Goal: Information Seeking & Learning: Compare options

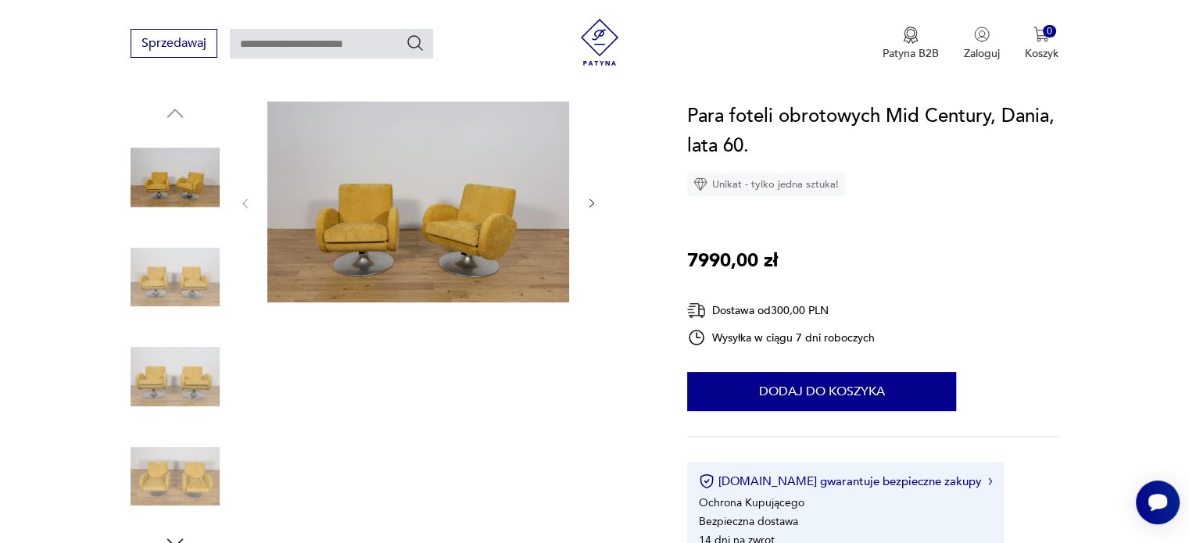
click at [188, 380] on img at bounding box center [175, 376] width 89 height 89
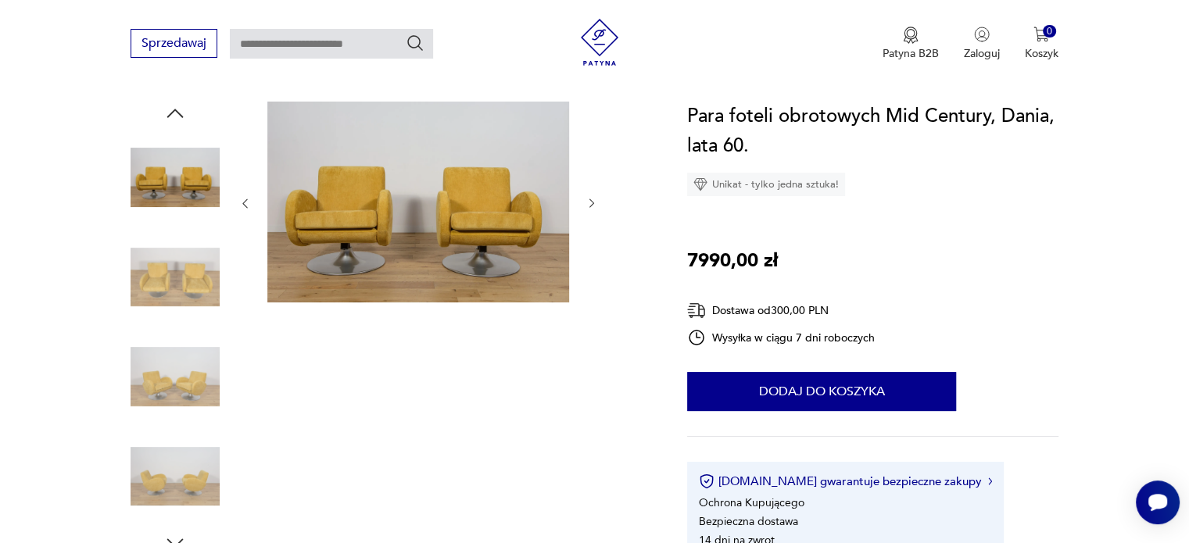
click at [163, 478] on img at bounding box center [175, 476] width 89 height 89
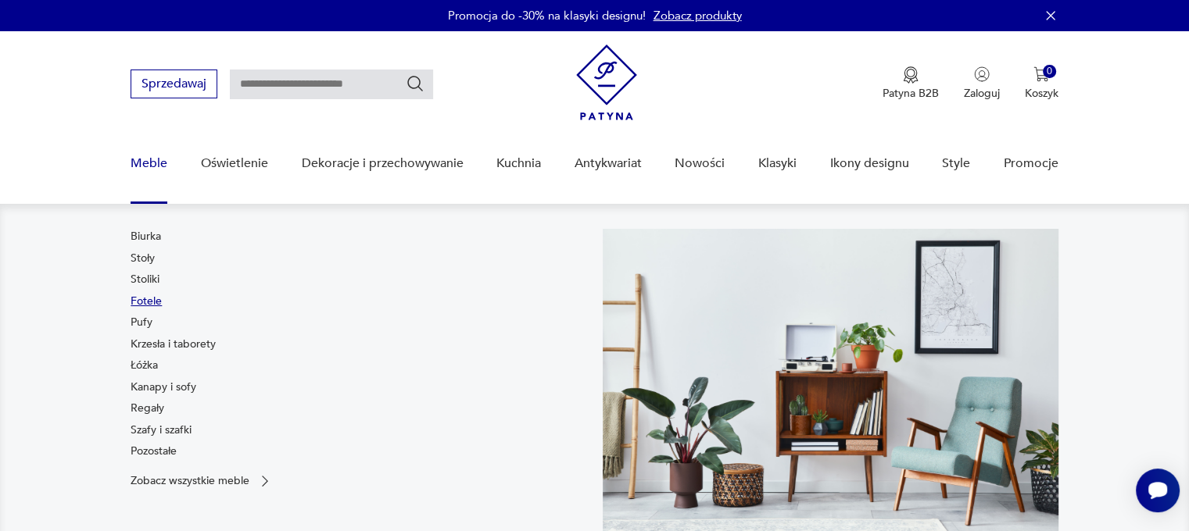
click at [145, 294] on link "Fotele" at bounding box center [146, 302] width 31 height 16
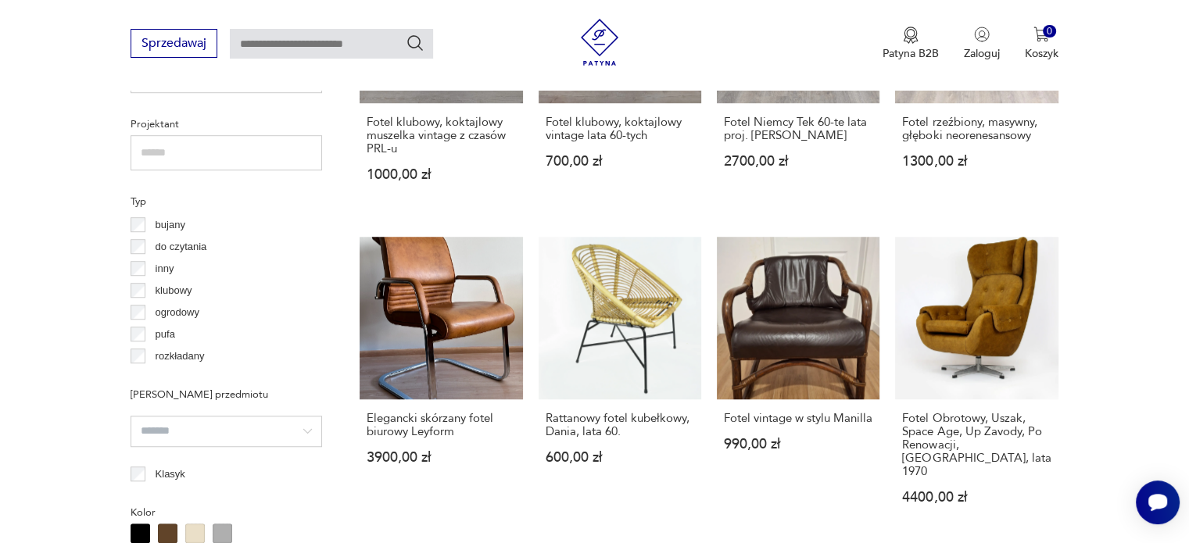
scroll to position [1117, 0]
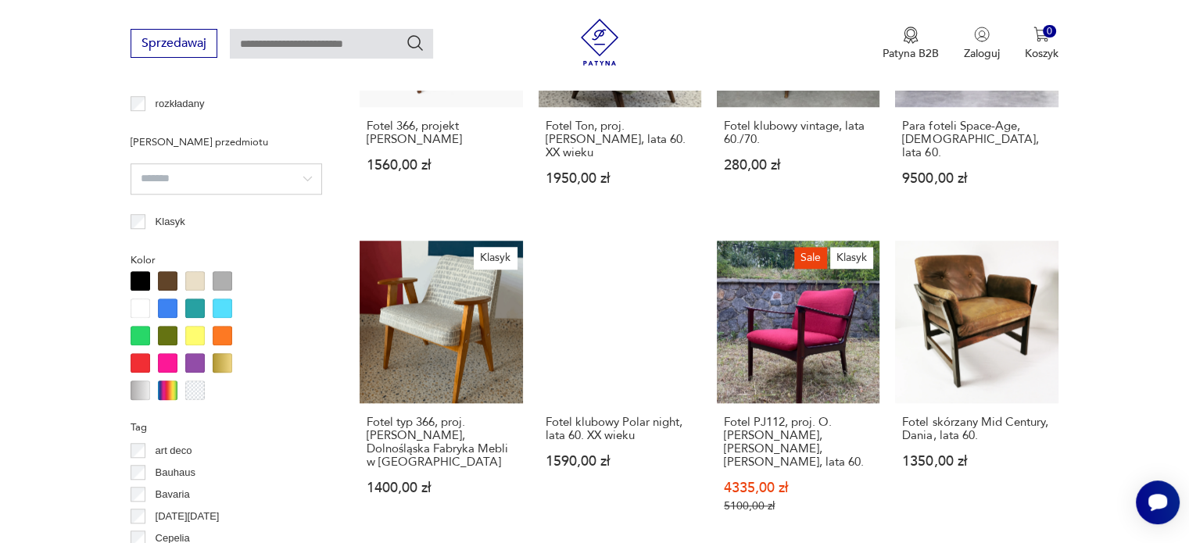
scroll to position [1430, 0]
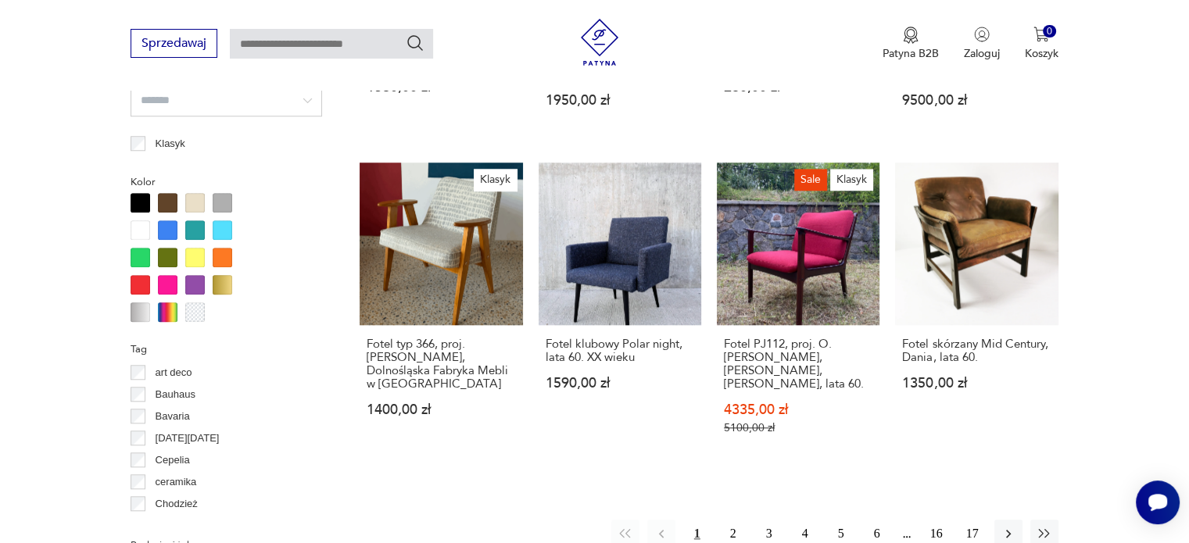
click at [141, 199] on div at bounding box center [141, 203] width 20 height 20
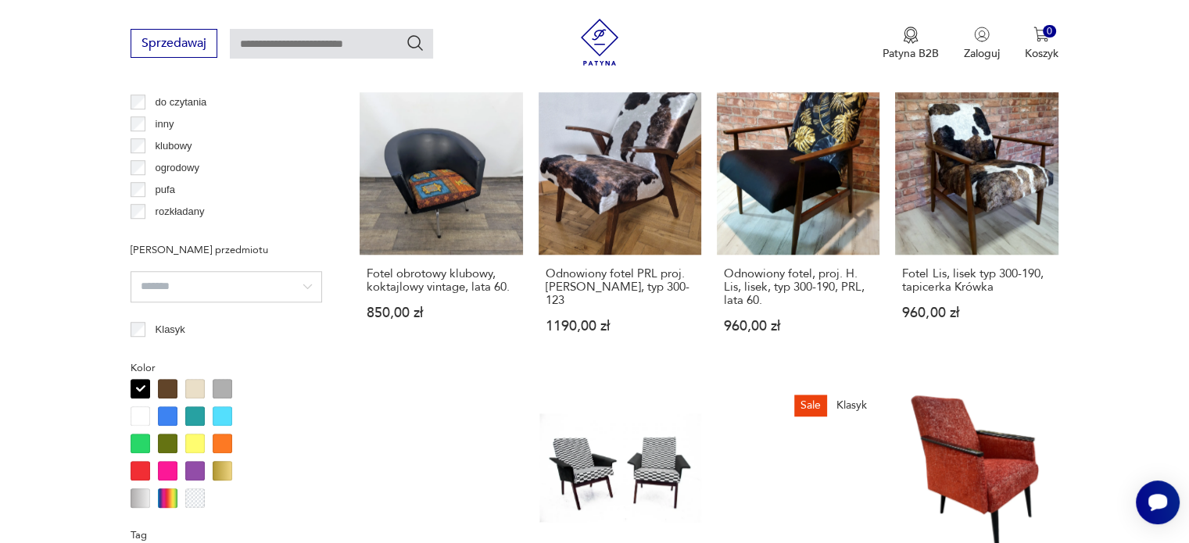
scroll to position [1322, 0]
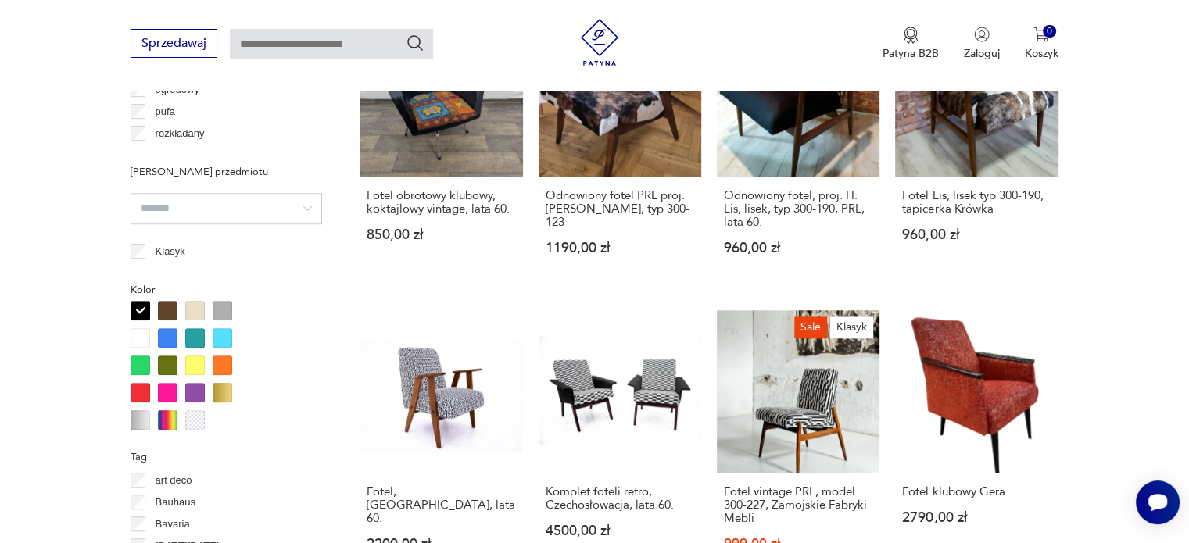
click at [169, 313] on div at bounding box center [168, 311] width 20 height 20
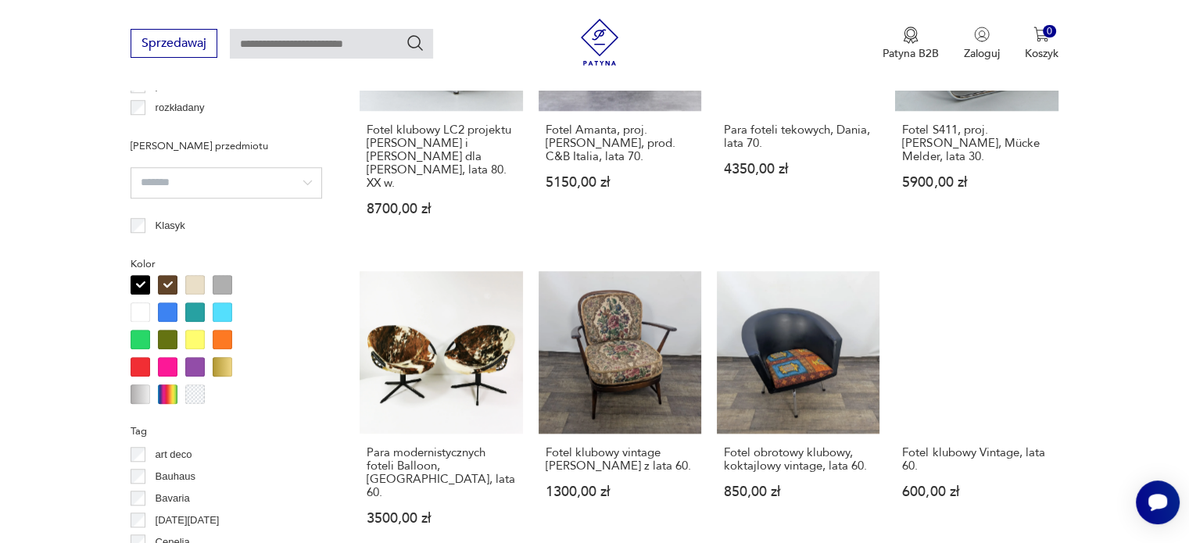
scroll to position [1352, 0]
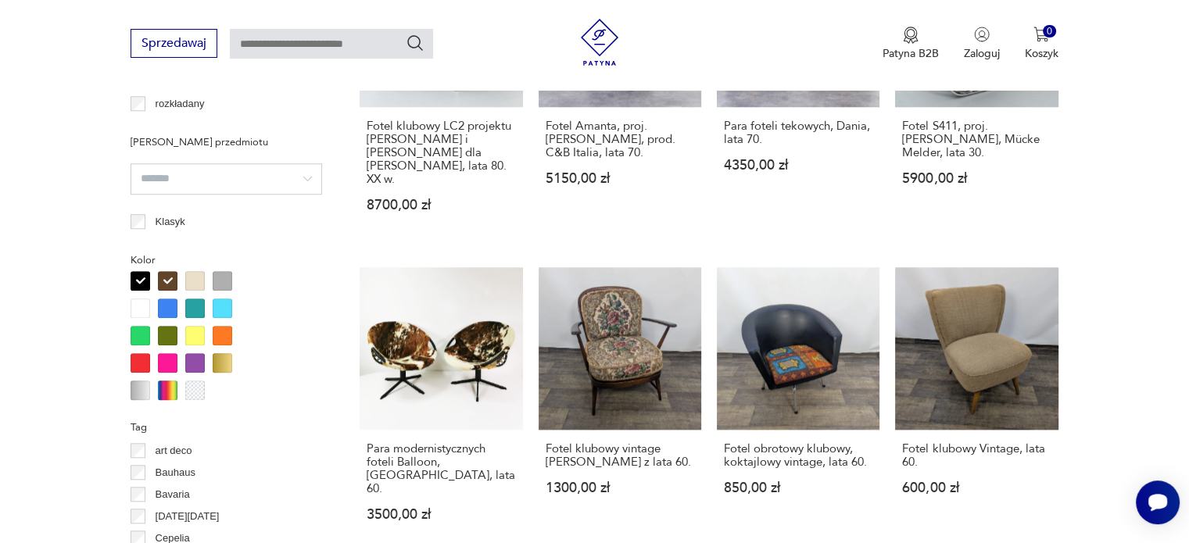
click at [166, 310] on div at bounding box center [168, 309] width 20 height 20
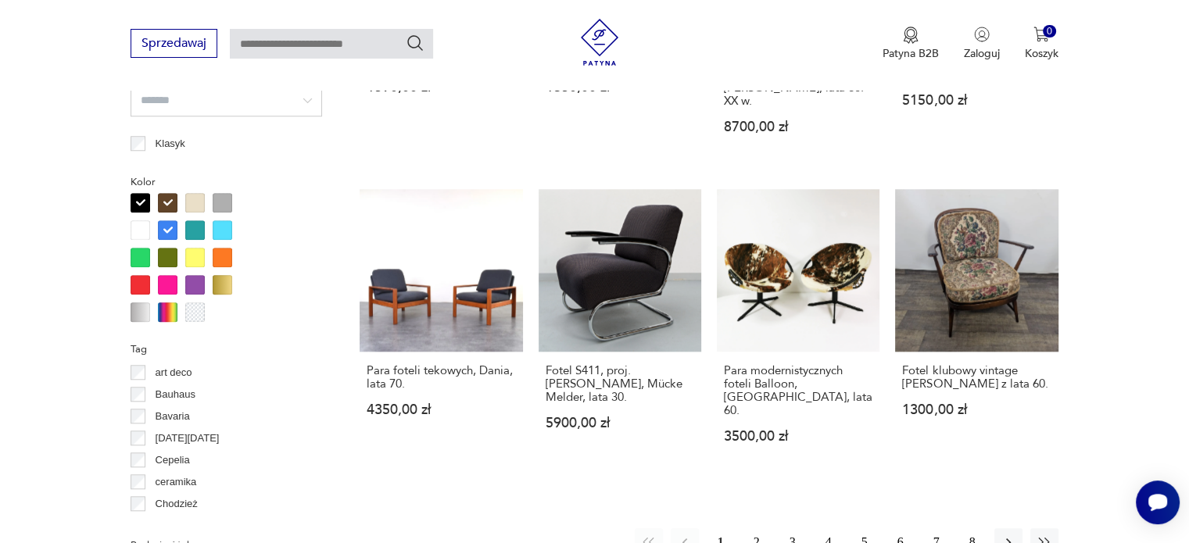
scroll to position [1274, 0]
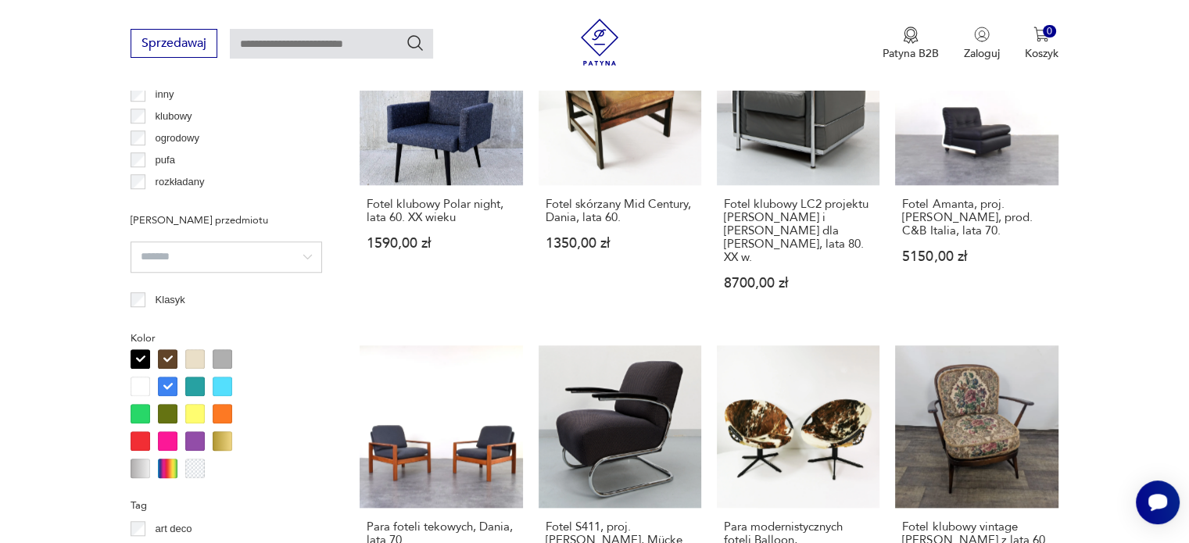
click at [166, 467] on div at bounding box center [168, 469] width 20 height 20
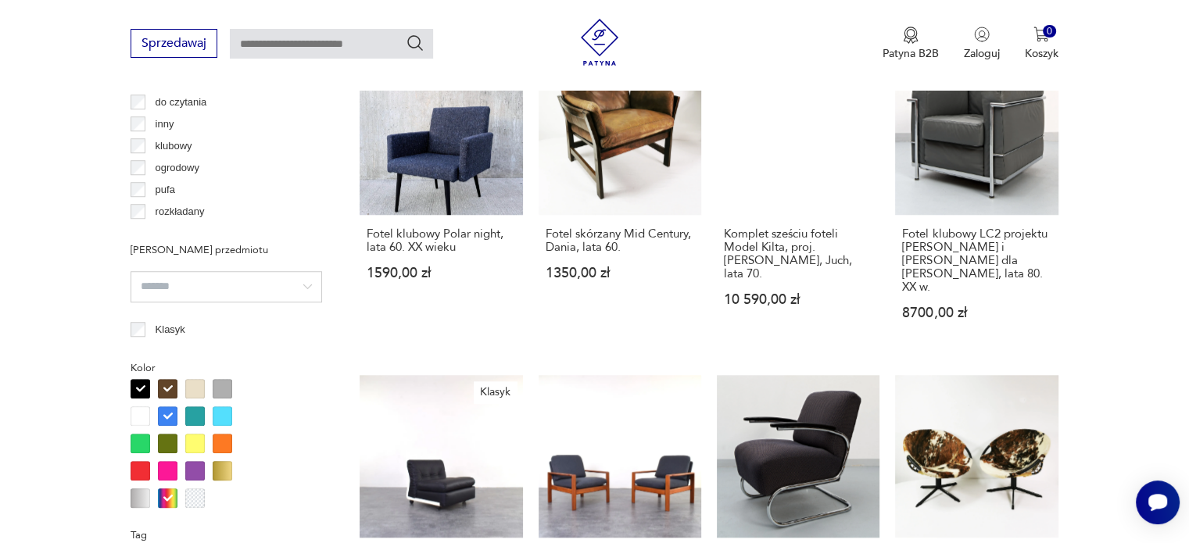
scroll to position [1401, 0]
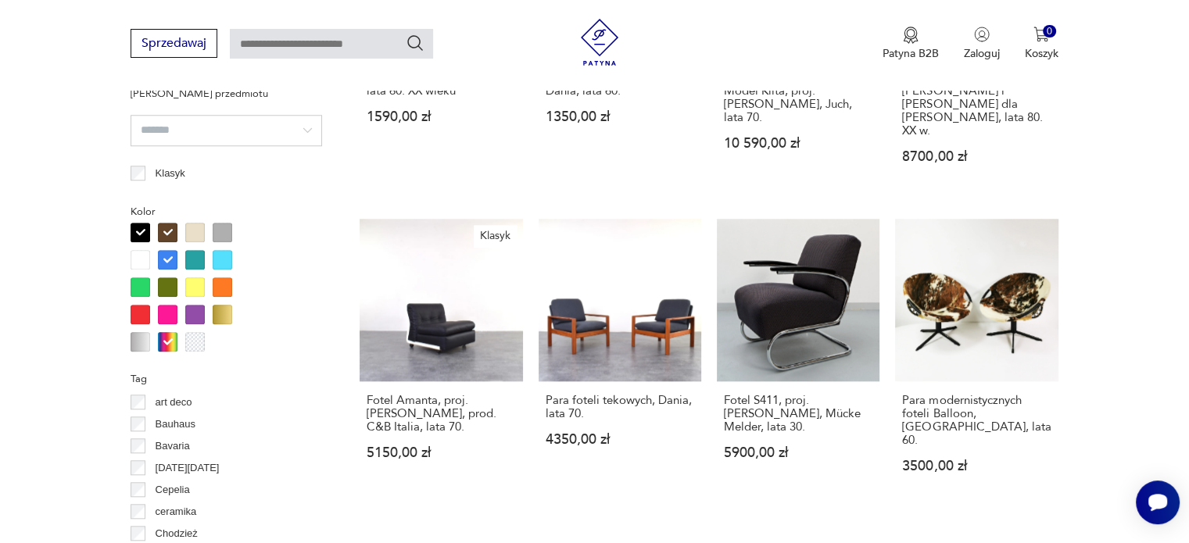
click at [198, 342] on div at bounding box center [195, 342] width 20 height 20
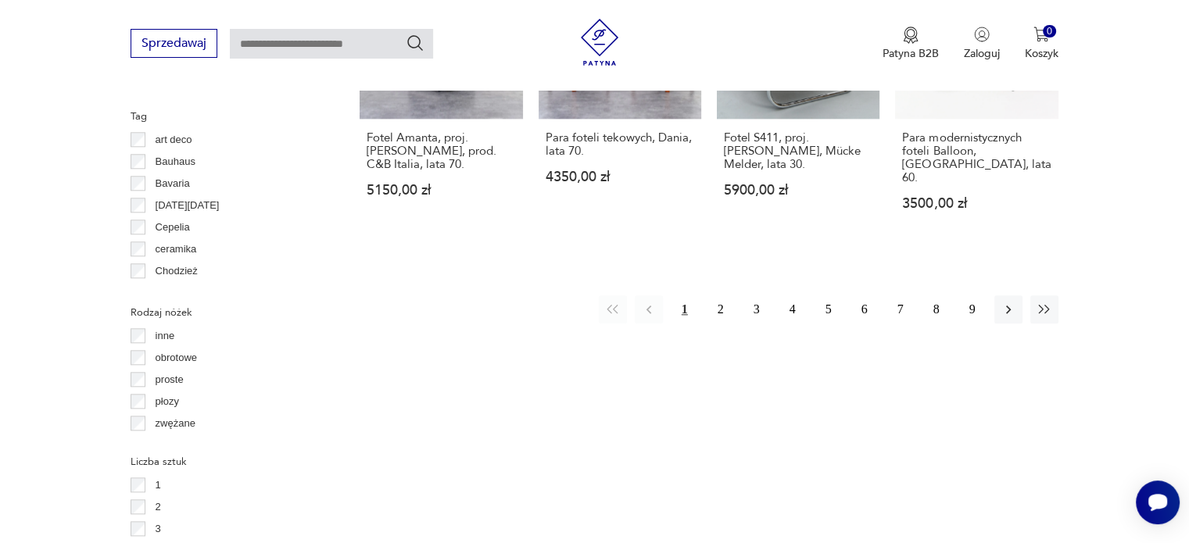
scroll to position [1665, 0]
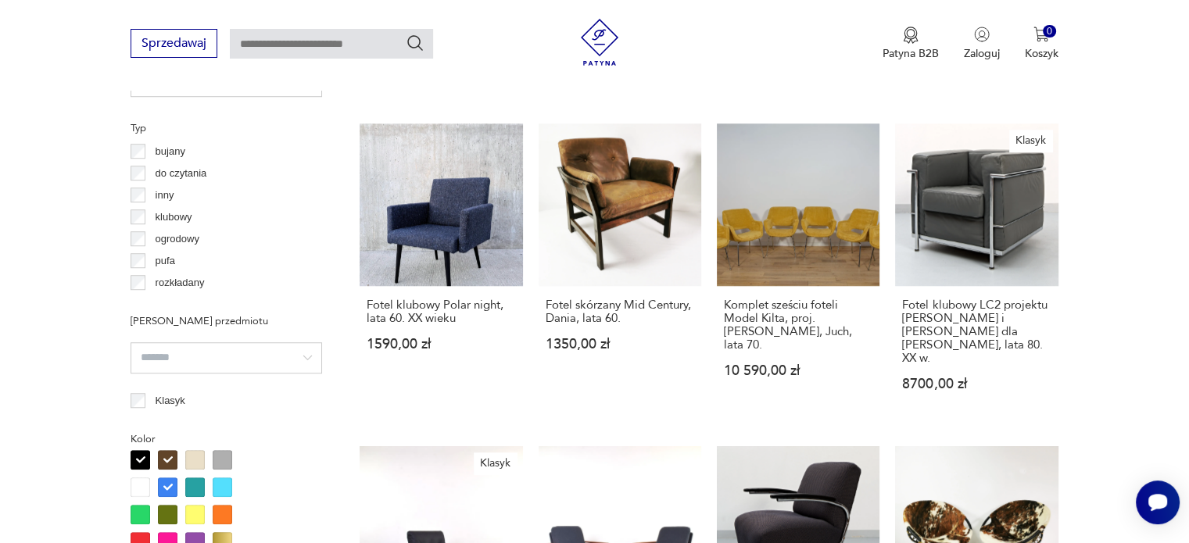
click at [141, 159] on div "Filtruj produkty Cena MIN MAX OK Promocja Datowanie OK Kraj pochodzenia Austral…" at bounding box center [226, 438] width 191 height 1907
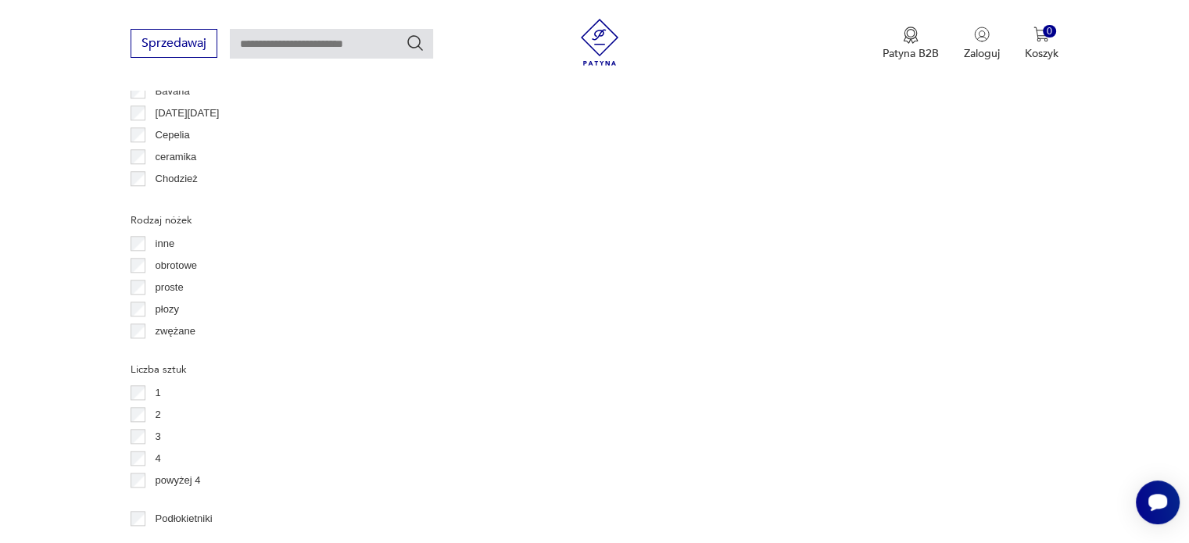
scroll to position [1673, 0]
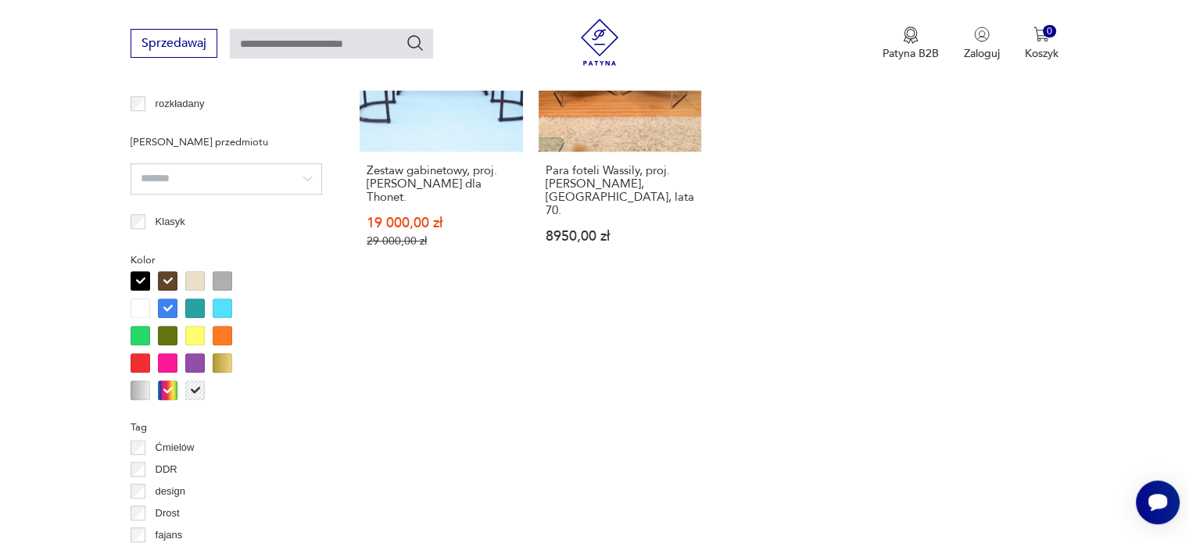
scroll to position [1509, 0]
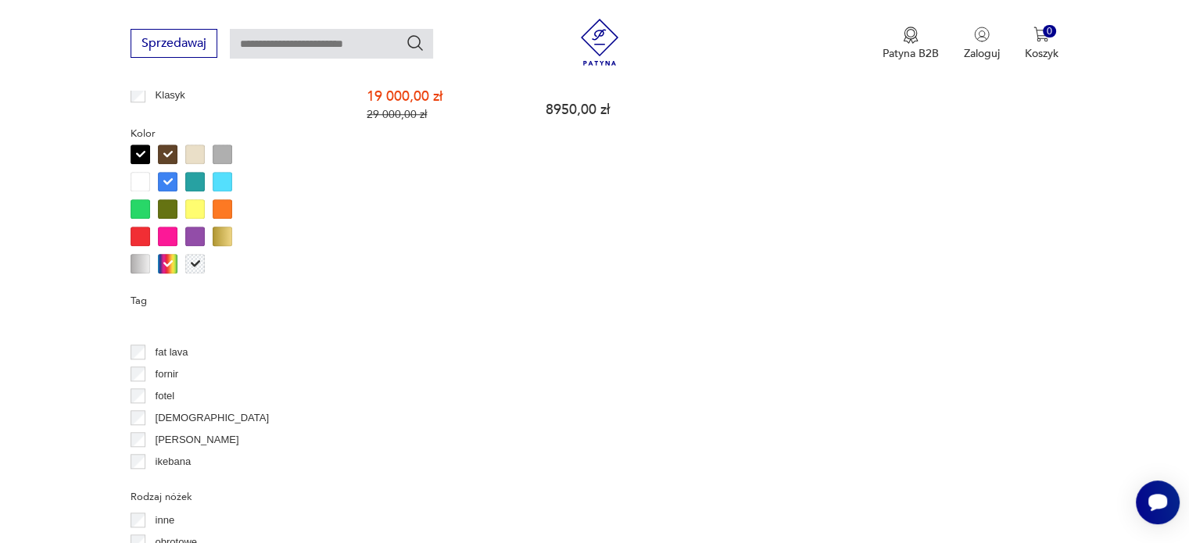
scroll to position [313, 0]
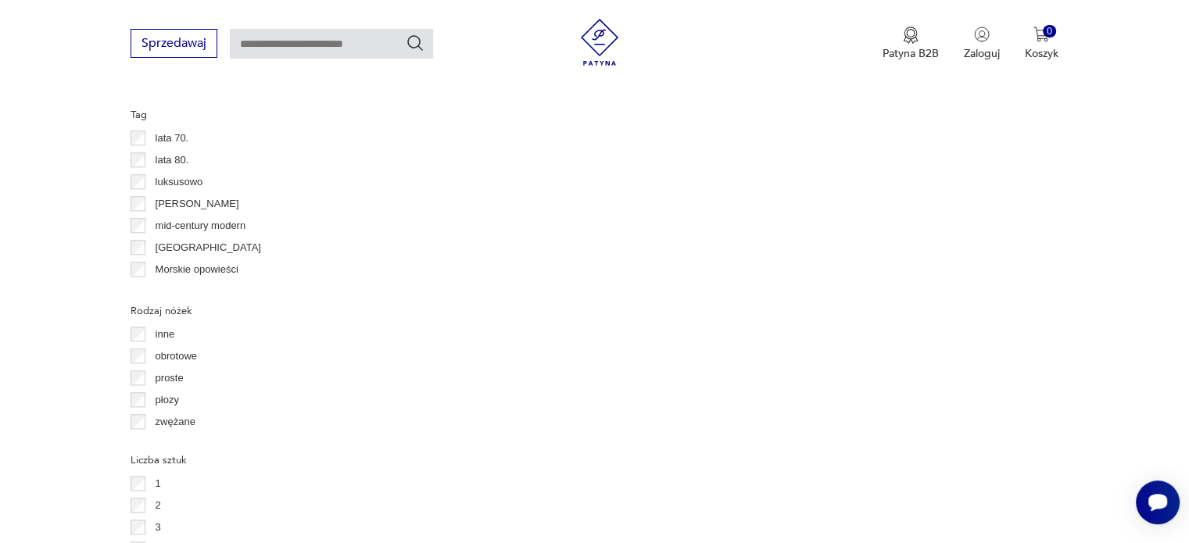
scroll to position [469, 0]
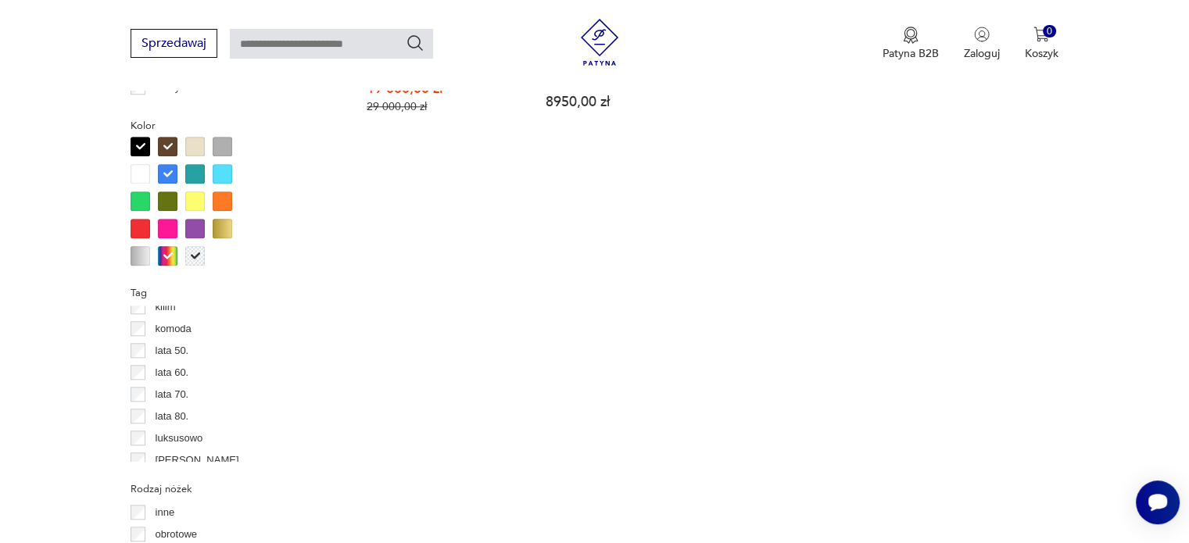
click at [139, 198] on div "Filtruj produkty Cena MIN MAX OK Promocja Datowanie OK Kraj pochodzenia Austral…" at bounding box center [226, 124] width 191 height 1907
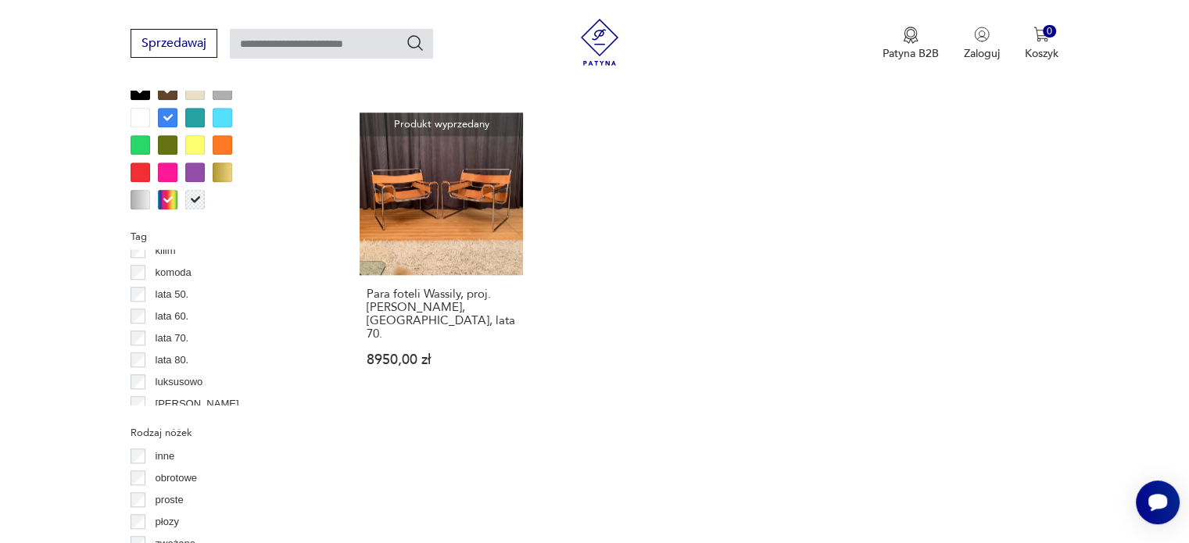
scroll to position [1665, 0]
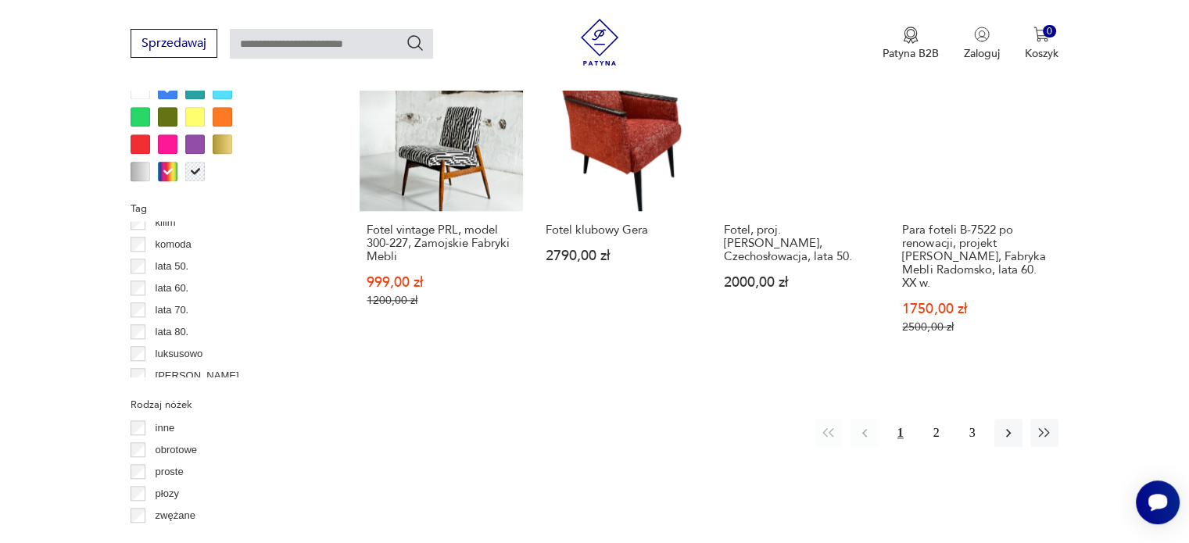
scroll to position [1694, 0]
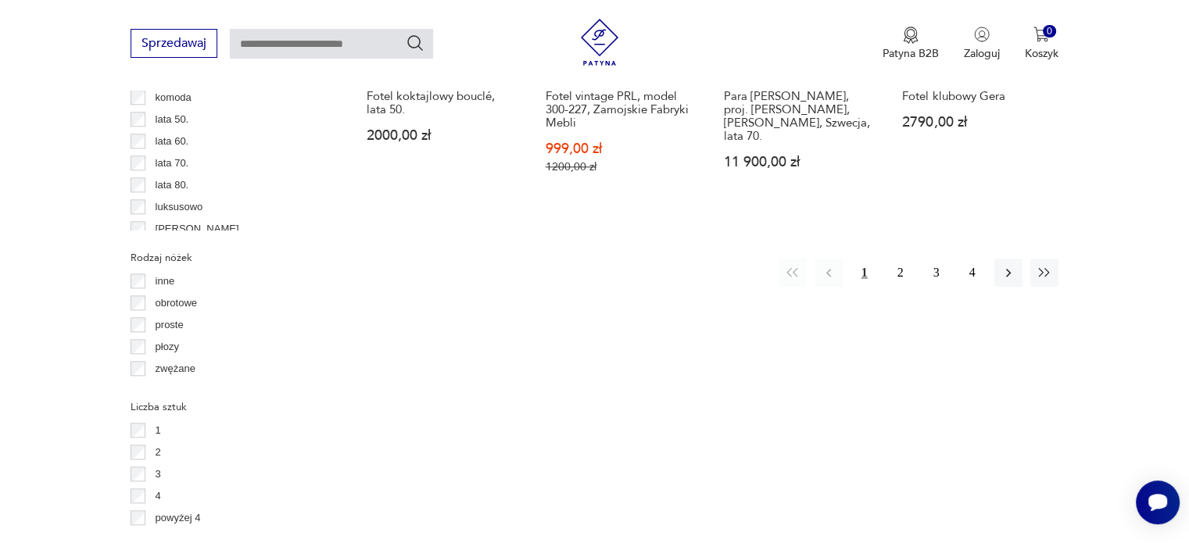
scroll to position [1743, 0]
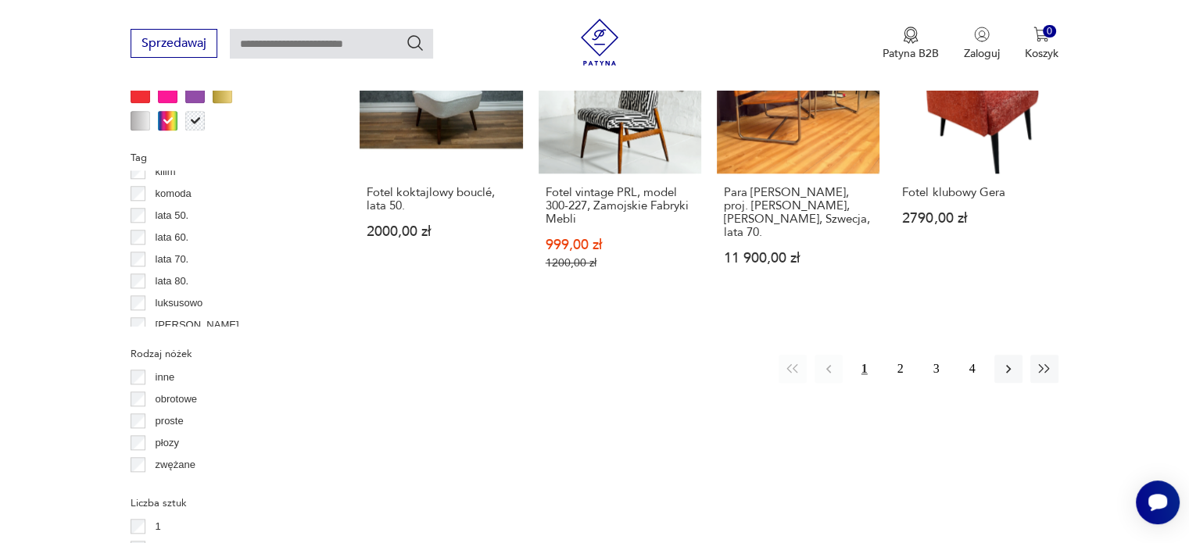
scroll to position [1665, 0]
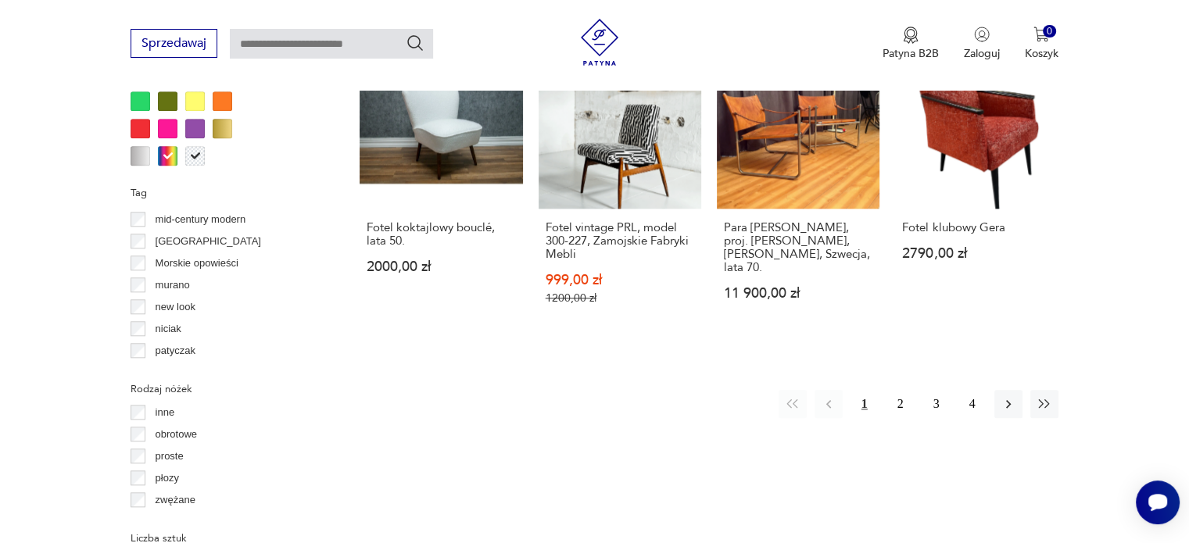
scroll to position [625, 0]
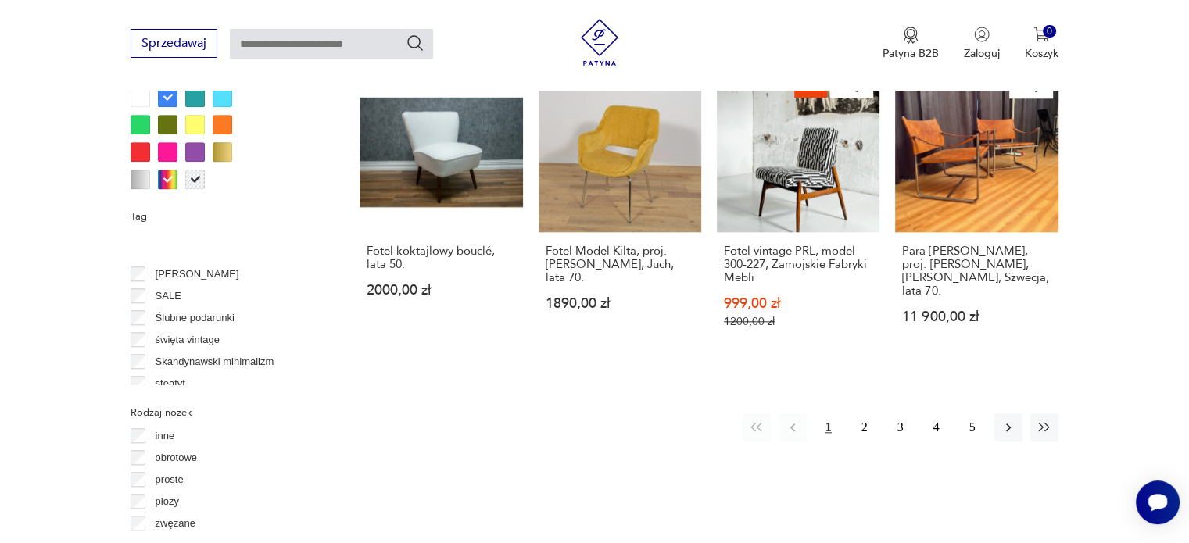
scroll to position [1094, 0]
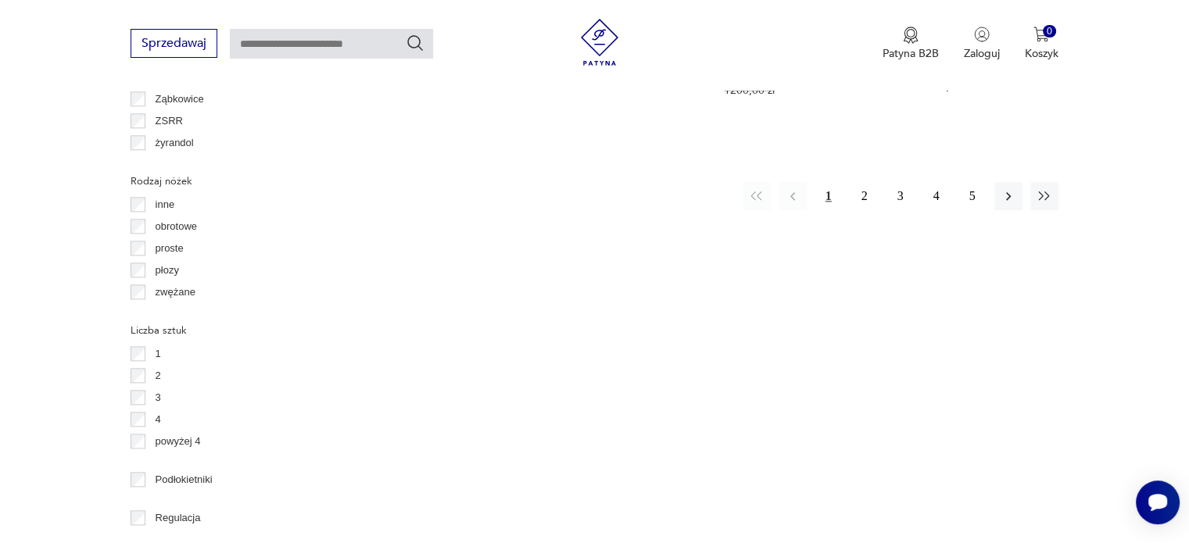
scroll to position [1821, 0]
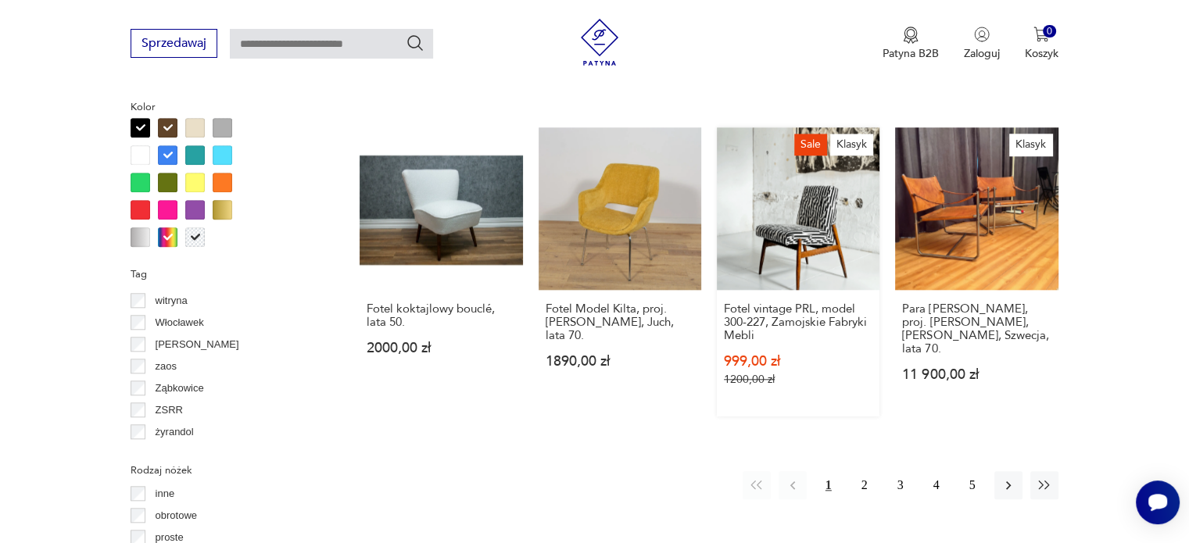
scroll to position [1509, 0]
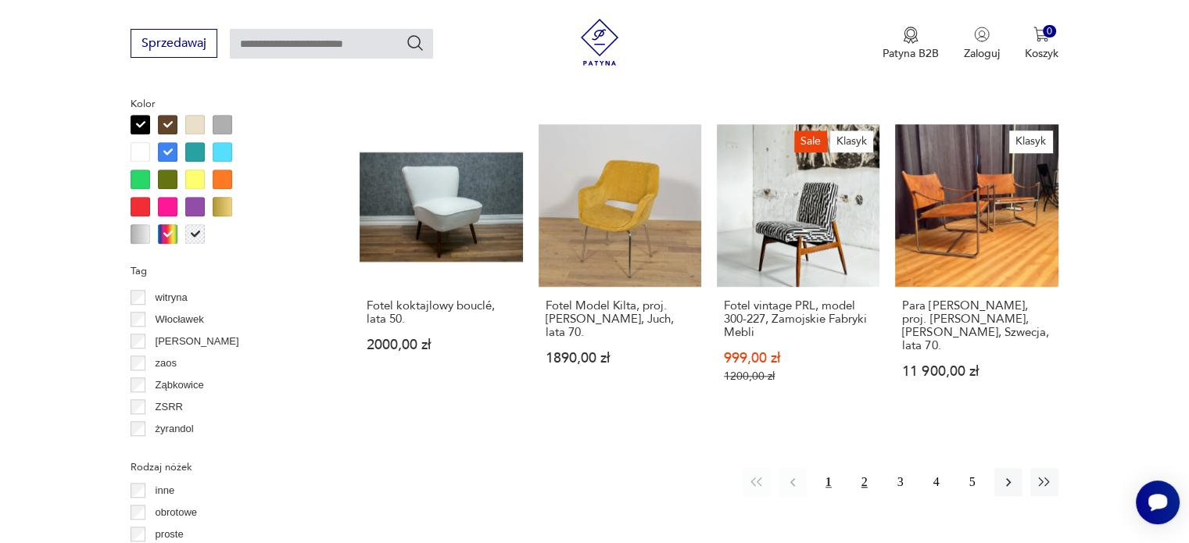
click at [863, 468] on button "2" at bounding box center [864, 482] width 28 height 28
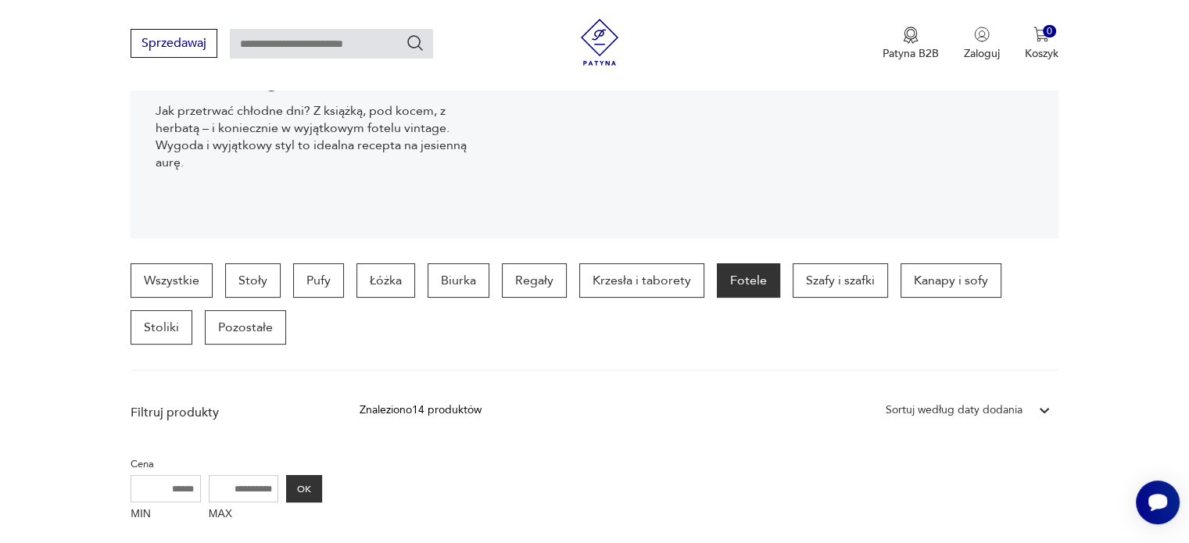
scroll to position [469, 0]
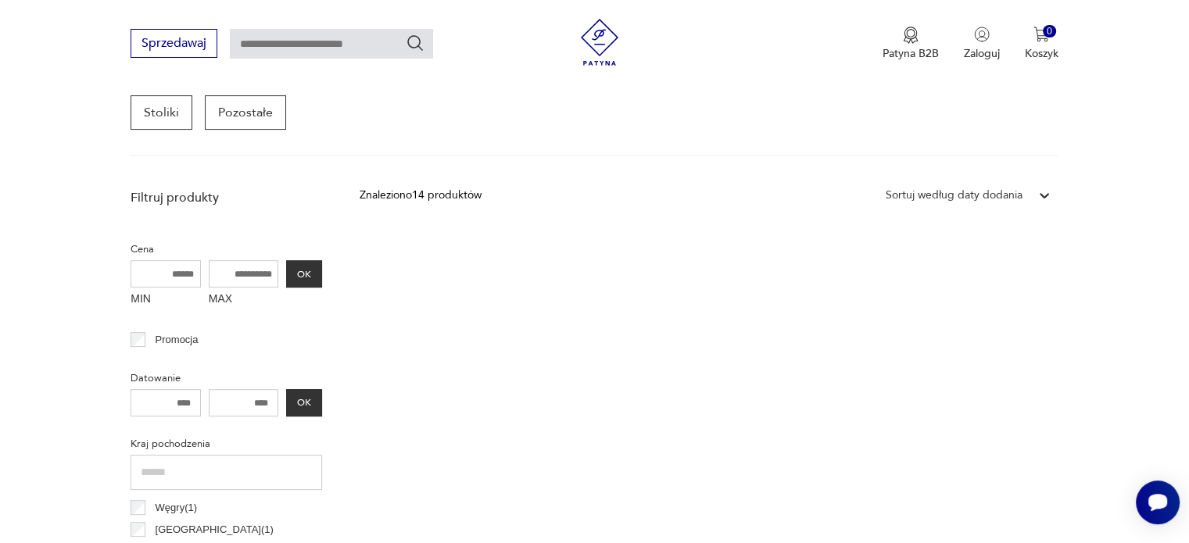
drag, startPoint x: 1032, startPoint y: 197, endPoint x: 635, endPoint y: 170, distance: 397.2
click at [1010, 195] on div "Sortuj według daty dodania" at bounding box center [968, 195] width 181 height 28
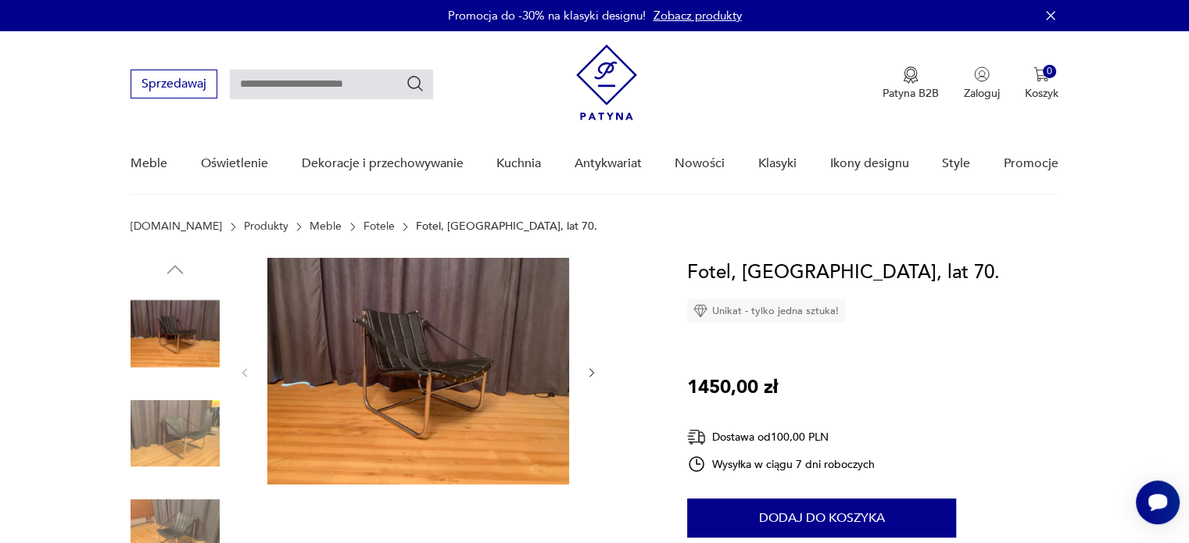
click at [183, 346] on img at bounding box center [175, 333] width 89 height 89
click at [166, 421] on img at bounding box center [175, 433] width 89 height 89
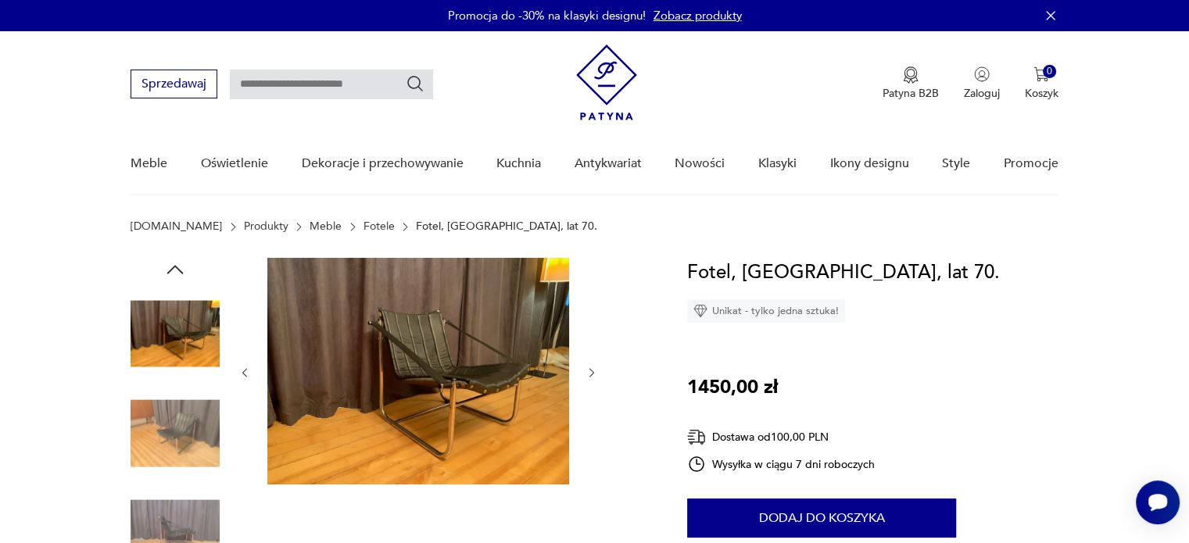
click at [169, 478] on div at bounding box center [175, 435] width 89 height 92
click at [175, 456] on img at bounding box center [175, 433] width 89 height 89
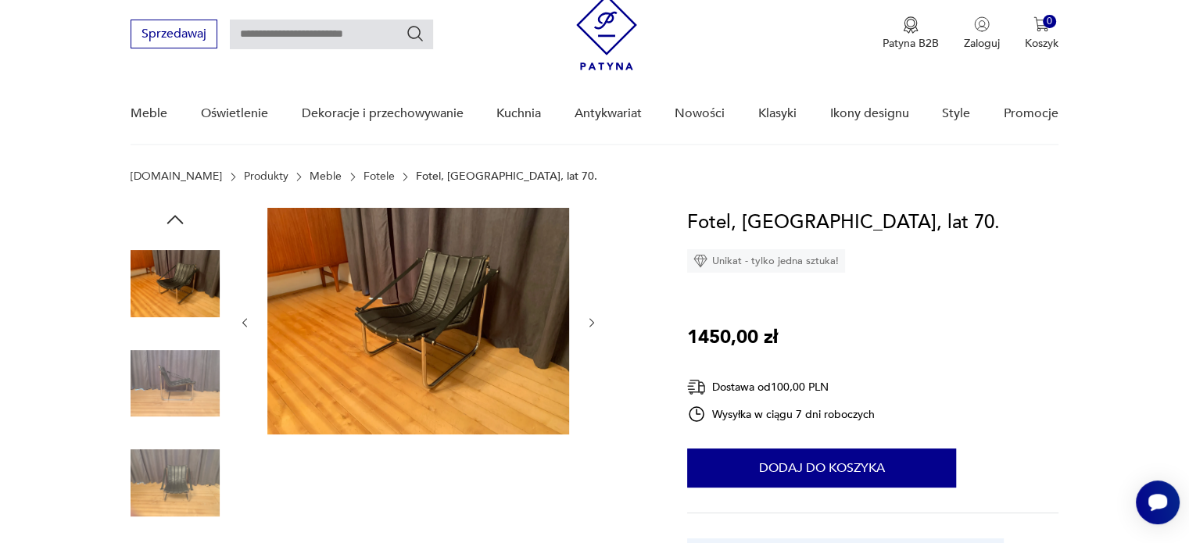
scroll to position [156, 0]
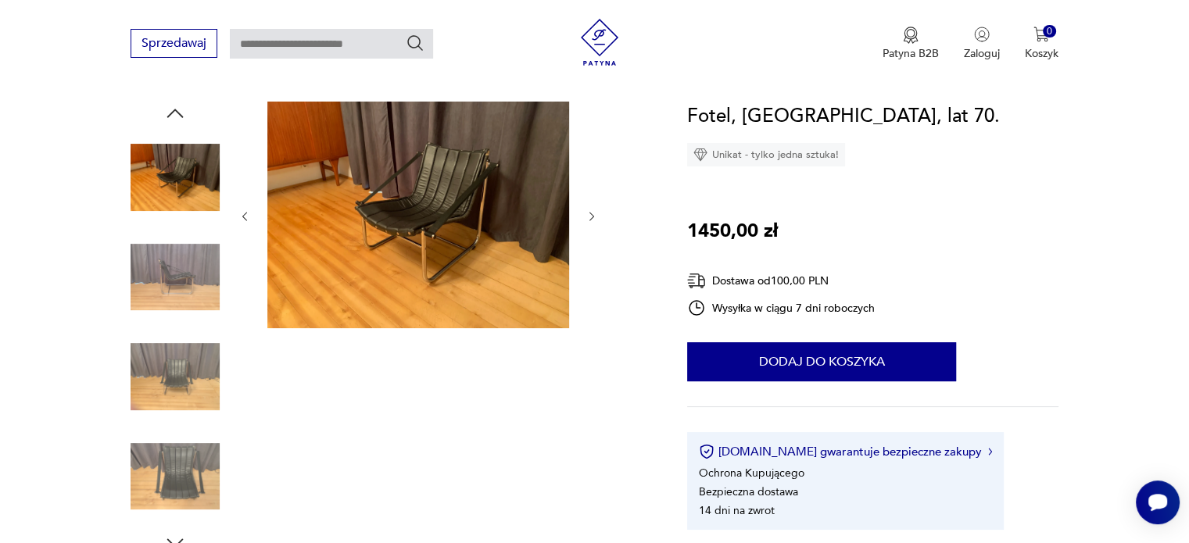
click at [151, 306] on img at bounding box center [175, 277] width 89 height 89
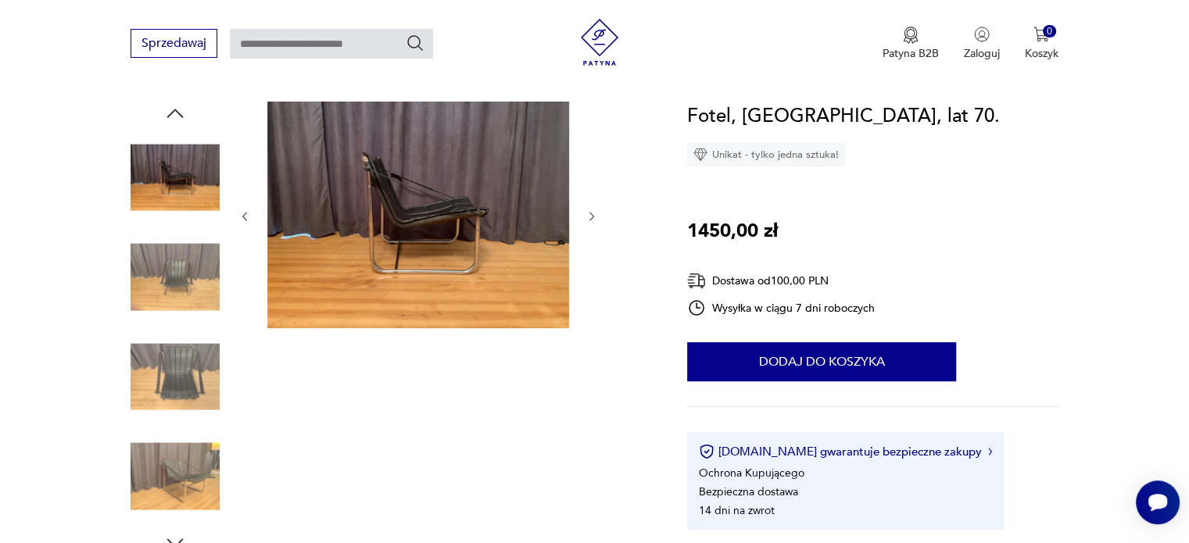
click at [174, 354] on img at bounding box center [175, 376] width 89 height 89
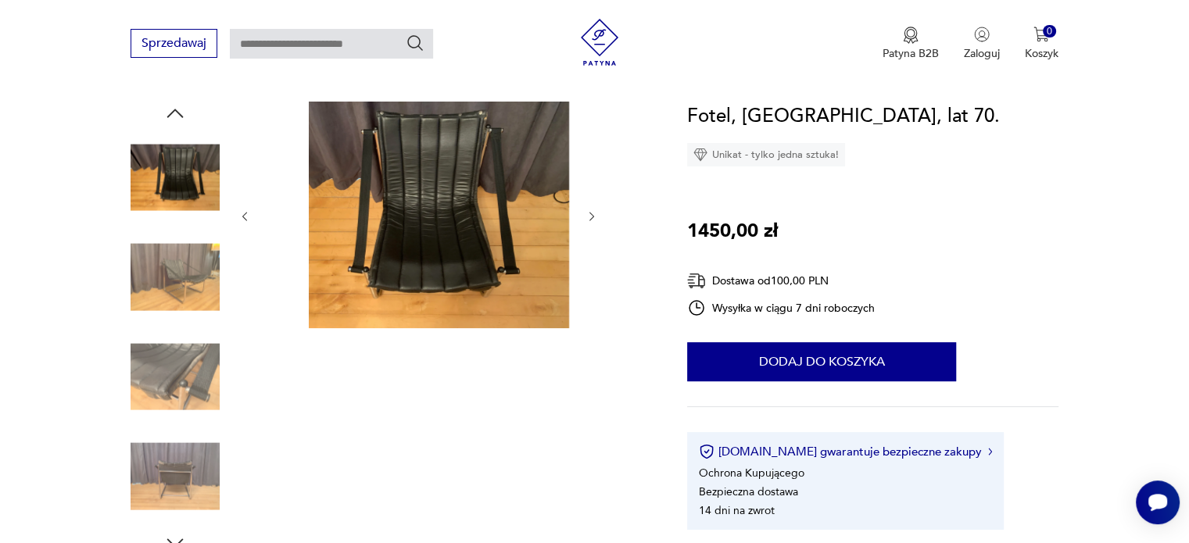
click at [173, 388] on img at bounding box center [175, 376] width 89 height 89
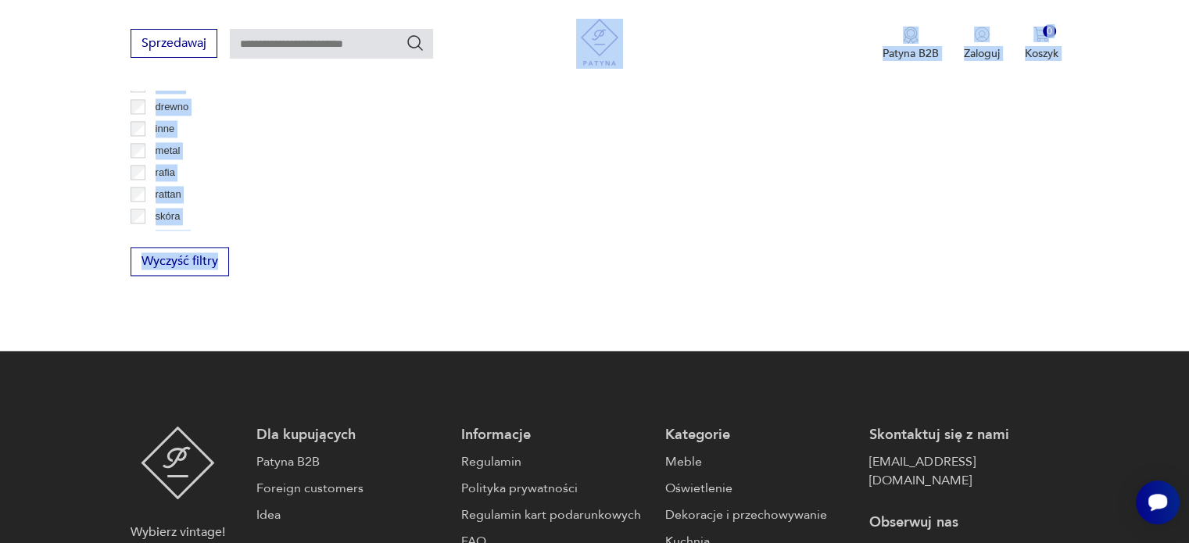
drag, startPoint x: 678, startPoint y: 206, endPoint x: 553, endPoint y: 138, distance: 142.0
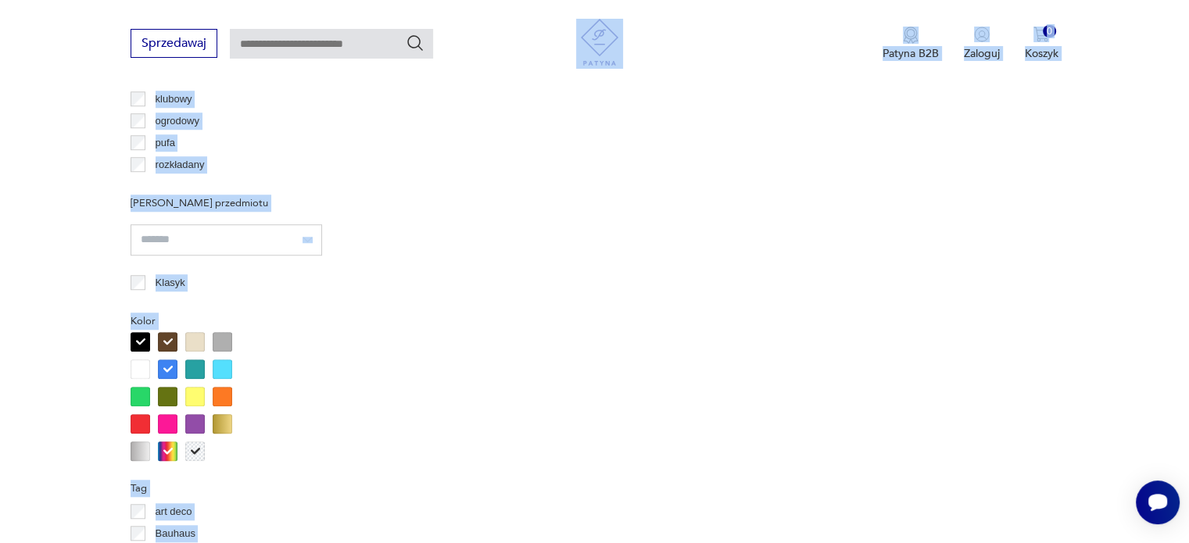
scroll to position [1117, 0]
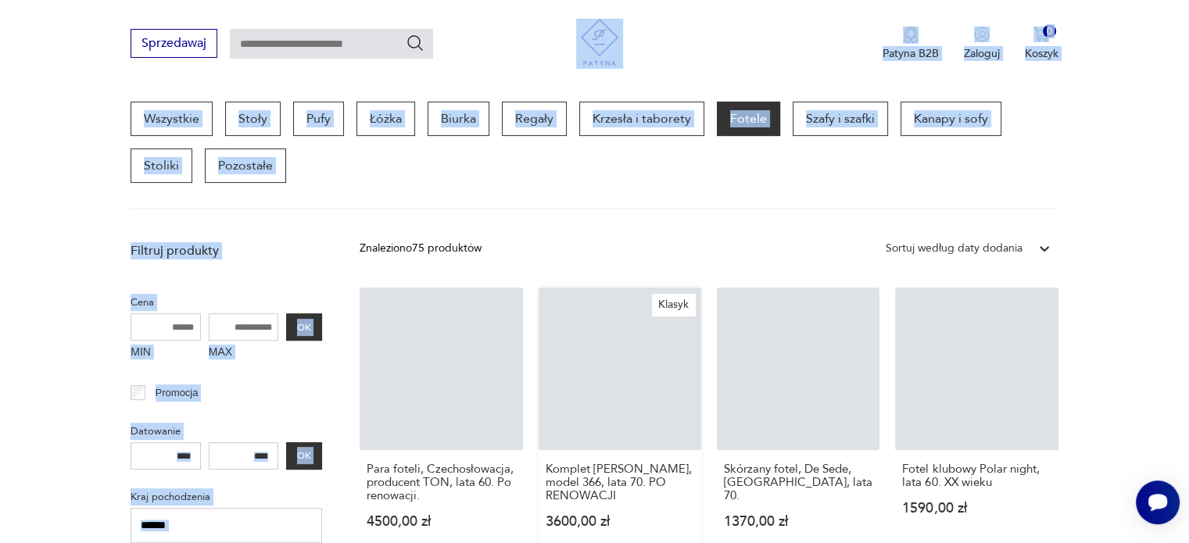
scroll to position [414, 0]
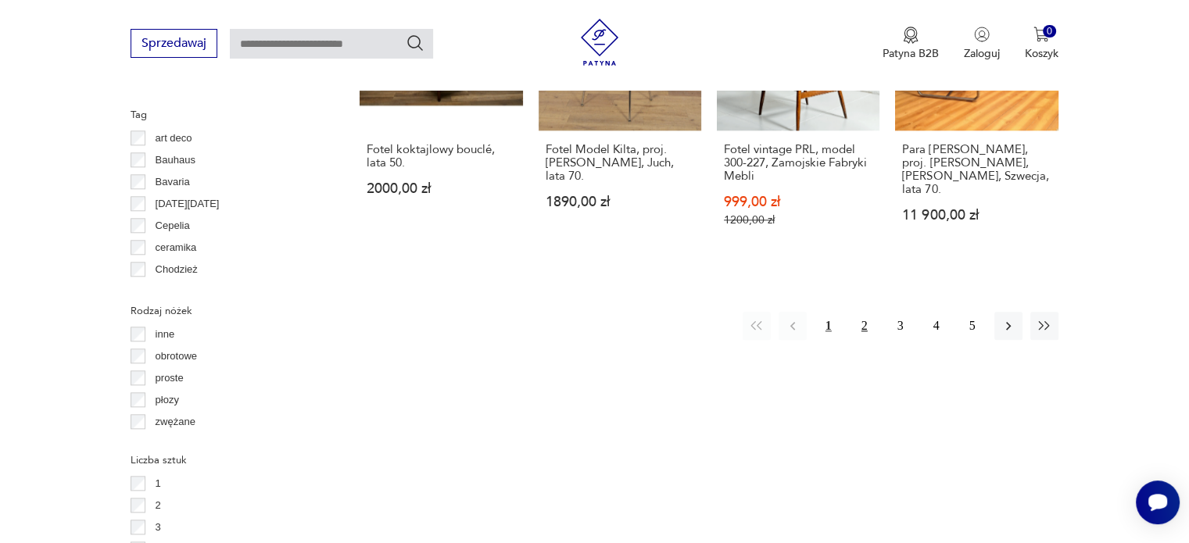
click at [864, 312] on button "2" at bounding box center [864, 326] width 28 height 28
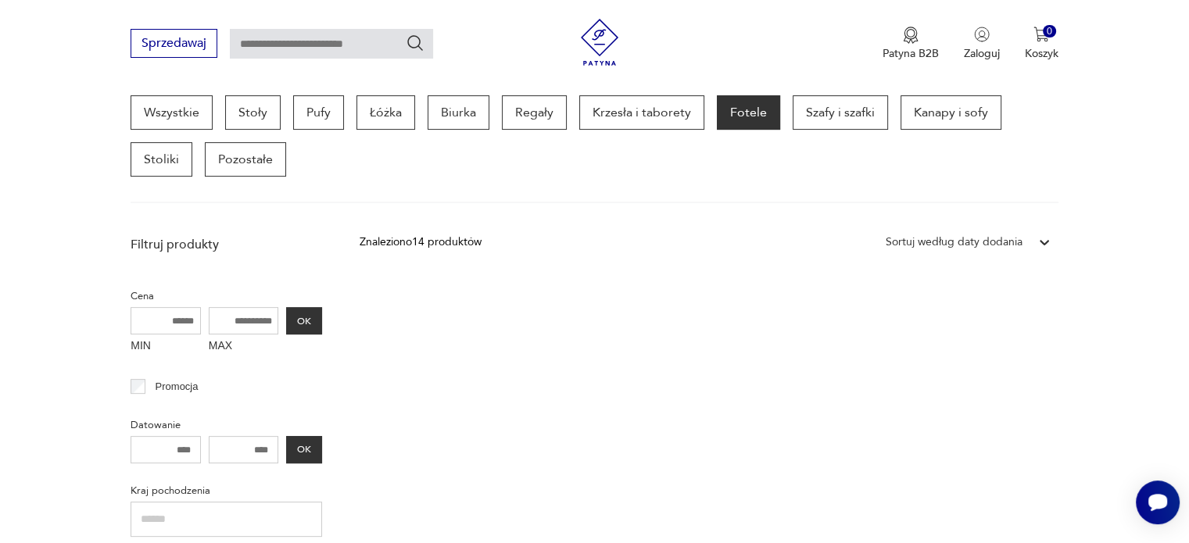
scroll to position [414, 0]
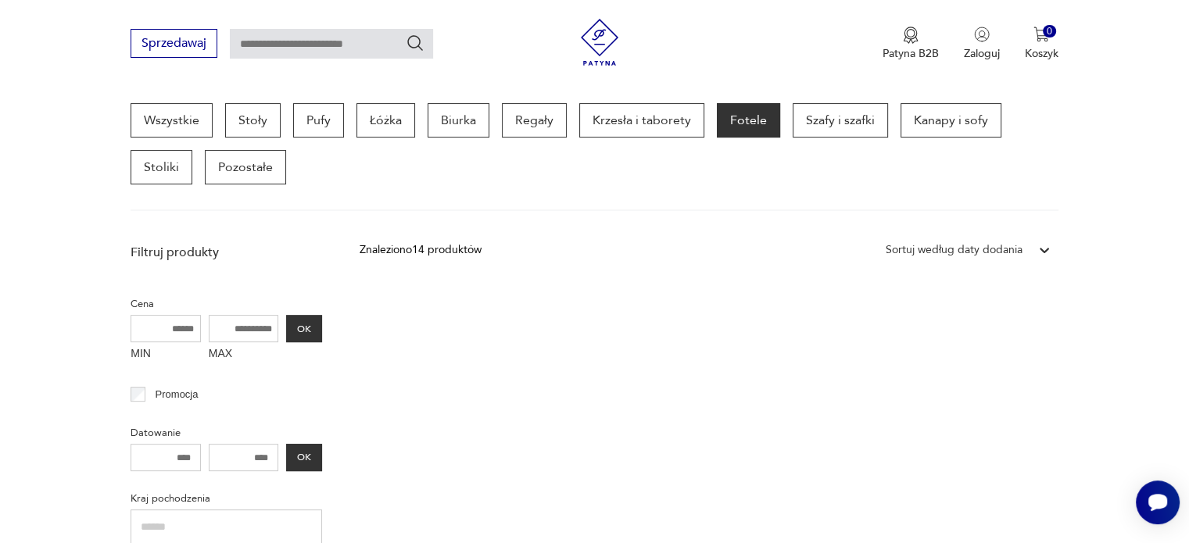
click at [600, 30] on img at bounding box center [599, 42] width 47 height 47
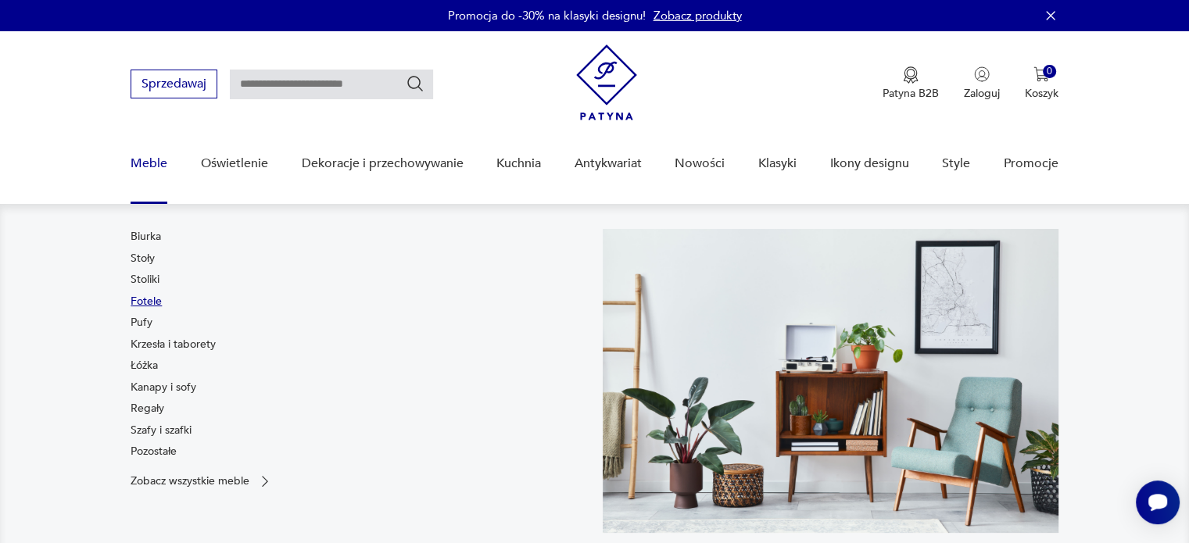
click at [147, 302] on link "Fotele" at bounding box center [146, 302] width 31 height 16
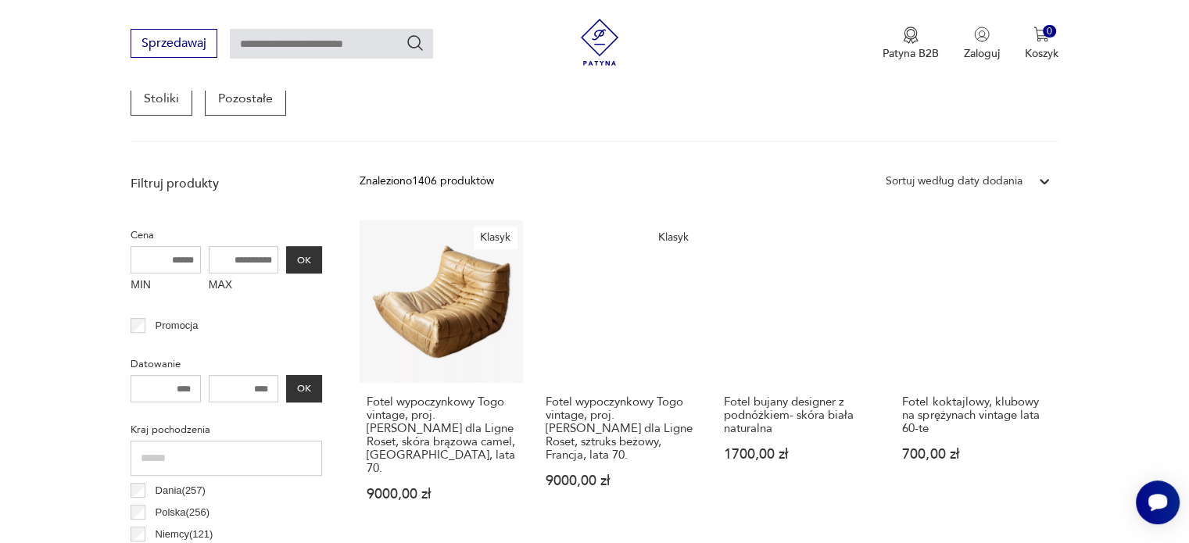
scroll to position [499, 0]
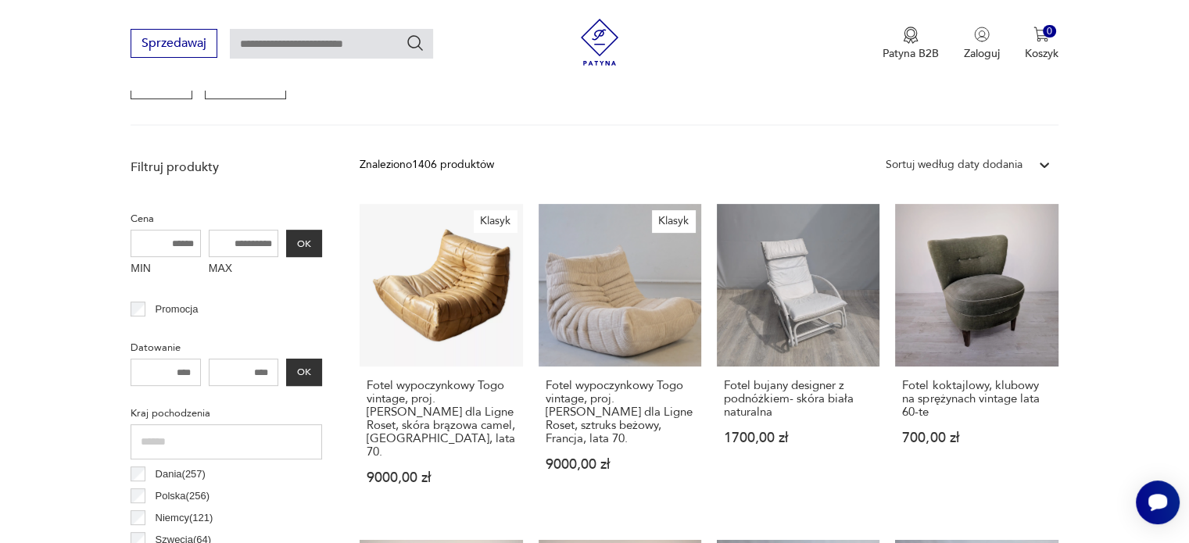
click at [241, 242] on input "MAX" at bounding box center [244, 243] width 70 height 27
drag, startPoint x: 273, startPoint y: 245, endPoint x: 240, endPoint y: 237, distance: 33.9
click at [241, 237] on input "****" at bounding box center [244, 243] width 70 height 27
type input "****"
click at [314, 237] on button "OK" at bounding box center [304, 243] width 36 height 27
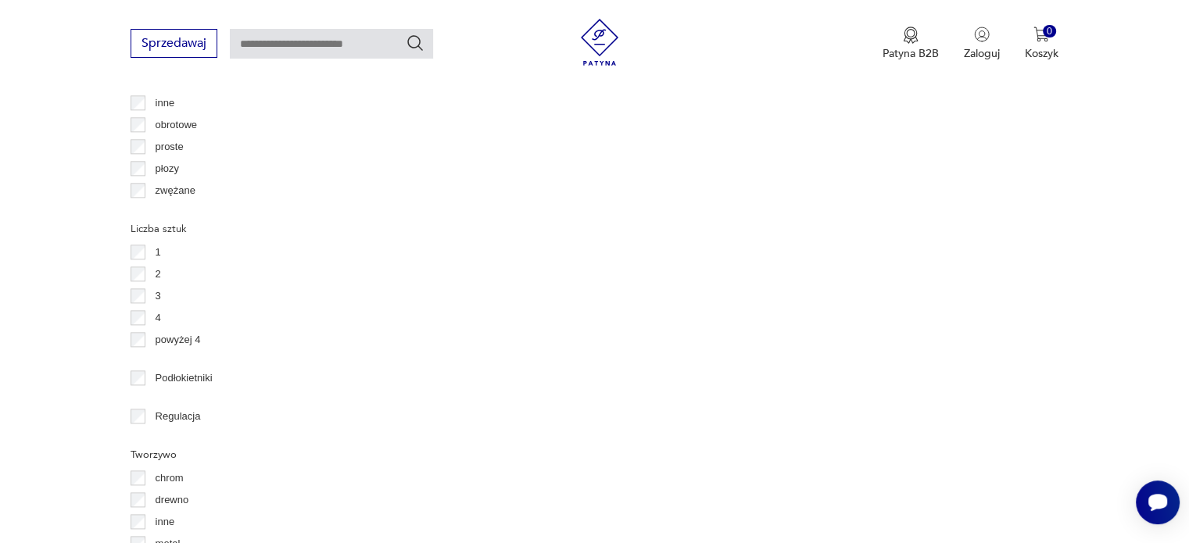
scroll to position [1899, 0]
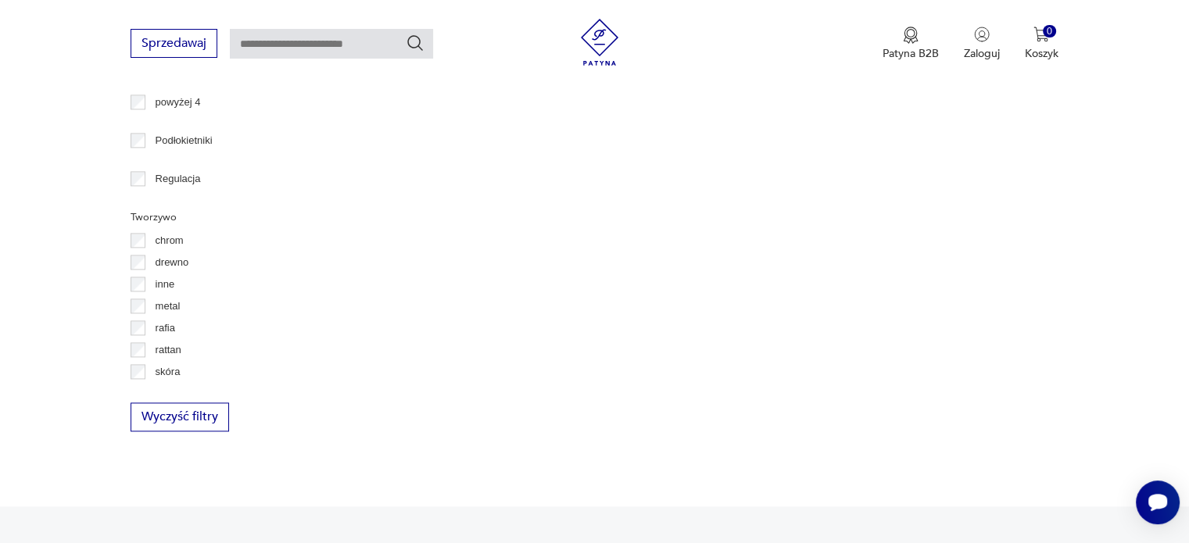
scroll to position [63, 0]
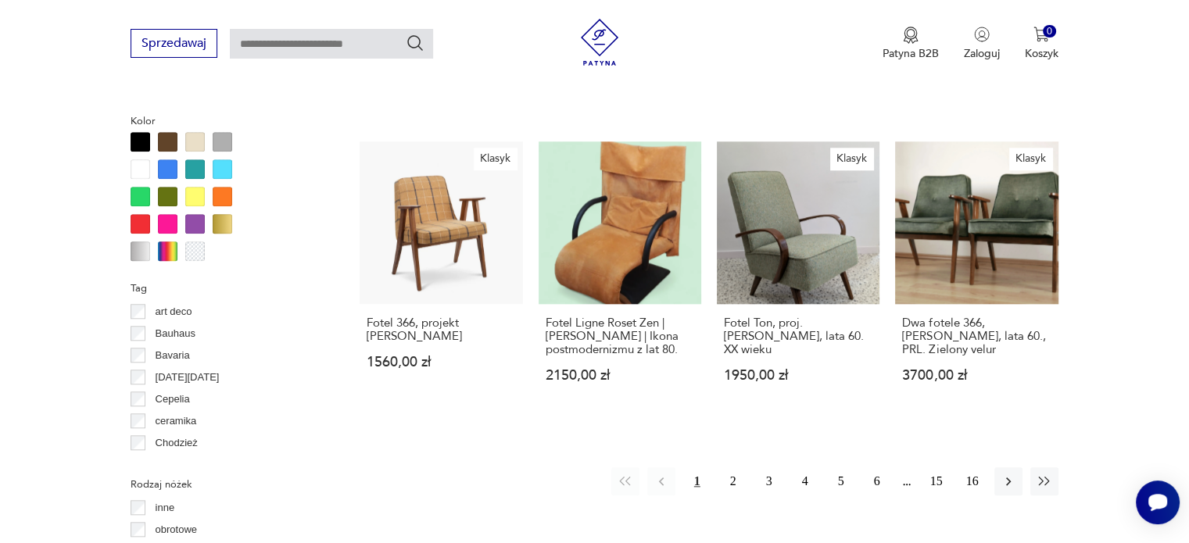
scroll to position [1509, 0]
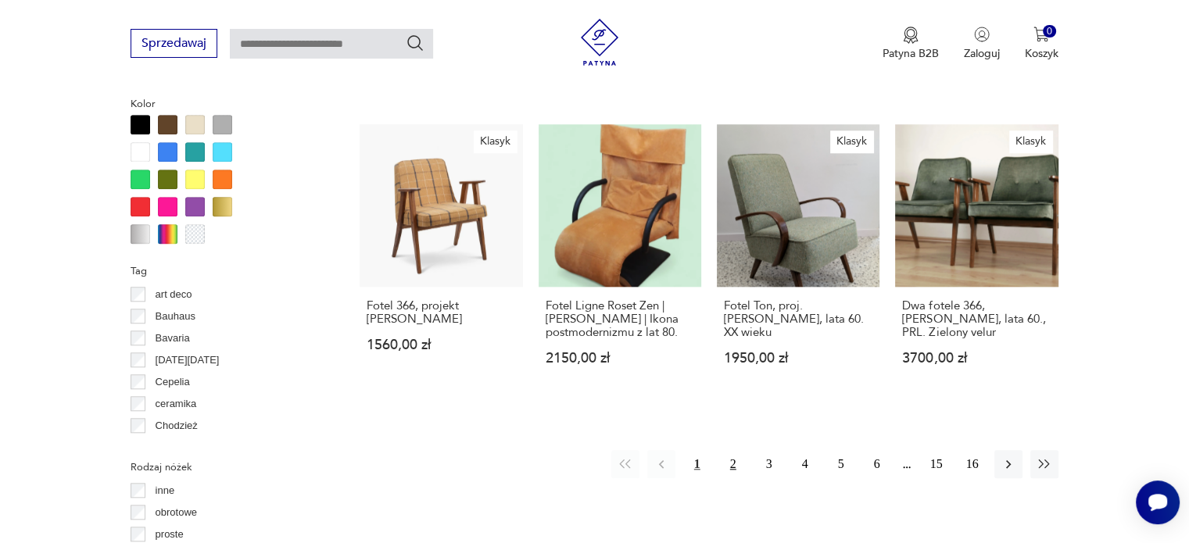
click at [732, 450] on button "2" at bounding box center [733, 464] width 28 height 28
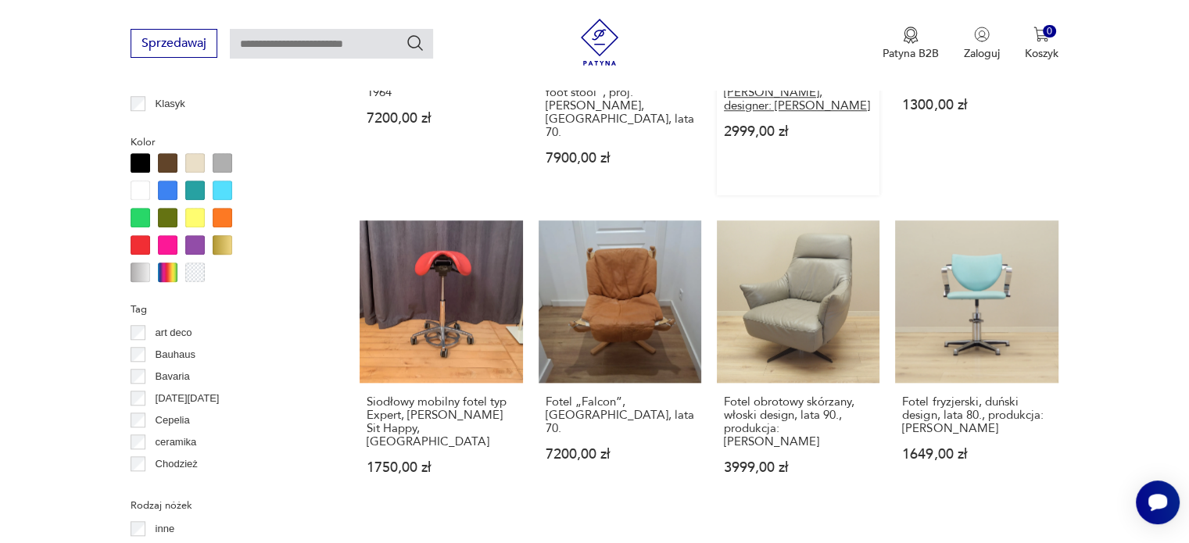
scroll to position [1563, 0]
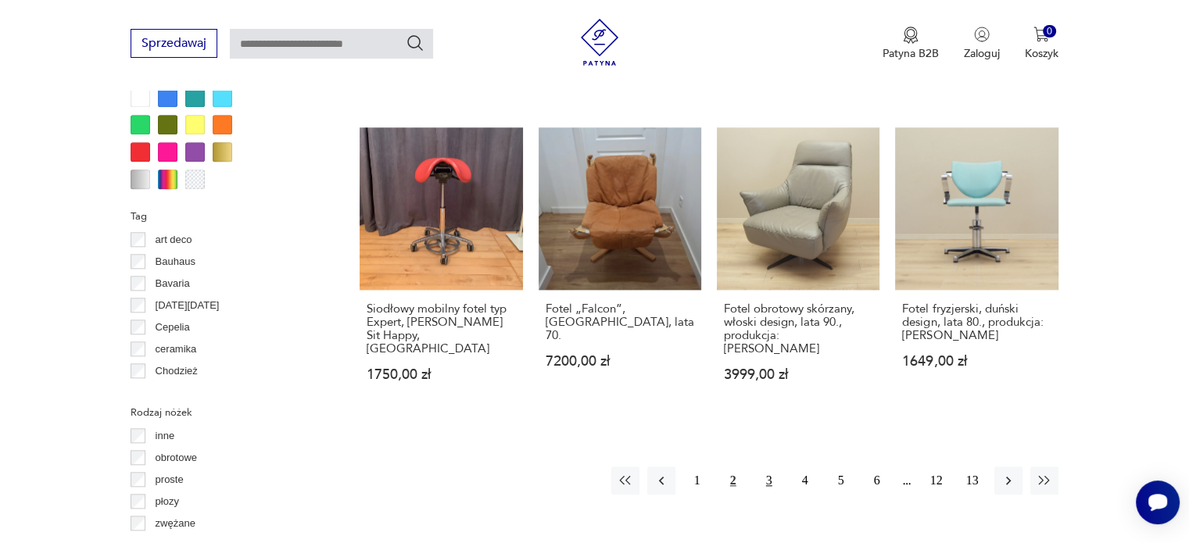
click at [774, 467] on button "3" at bounding box center [769, 481] width 28 height 28
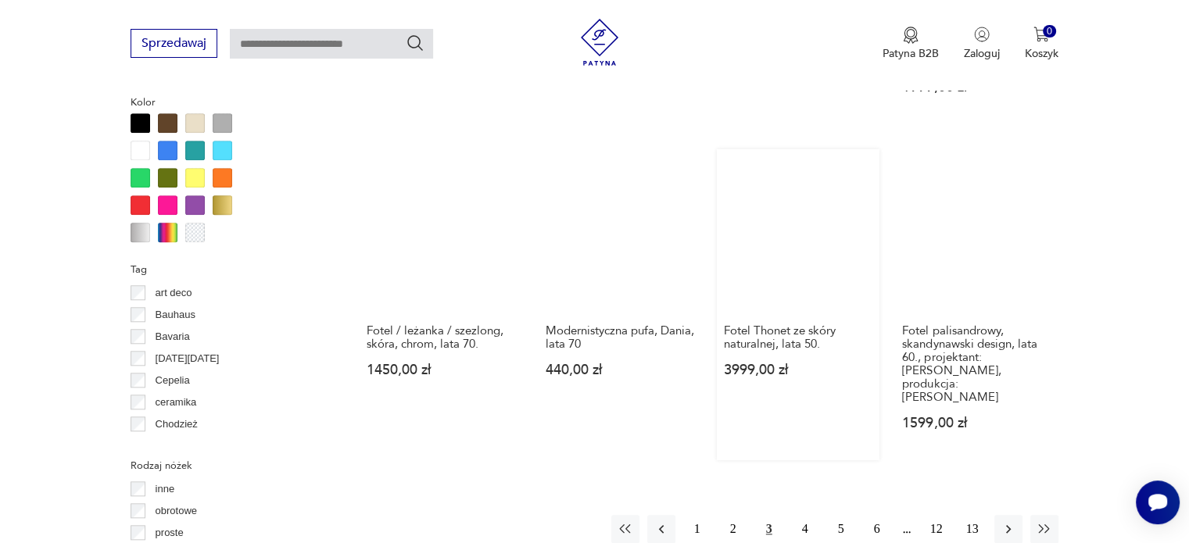
scroll to position [1587, 0]
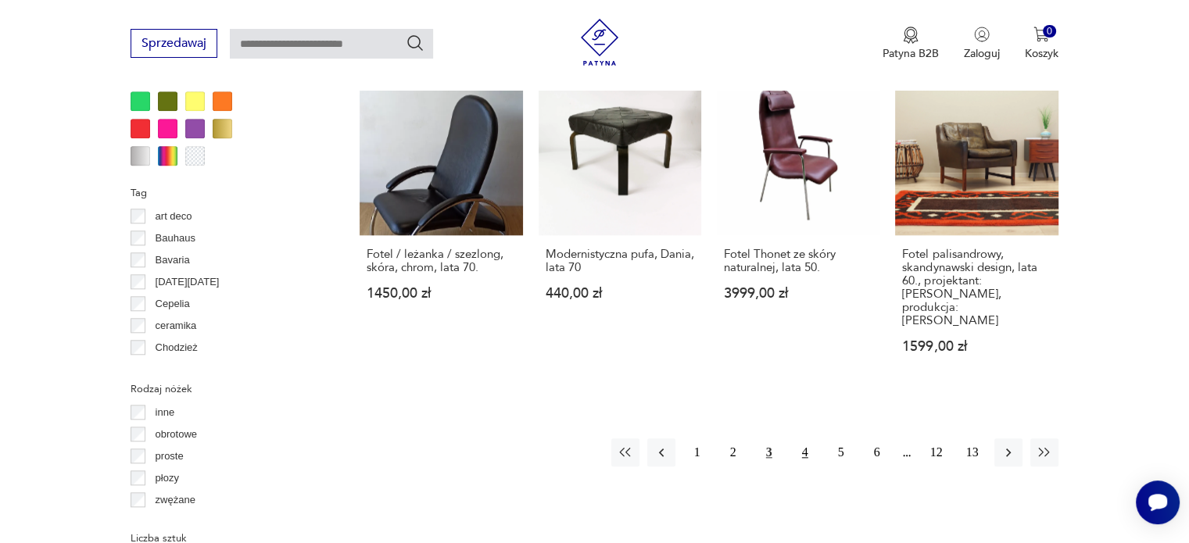
click at [811, 438] on button "4" at bounding box center [805, 452] width 28 height 28
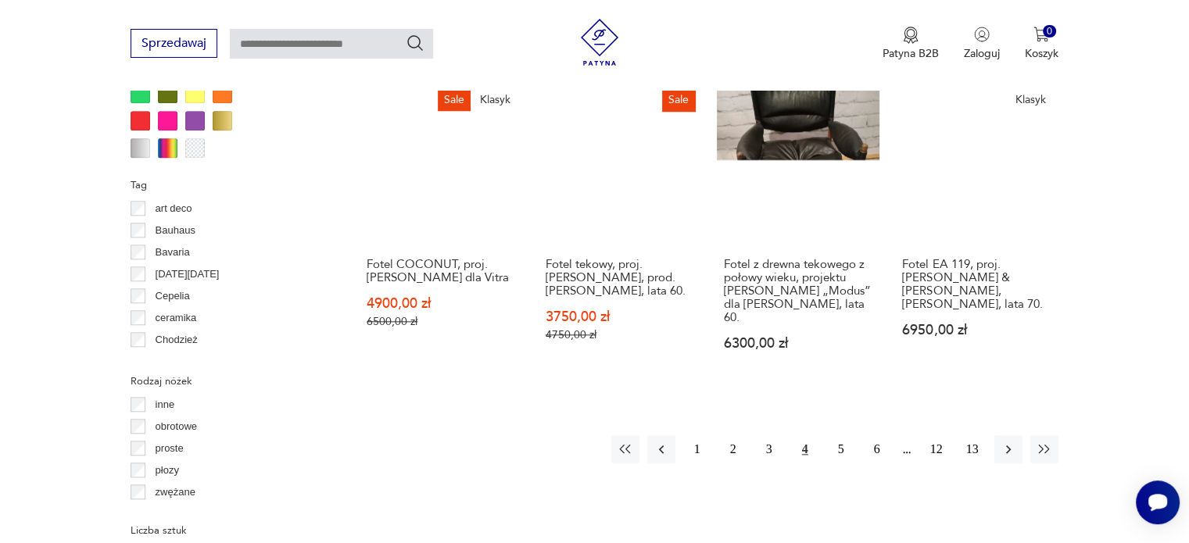
scroll to position [1665, 0]
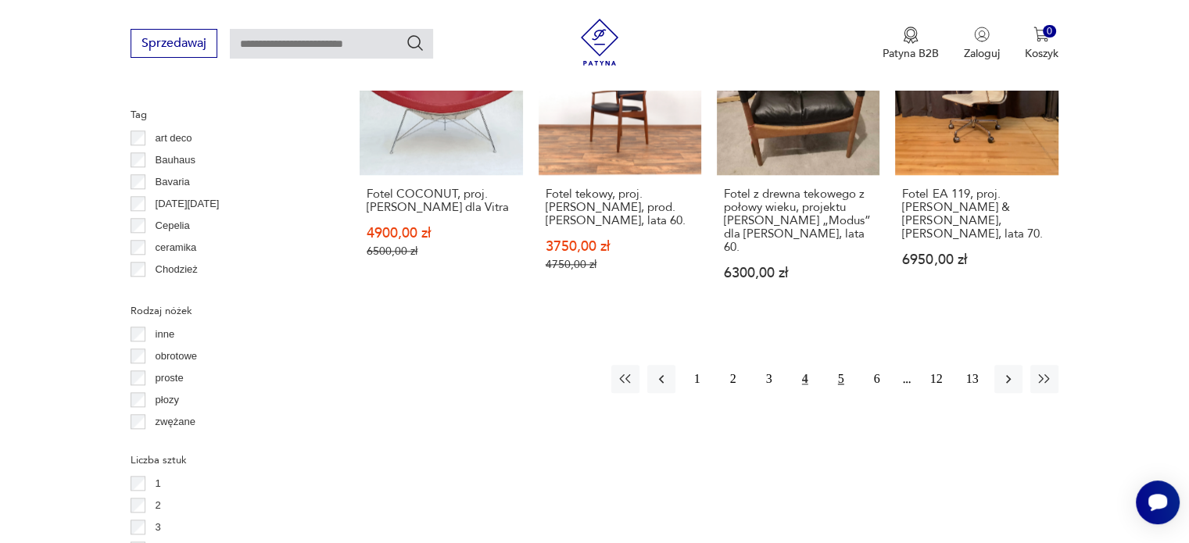
click at [838, 365] on button "5" at bounding box center [841, 379] width 28 height 28
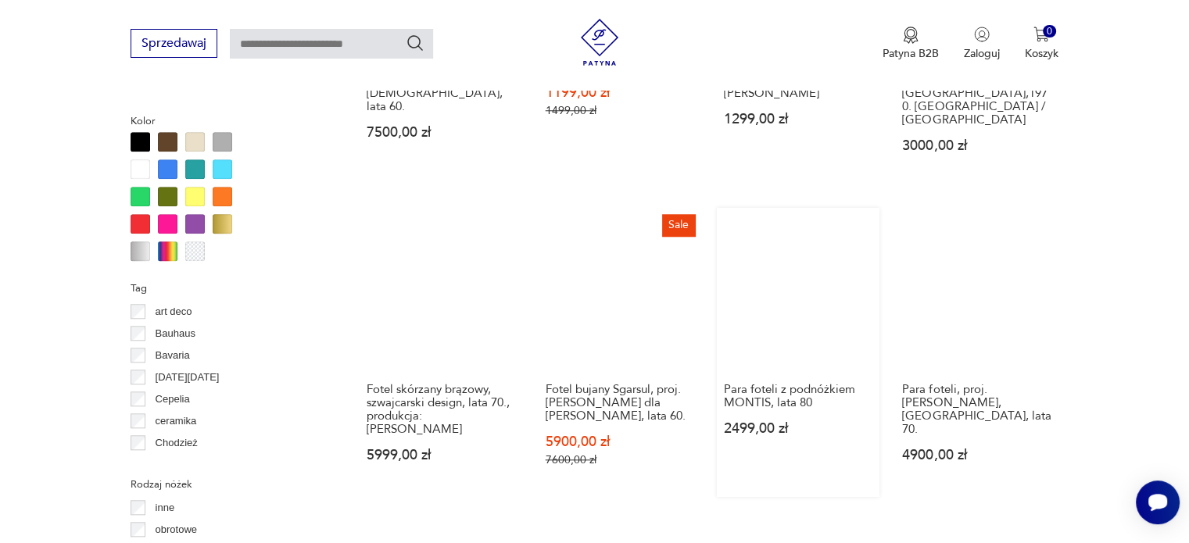
scroll to position [1509, 0]
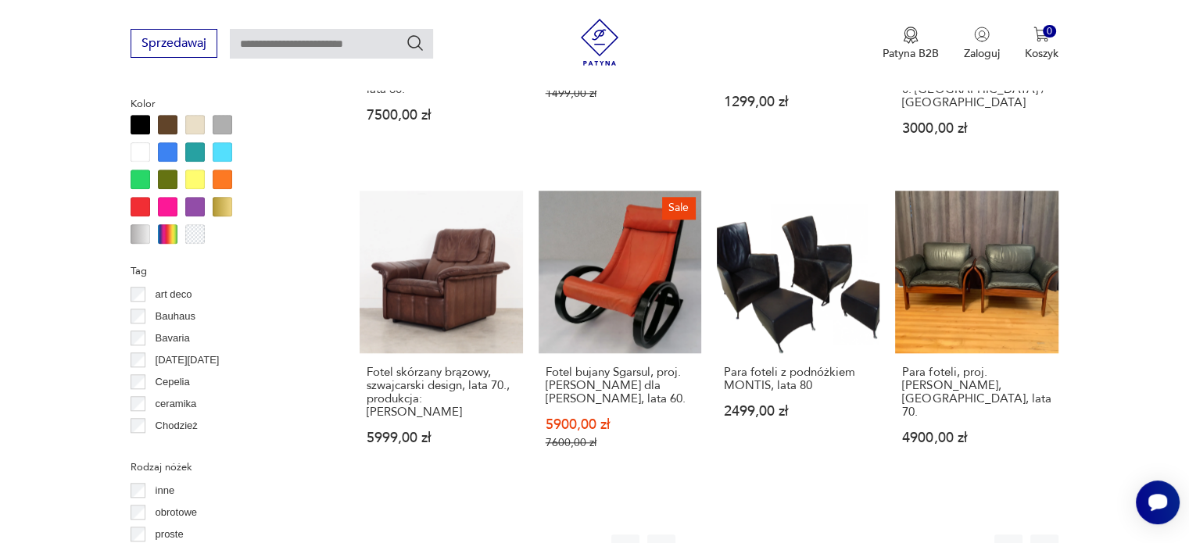
click at [872, 535] on button "6" at bounding box center [877, 549] width 28 height 28
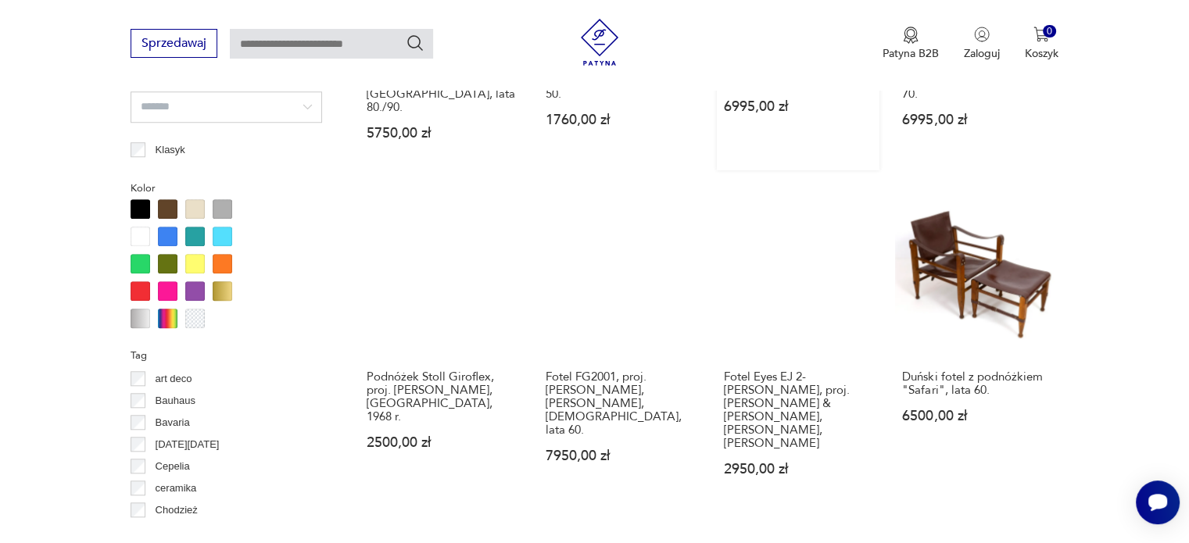
scroll to position [1430, 0]
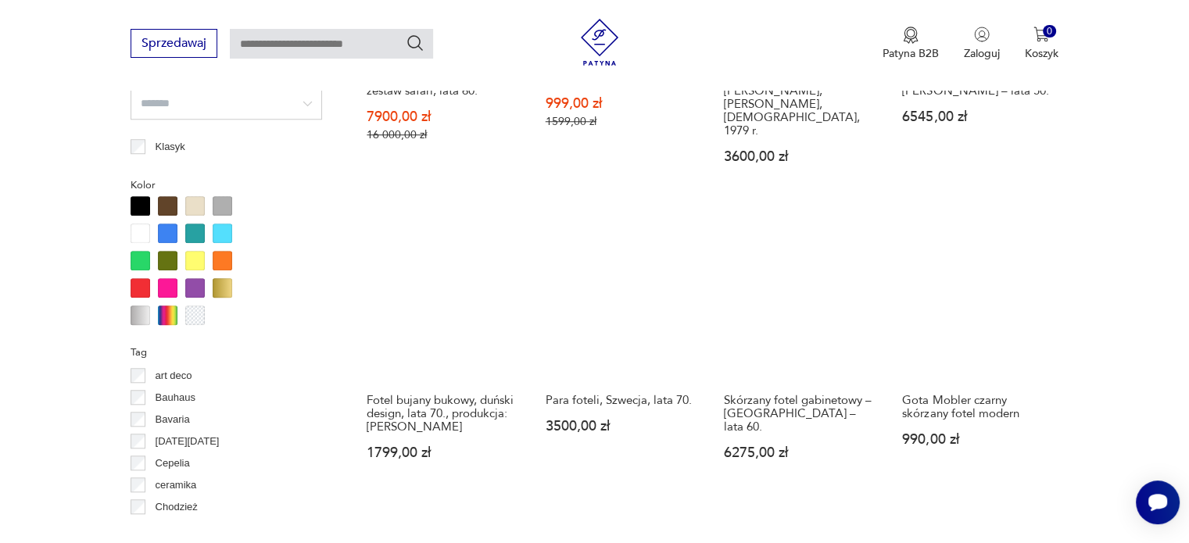
scroll to position [1430, 0]
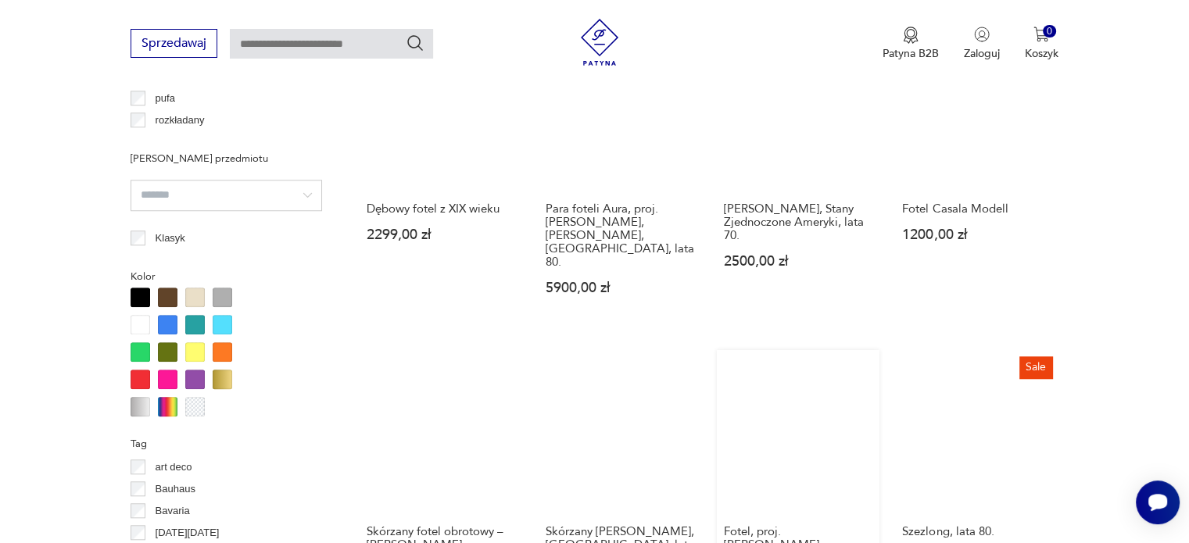
scroll to position [1509, 0]
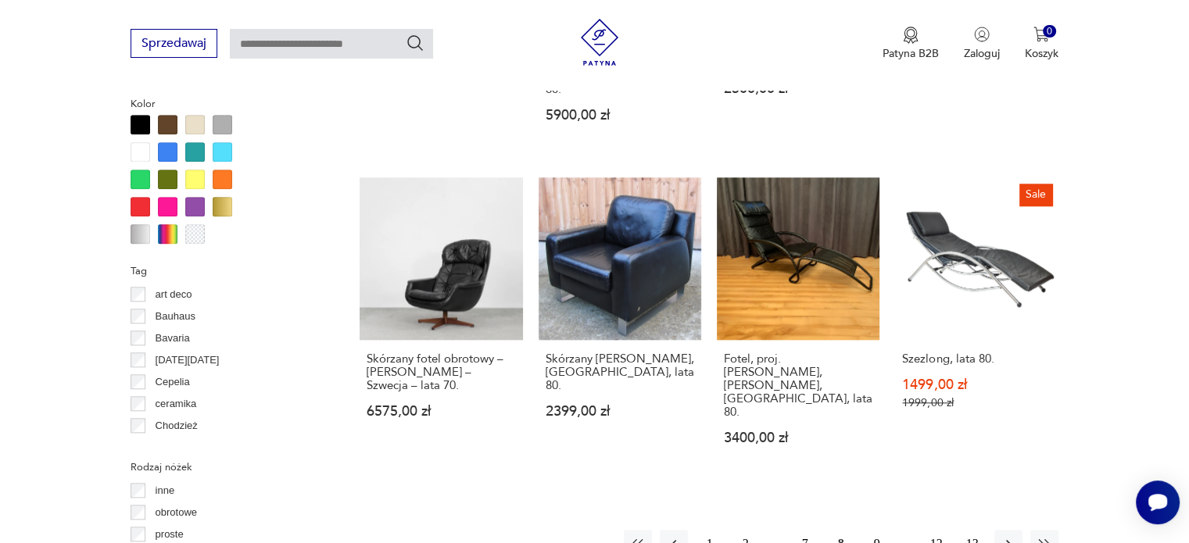
click at [876, 530] on button "9" at bounding box center [877, 544] width 28 height 28
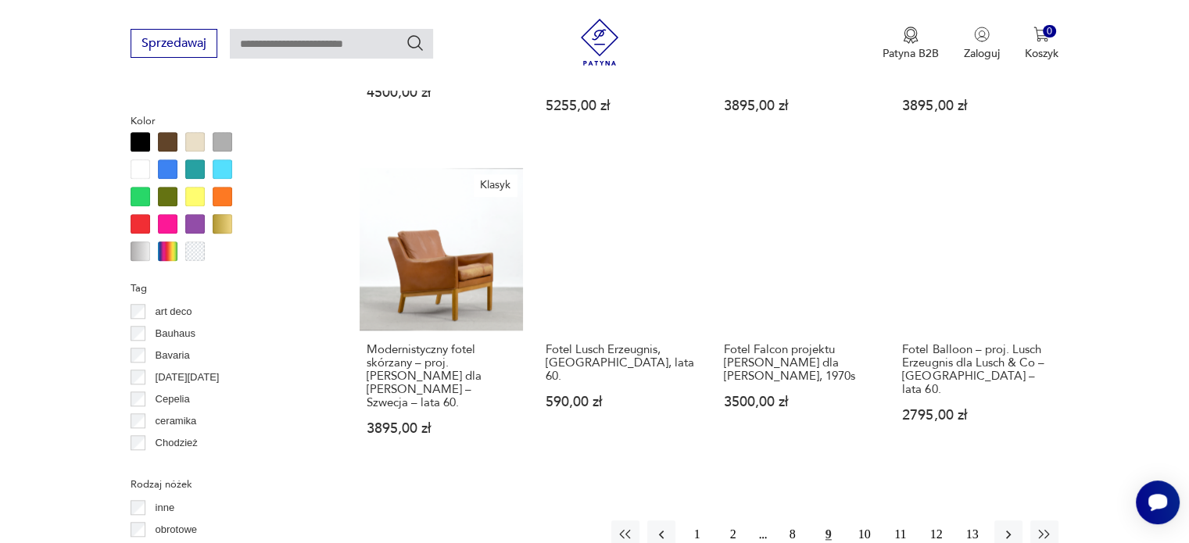
scroll to position [1509, 0]
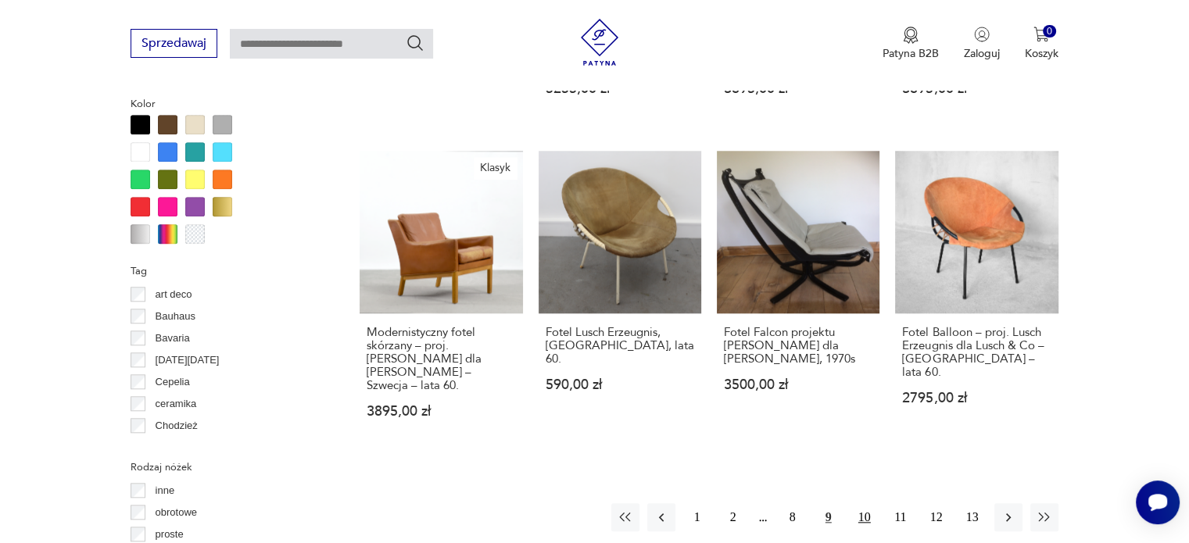
click at [857, 503] on button "10" at bounding box center [864, 517] width 28 height 28
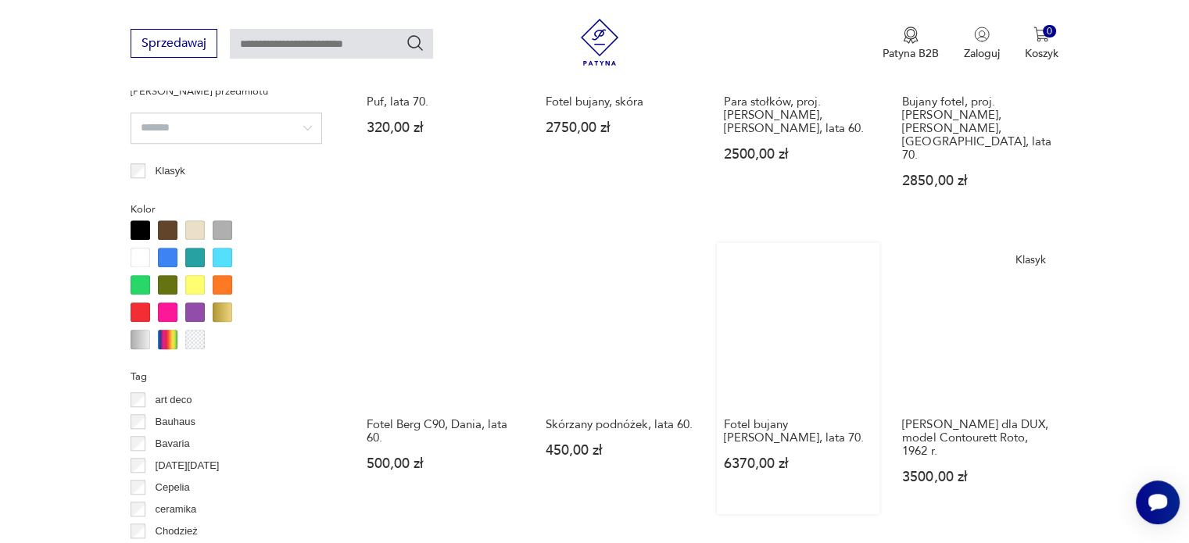
scroll to position [1430, 0]
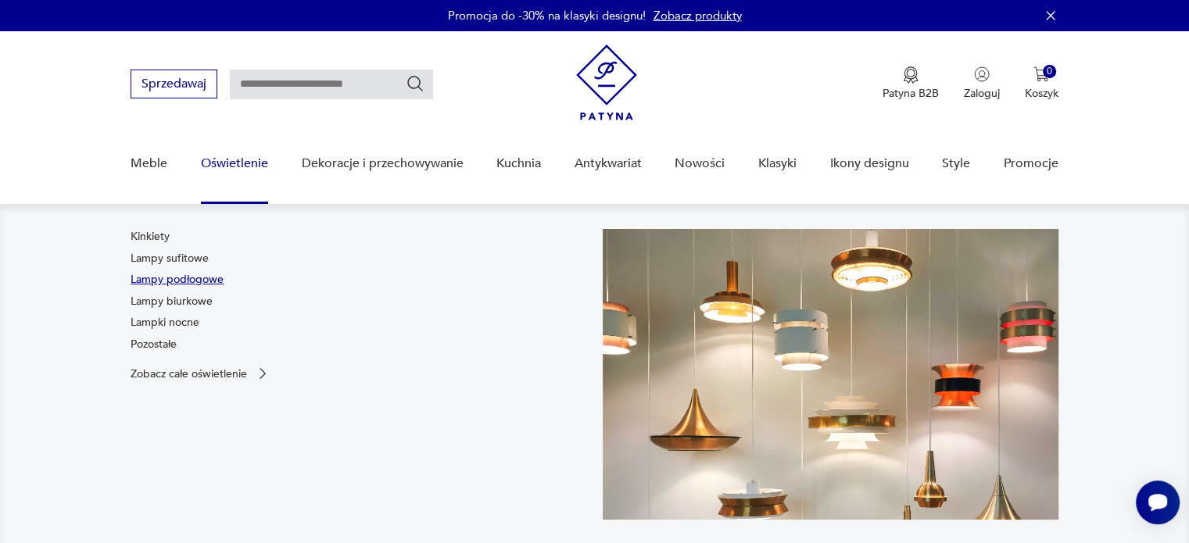
click at [185, 278] on link "Lampy podłogowe" at bounding box center [177, 280] width 93 height 16
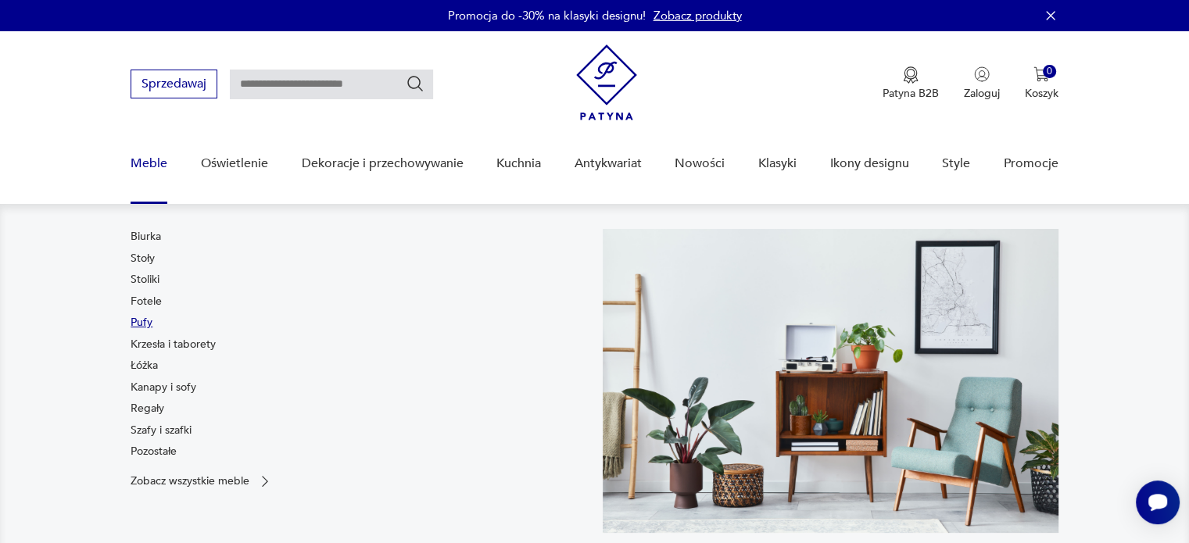
click at [147, 325] on link "Pufy" at bounding box center [142, 323] width 22 height 16
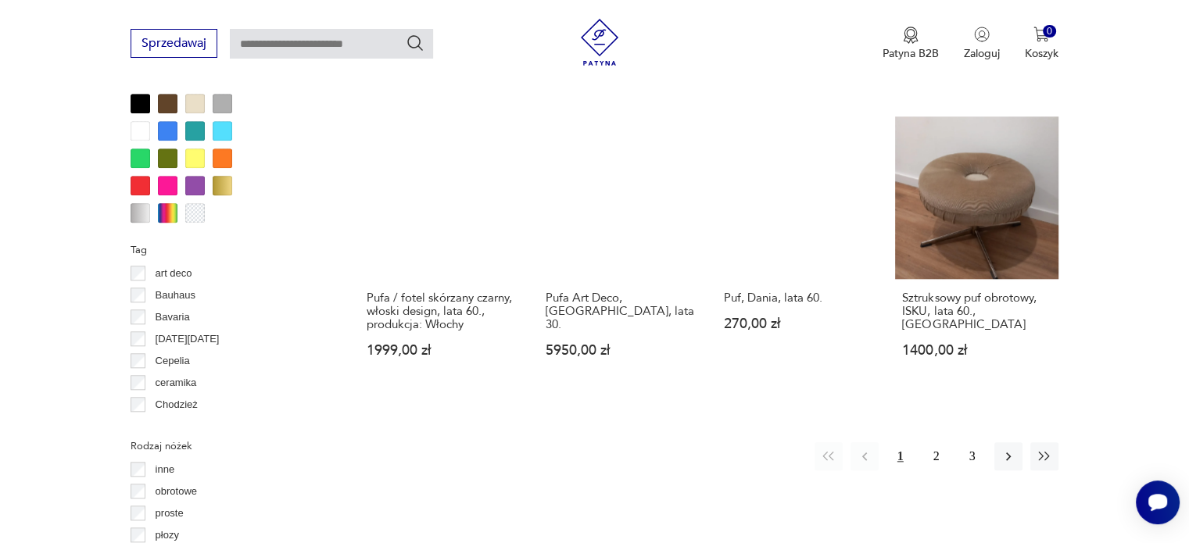
scroll to position [1619, 0]
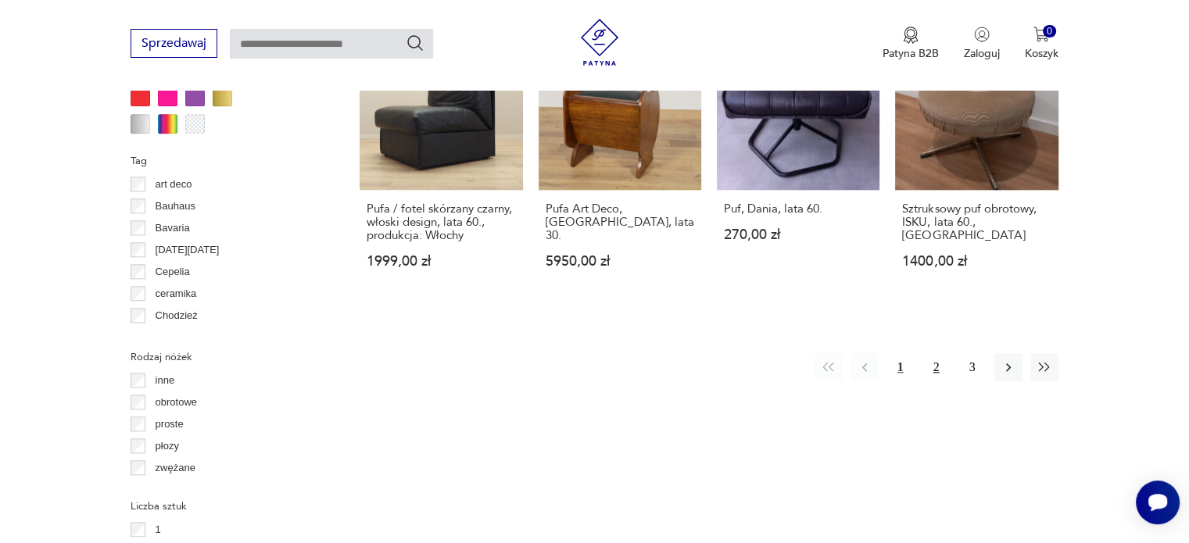
click at [935, 353] on button "2" at bounding box center [936, 367] width 28 height 28
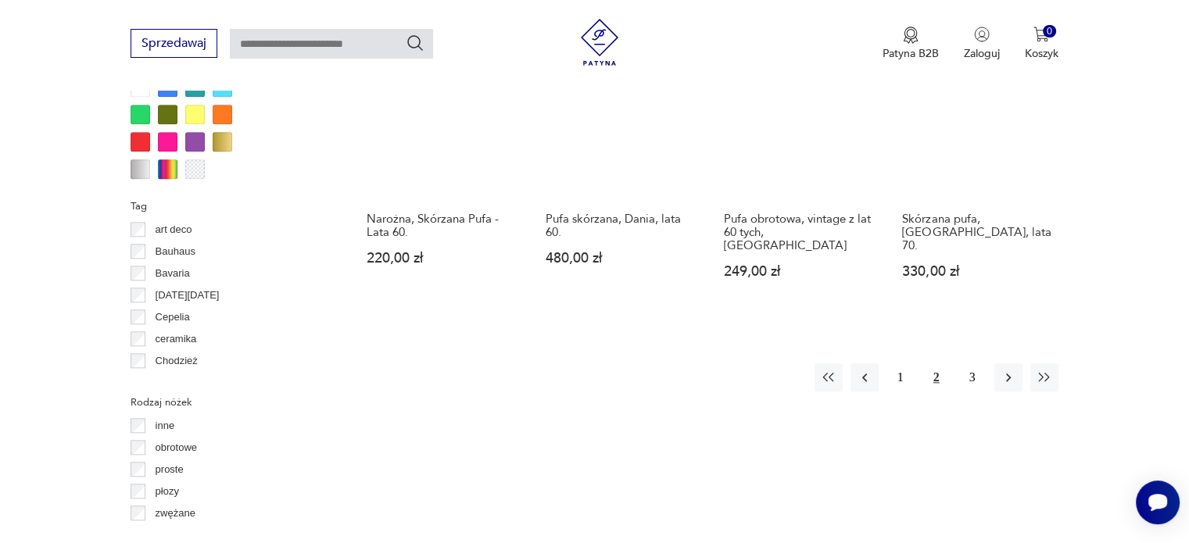
scroll to position [1430, 0]
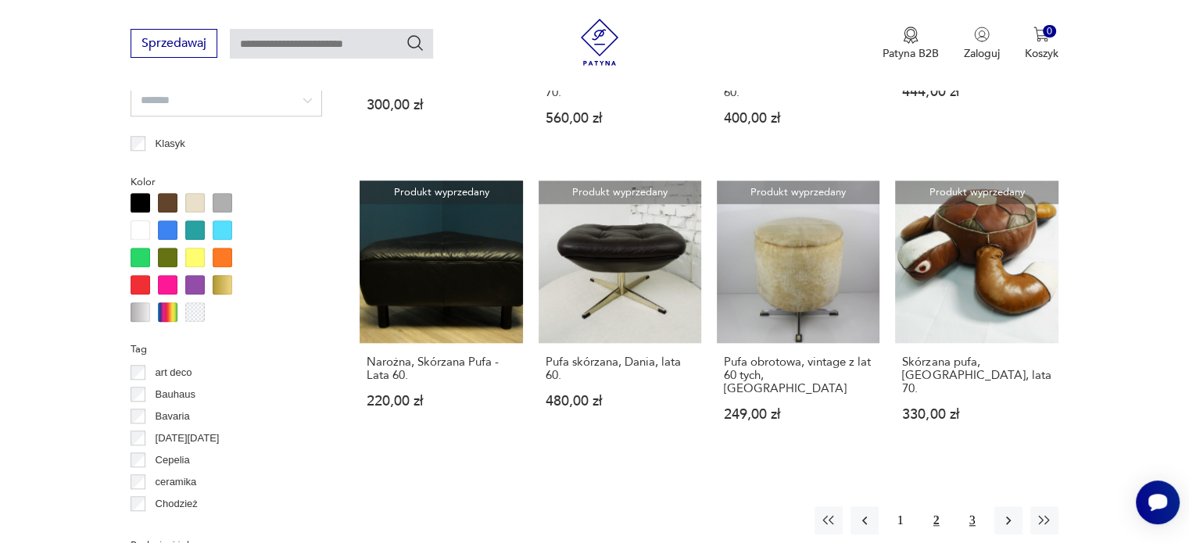
click at [975, 506] on button "3" at bounding box center [972, 520] width 28 height 28
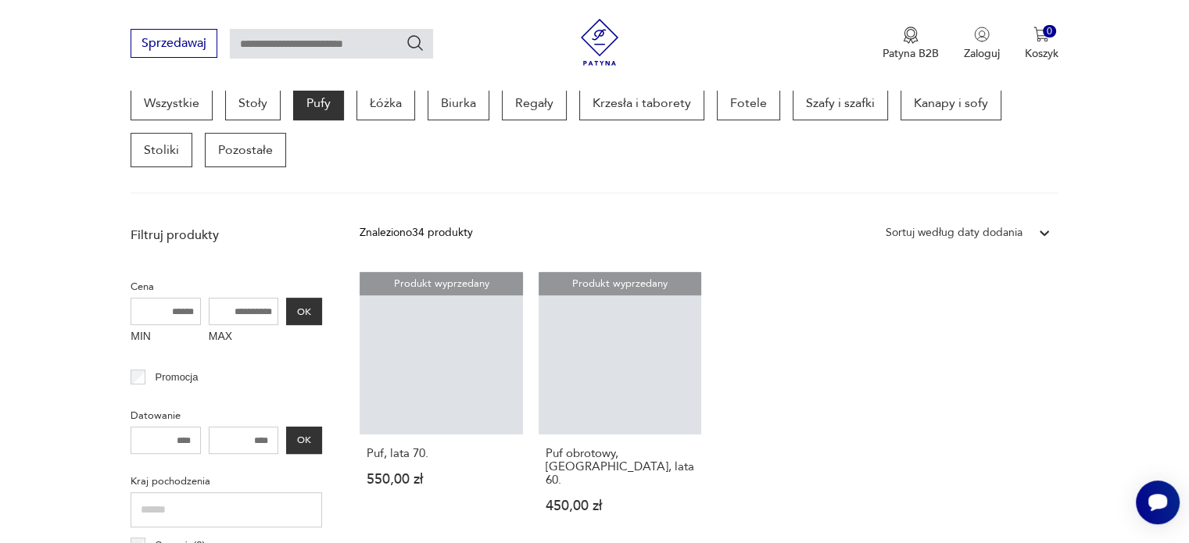
scroll to position [414, 0]
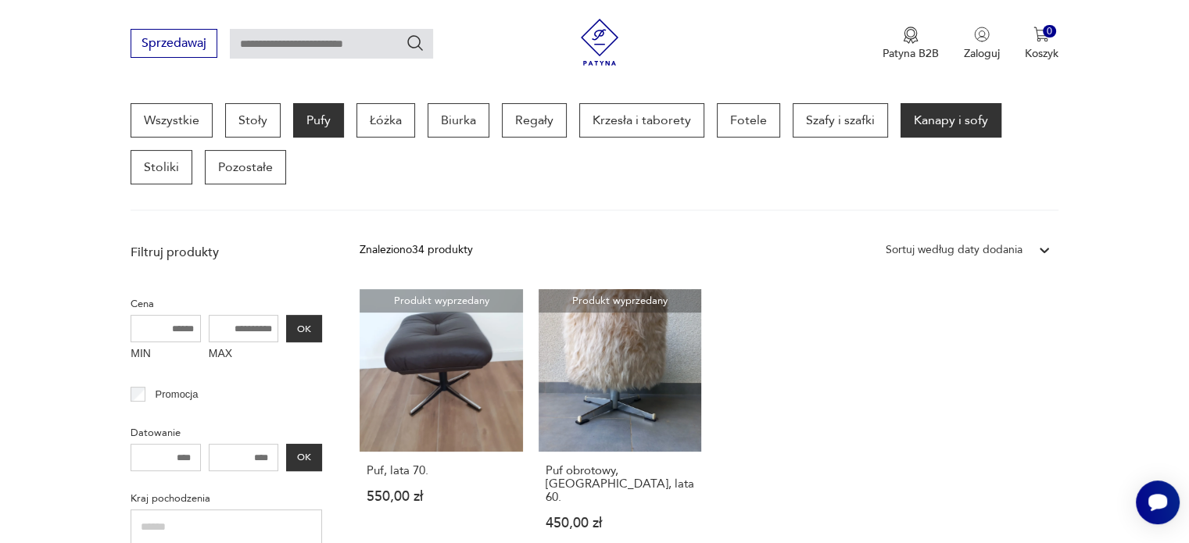
click at [920, 118] on p "Kanapy i sofy" at bounding box center [950, 120] width 101 height 34
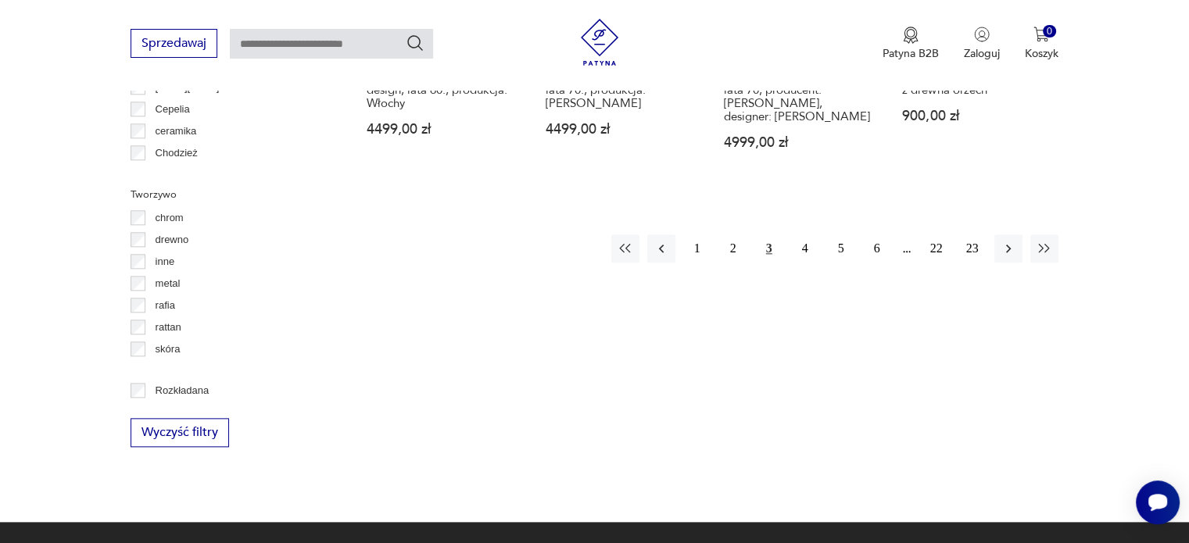
scroll to position [1665, 0]
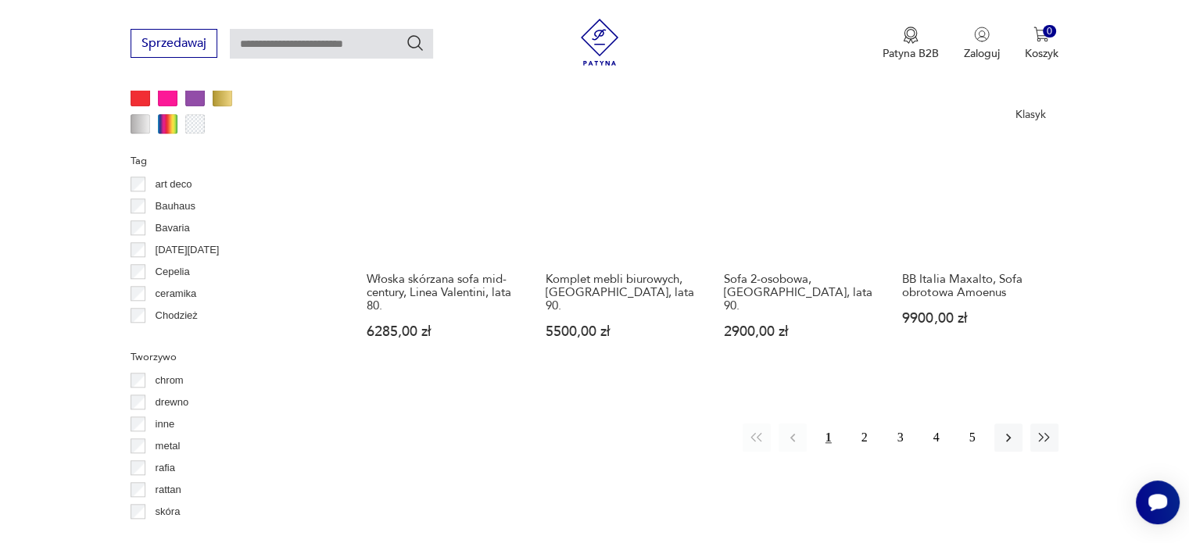
scroll to position [1665, 0]
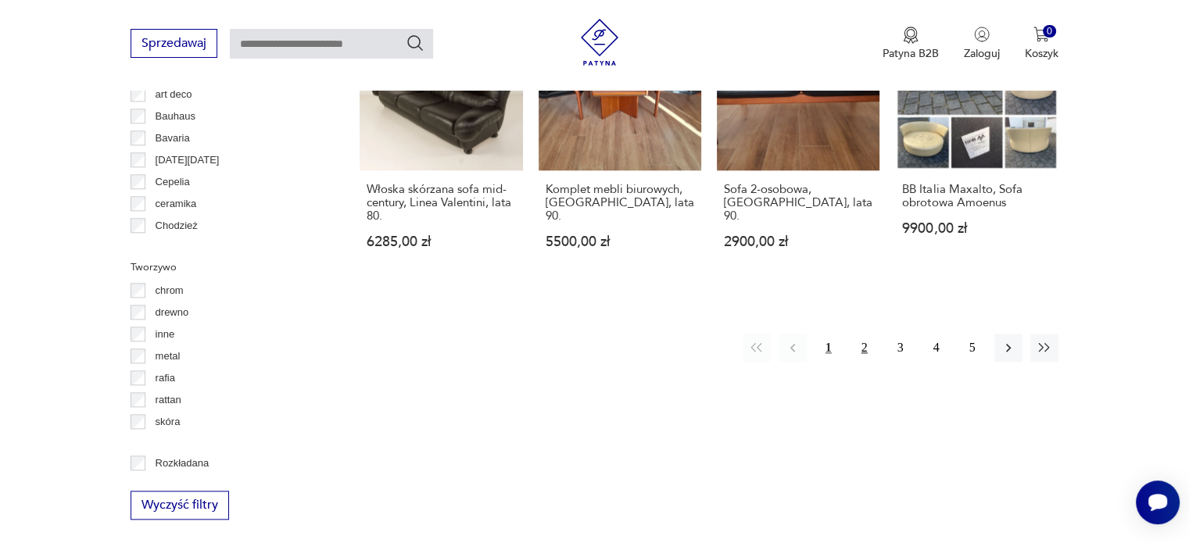
click at [863, 334] on button "2" at bounding box center [864, 348] width 28 height 28
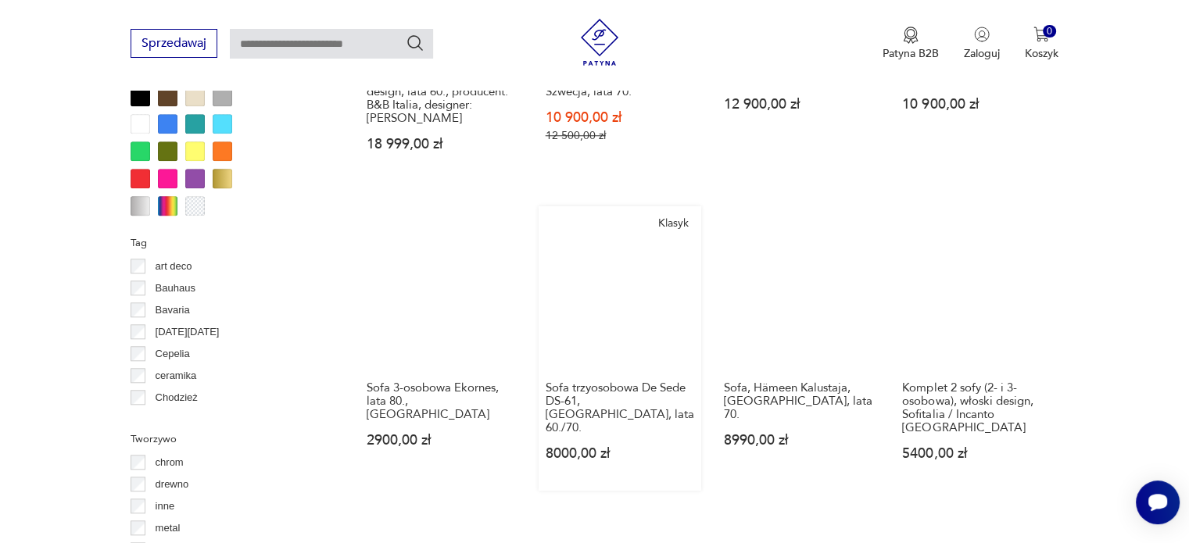
scroll to position [1587, 0]
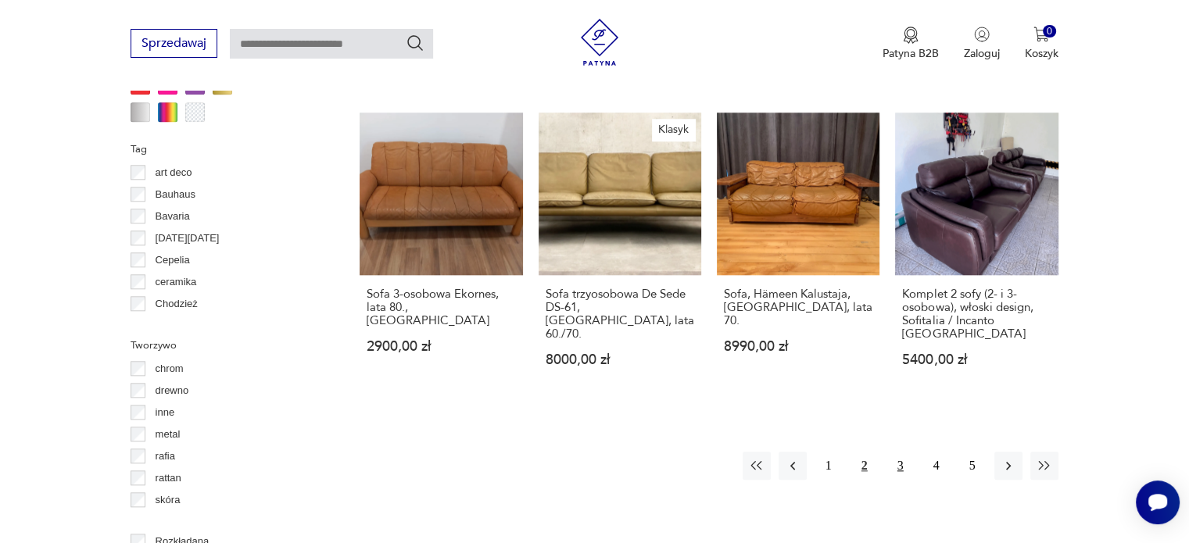
click at [901, 452] on button "3" at bounding box center [900, 466] width 28 height 28
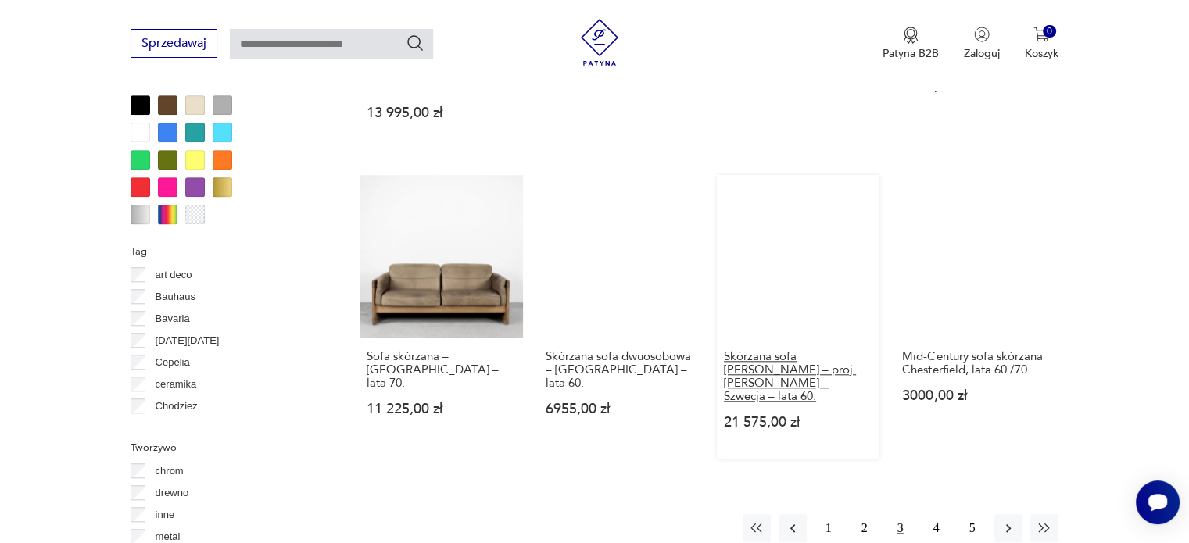
scroll to position [1587, 0]
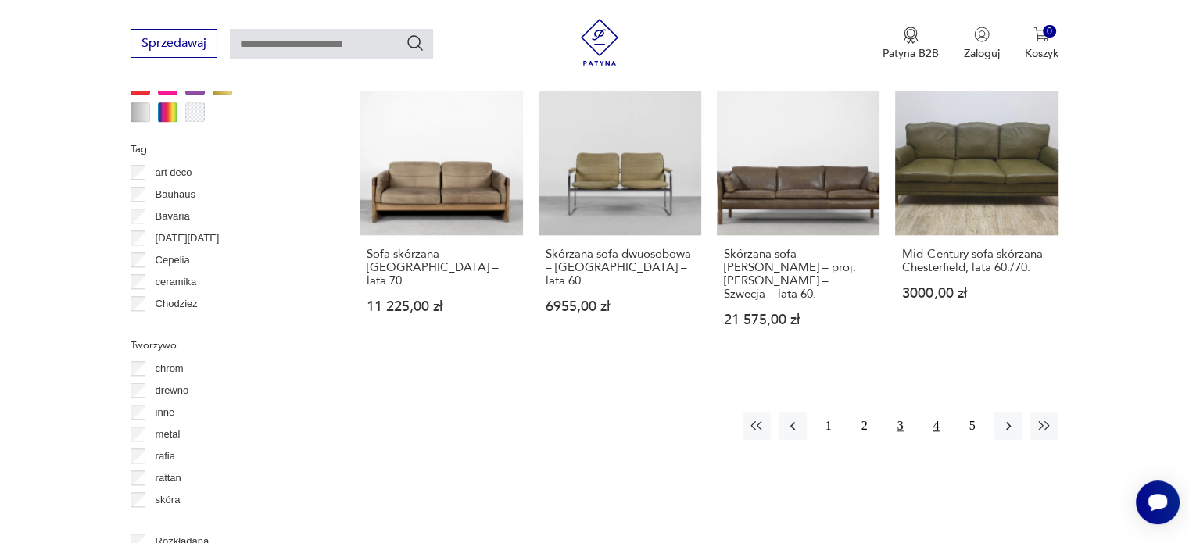
click at [925, 412] on button "4" at bounding box center [936, 426] width 28 height 28
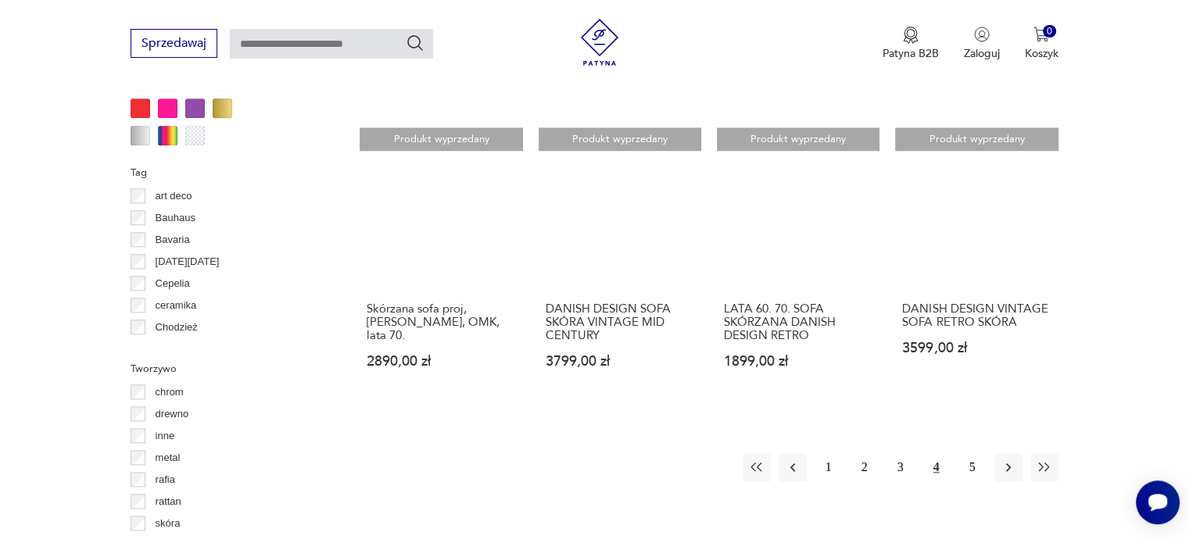
scroll to position [1587, 0]
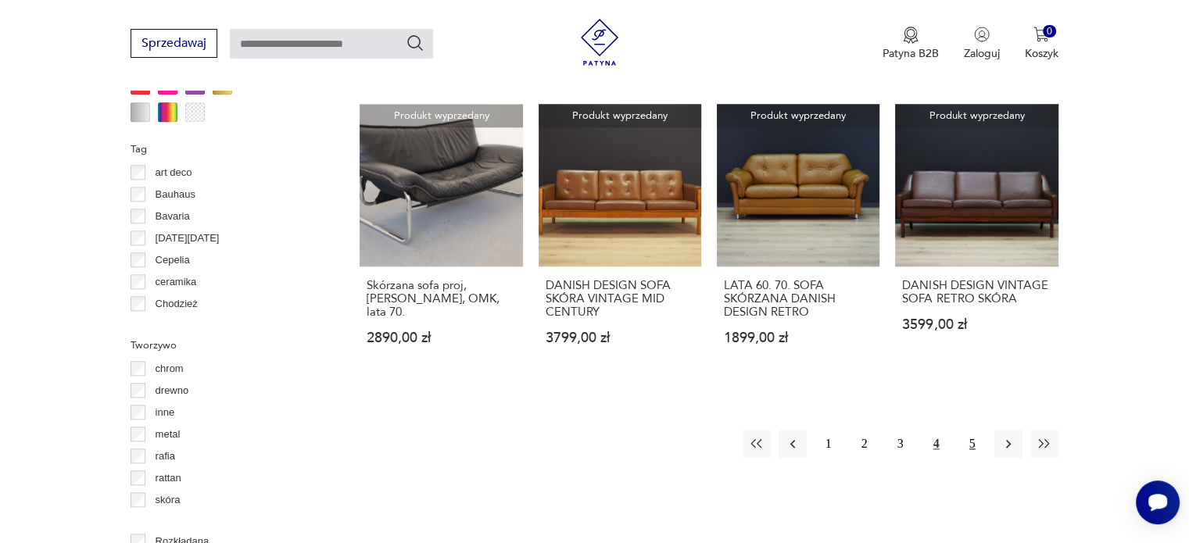
click at [975, 430] on button "5" at bounding box center [972, 444] width 28 height 28
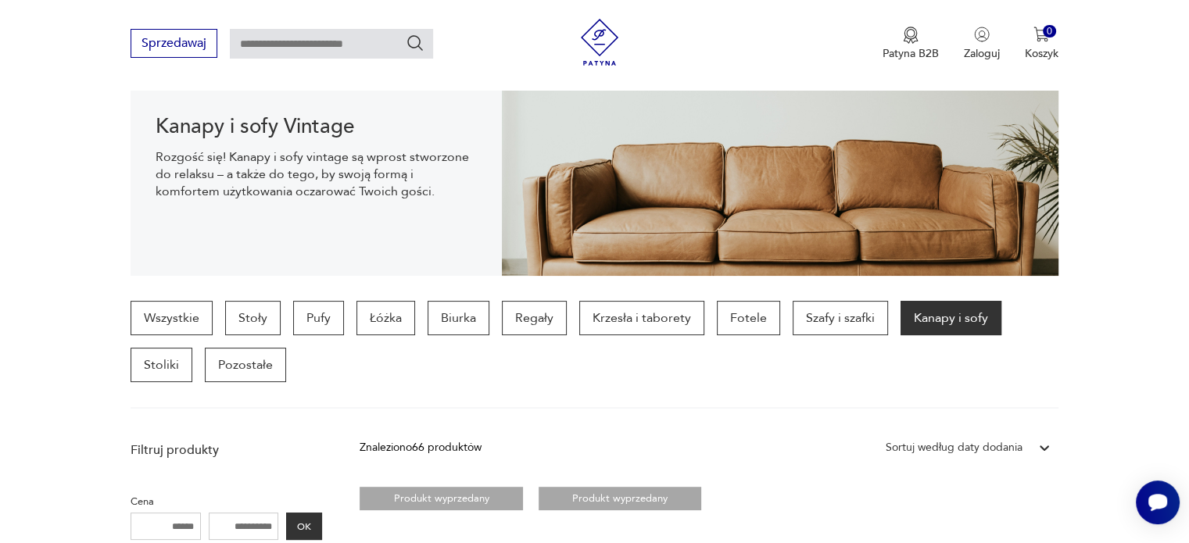
scroll to position [258, 0]
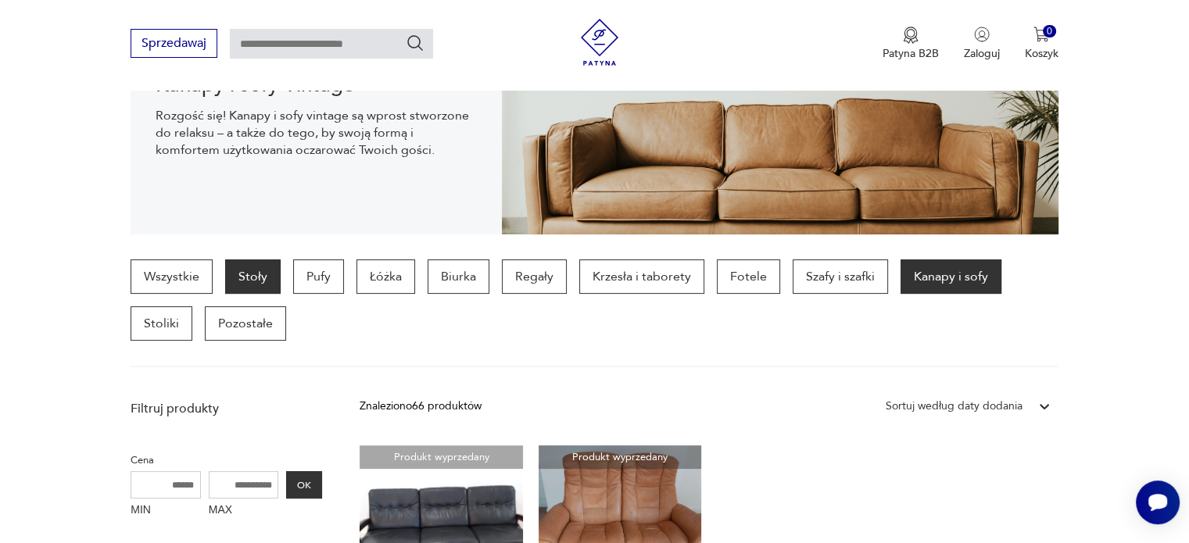
click at [252, 280] on p "Stoły" at bounding box center [252, 276] width 55 height 34
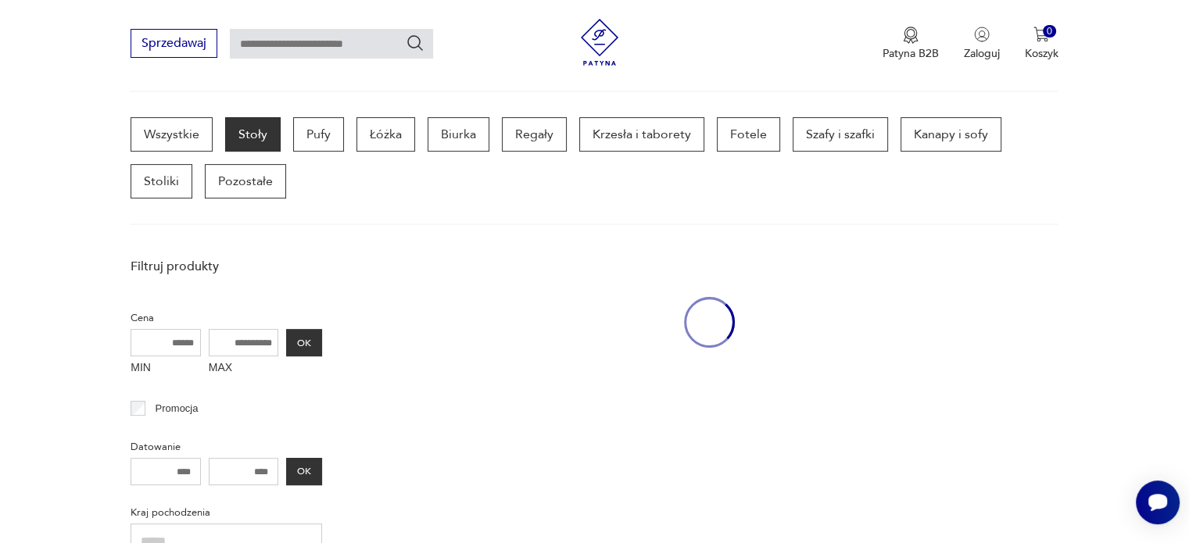
scroll to position [414, 0]
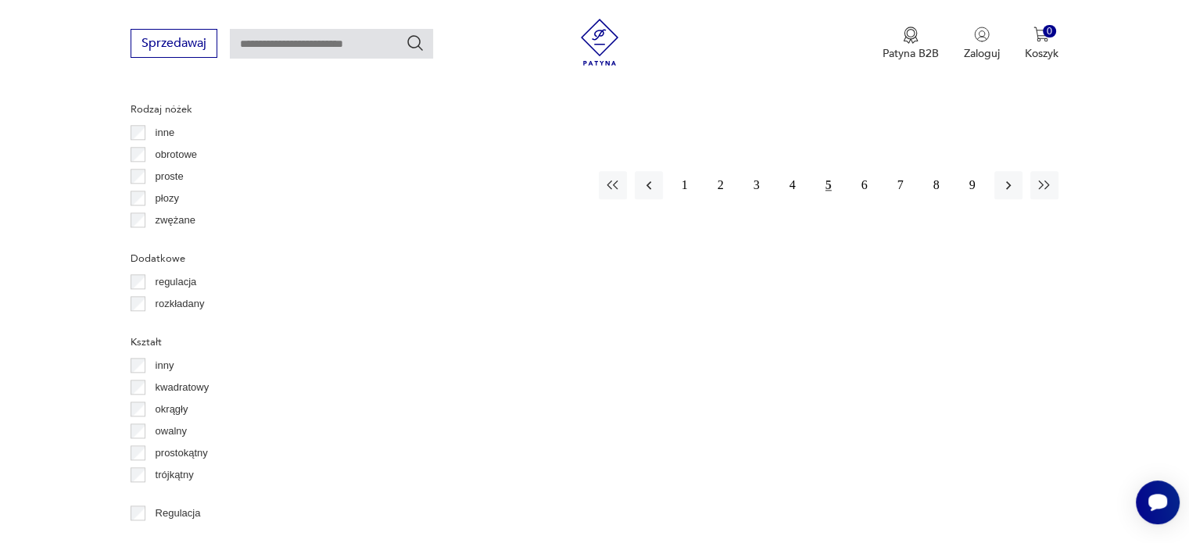
scroll to position [1899, 0]
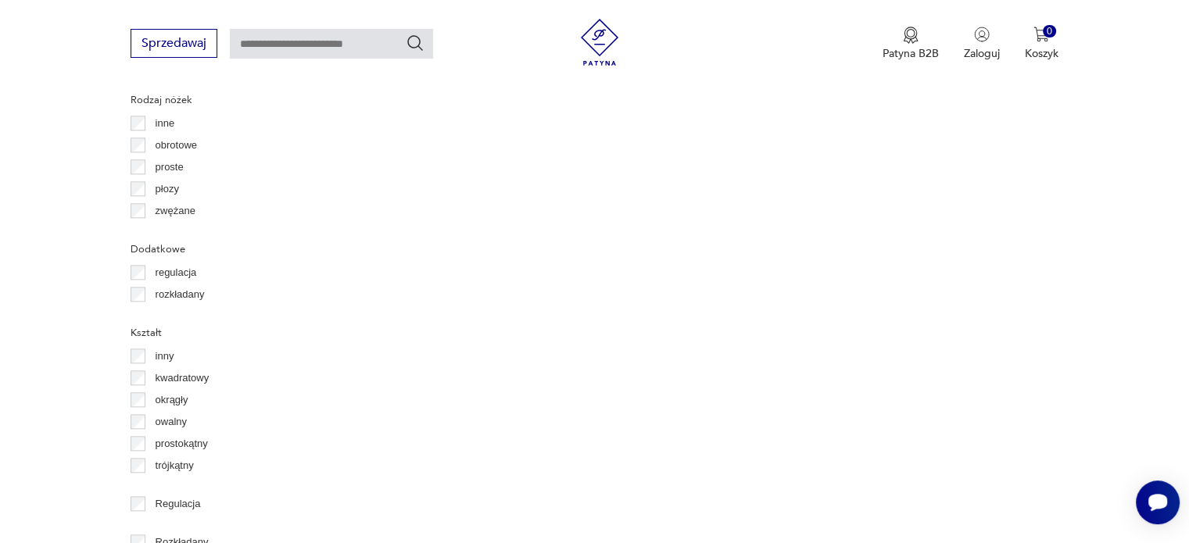
scroll to position [1899, 0]
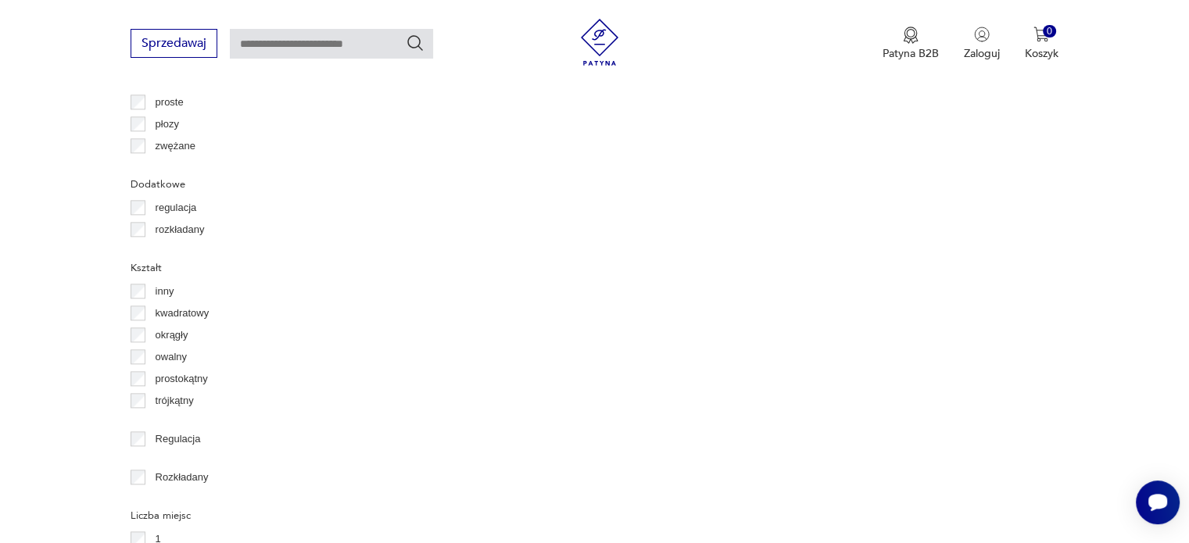
scroll to position [1899, 0]
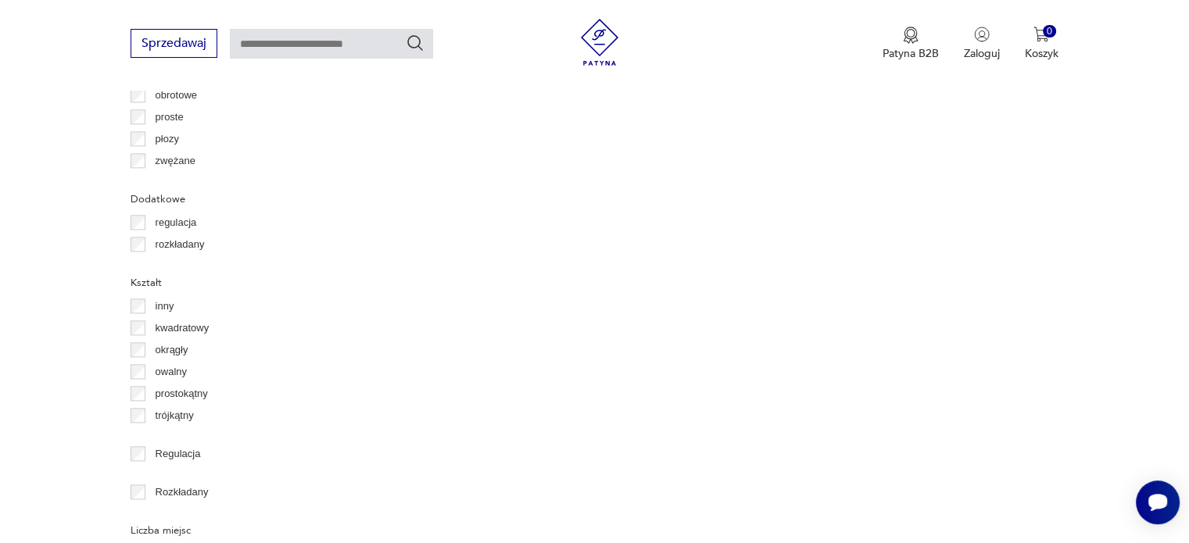
scroll to position [1899, 0]
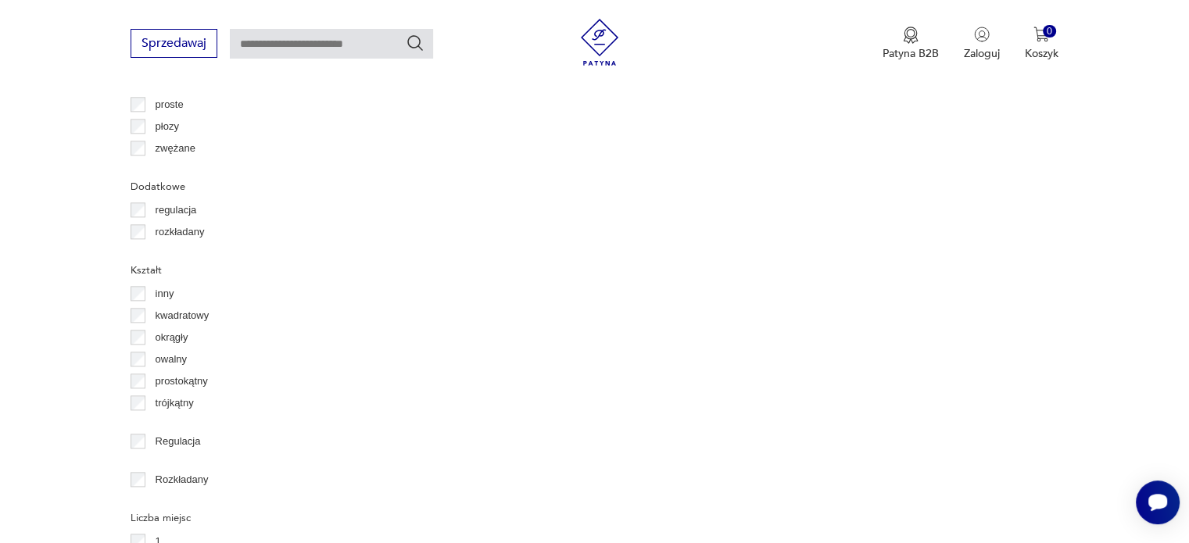
scroll to position [1899, 0]
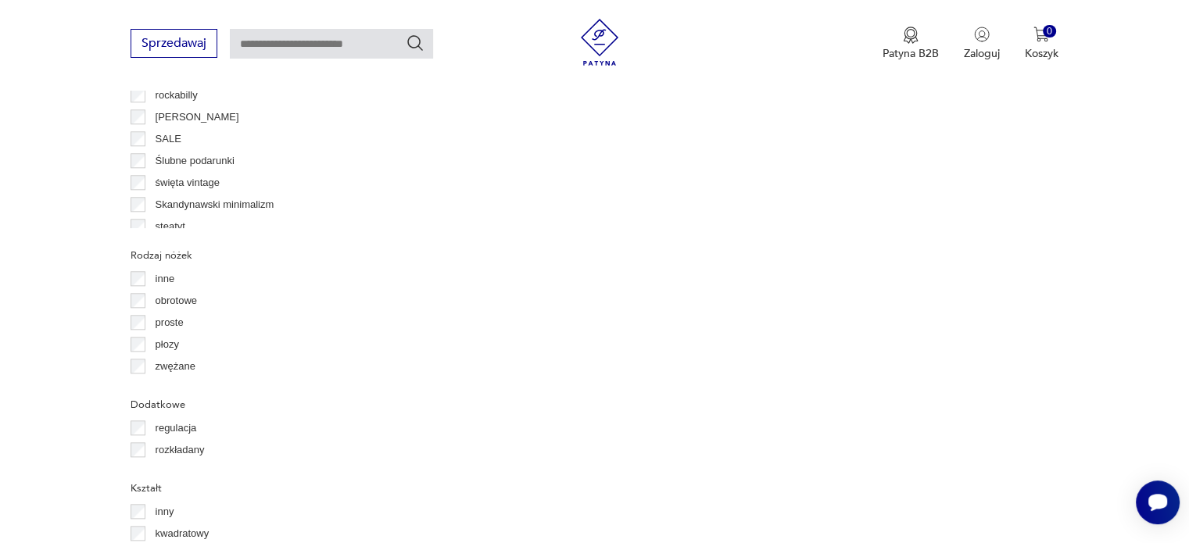
scroll to position [1743, 0]
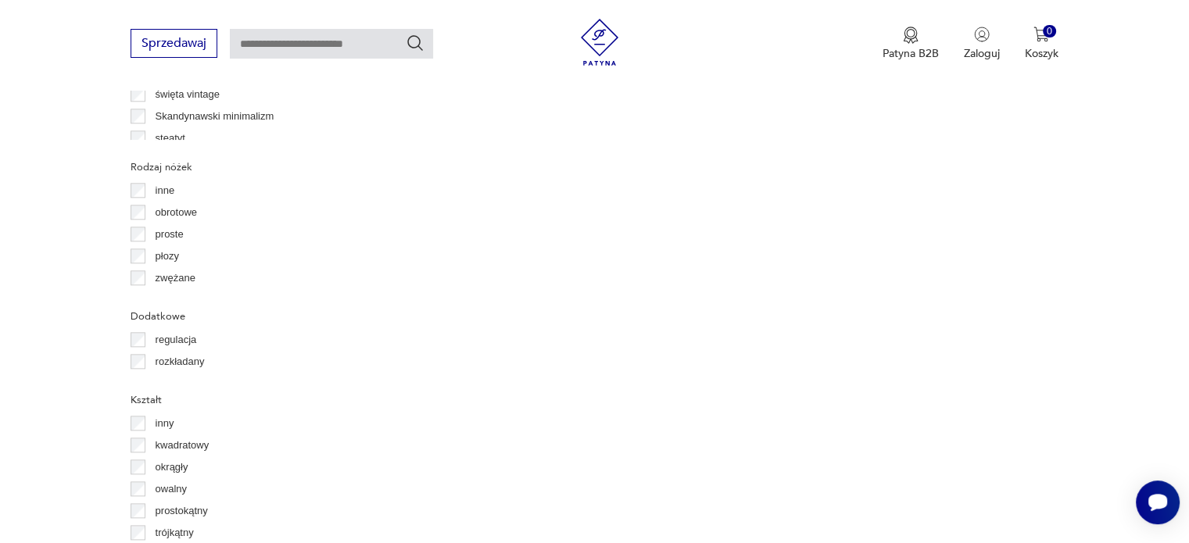
click at [153, 410] on div "Kształt inny kwadratowy okrągły owalny prostokątny trójkątny" at bounding box center [226, 466] width 191 height 155
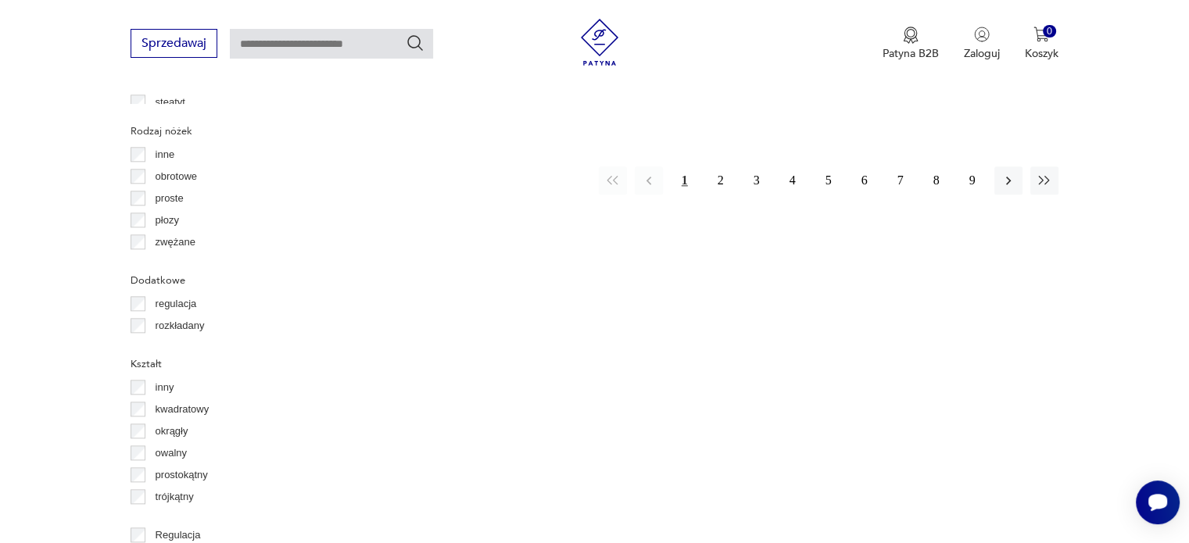
scroll to position [1821, 0]
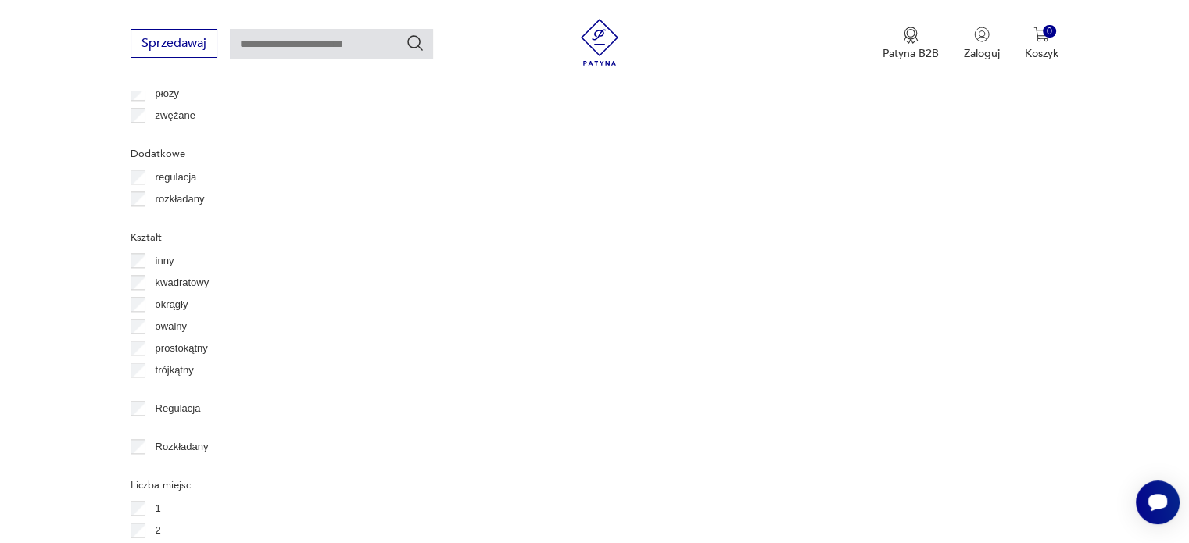
scroll to position [2056, 0]
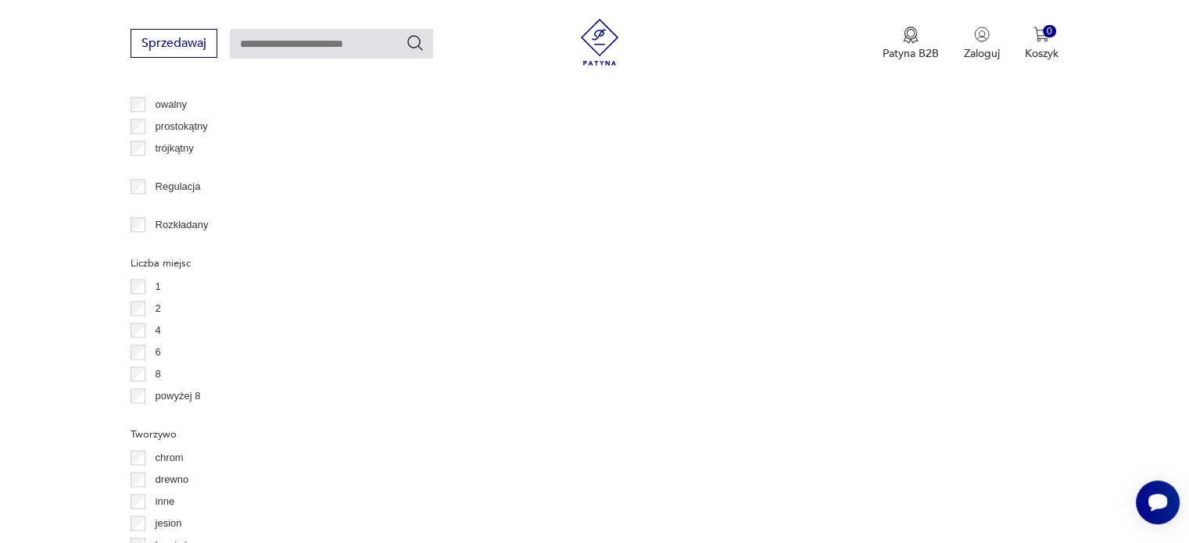
scroll to position [2212, 0]
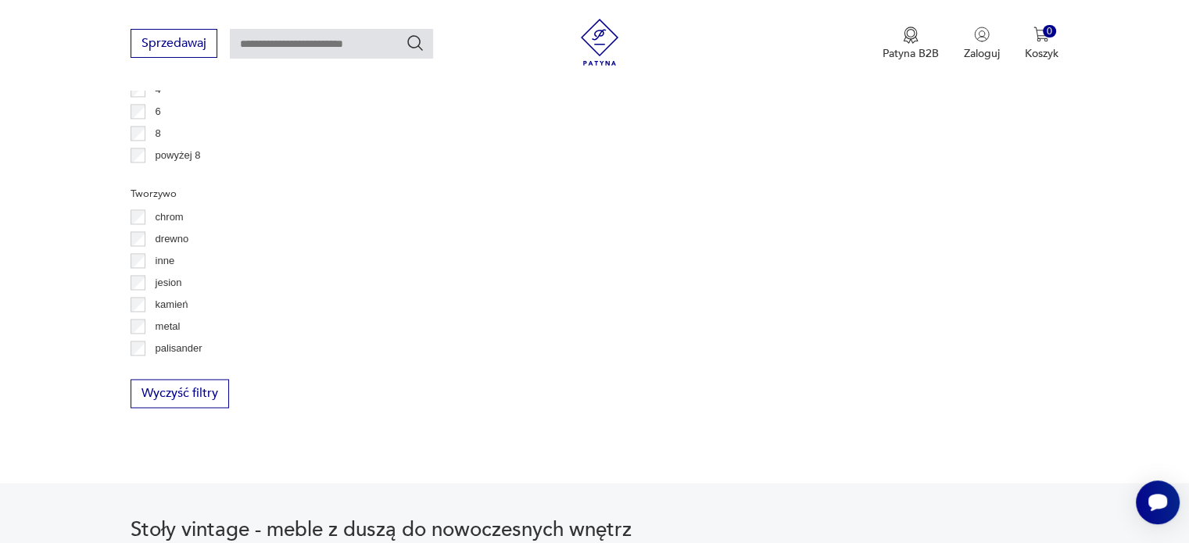
scroll to position [2212, 0]
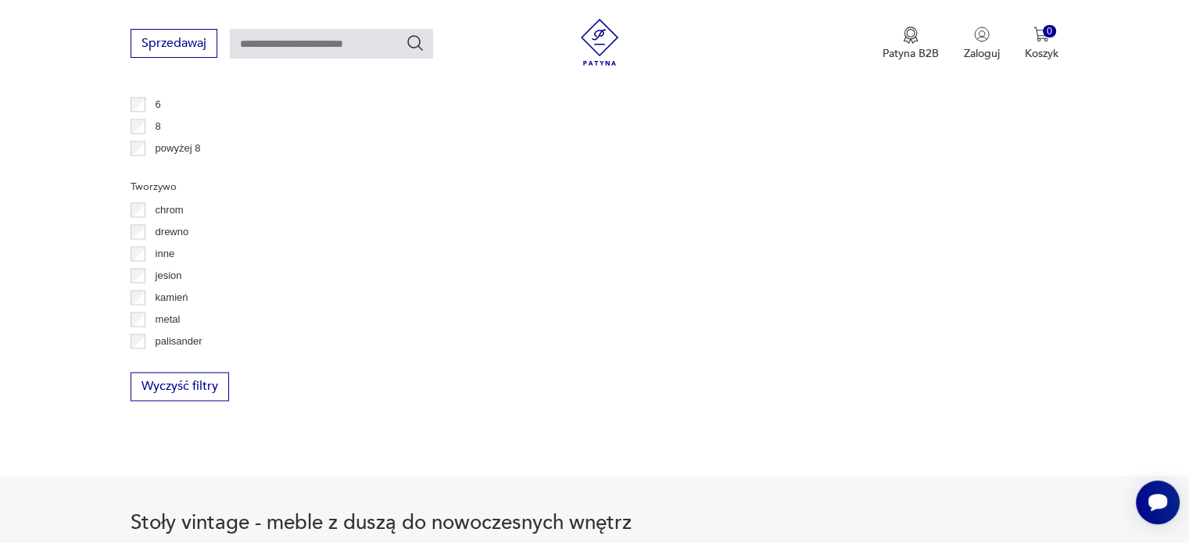
scroll to position [2290, 0]
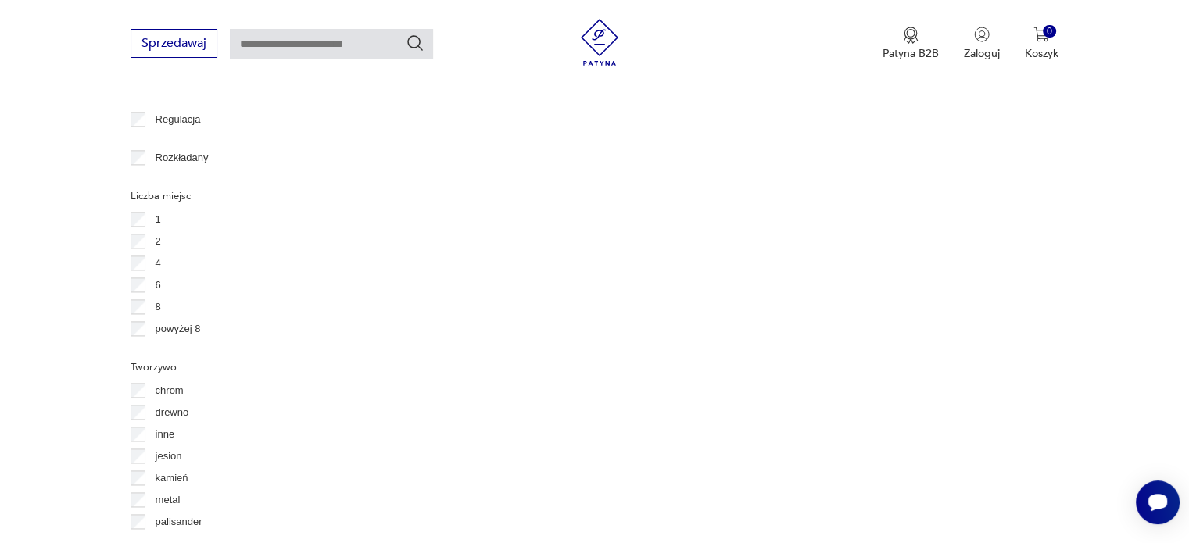
scroll to position [2212, 0]
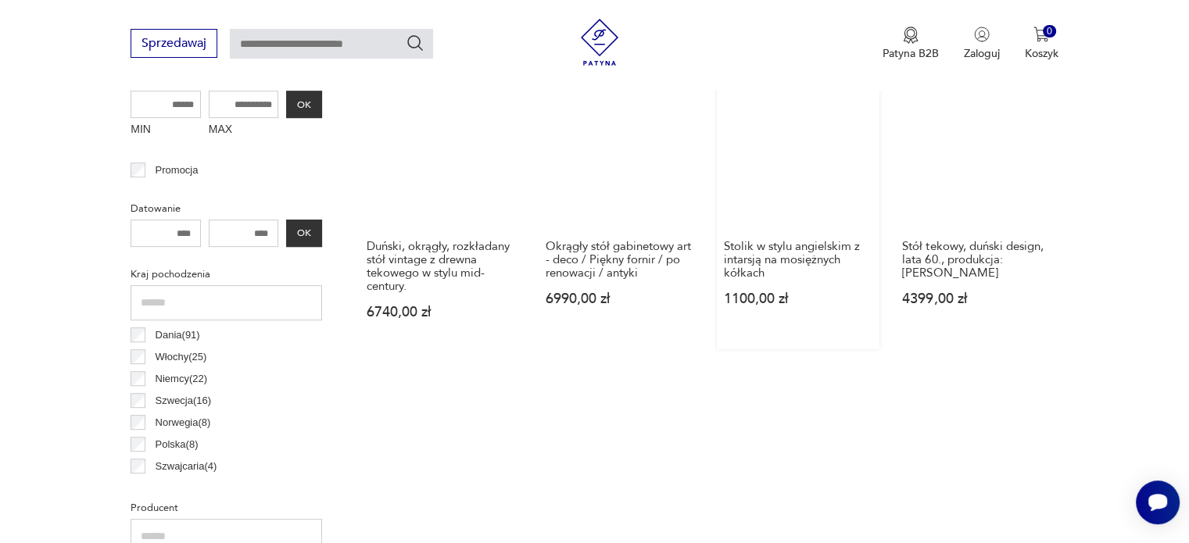
scroll to position [571, 0]
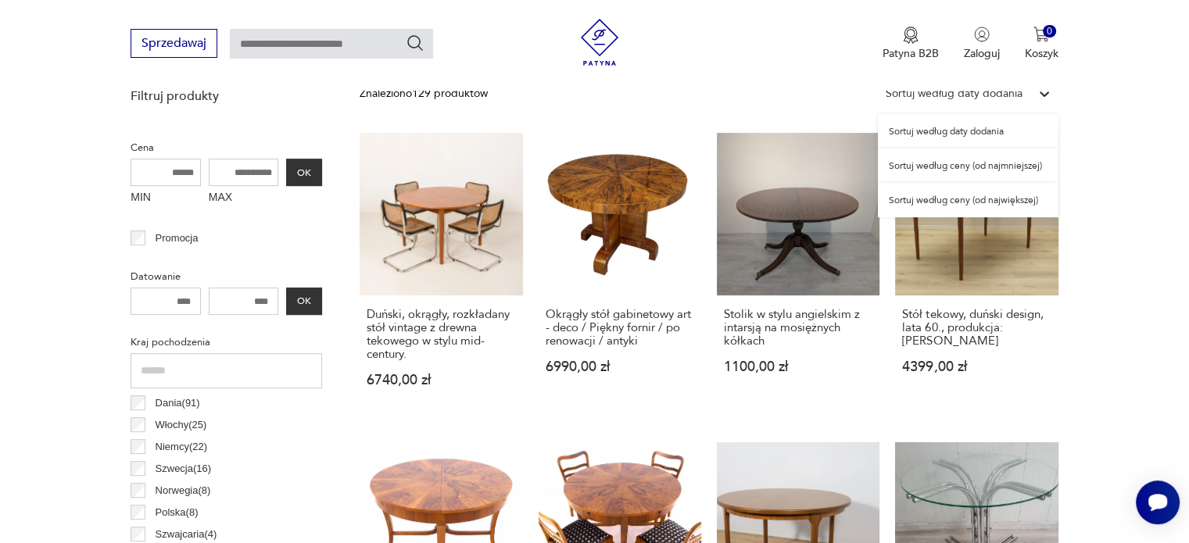
click at [1004, 93] on div "Sortuj według daty dodania" at bounding box center [954, 93] width 137 height 17
click at [960, 203] on div "Sortuj według ceny (od największej)" at bounding box center [968, 200] width 181 height 34
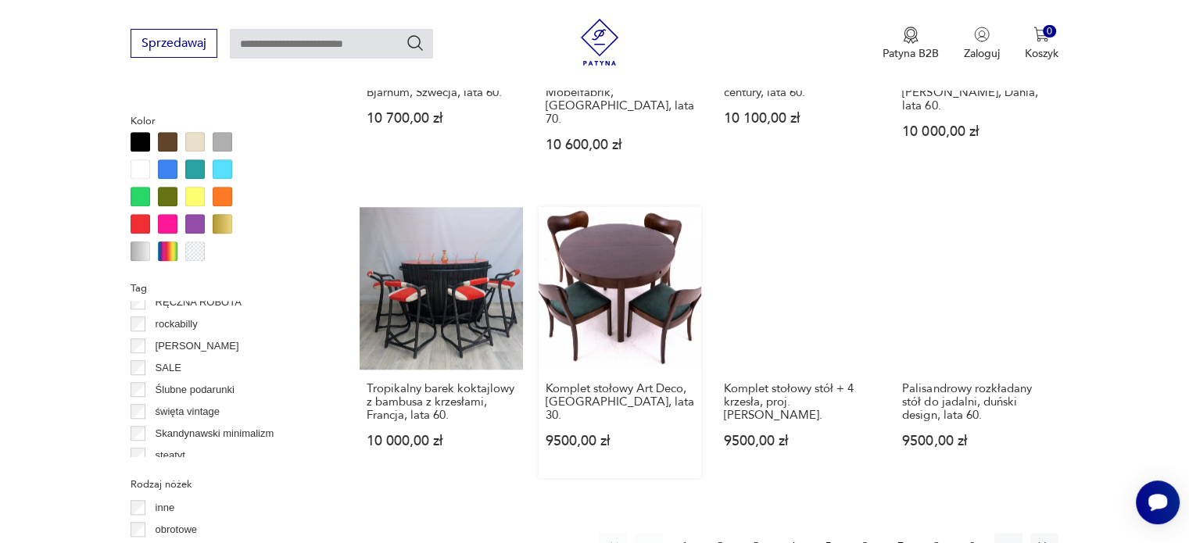
scroll to position [1509, 0]
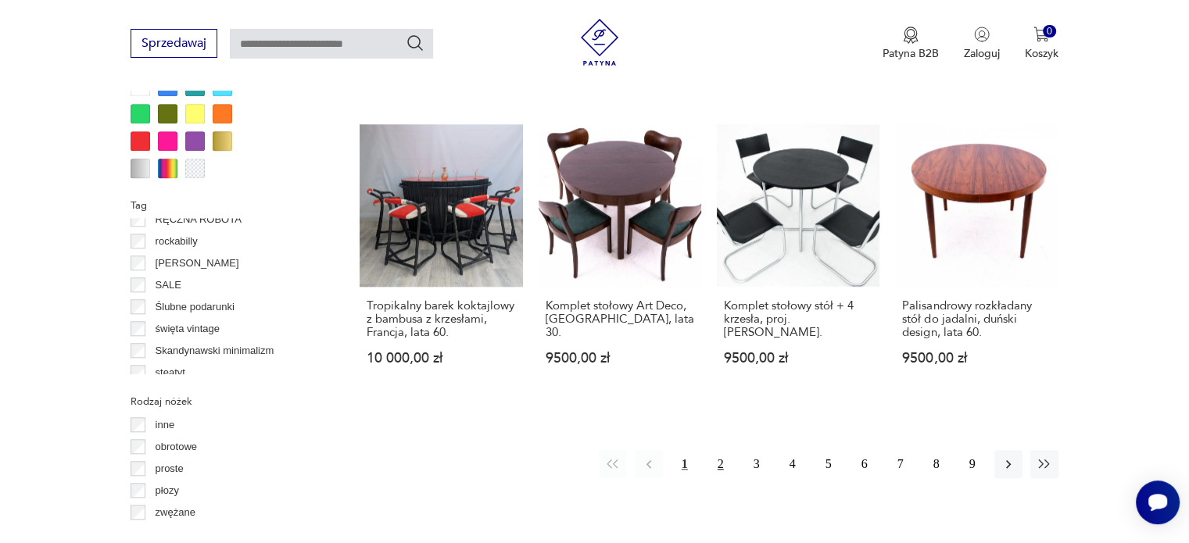
click at [717, 450] on button "2" at bounding box center [721, 464] width 28 height 28
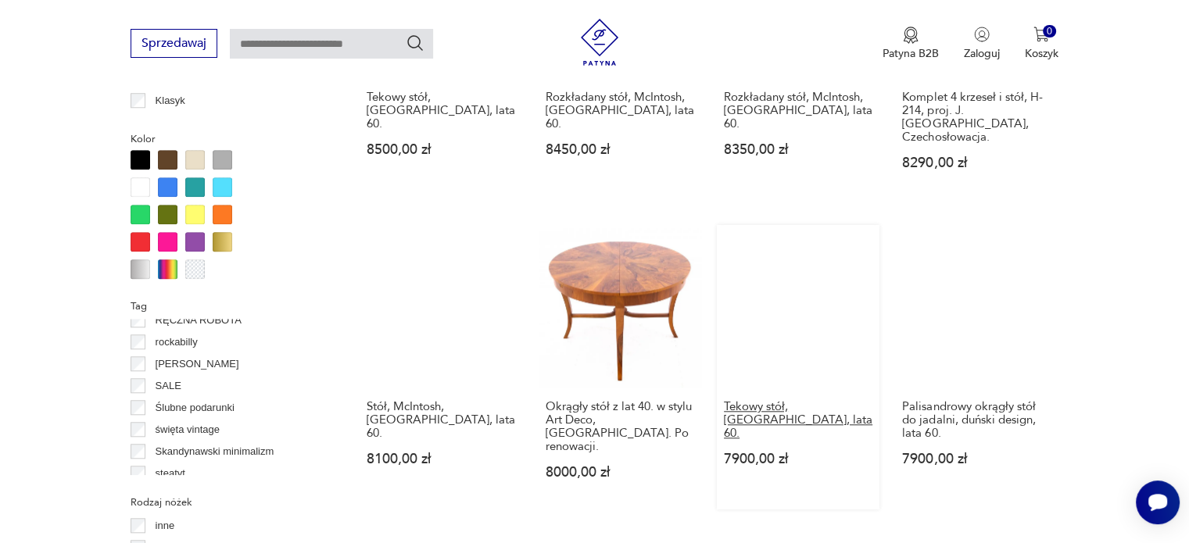
scroll to position [1430, 0]
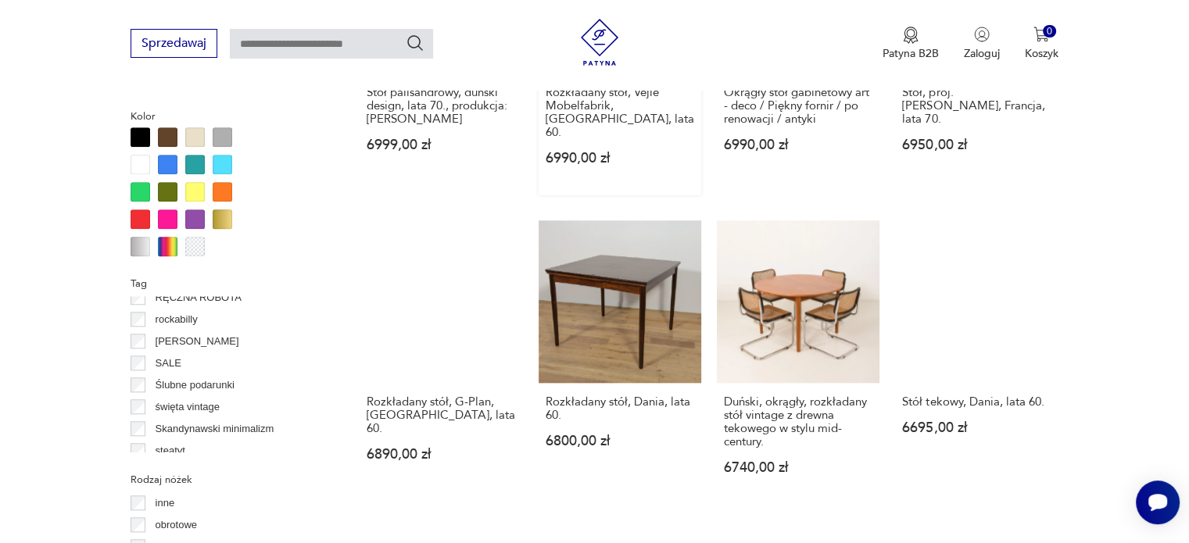
scroll to position [1509, 0]
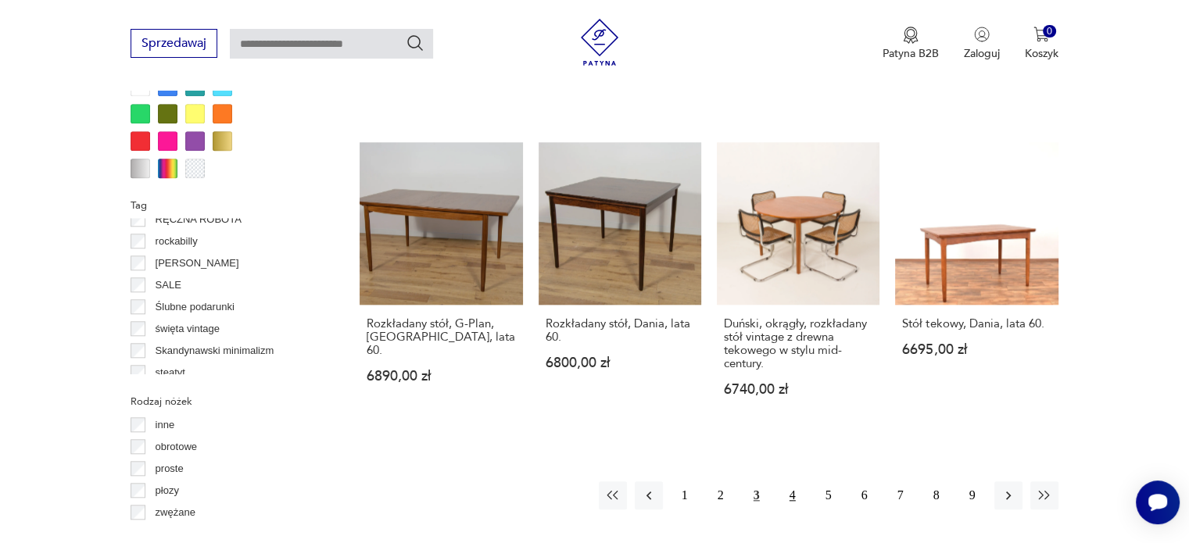
click at [788, 490] on button "4" at bounding box center [792, 495] width 28 height 28
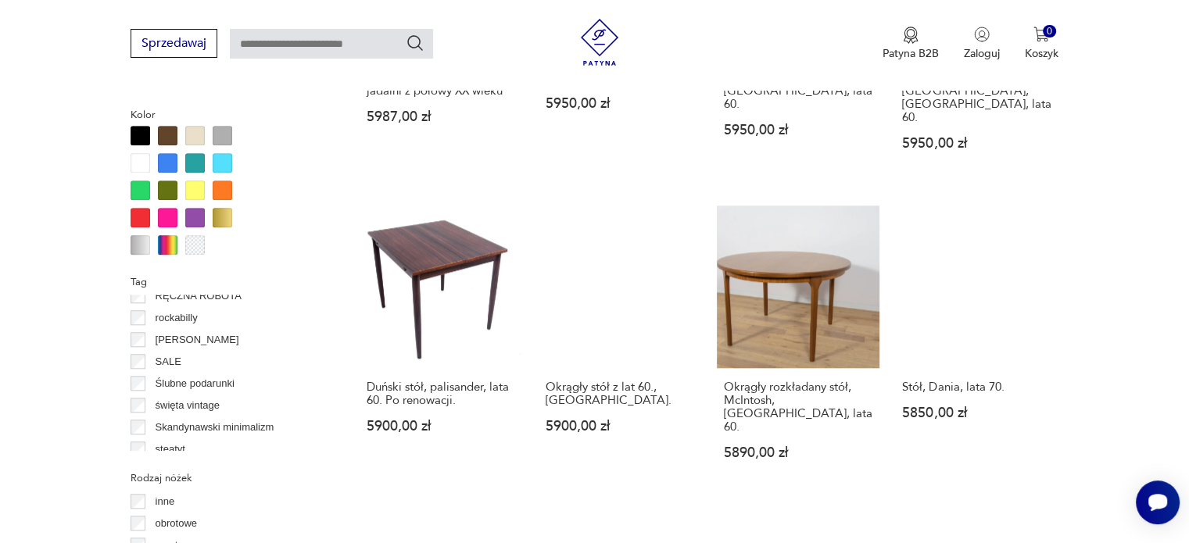
scroll to position [1587, 0]
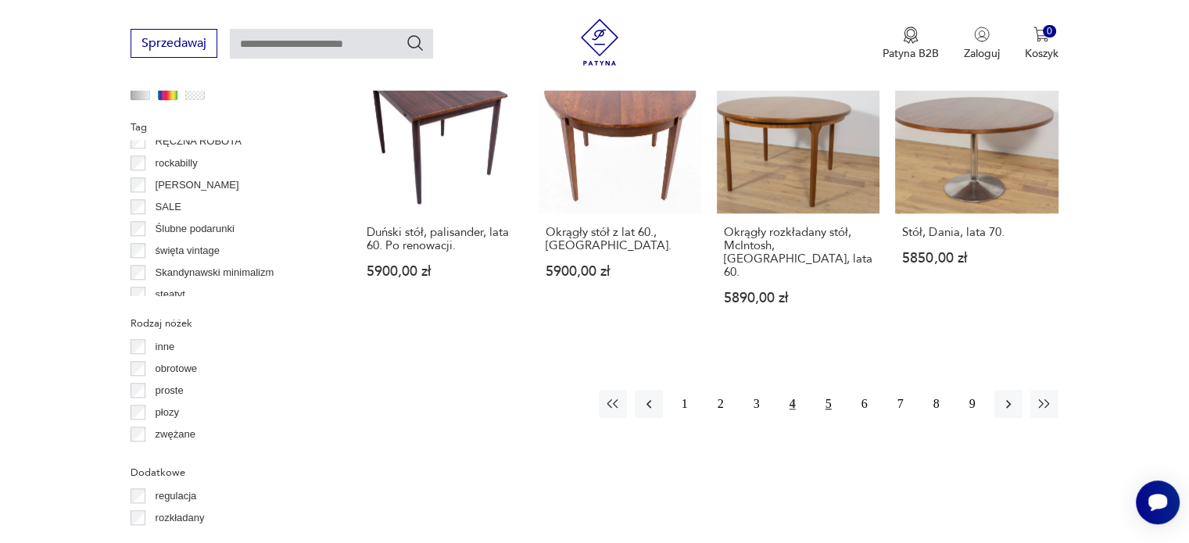
click at [825, 390] on button "5" at bounding box center [828, 404] width 28 height 28
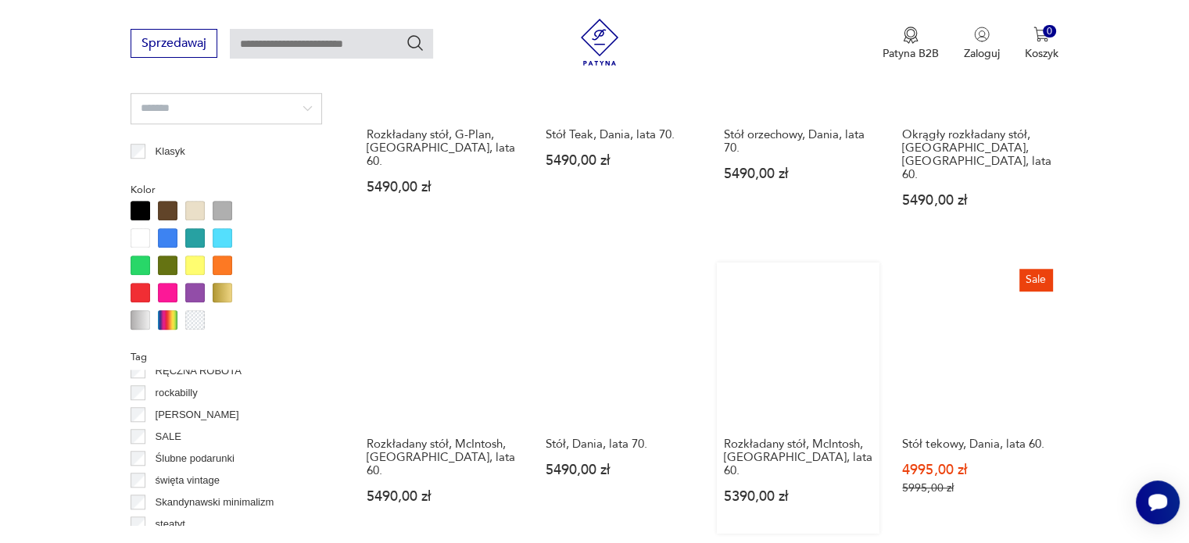
scroll to position [1587, 0]
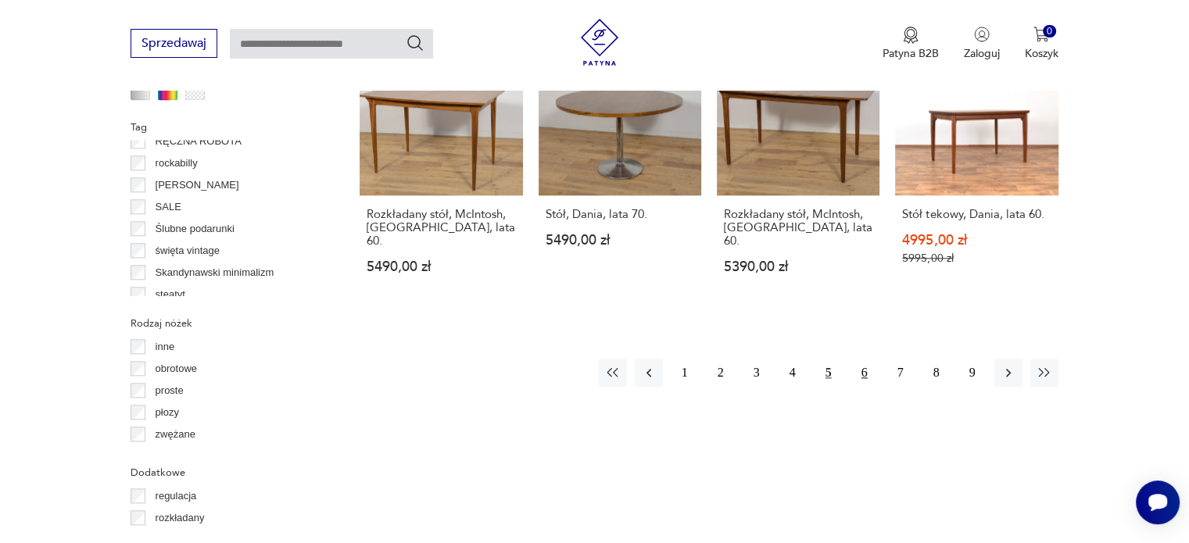
click at [868, 359] on button "6" at bounding box center [864, 373] width 28 height 28
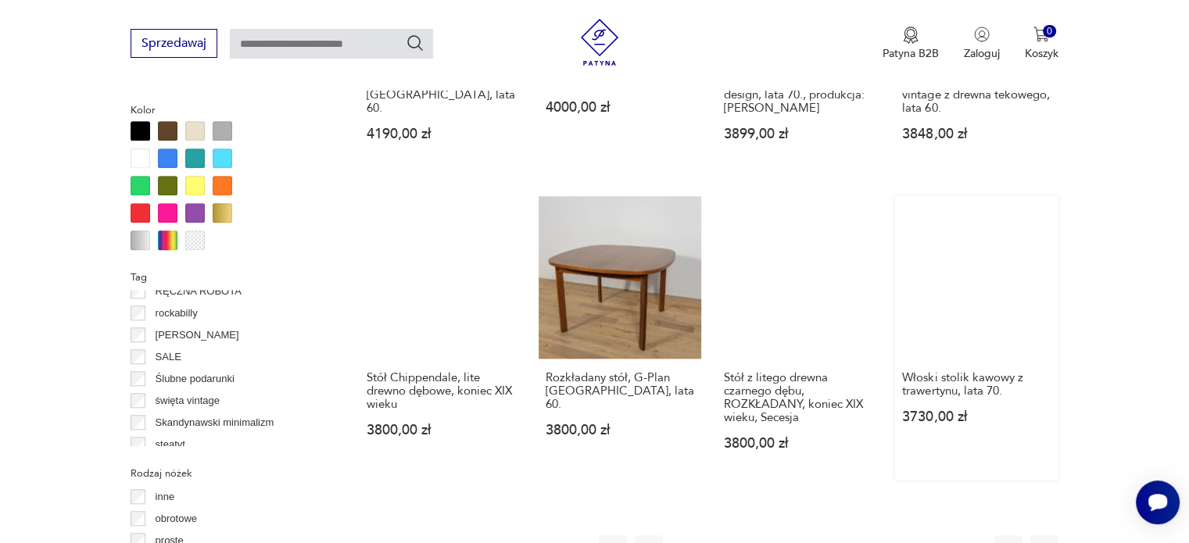
scroll to position [1430, 0]
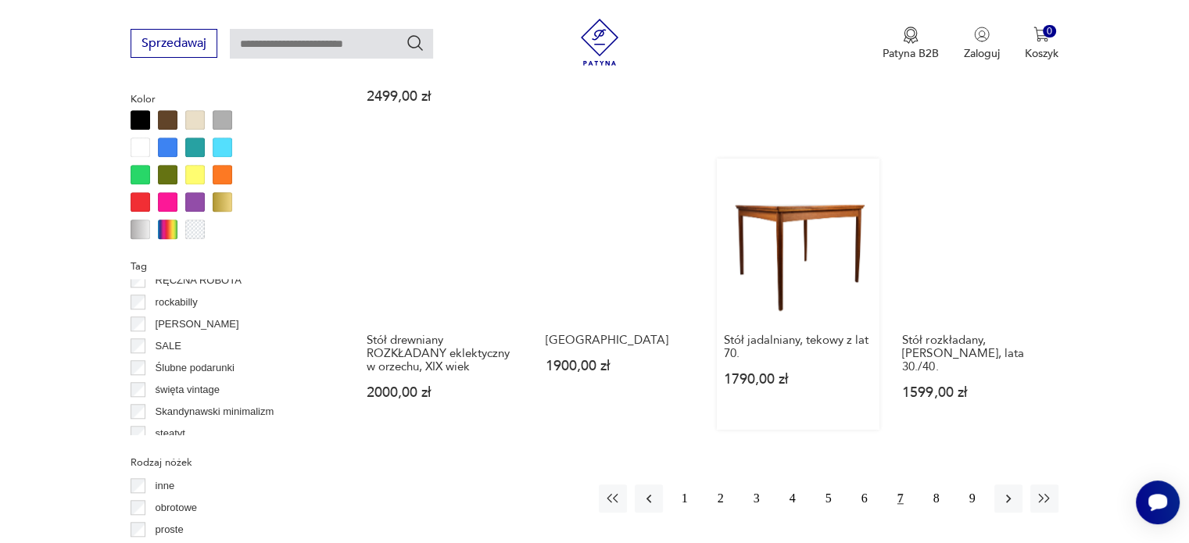
scroll to position [1509, 0]
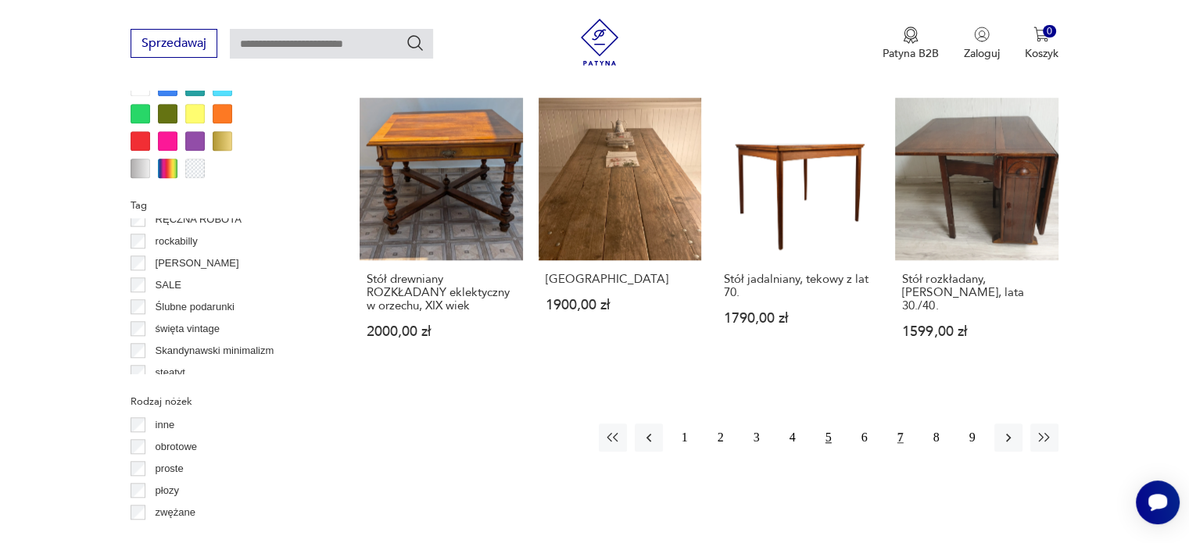
click at [823, 424] on button "5" at bounding box center [828, 438] width 28 height 28
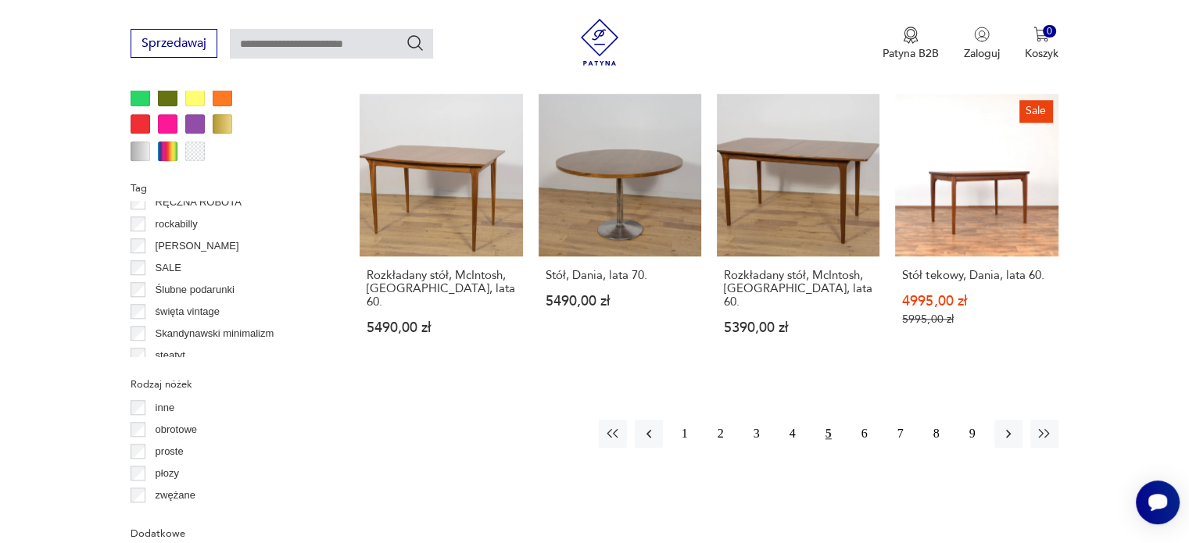
scroll to position [1587, 0]
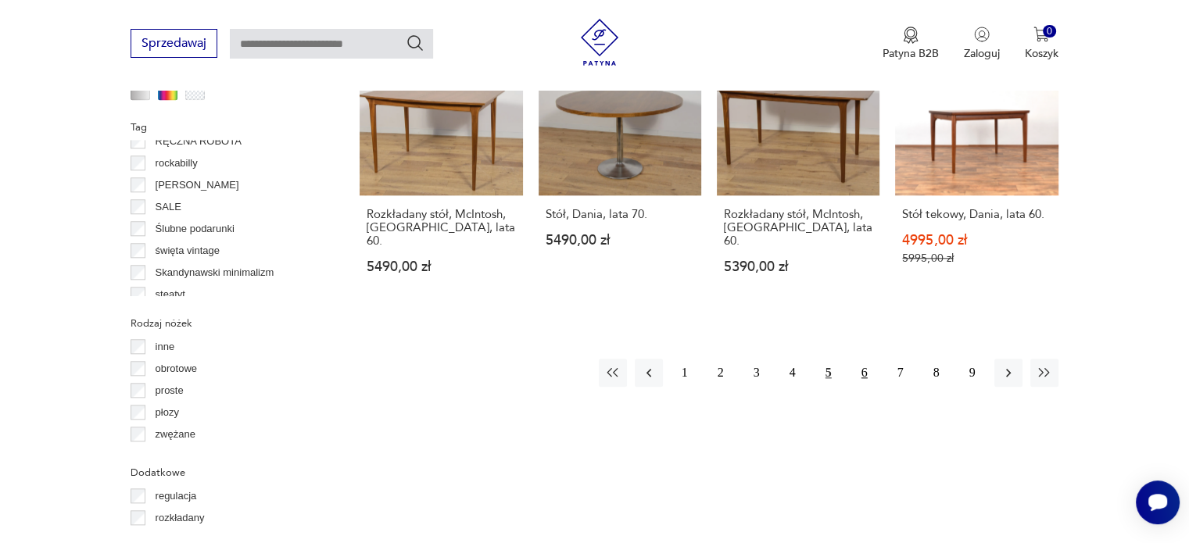
click at [871, 359] on button "6" at bounding box center [864, 373] width 28 height 28
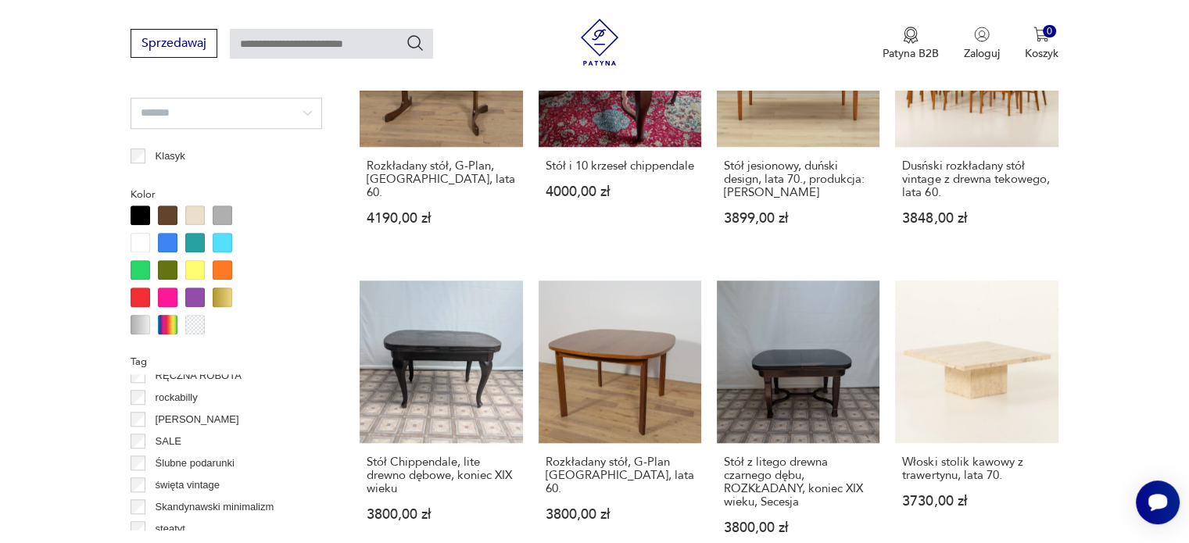
scroll to position [1587, 0]
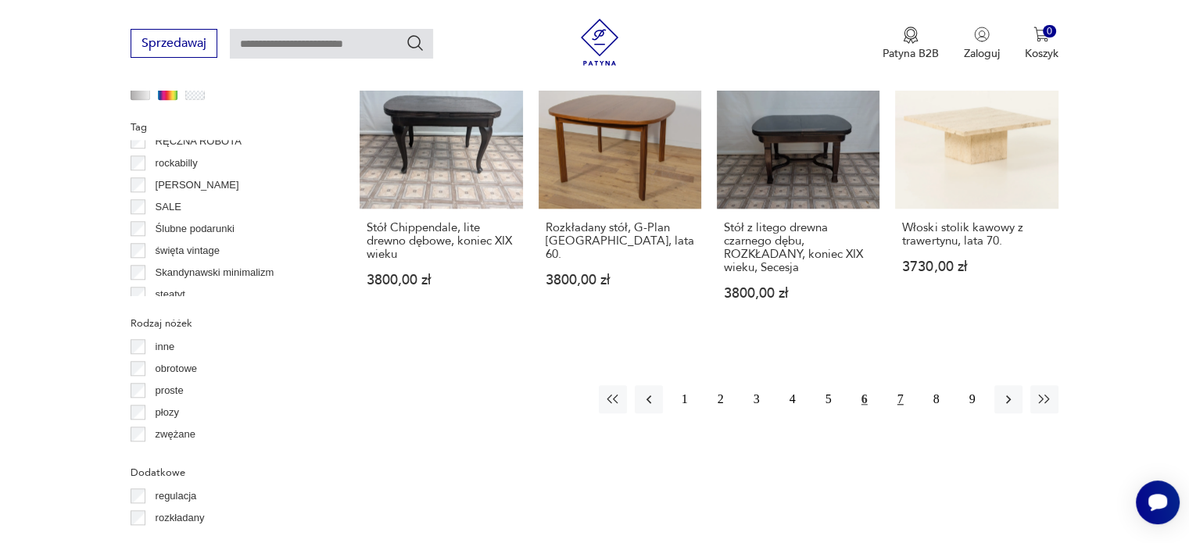
click at [899, 385] on button "7" at bounding box center [900, 399] width 28 height 28
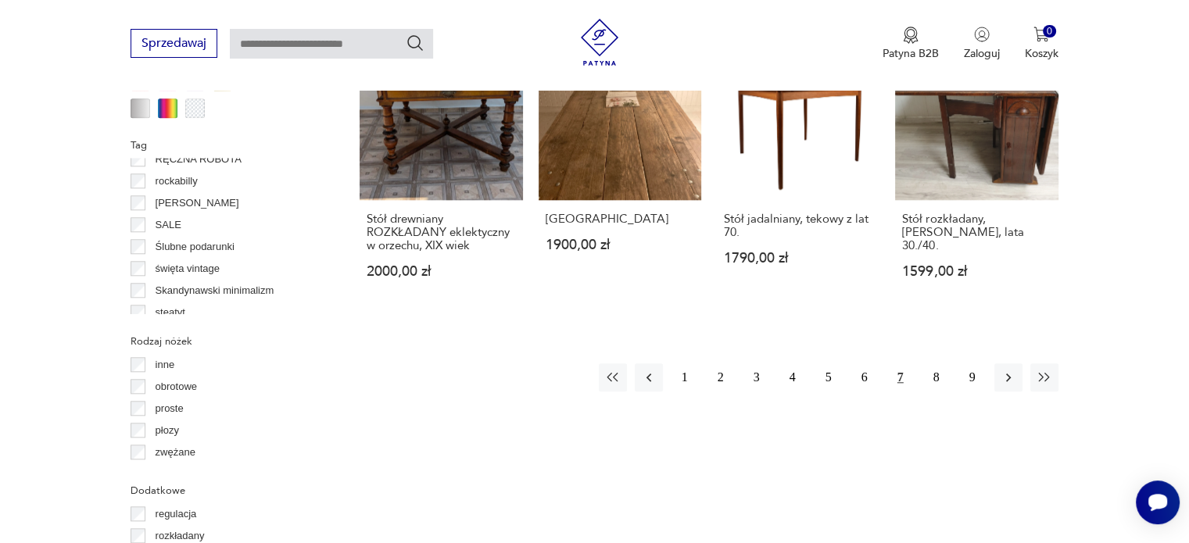
scroll to position [1665, 0]
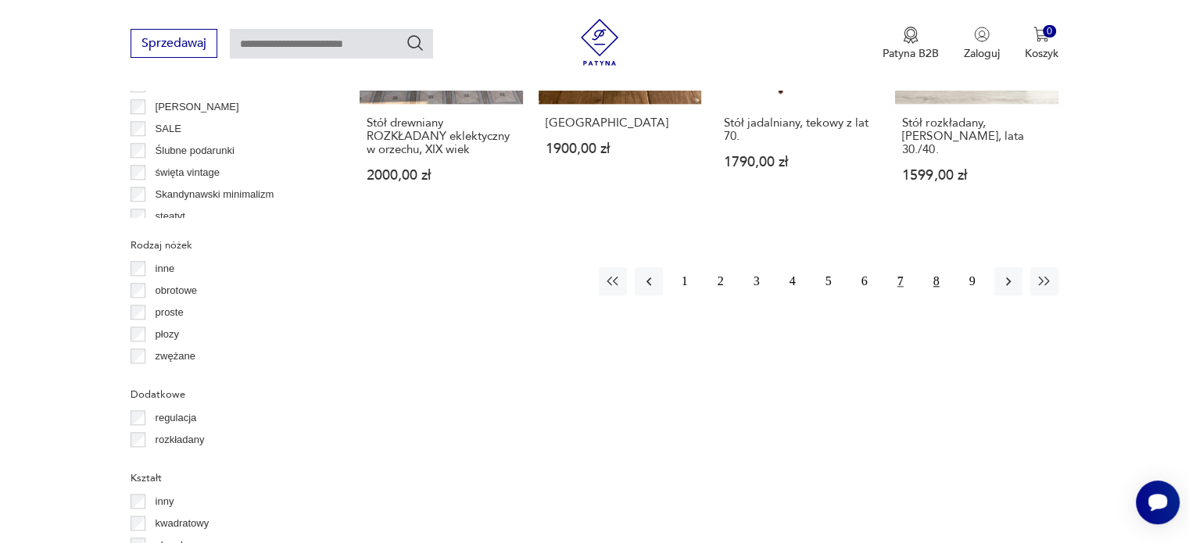
click at [929, 267] on button "8" at bounding box center [936, 281] width 28 height 28
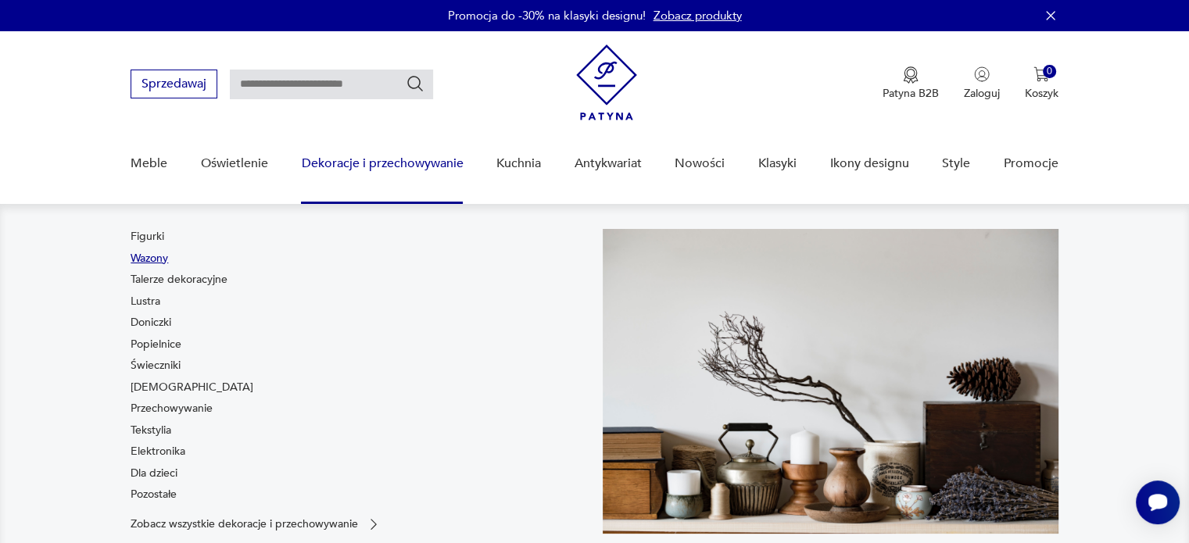
click at [150, 259] on link "Wazony" at bounding box center [150, 259] width 38 height 16
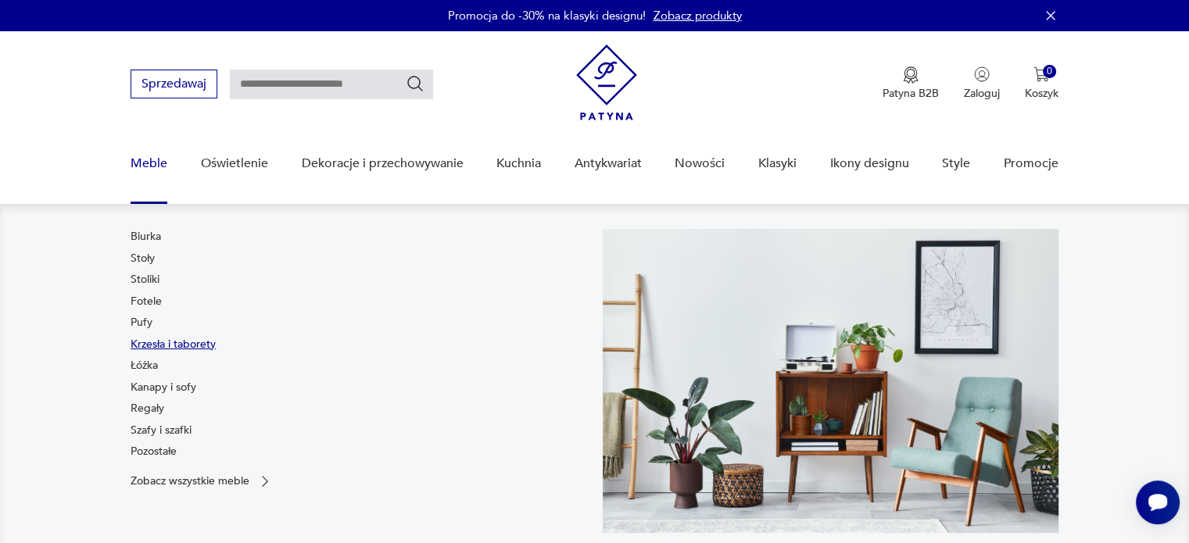
click at [153, 343] on link "Krzesła i taborety" at bounding box center [173, 345] width 85 height 16
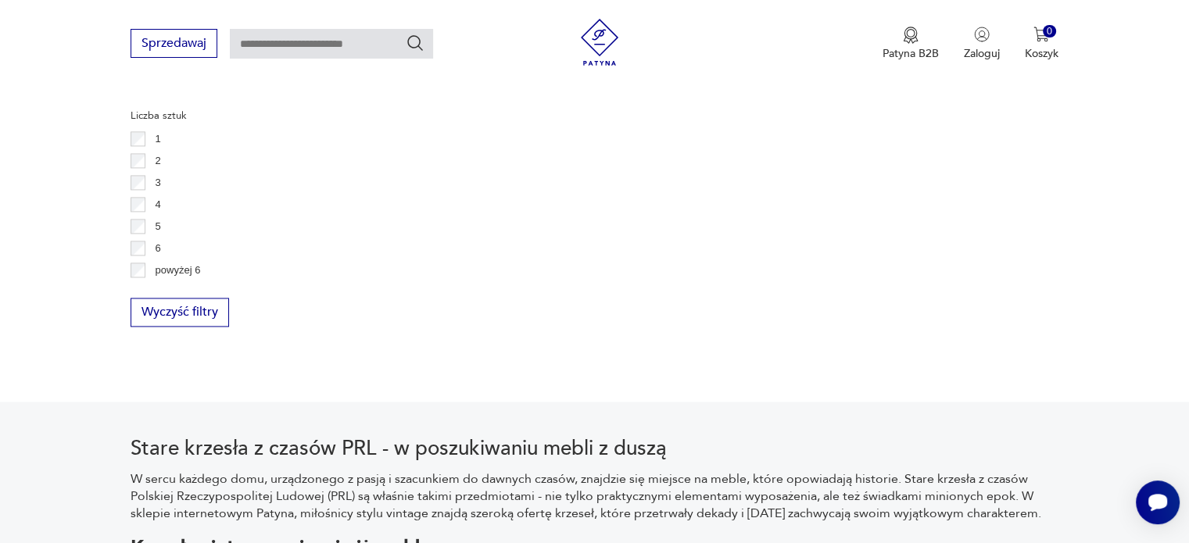
scroll to position [2290, 0]
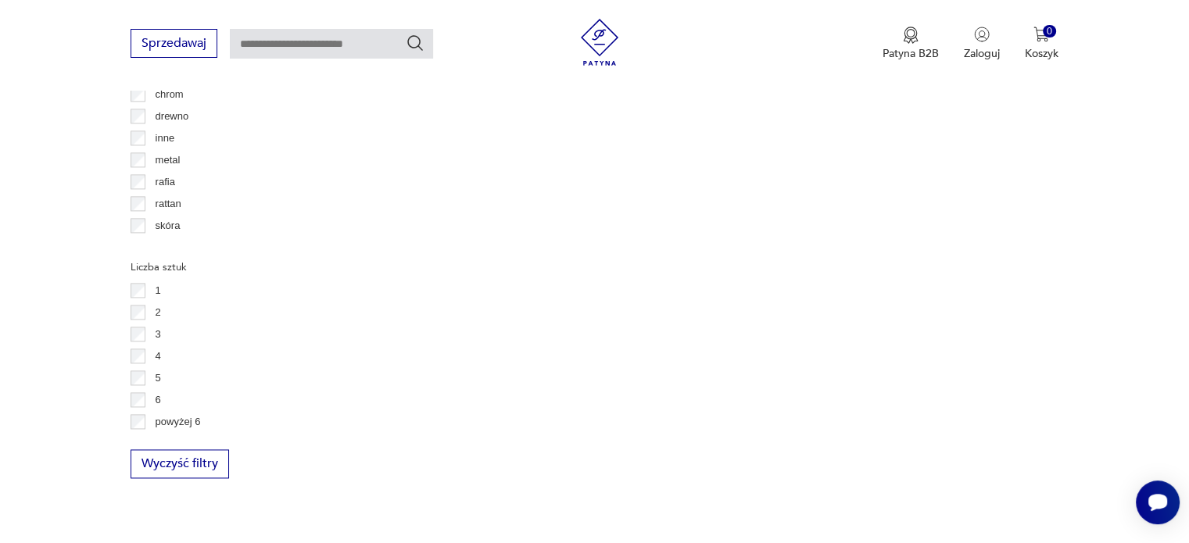
scroll to position [2368, 0]
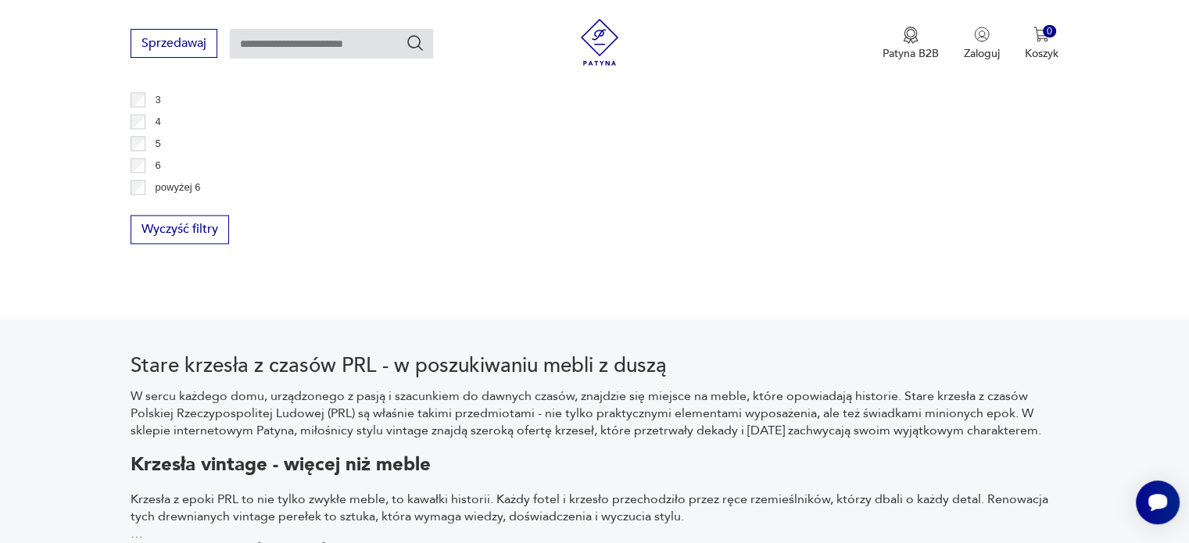
click at [142, 193] on div "powyżej 6" at bounding box center [226, 188] width 191 height 22
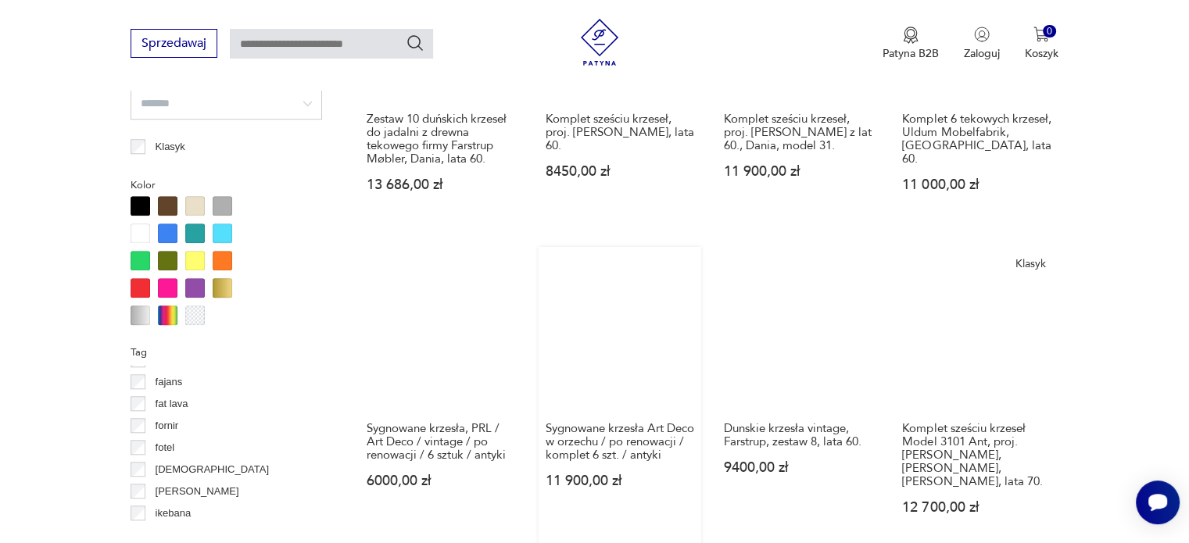
scroll to position [1509, 0]
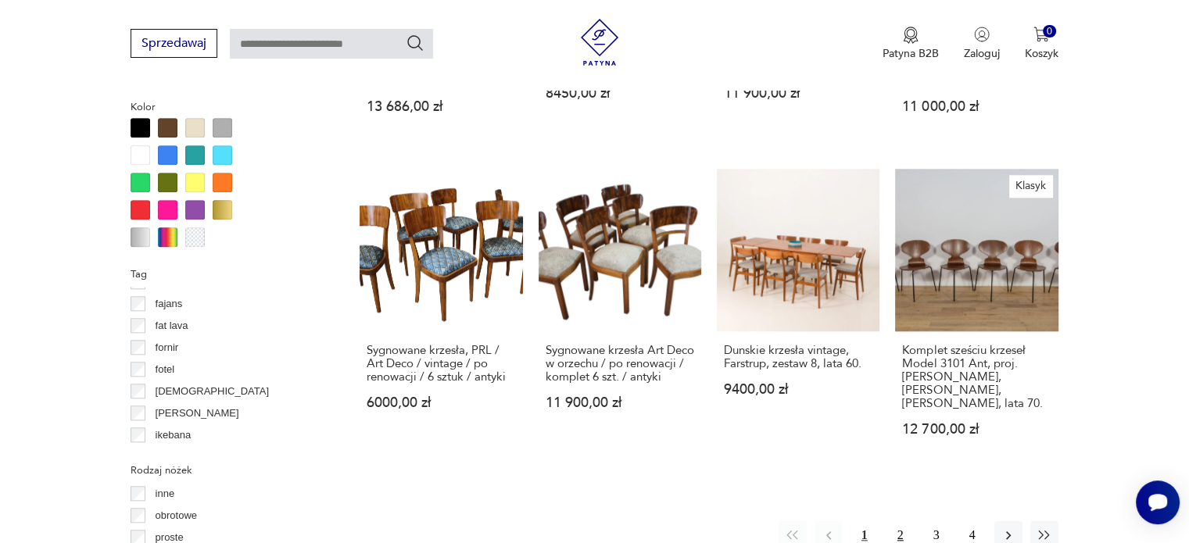
click at [897, 521] on button "2" at bounding box center [900, 535] width 28 height 28
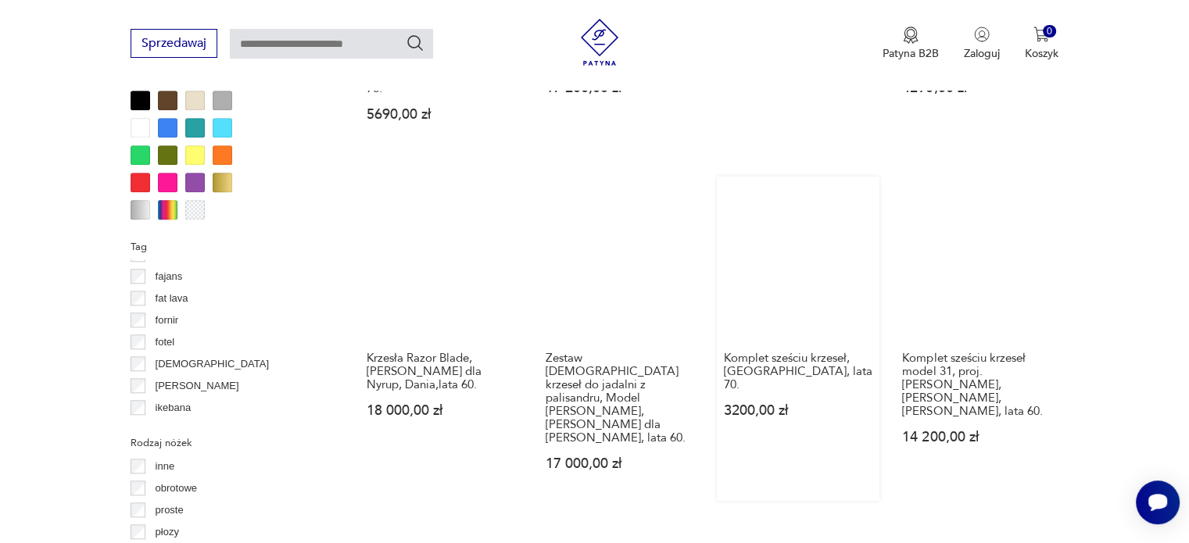
scroll to position [1509, 0]
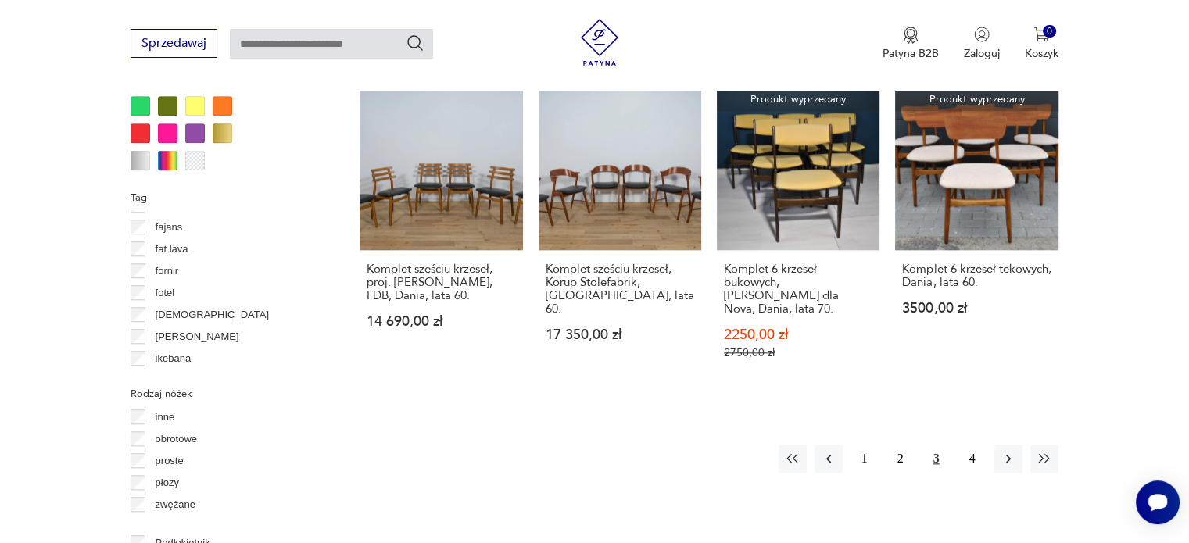
scroll to position [1587, 0]
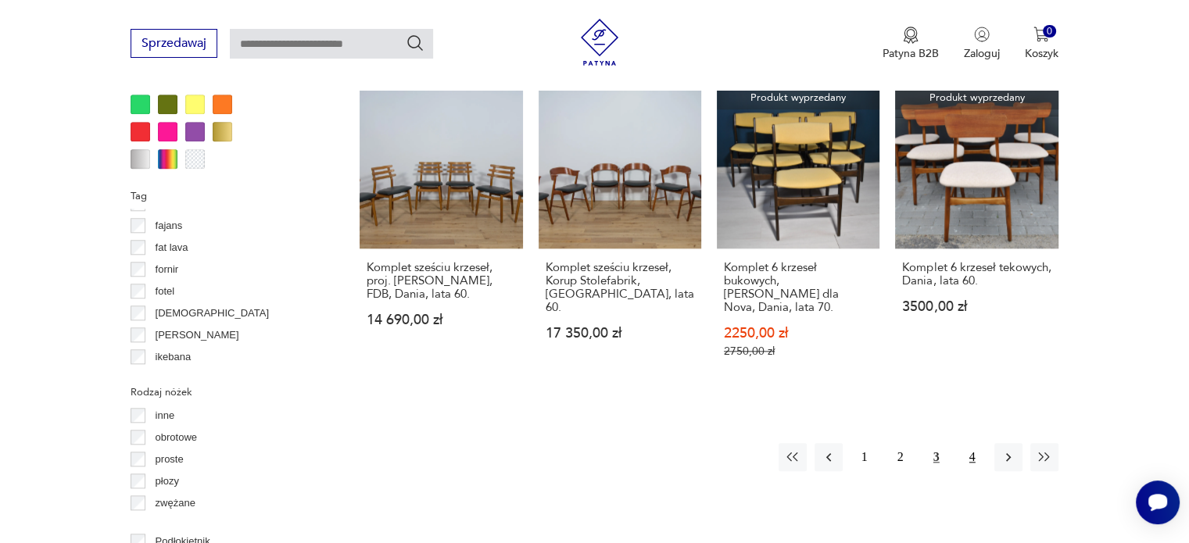
click at [972, 443] on button "4" at bounding box center [972, 457] width 28 height 28
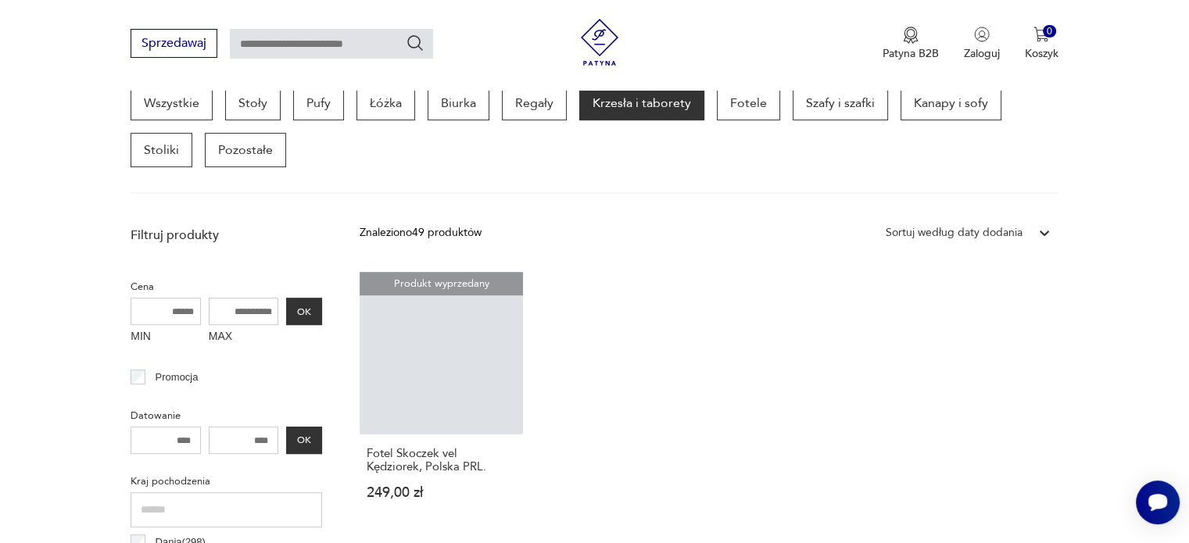
scroll to position [414, 0]
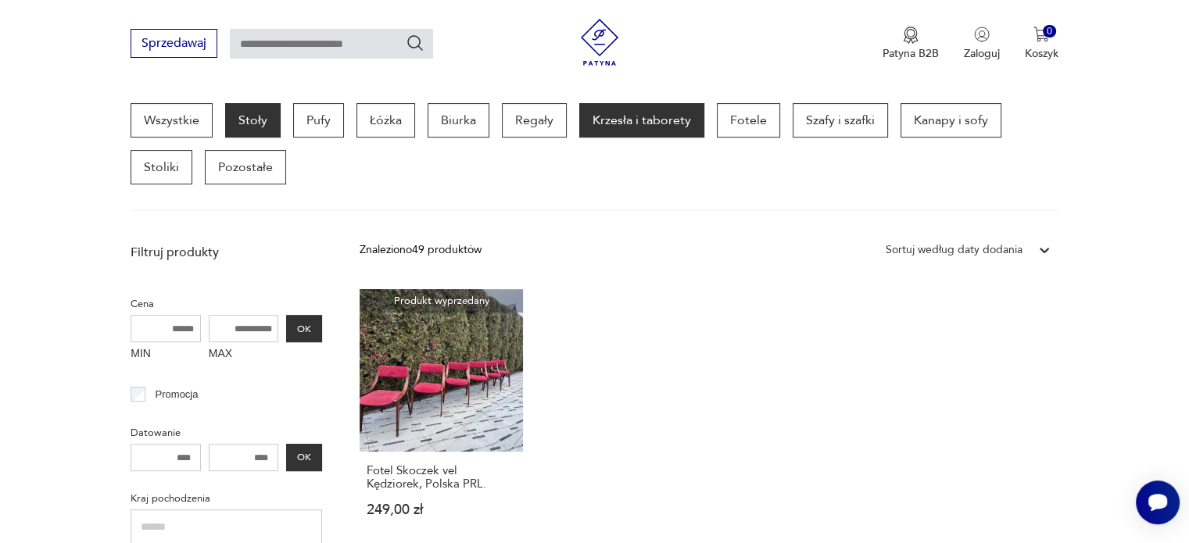
click at [233, 127] on p "Stoły" at bounding box center [252, 120] width 55 height 34
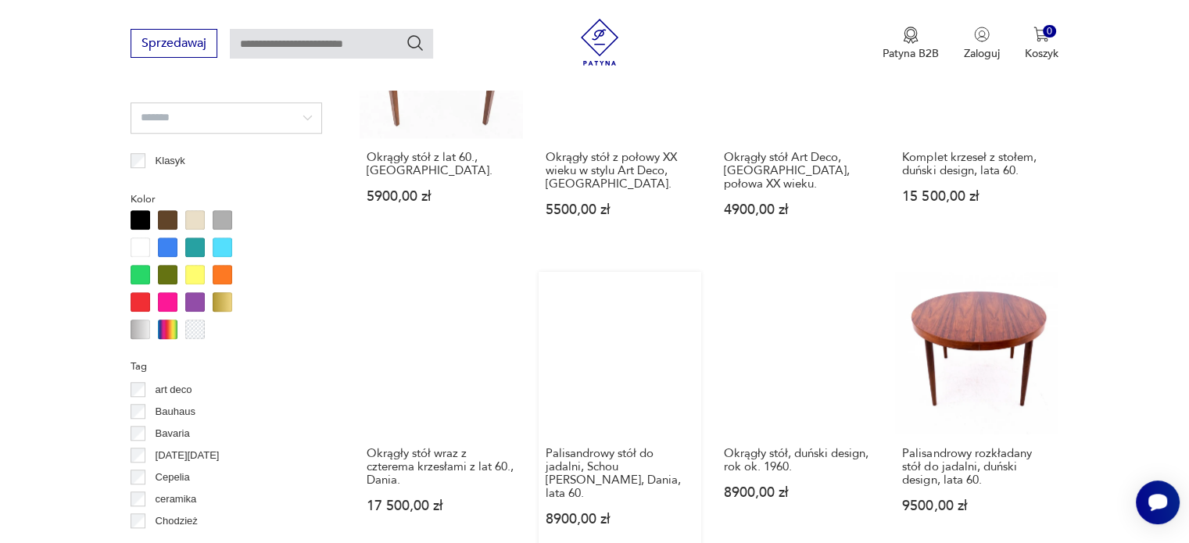
scroll to position [1430, 0]
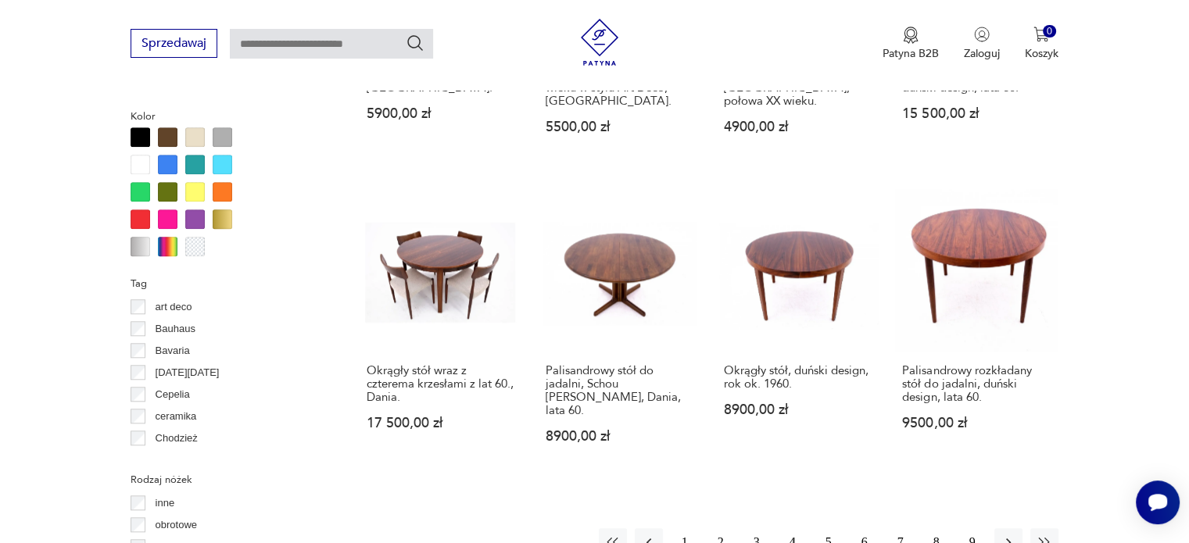
click at [686, 528] on button "1" at bounding box center [685, 542] width 28 height 28
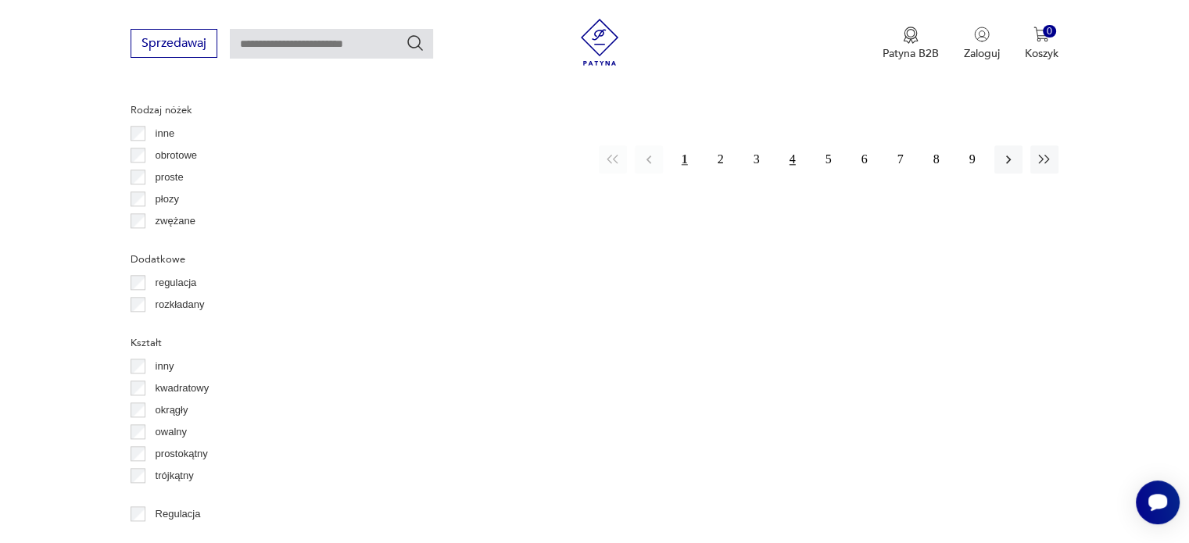
scroll to position [1587, 0]
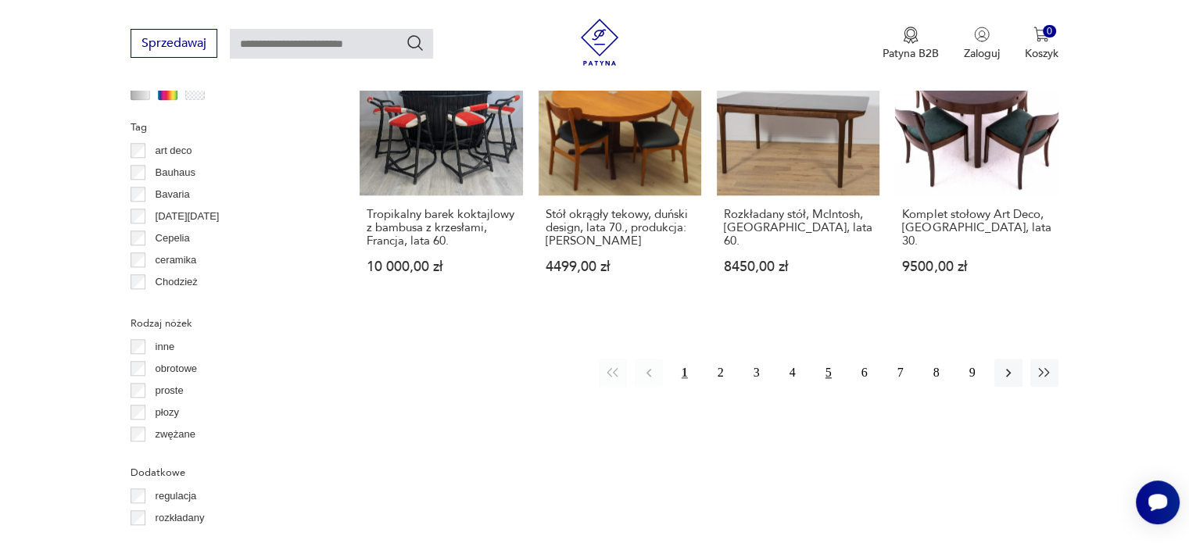
click at [820, 360] on button "5" at bounding box center [828, 373] width 28 height 28
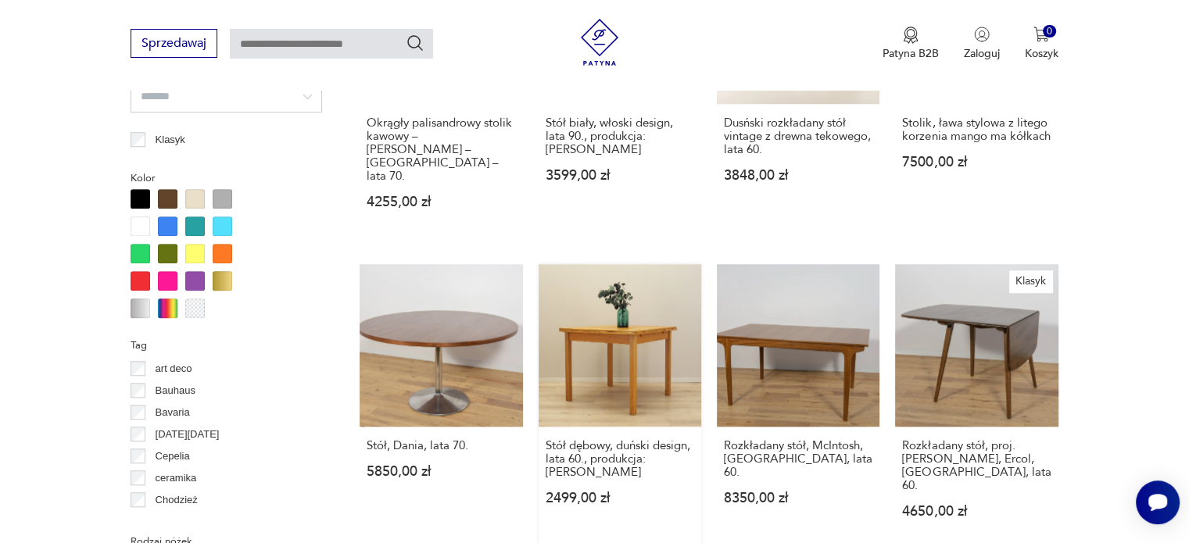
scroll to position [1509, 0]
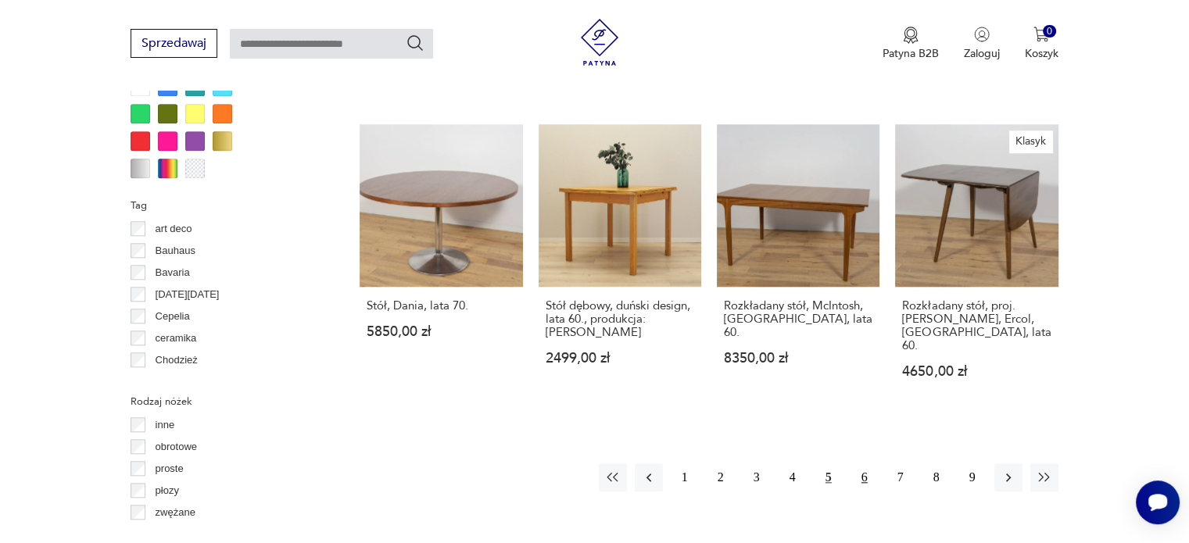
click at [861, 463] on button "6" at bounding box center [864, 477] width 28 height 28
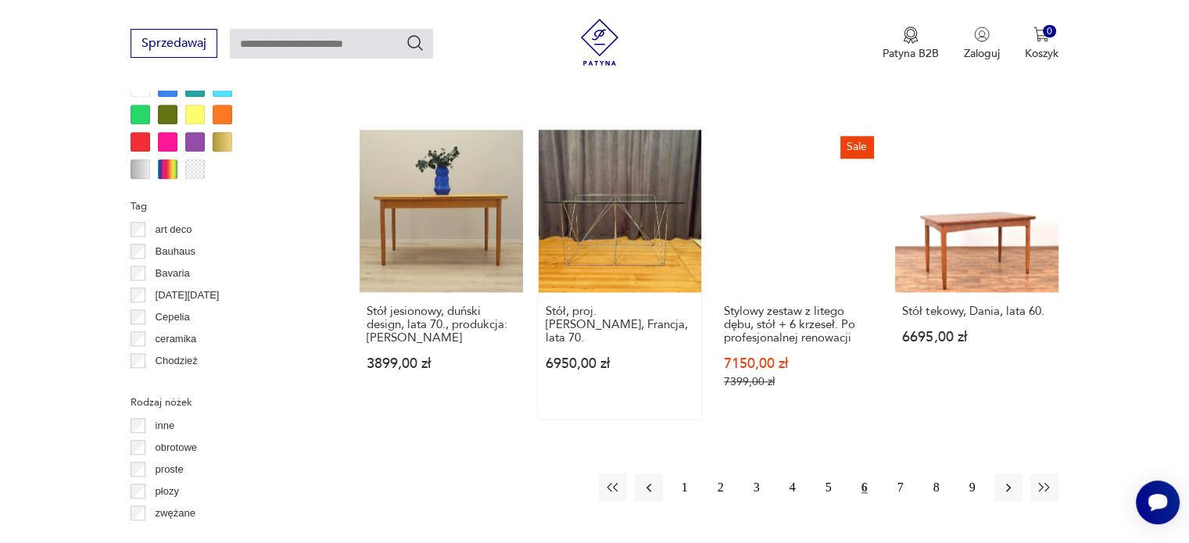
scroll to position [1509, 0]
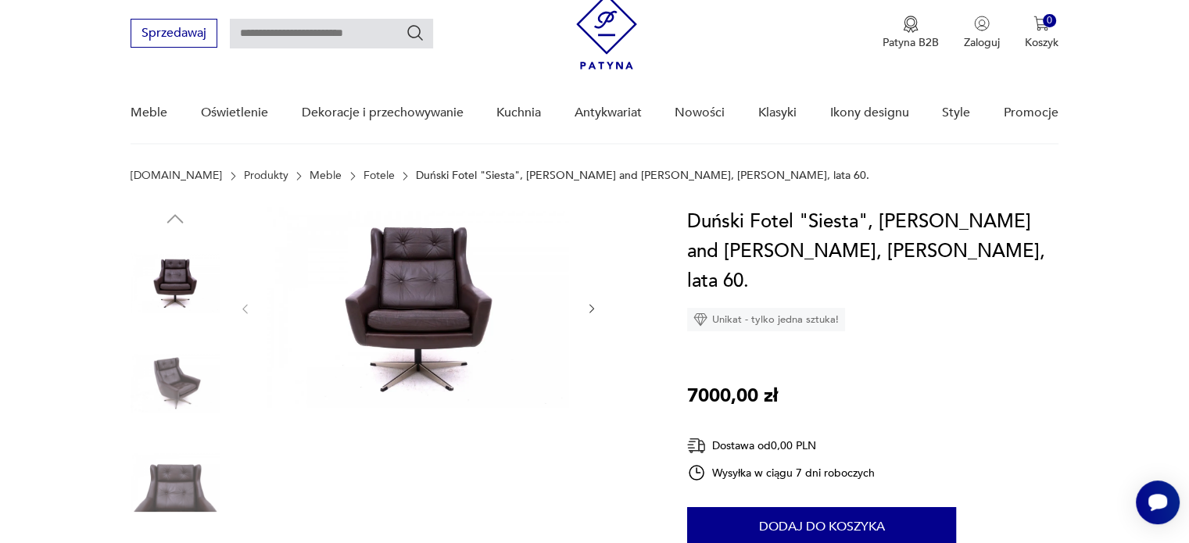
scroll to position [78, 0]
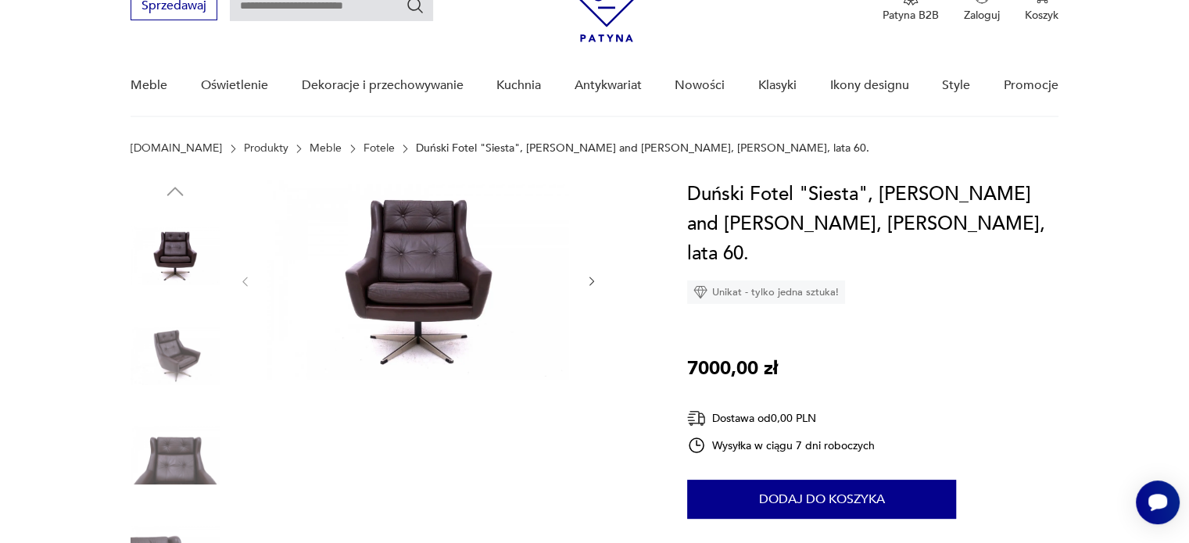
click at [162, 361] on img at bounding box center [175, 355] width 89 height 89
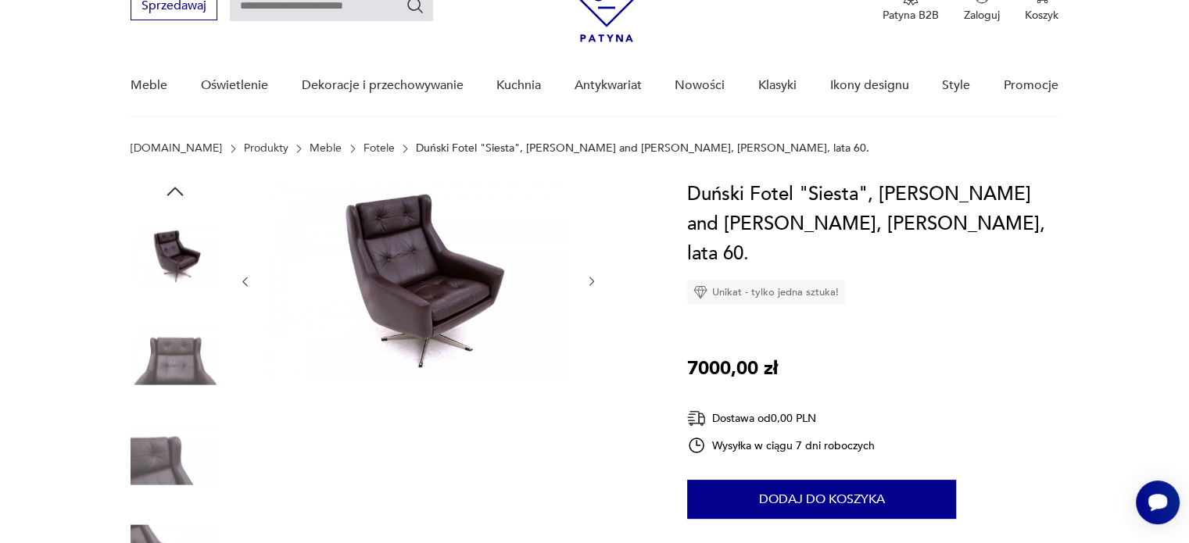
click at [171, 392] on img at bounding box center [175, 355] width 89 height 89
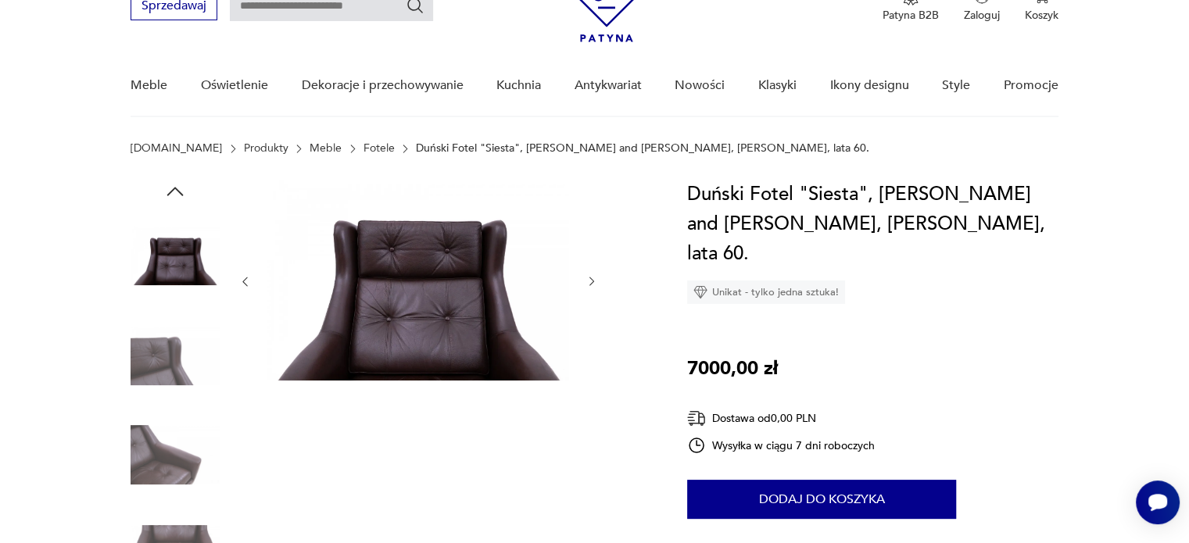
click at [138, 458] on img at bounding box center [175, 454] width 89 height 89
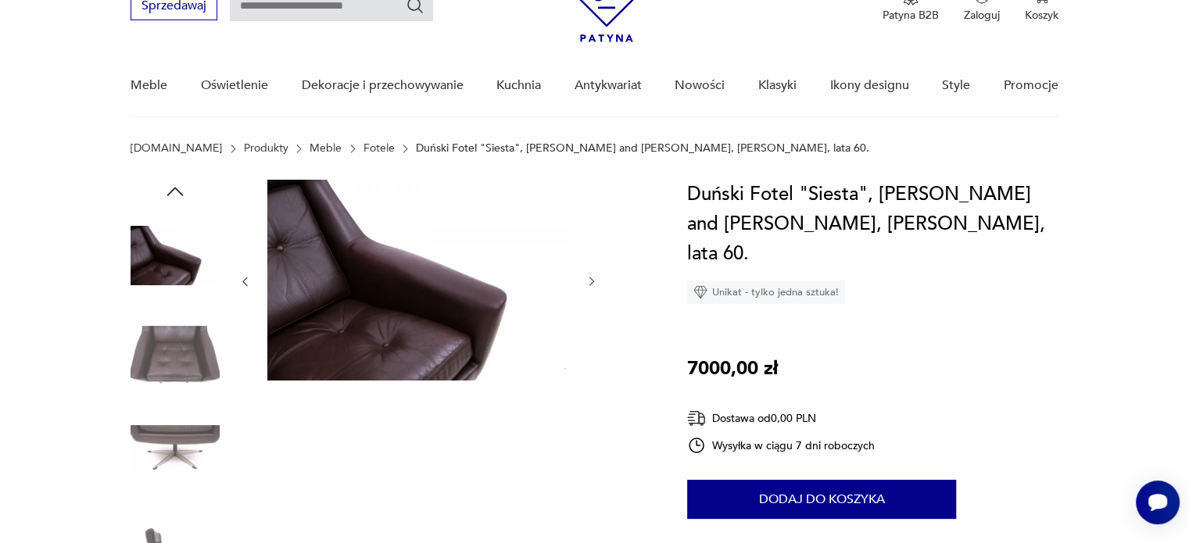
click at [175, 437] on img at bounding box center [175, 454] width 89 height 89
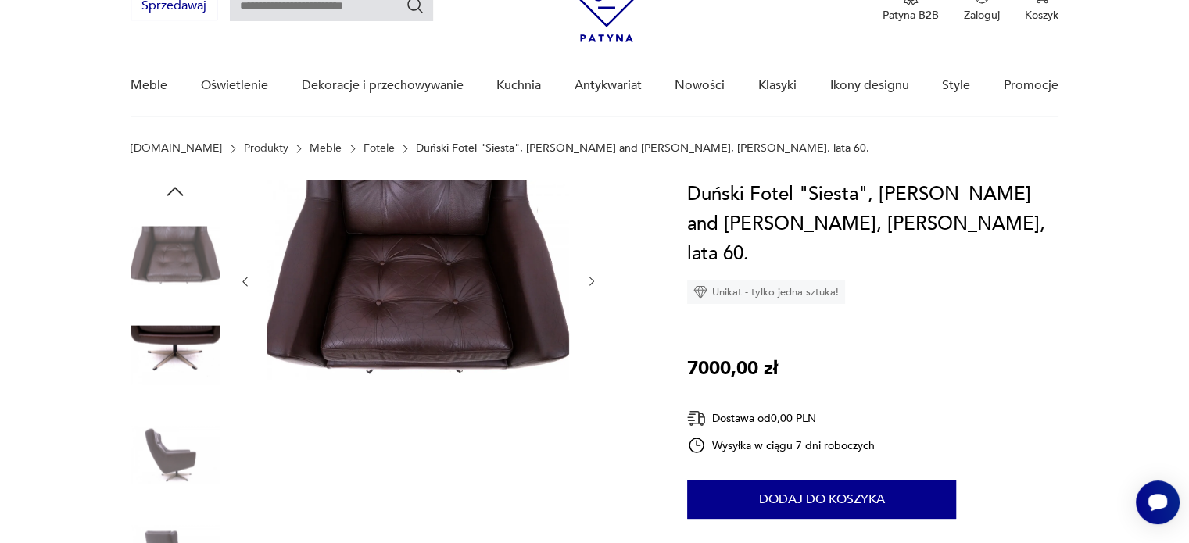
click at [165, 446] on img at bounding box center [175, 454] width 89 height 89
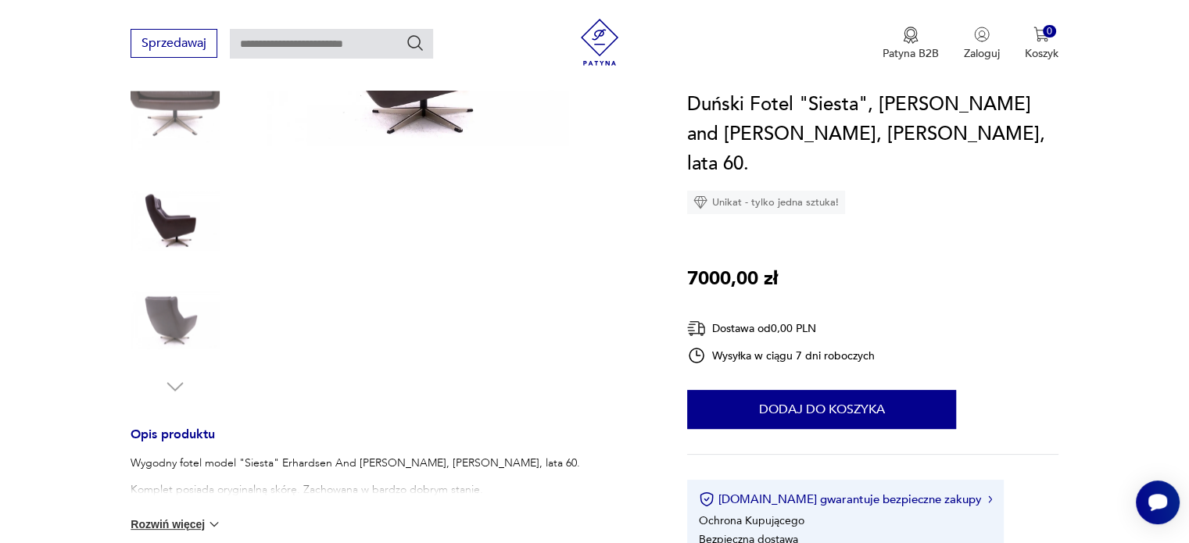
scroll to position [469, 0]
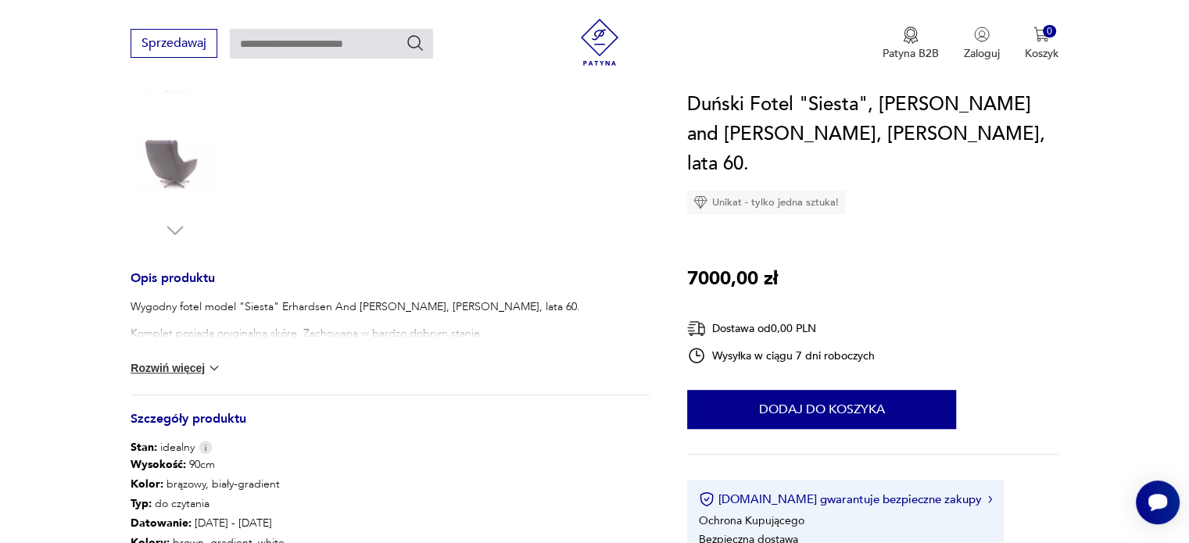
click at [212, 369] on img at bounding box center [214, 368] width 16 height 16
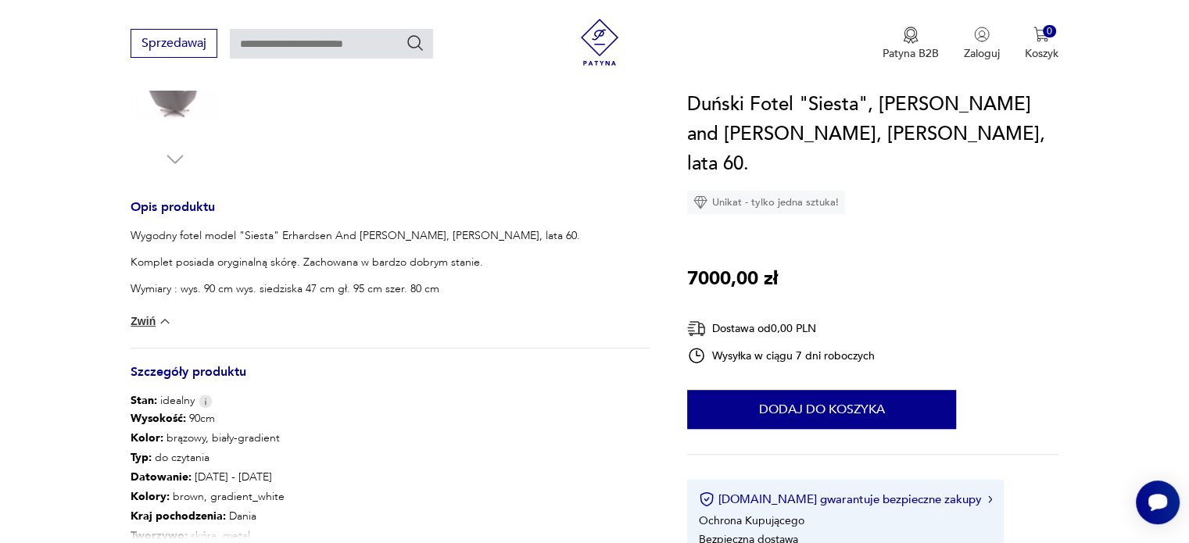
scroll to position [625, 0]
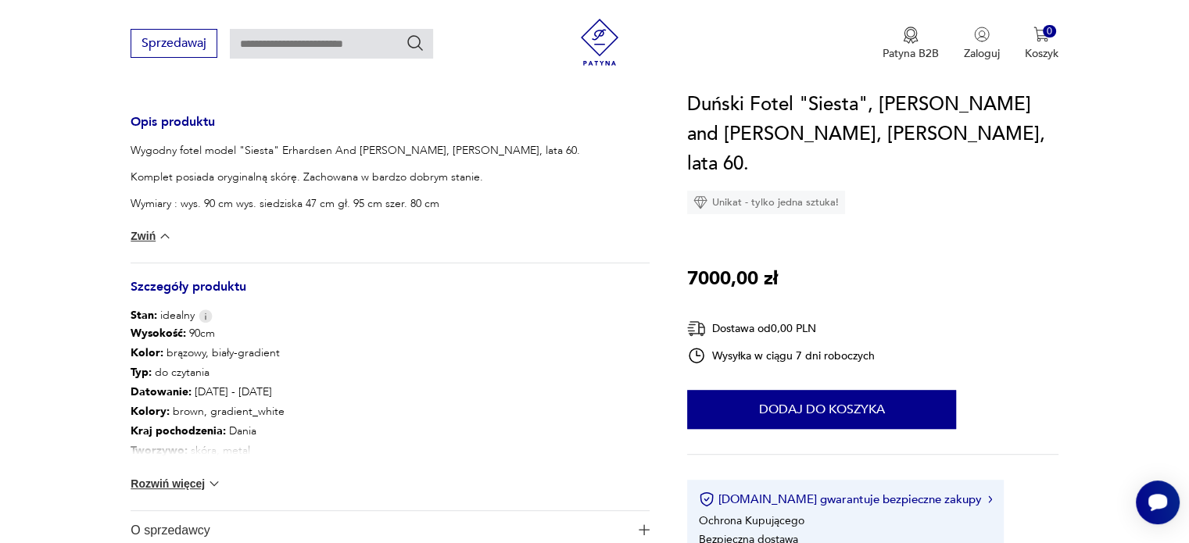
click at [209, 481] on img at bounding box center [214, 484] width 16 height 16
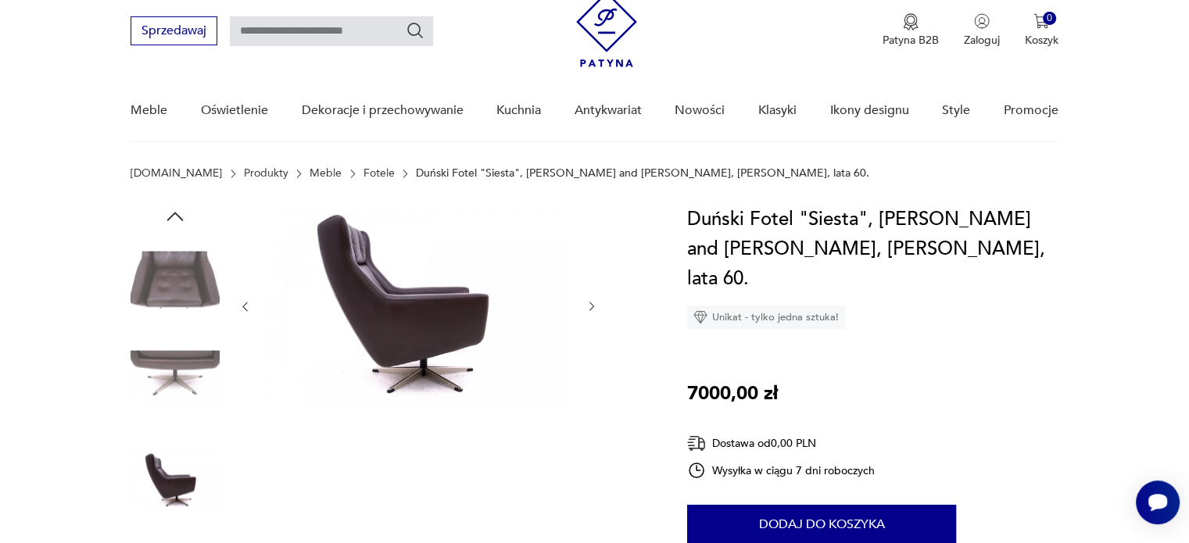
scroll to position [0, 0]
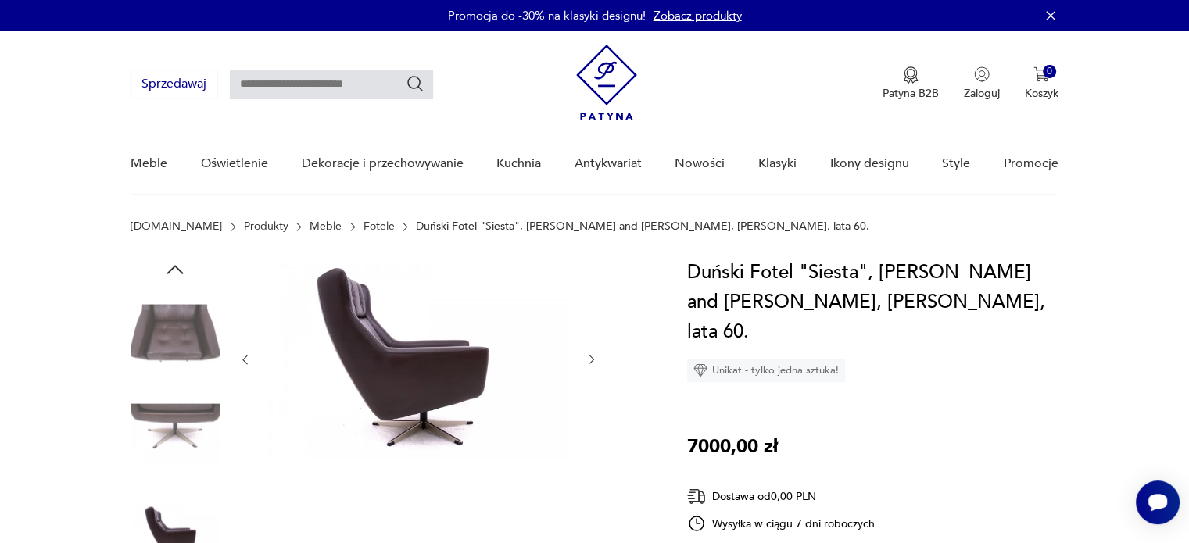
click at [175, 327] on img at bounding box center [175, 333] width 89 height 89
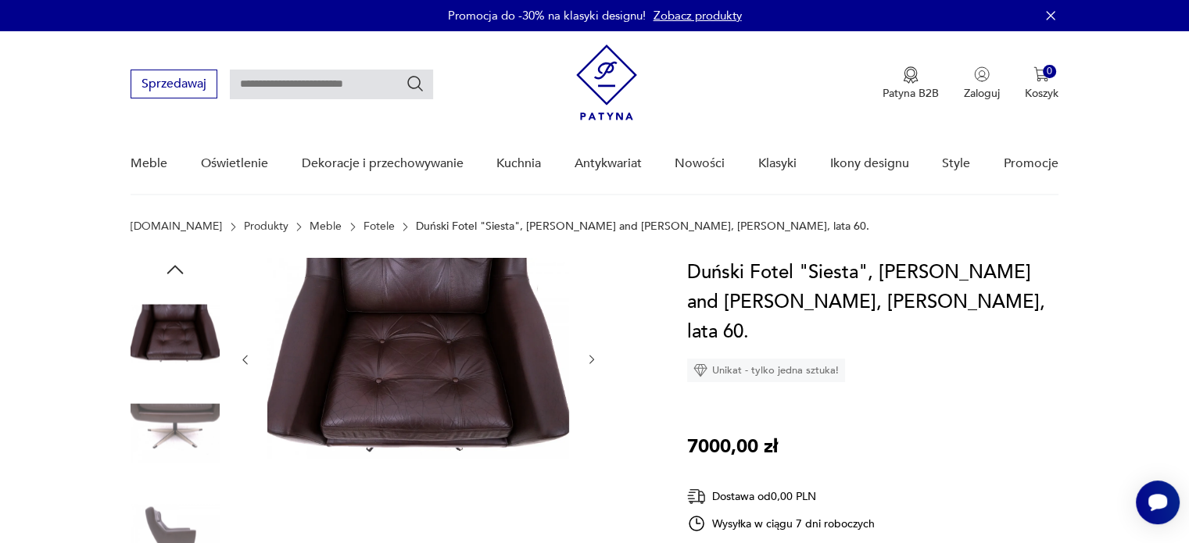
click at [178, 415] on img at bounding box center [175, 433] width 89 height 89
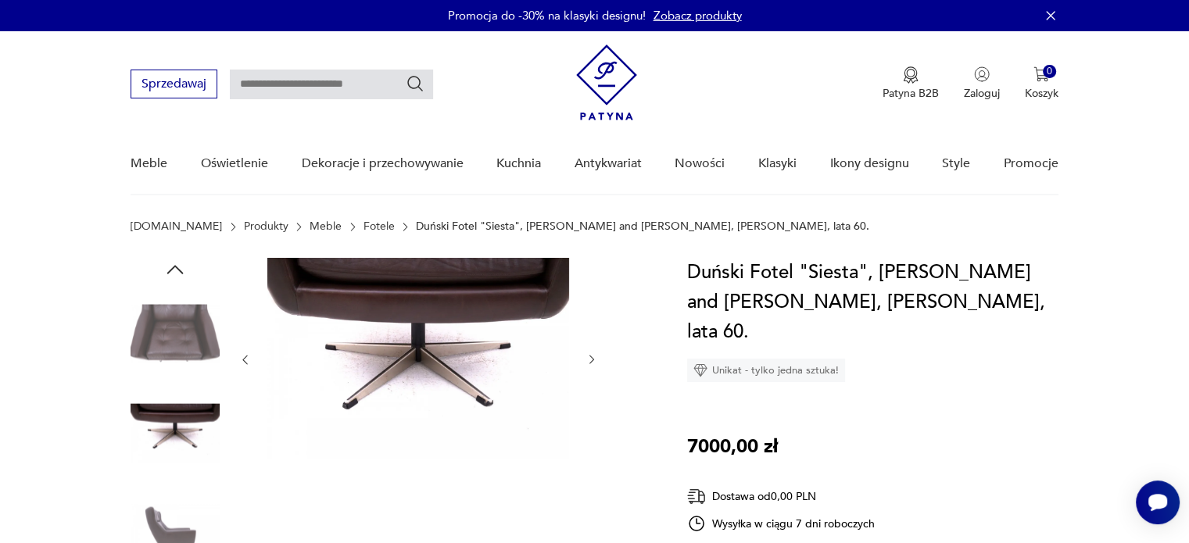
click at [157, 495] on img at bounding box center [175, 533] width 89 height 89
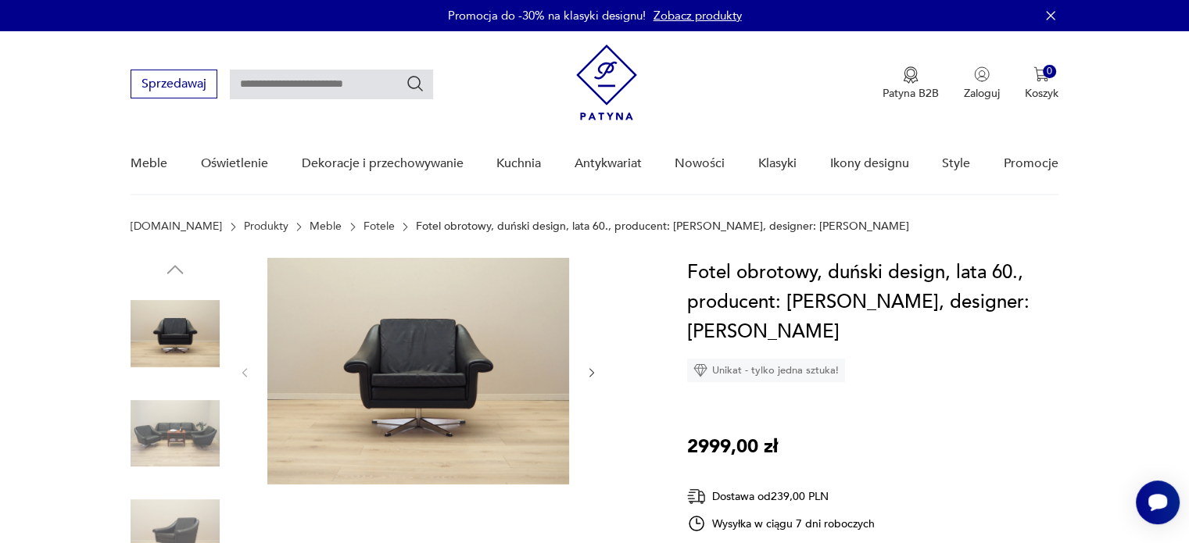
click at [173, 422] on img at bounding box center [175, 433] width 89 height 89
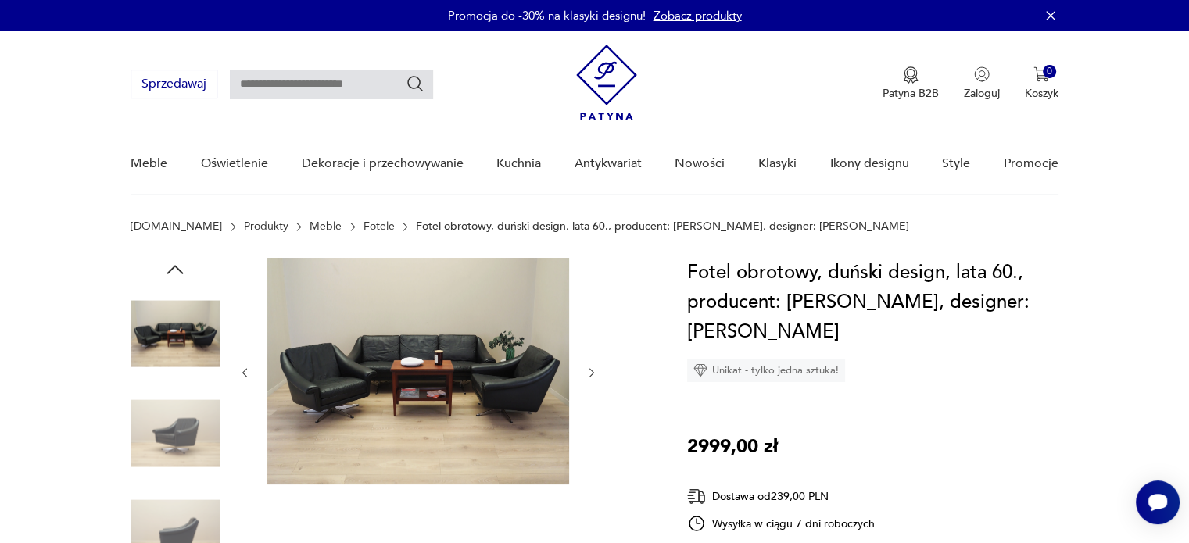
click at [166, 451] on img at bounding box center [175, 433] width 89 height 89
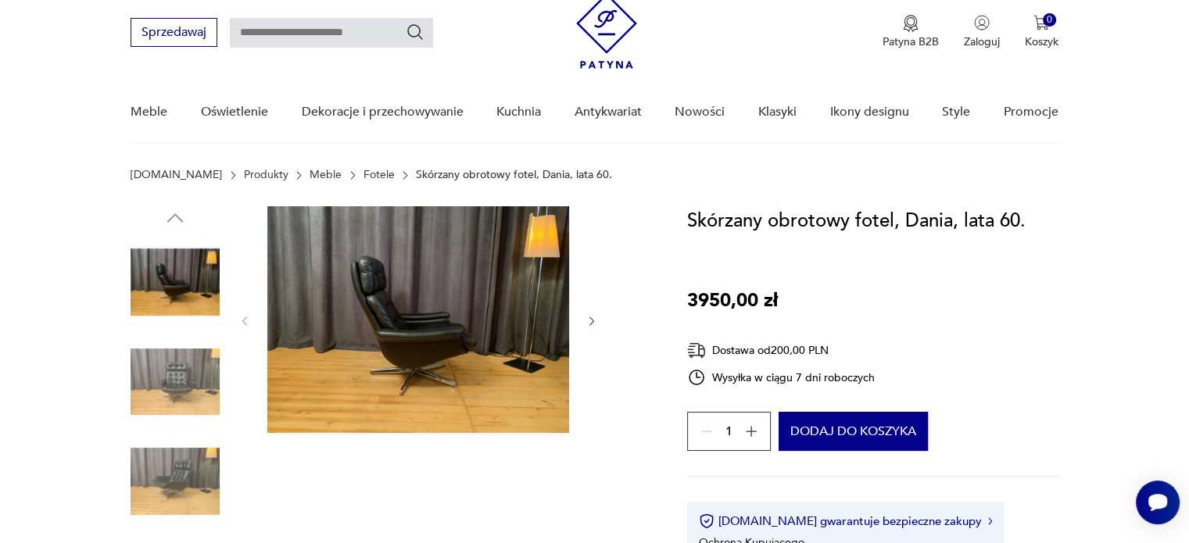
scroll to position [78, 0]
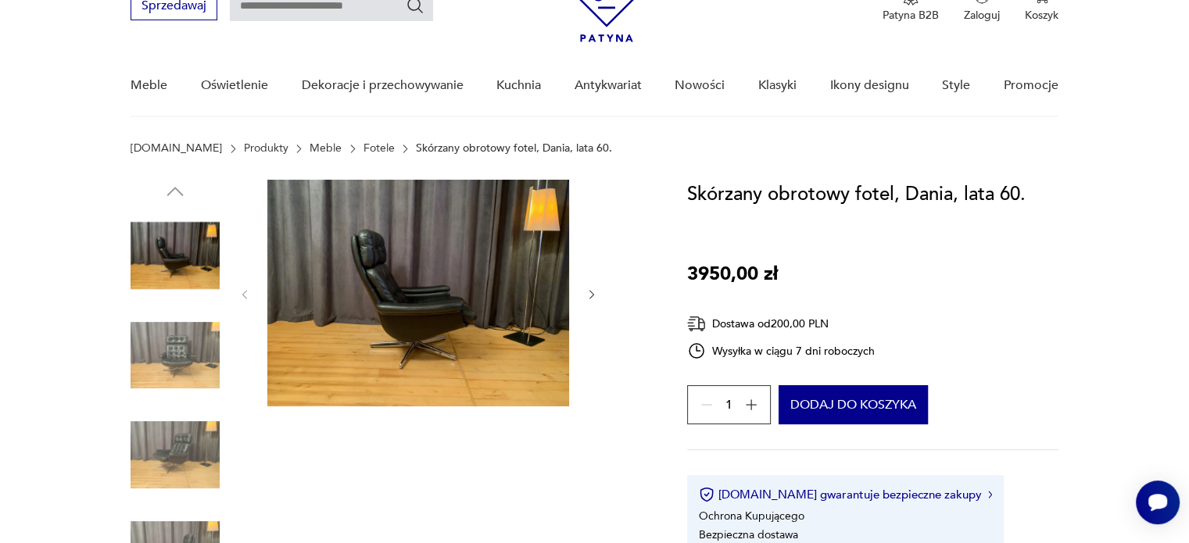
click at [175, 346] on img at bounding box center [175, 355] width 89 height 89
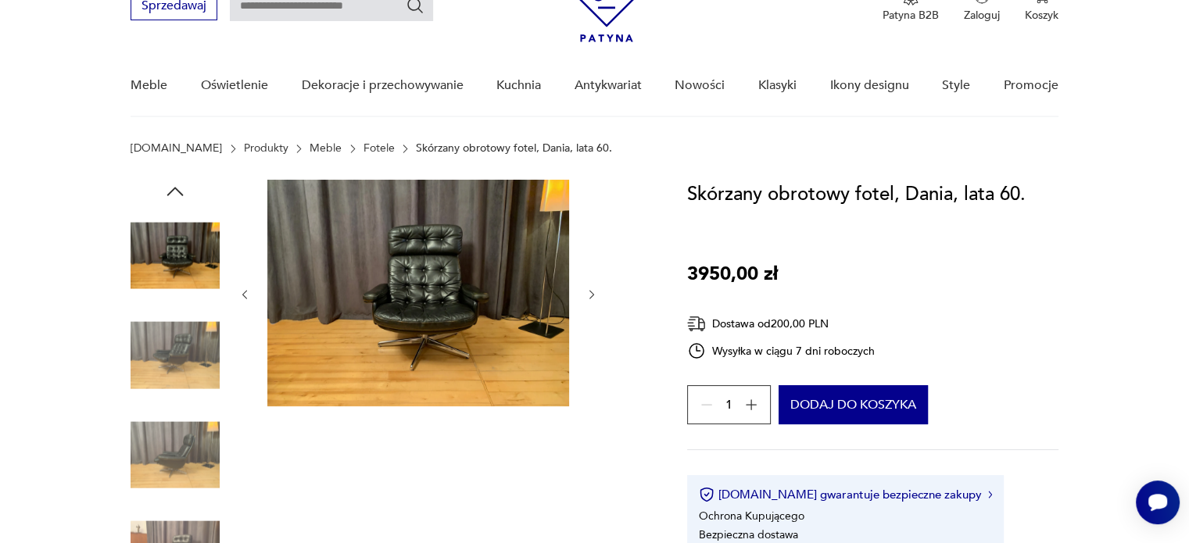
click at [167, 369] on img at bounding box center [175, 355] width 89 height 89
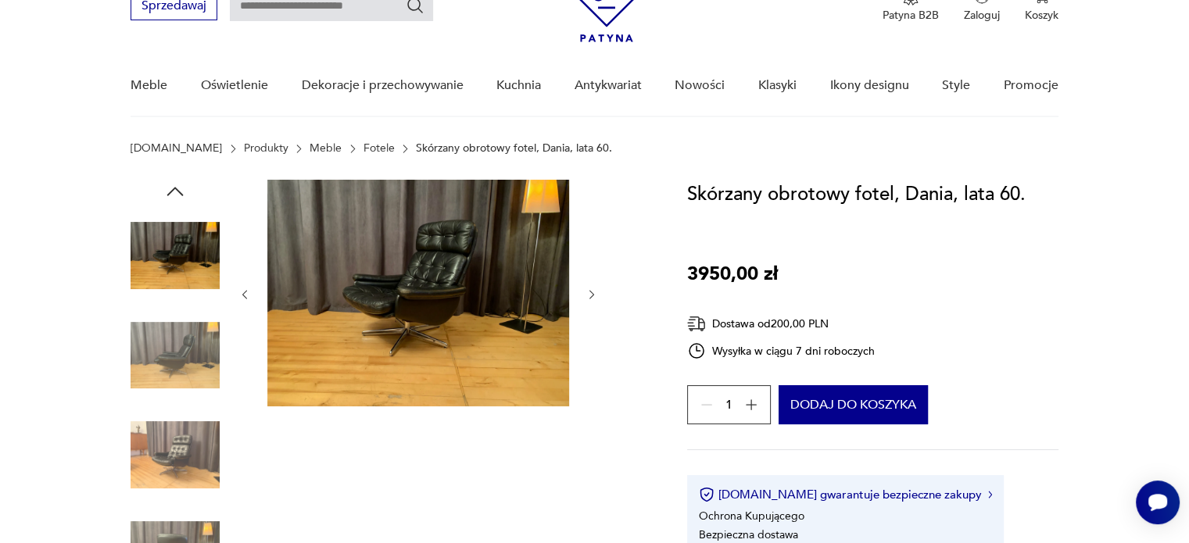
click at [153, 435] on img at bounding box center [175, 454] width 89 height 89
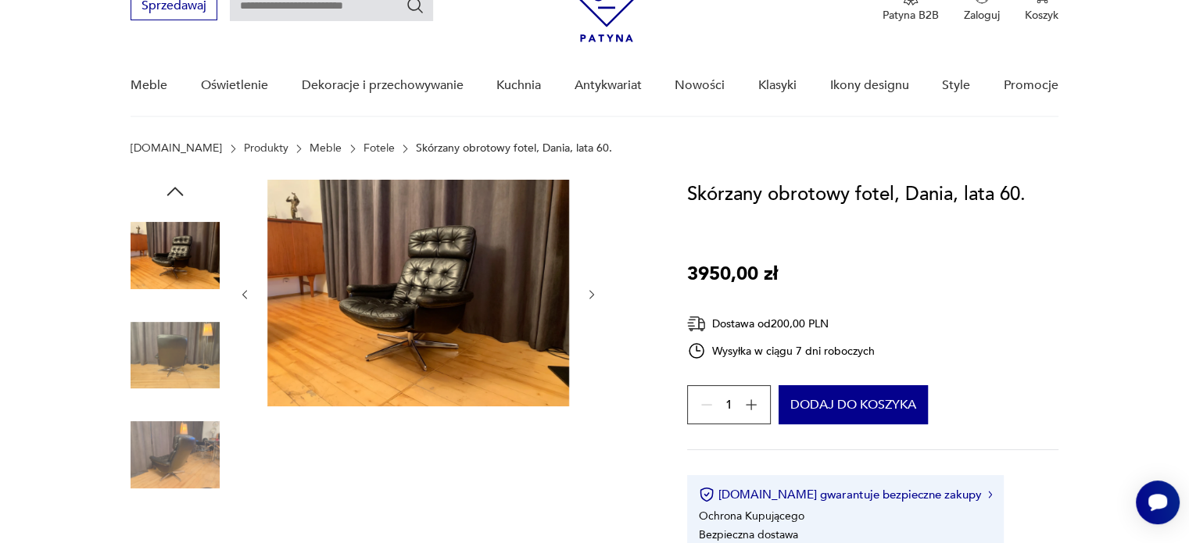
click at [157, 464] on img at bounding box center [175, 454] width 89 height 89
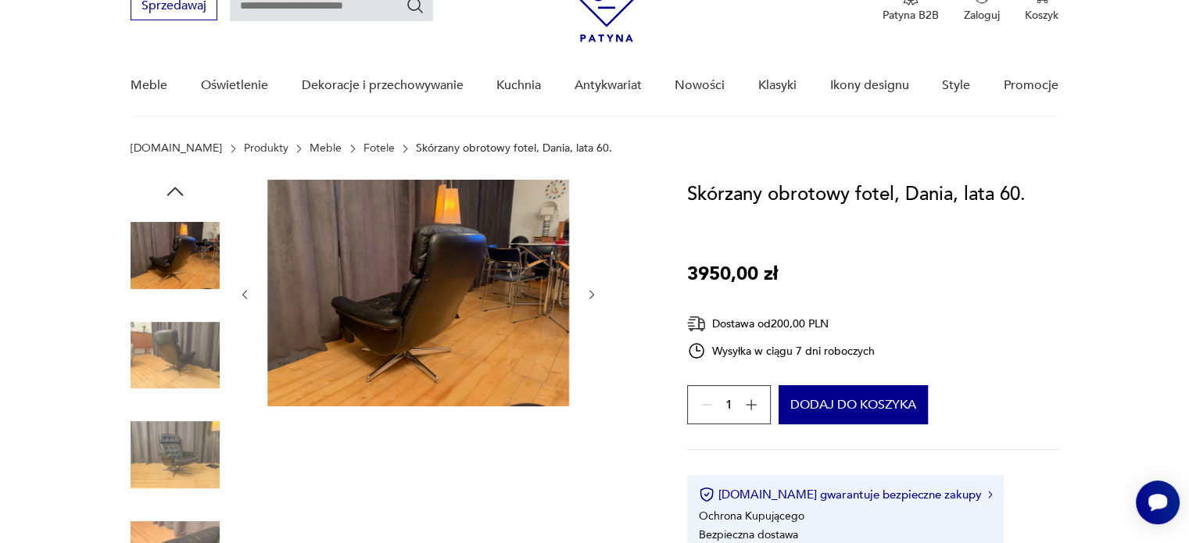
click at [178, 453] on img at bounding box center [175, 454] width 89 height 89
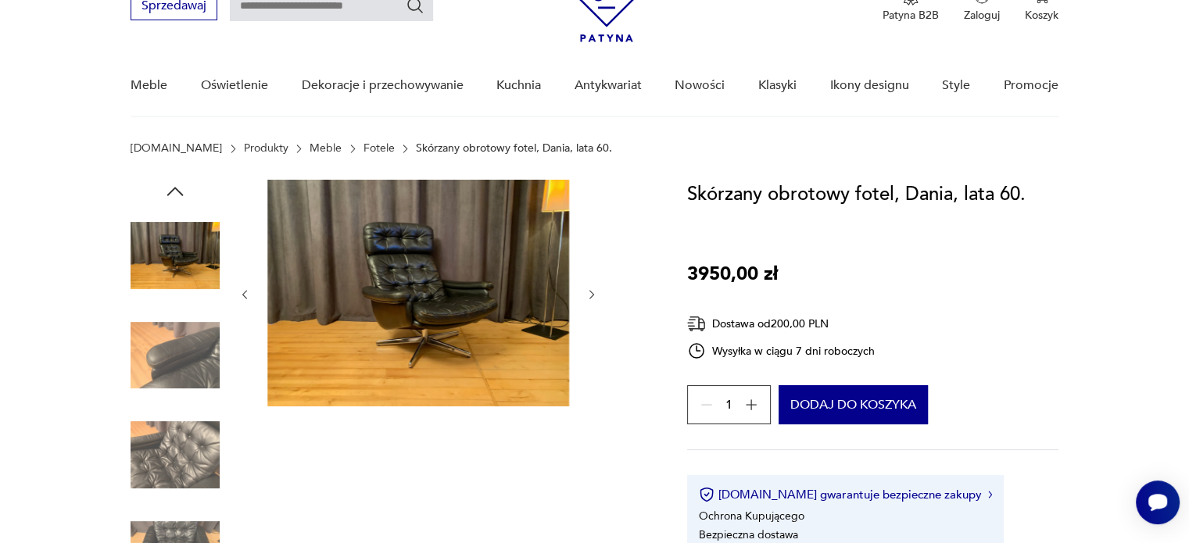
click at [178, 458] on img at bounding box center [175, 454] width 89 height 89
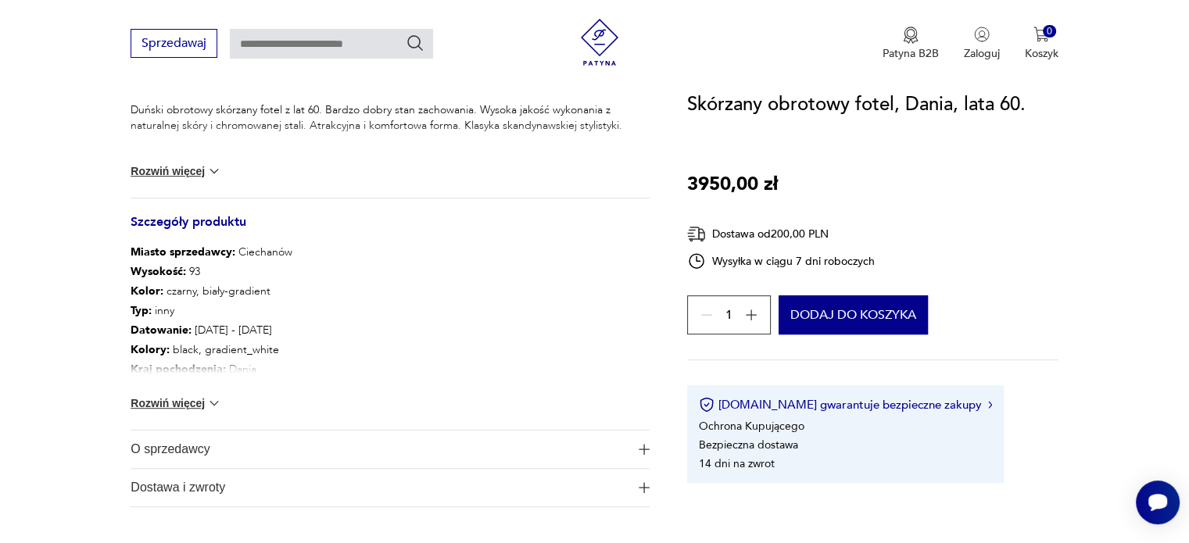
scroll to position [782, 0]
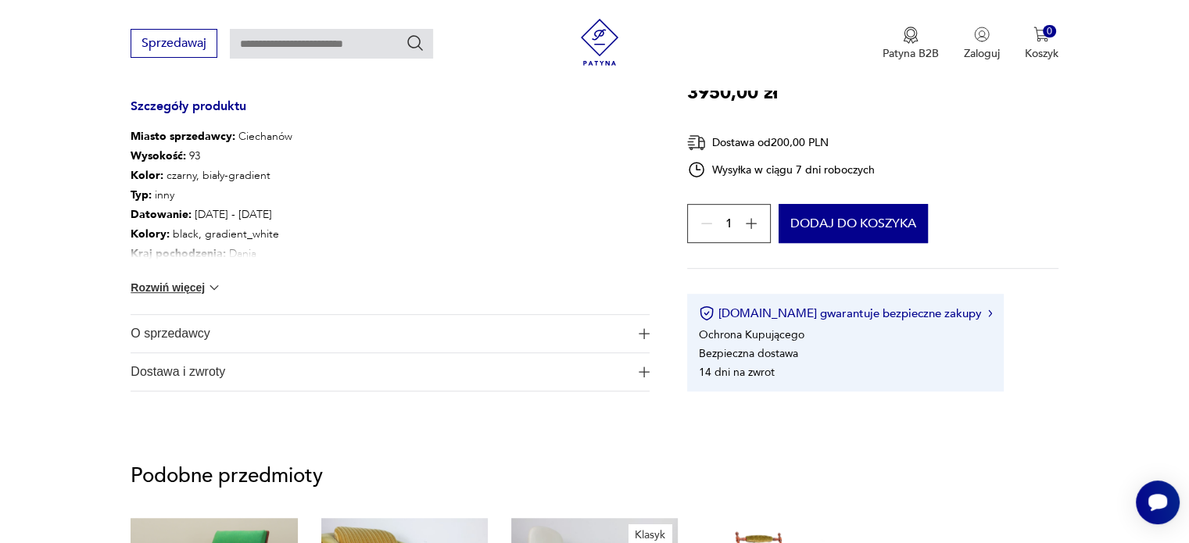
click at [176, 289] on button "Rozwiń więcej" at bounding box center [176, 288] width 91 height 16
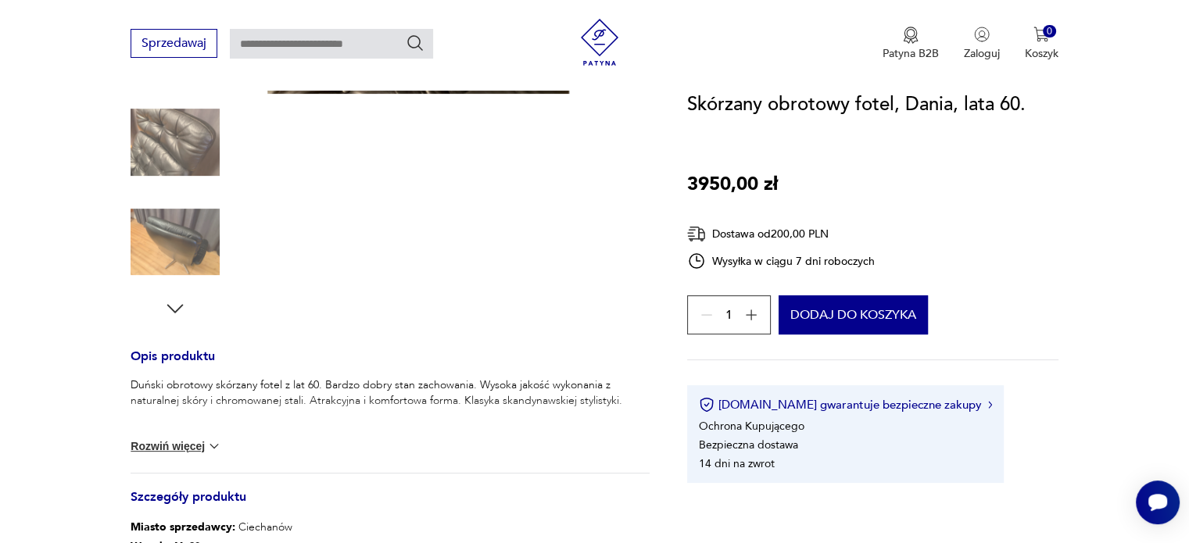
scroll to position [0, 0]
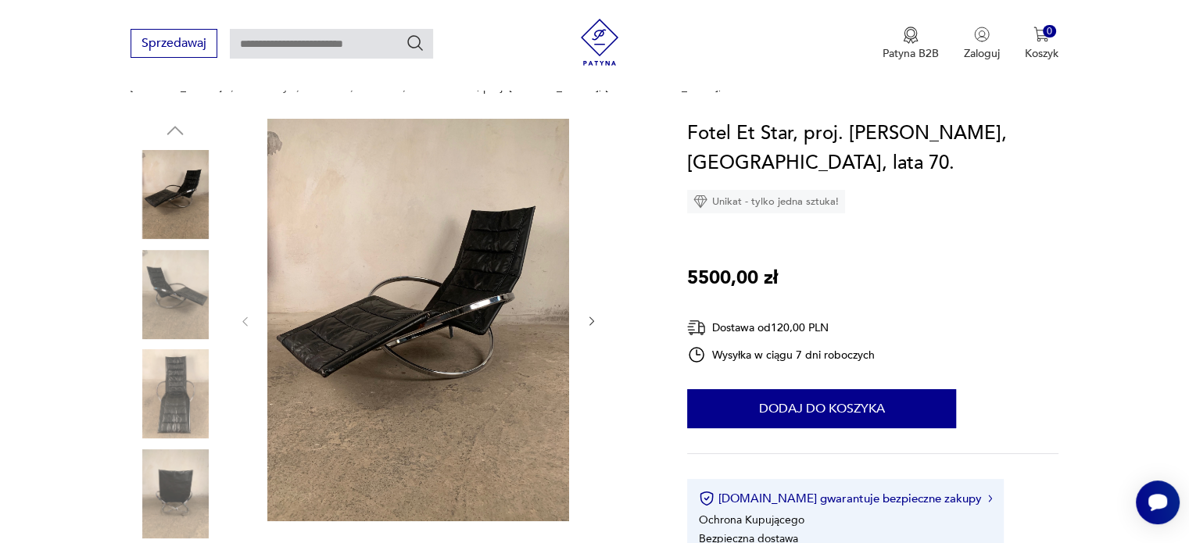
scroll to position [156, 0]
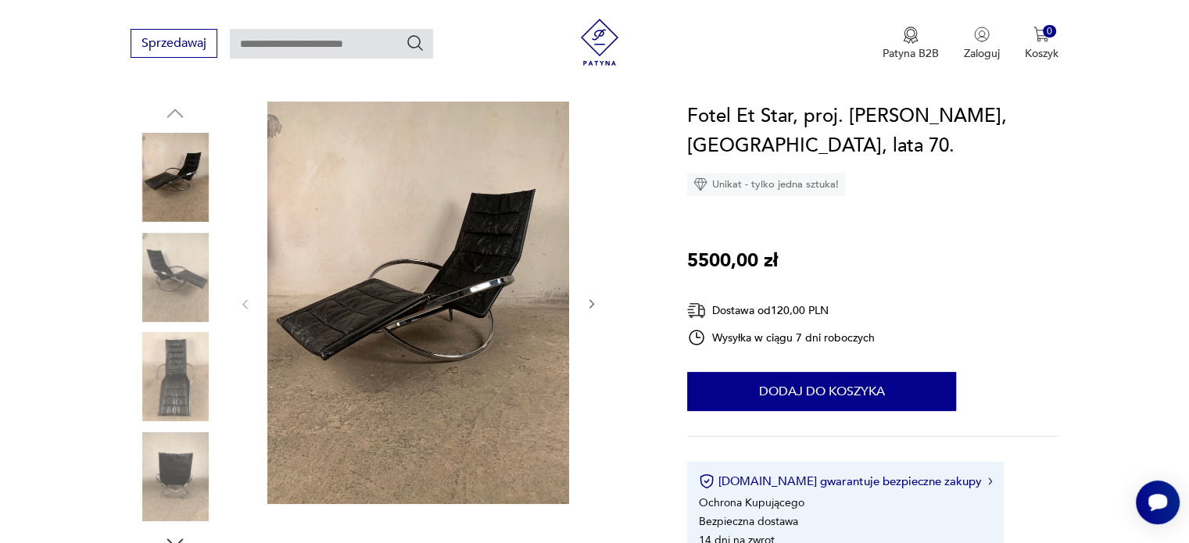
click at [164, 263] on img at bounding box center [175, 277] width 89 height 89
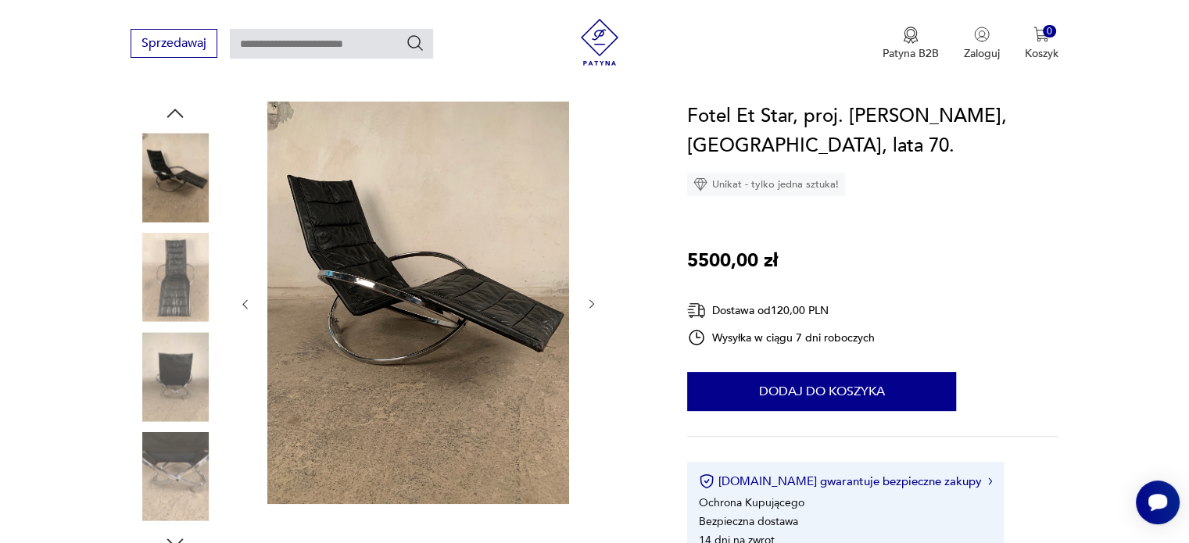
click at [170, 378] on img at bounding box center [175, 376] width 89 height 89
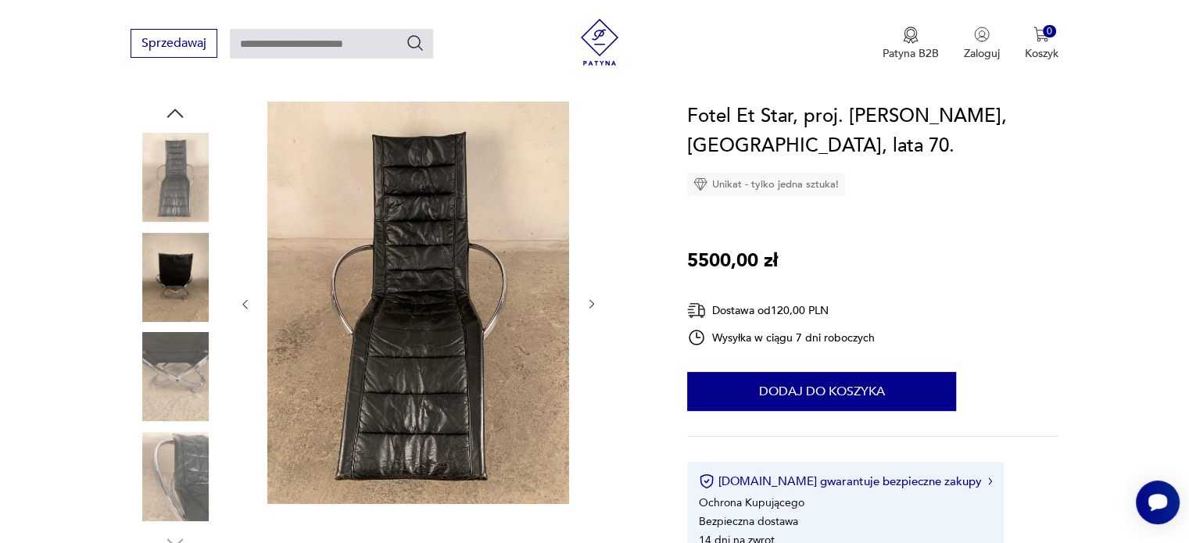
click at [179, 421] on div at bounding box center [175, 378] width 89 height 92
click at [170, 474] on img at bounding box center [175, 476] width 89 height 89
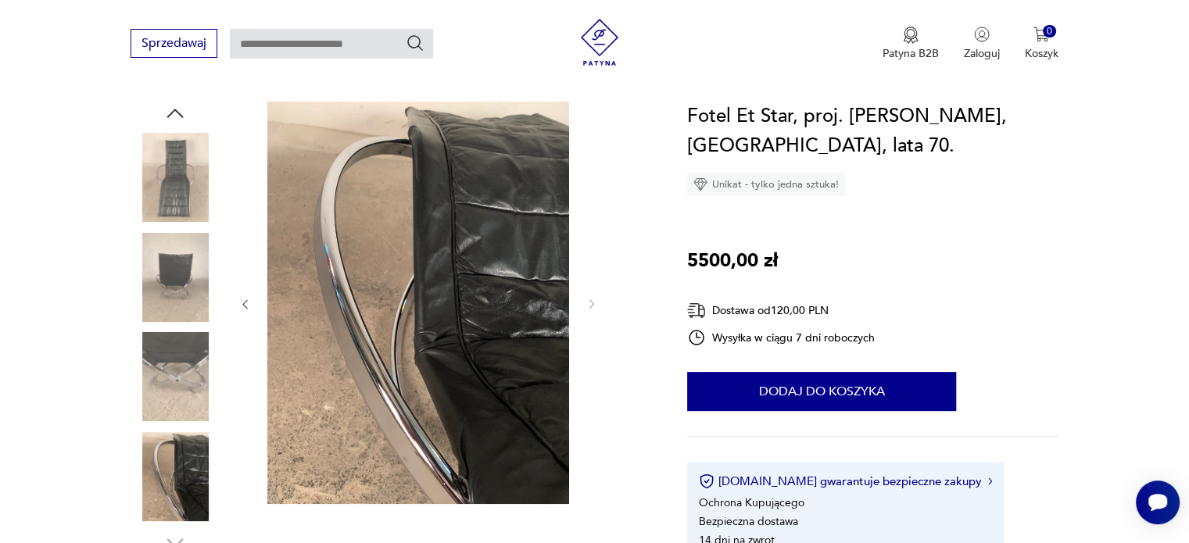
click at [188, 168] on img at bounding box center [175, 177] width 89 height 89
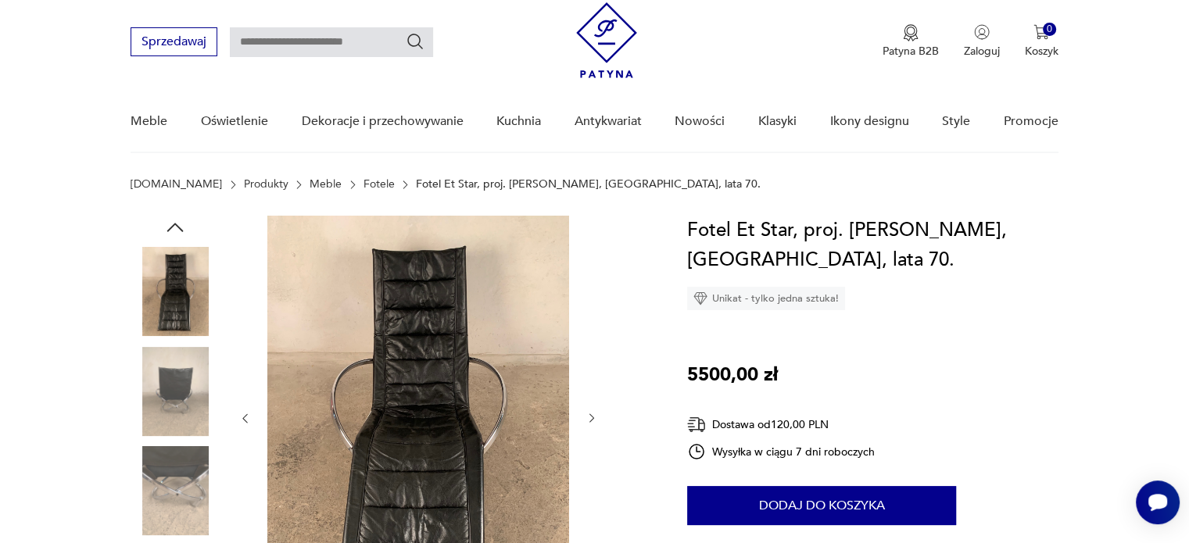
scroll to position [0, 0]
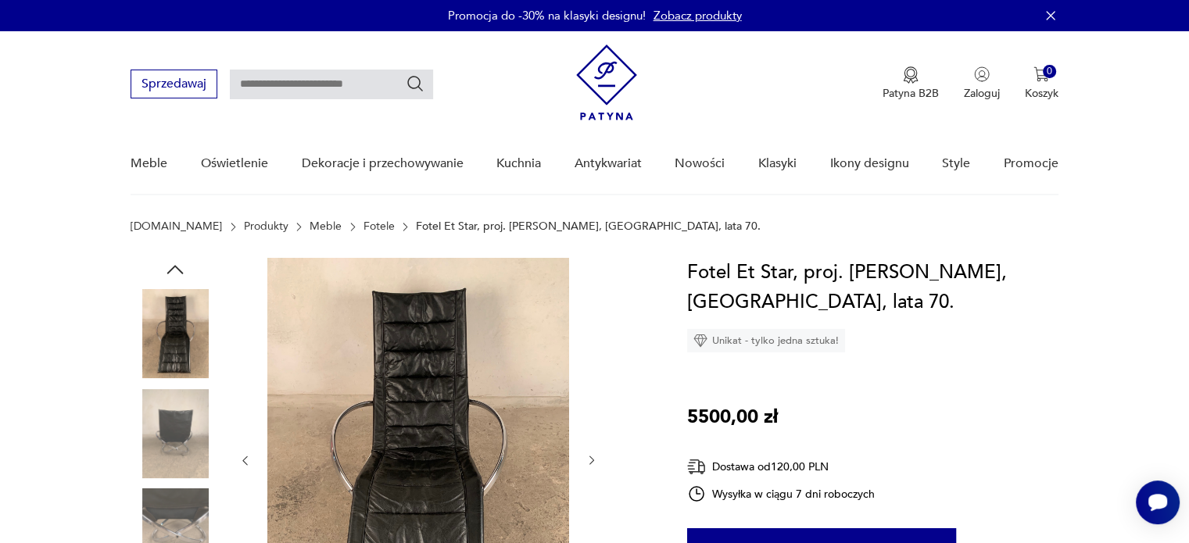
click at [175, 443] on img at bounding box center [175, 433] width 89 height 89
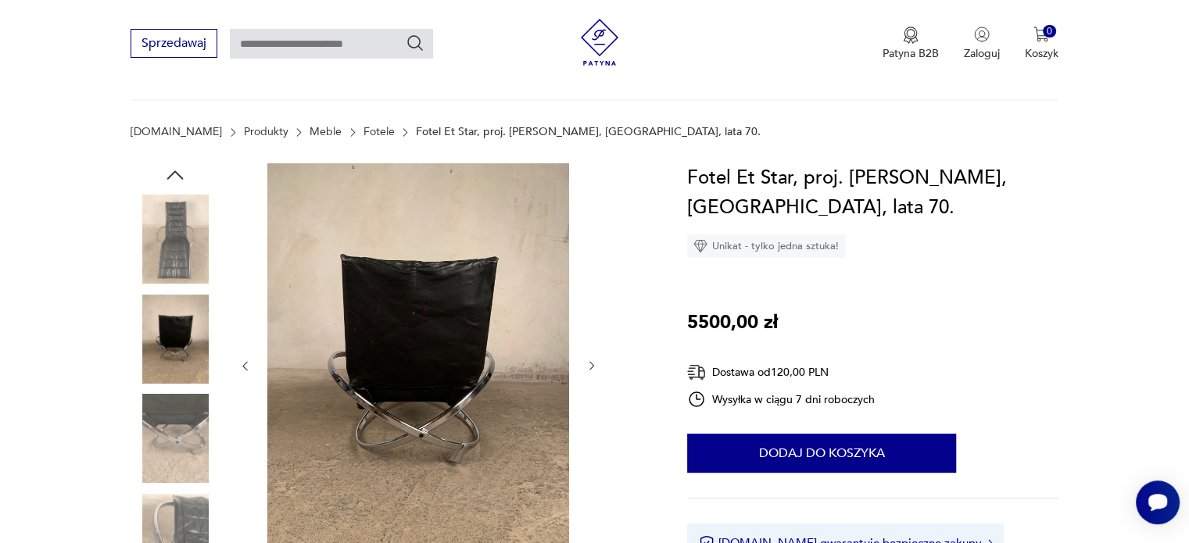
scroll to position [156, 0]
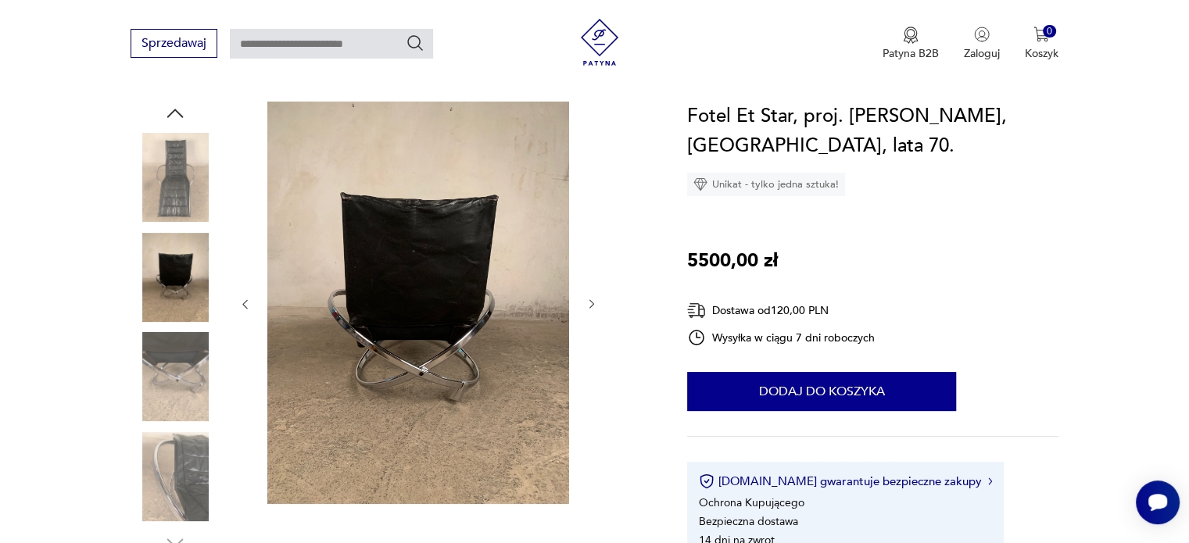
click at [174, 362] on img at bounding box center [175, 376] width 89 height 89
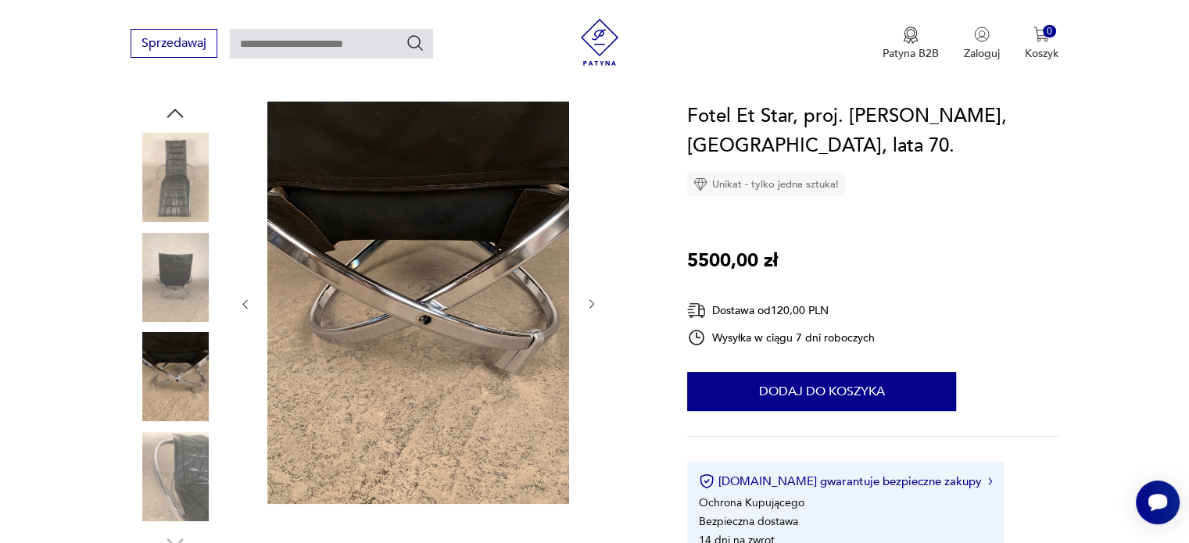
click at [172, 460] on img at bounding box center [175, 476] width 89 height 89
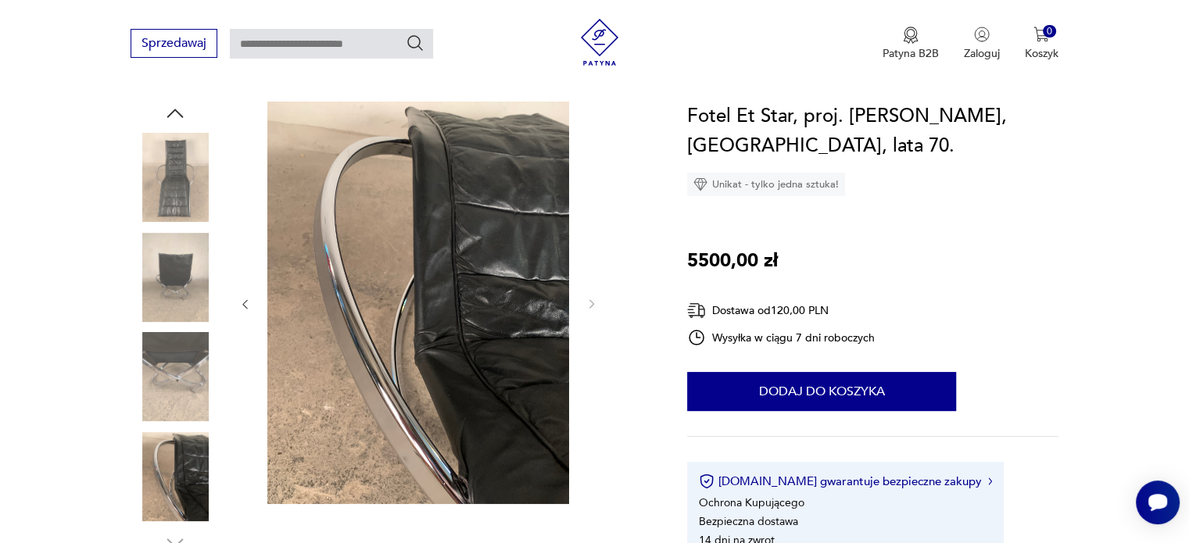
drag, startPoint x: 194, startPoint y: 103, endPoint x: 184, endPoint y: 109, distance: 11.5
click at [191, 106] on div at bounding box center [175, 328] width 89 height 453
click at [182, 109] on icon "button" at bounding box center [174, 113] width 23 height 23
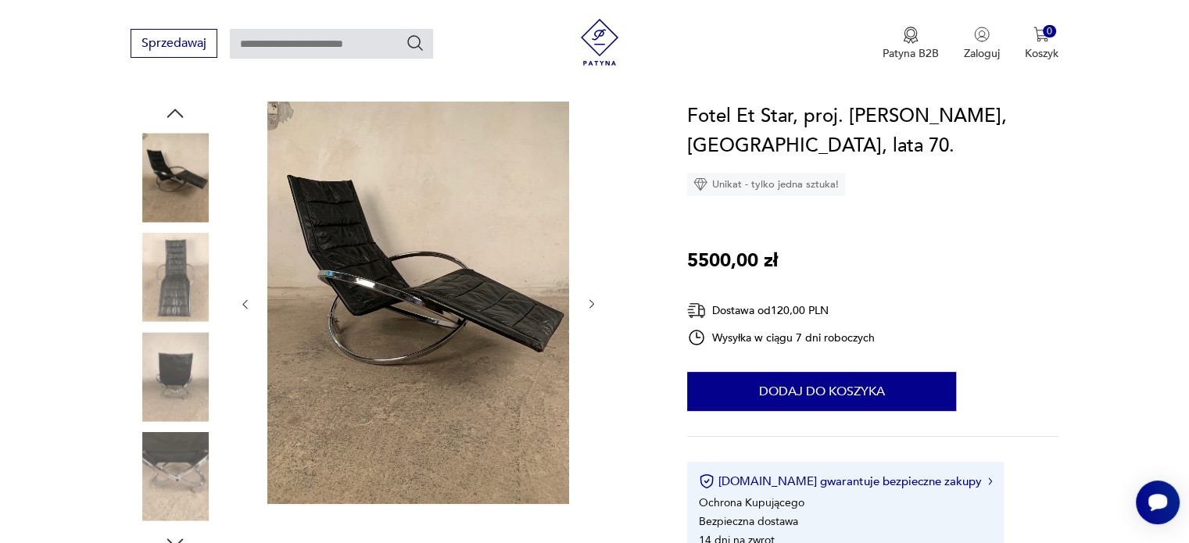
click at [182, 109] on icon "button" at bounding box center [174, 113] width 23 height 23
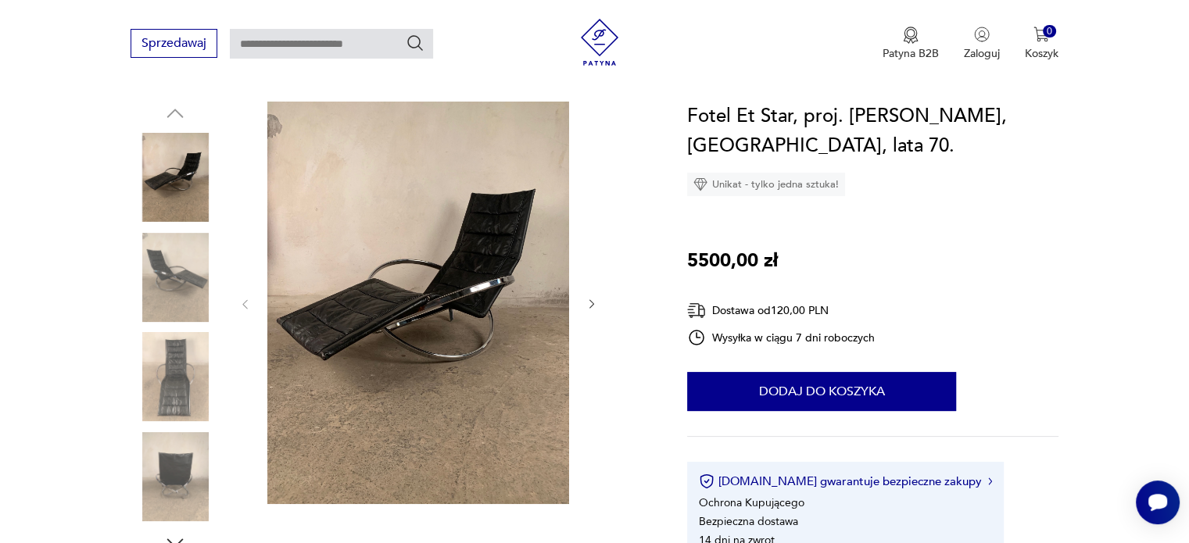
click at [180, 166] on img at bounding box center [175, 177] width 89 height 89
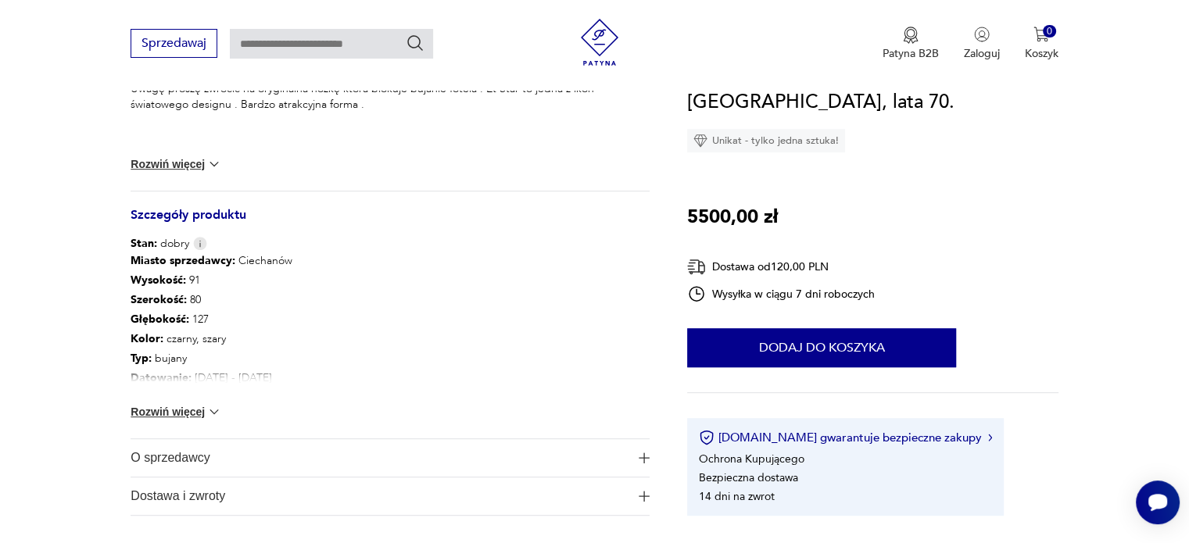
scroll to position [703, 0]
click at [192, 413] on button "Rozwiń więcej" at bounding box center [176, 411] width 91 height 16
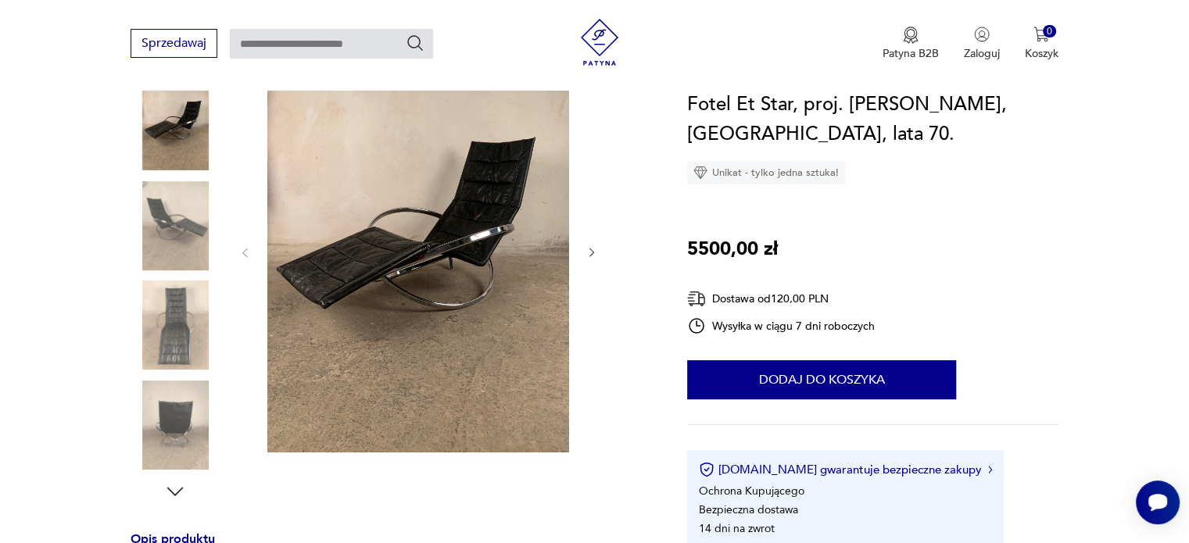
scroll to position [234, 0]
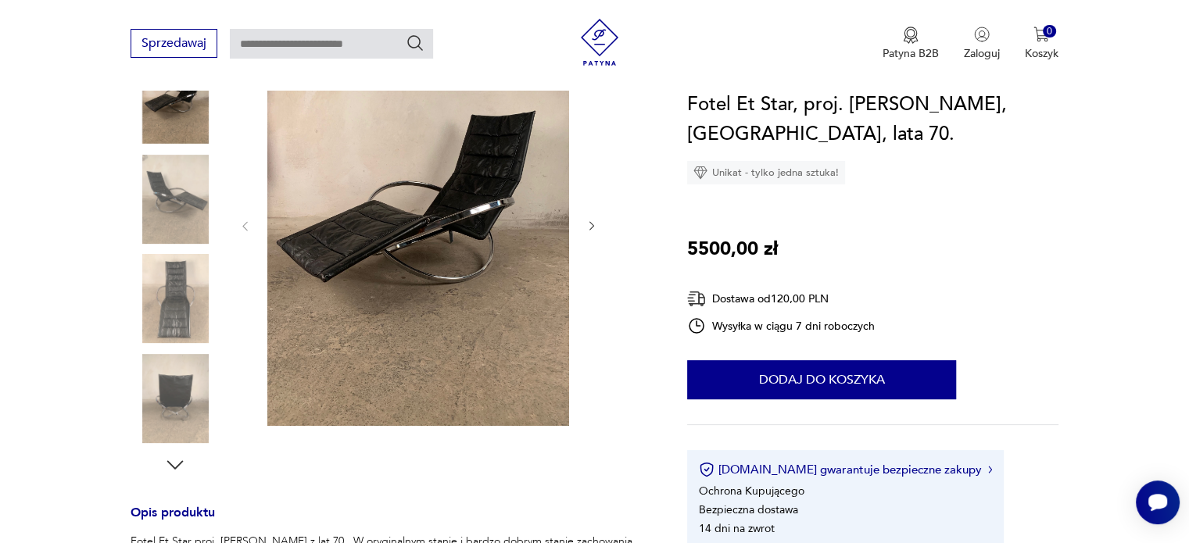
click at [181, 467] on icon "button" at bounding box center [174, 464] width 23 height 23
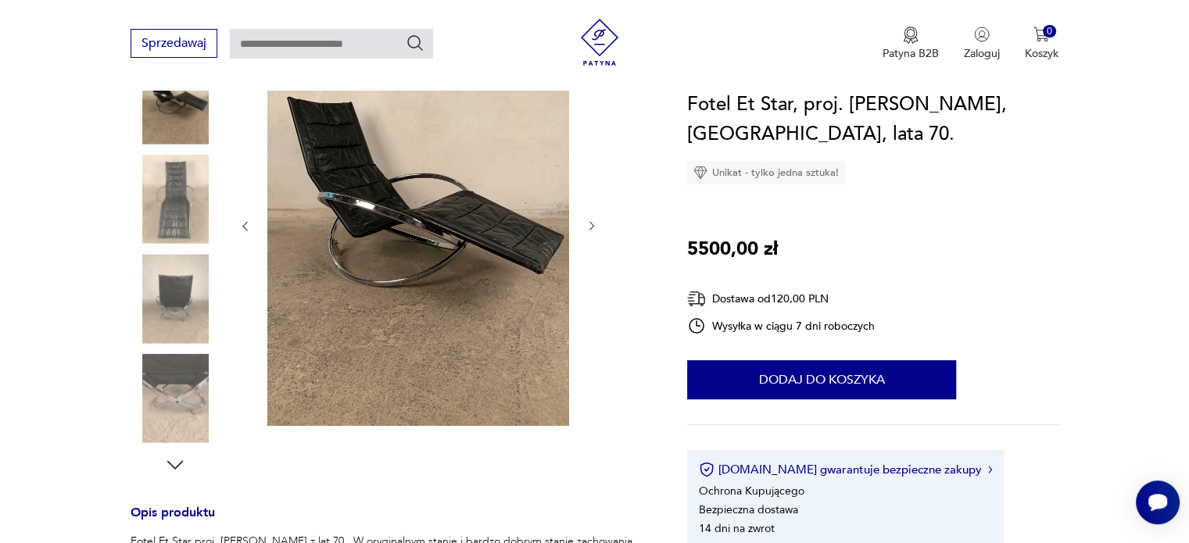
click at [181, 467] on icon "button" at bounding box center [174, 464] width 23 height 23
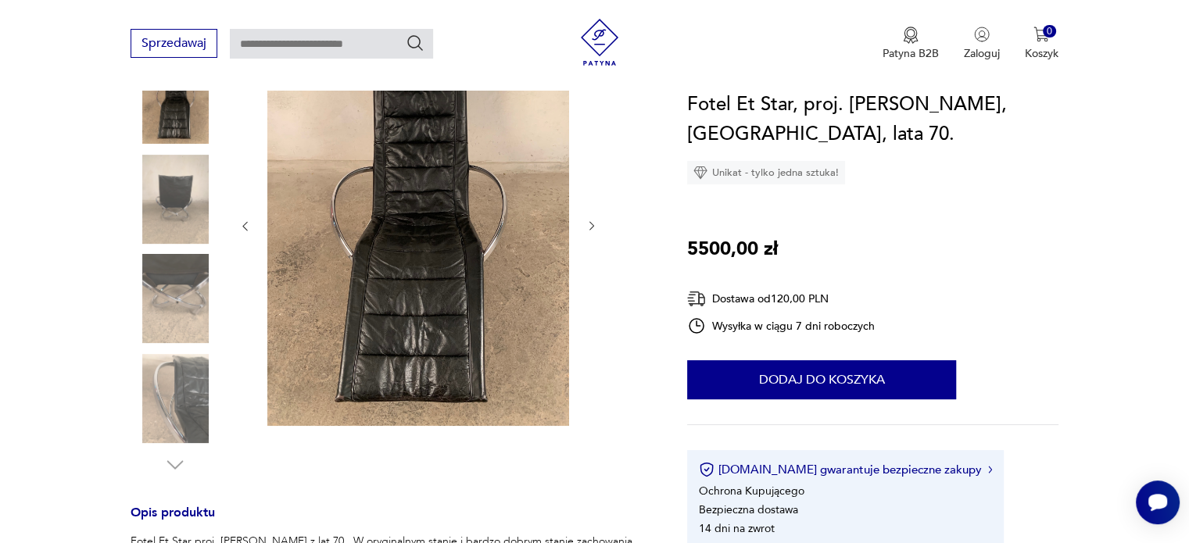
click at [178, 428] on img at bounding box center [175, 398] width 89 height 89
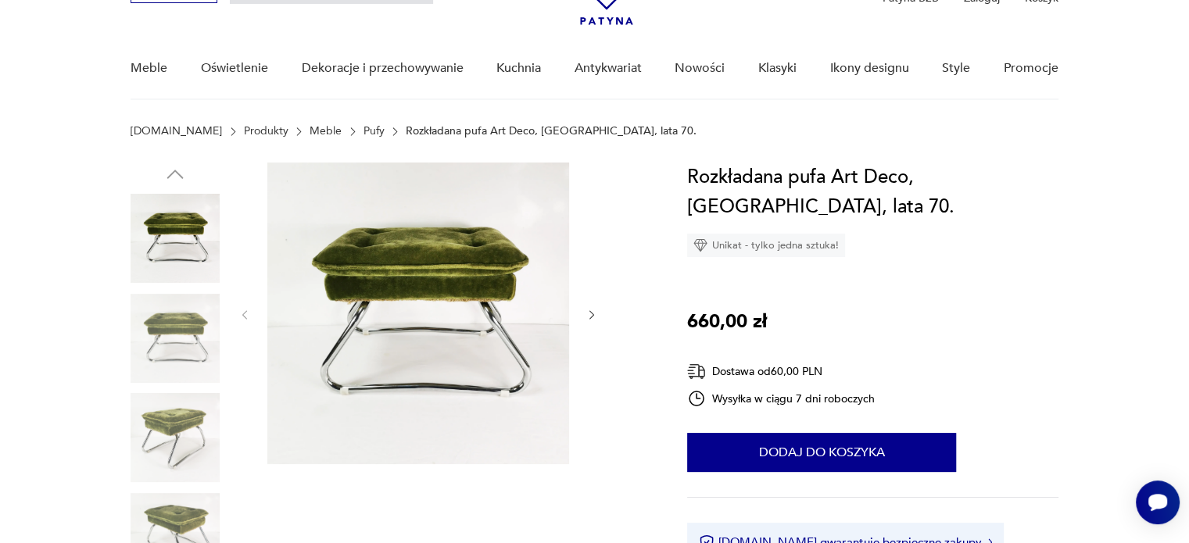
scroll to position [156, 0]
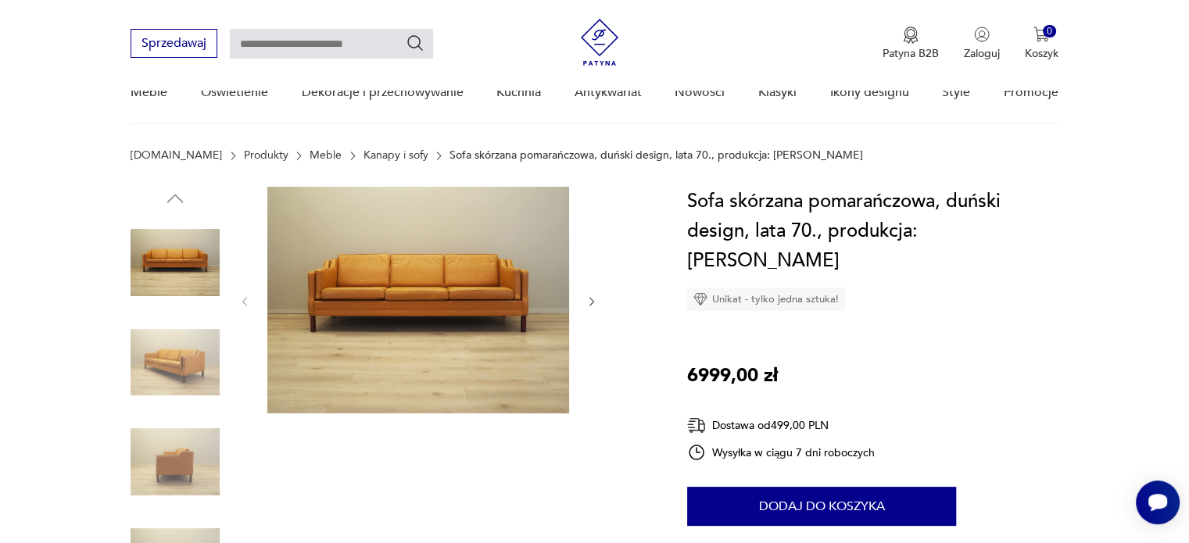
scroll to position [156, 0]
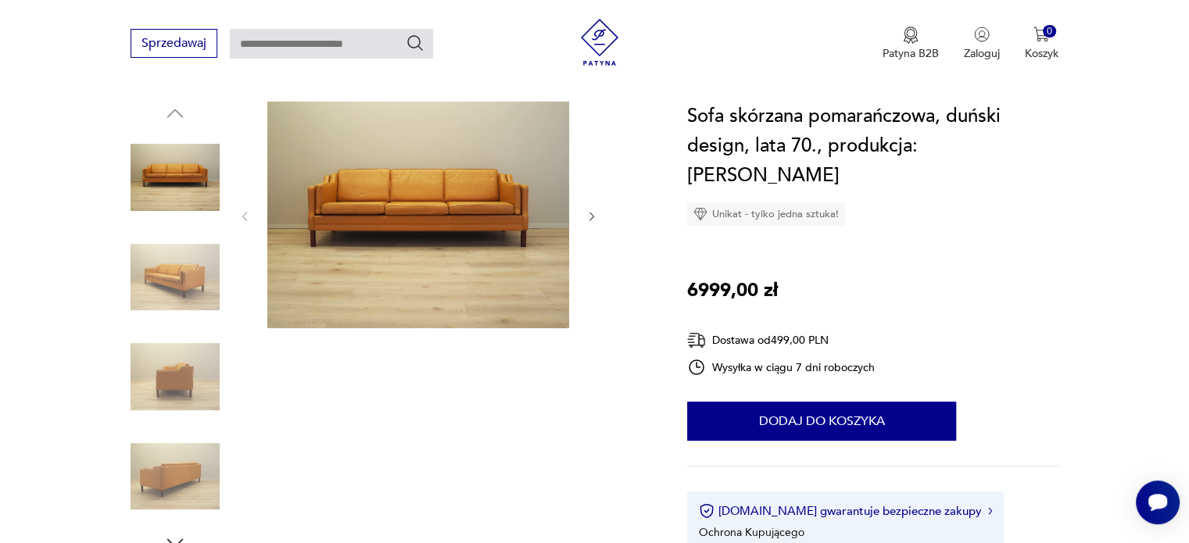
click at [145, 287] on img at bounding box center [175, 277] width 89 height 89
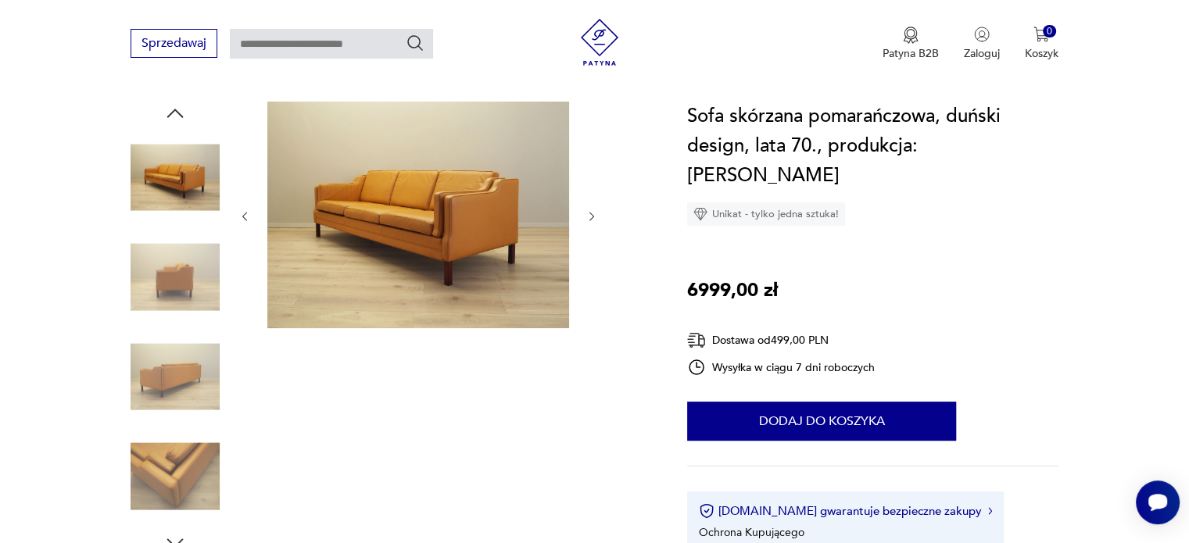
click at [191, 291] on img at bounding box center [175, 277] width 89 height 89
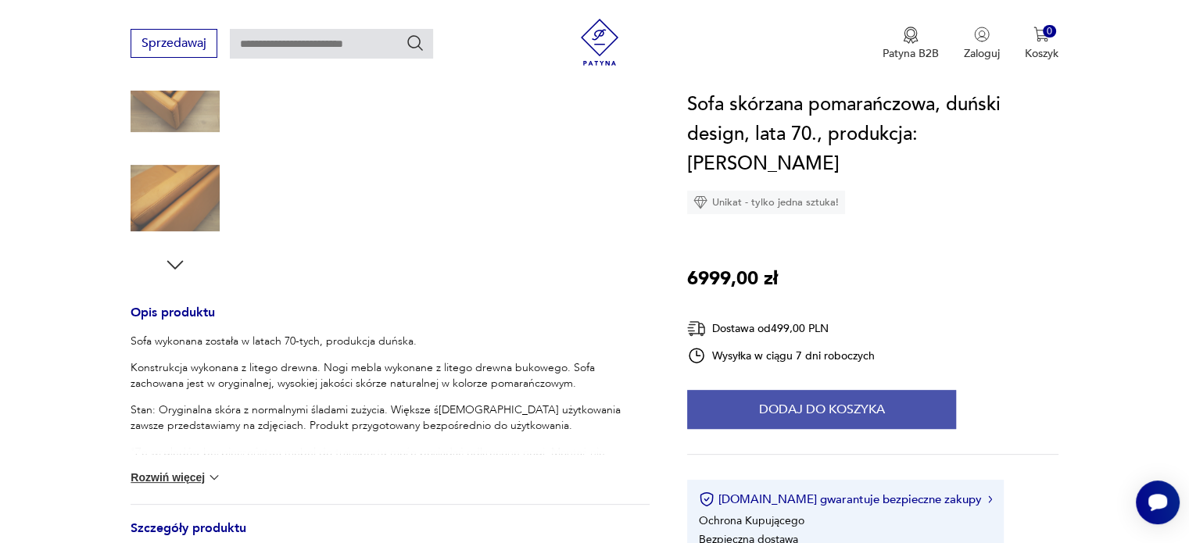
scroll to position [703, 0]
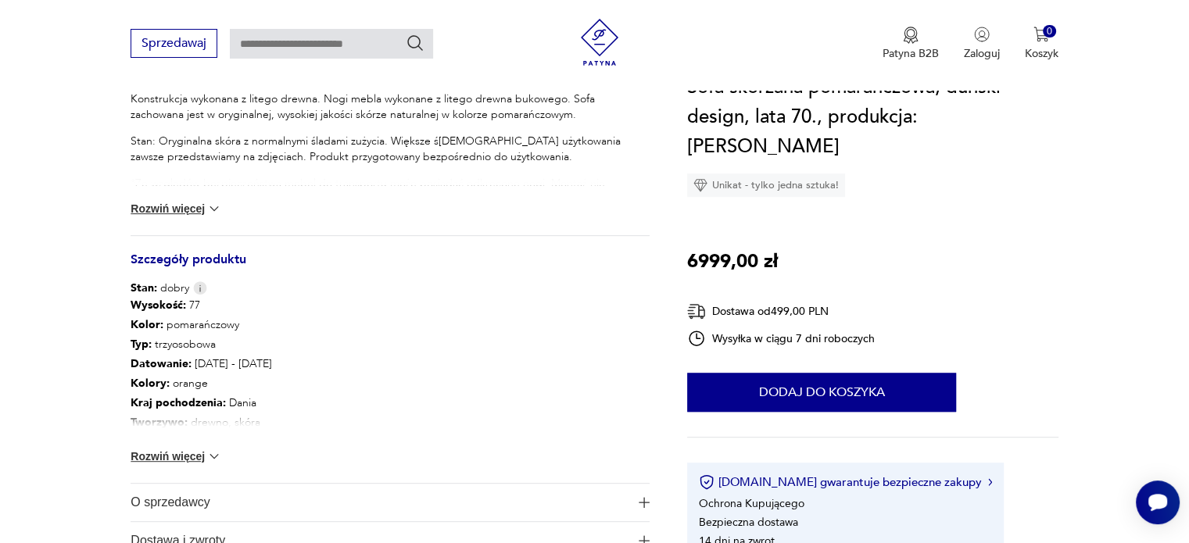
click at [202, 451] on button "Rozwiń więcej" at bounding box center [176, 457] width 91 height 16
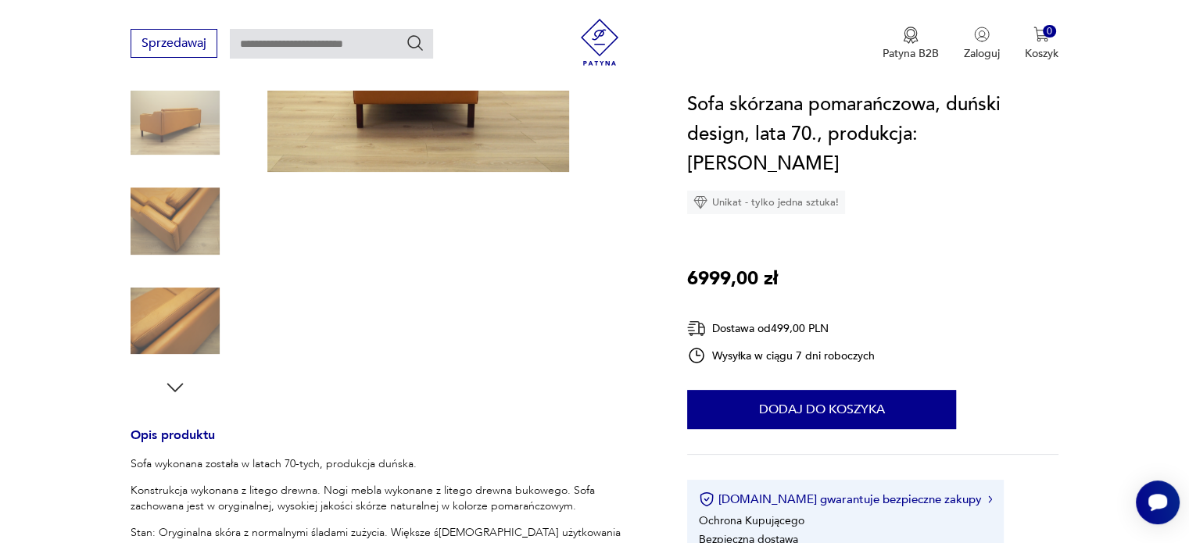
scroll to position [313, 0]
click at [176, 237] on img at bounding box center [175, 220] width 89 height 89
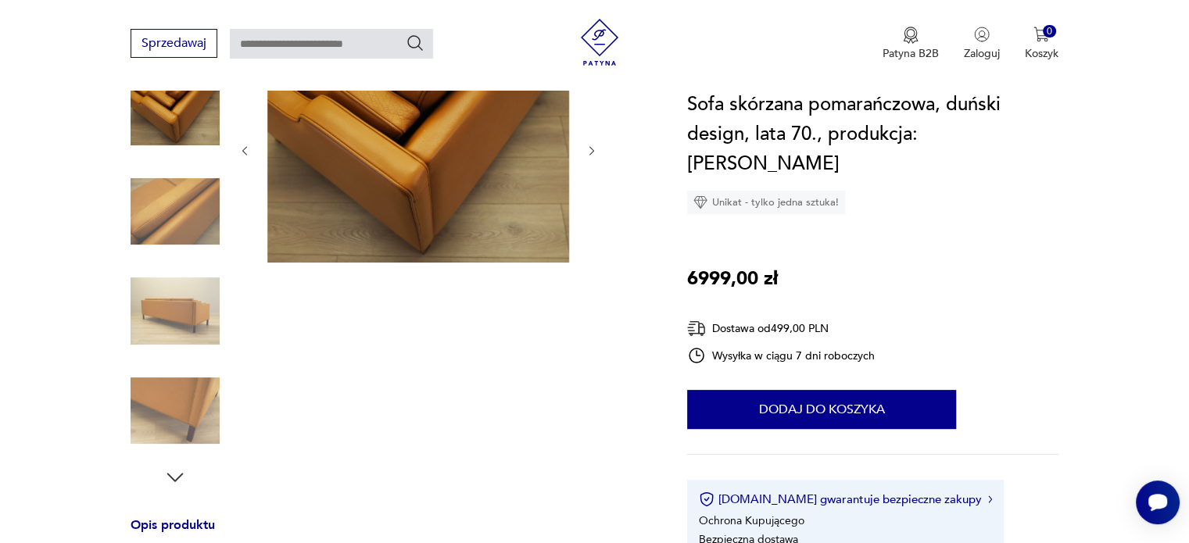
scroll to position [156, 0]
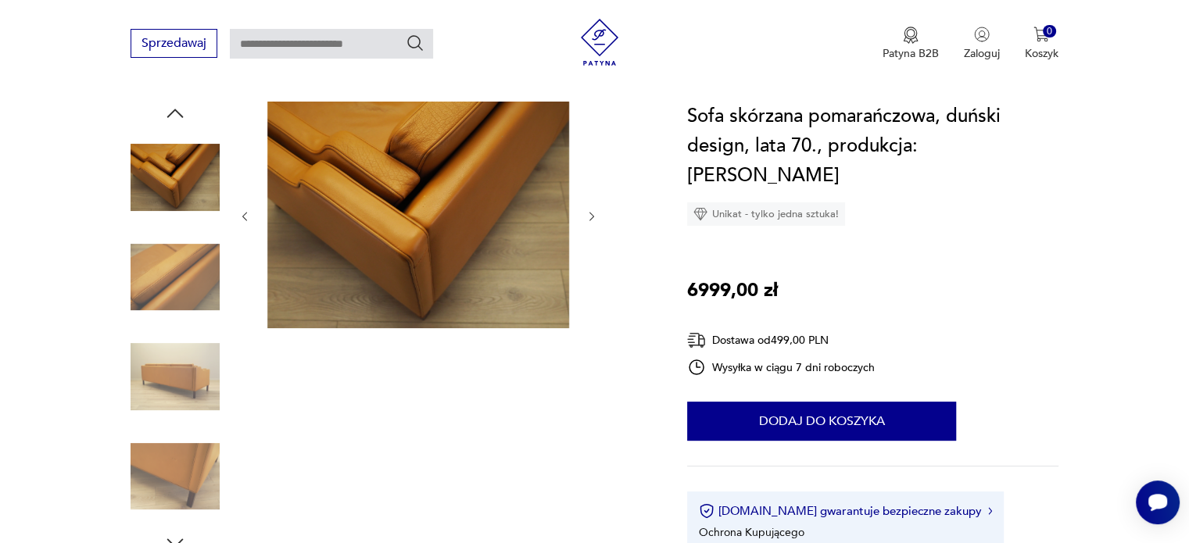
click at [186, 395] on img at bounding box center [175, 376] width 89 height 89
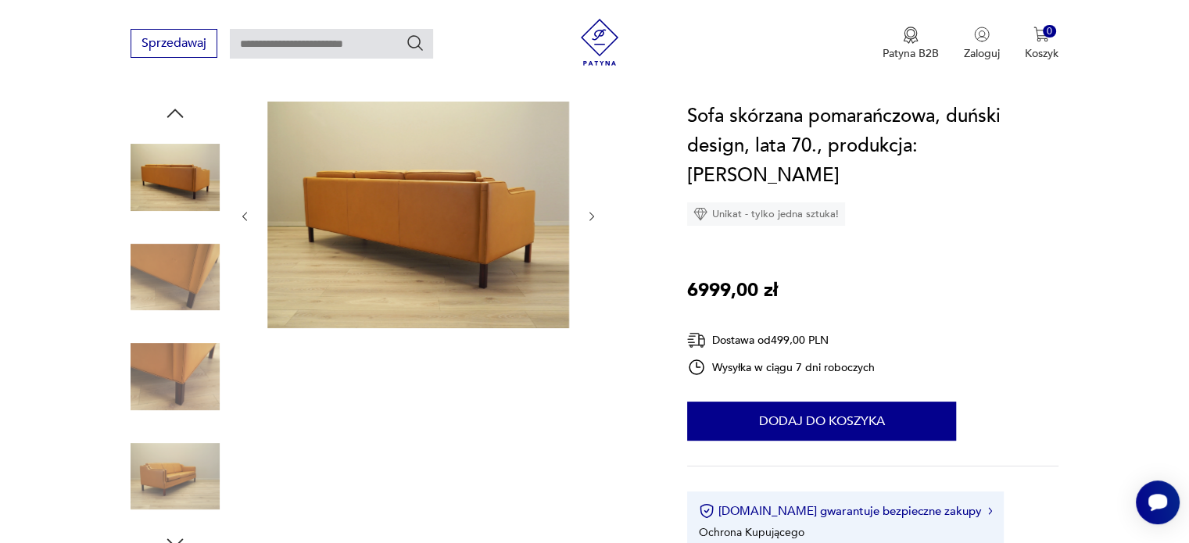
click at [174, 421] on div at bounding box center [175, 376] width 89 height 89
click at [181, 389] on img at bounding box center [175, 376] width 89 height 89
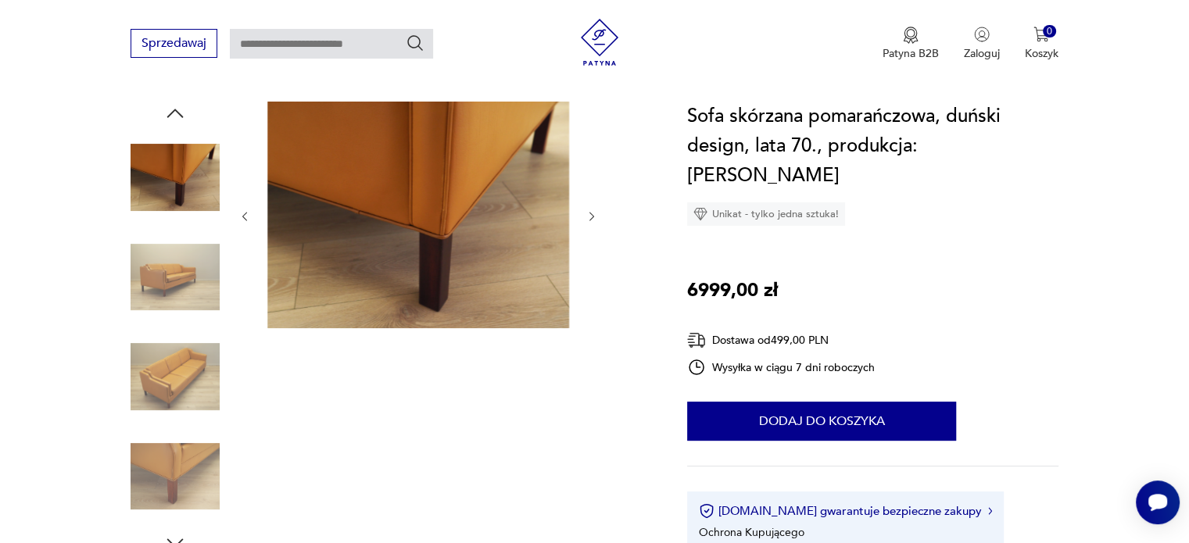
click at [189, 369] on img at bounding box center [175, 376] width 89 height 89
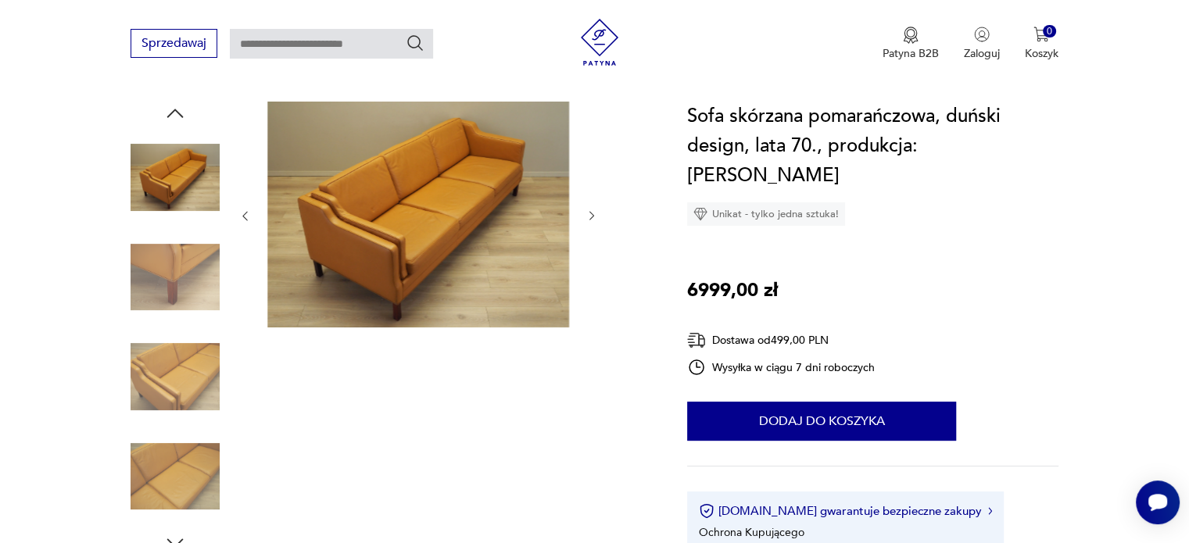
click at [190, 380] on img at bounding box center [175, 376] width 89 height 89
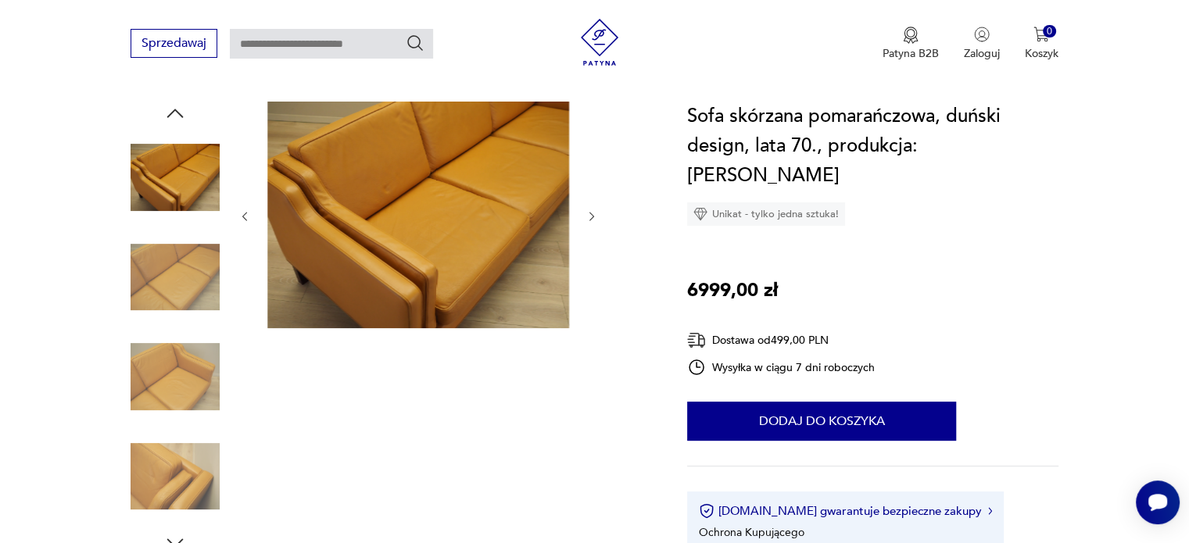
click at [159, 190] on img at bounding box center [175, 177] width 89 height 89
click at [164, 471] on img at bounding box center [175, 476] width 89 height 89
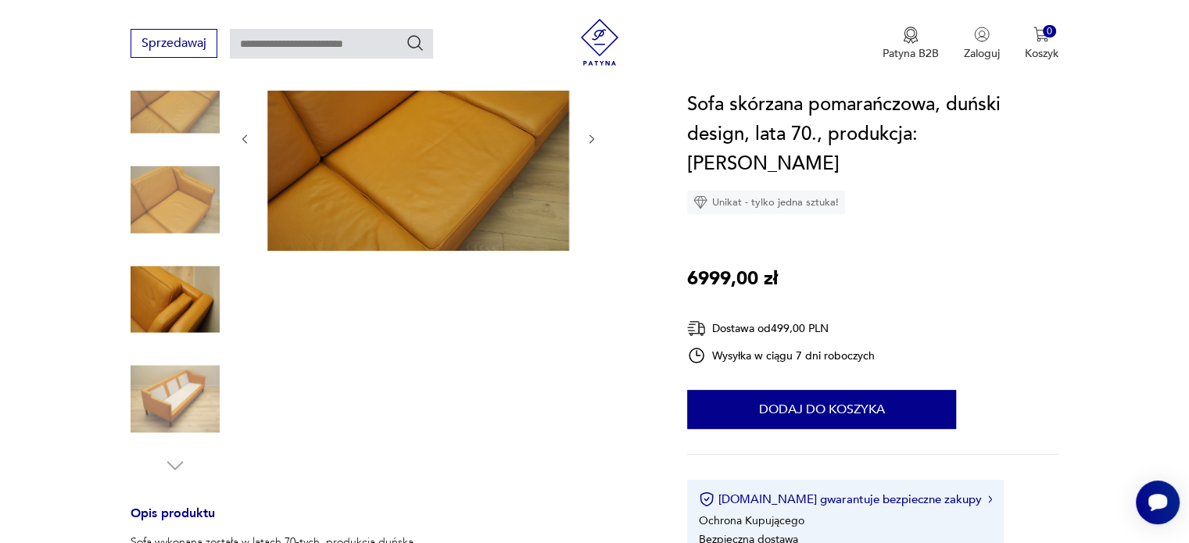
scroll to position [313, 0]
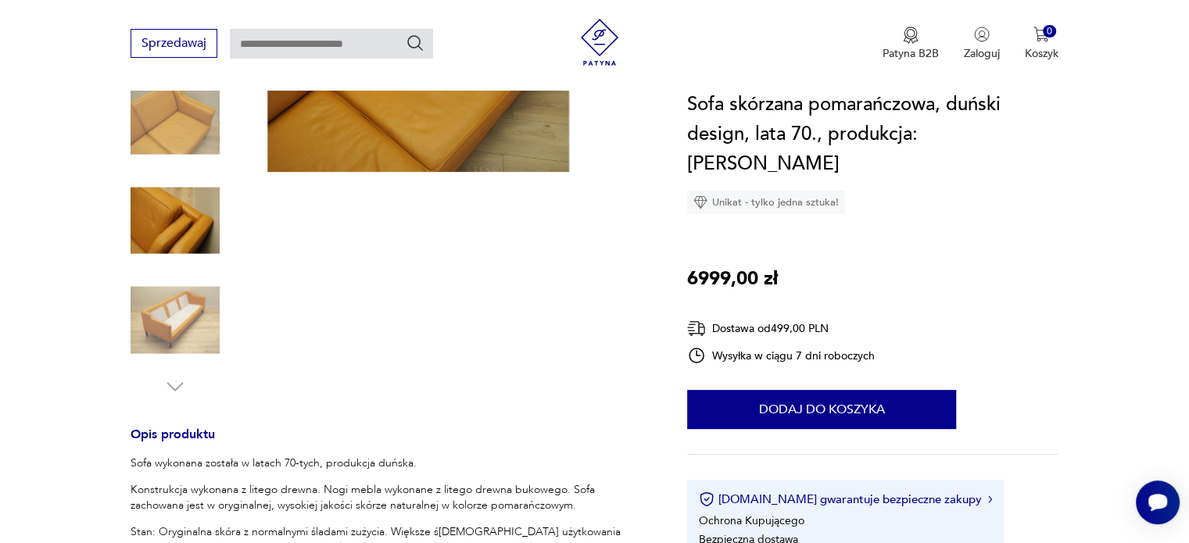
click at [197, 327] on img at bounding box center [175, 320] width 89 height 89
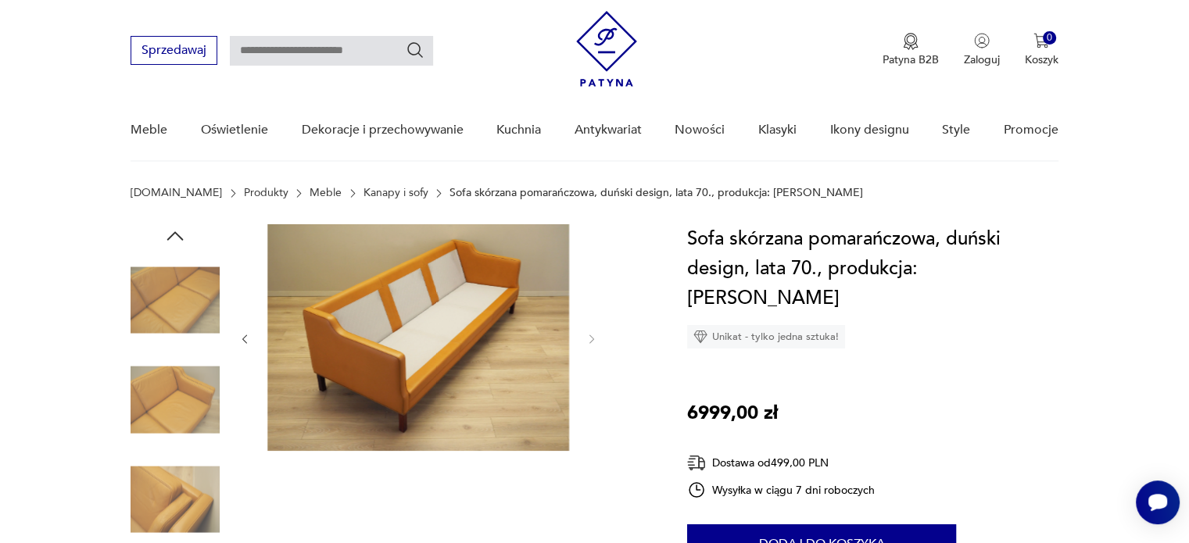
scroll to position [0, 0]
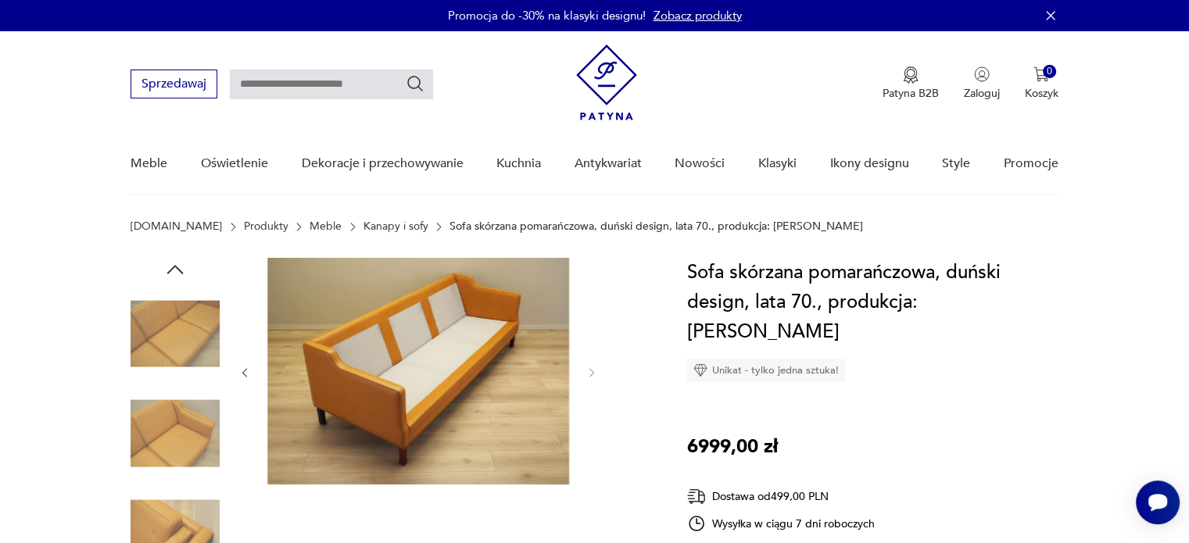
click at [186, 268] on icon "button" at bounding box center [174, 269] width 23 height 23
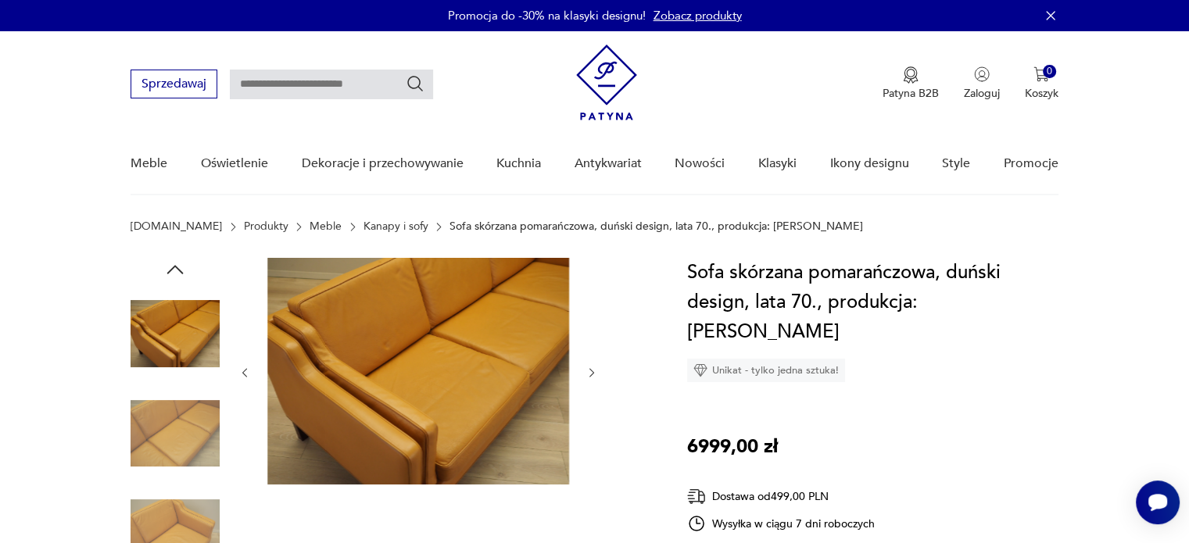
click at [185, 268] on icon "button" at bounding box center [174, 269] width 23 height 23
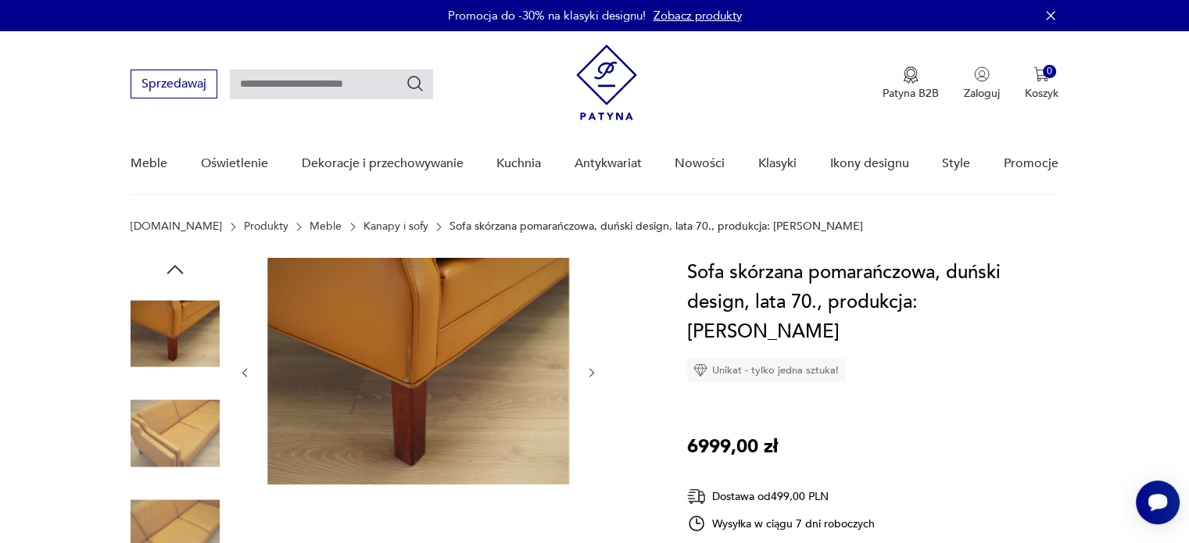
click at [185, 268] on icon "button" at bounding box center [174, 269] width 23 height 23
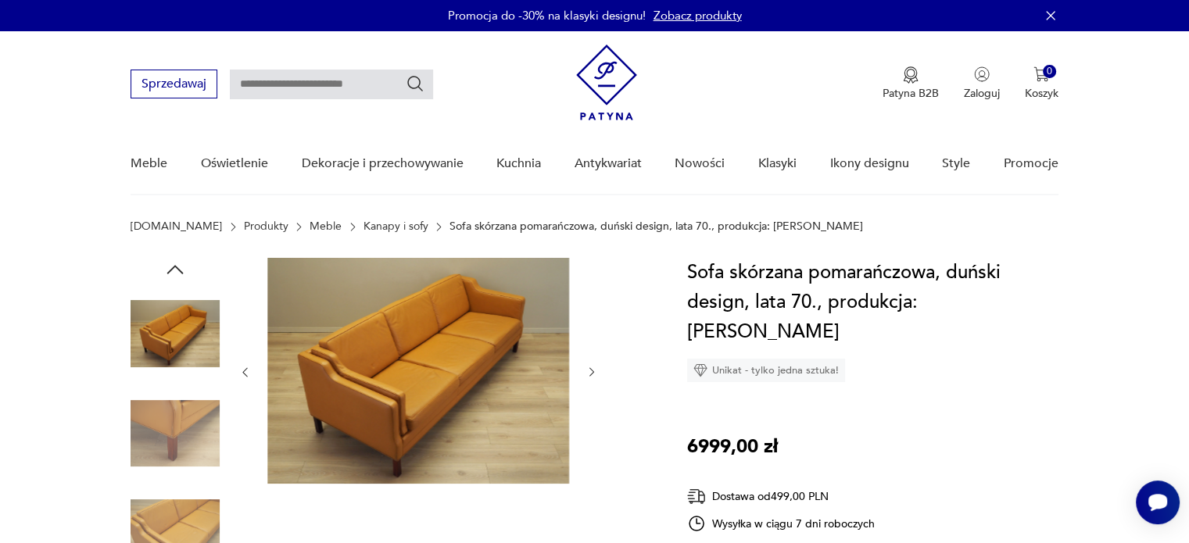
click at [185, 268] on icon "button" at bounding box center [174, 269] width 23 height 23
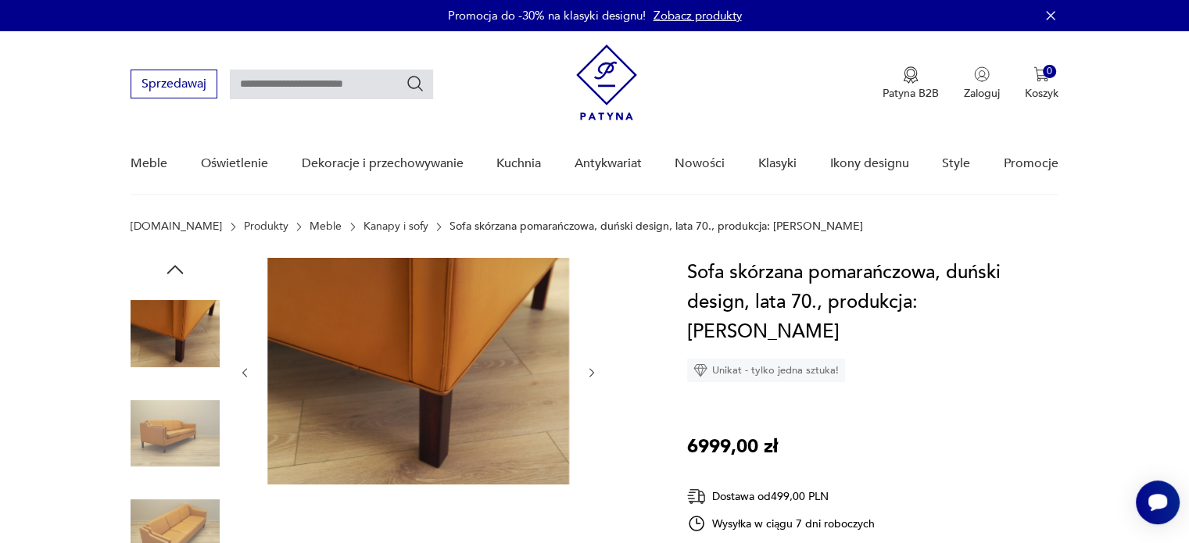
click at [185, 268] on icon "button" at bounding box center [174, 269] width 23 height 23
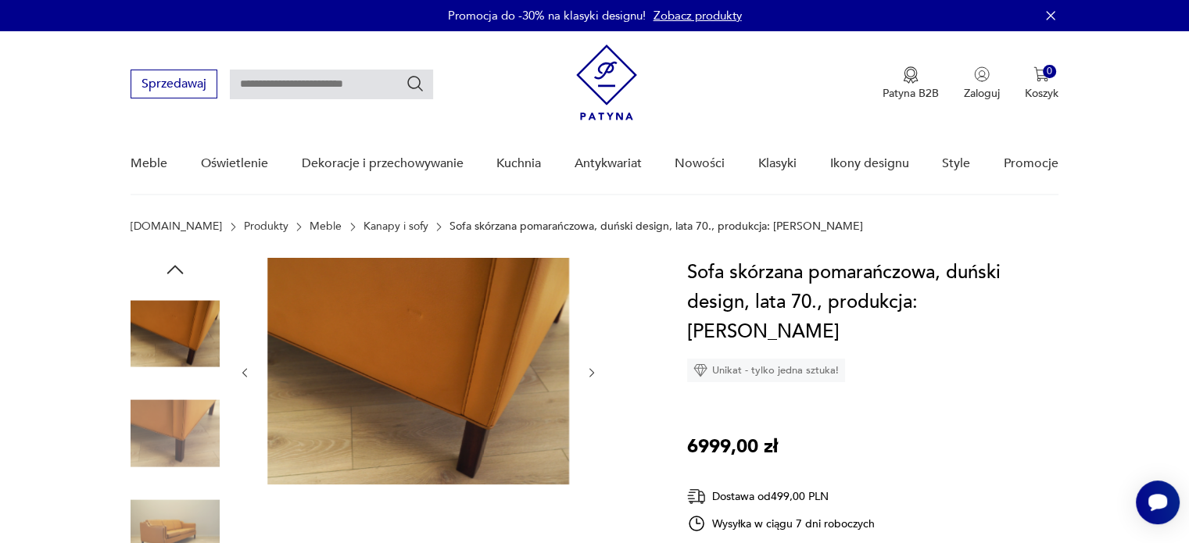
click at [185, 270] on icon "button" at bounding box center [174, 269] width 23 height 23
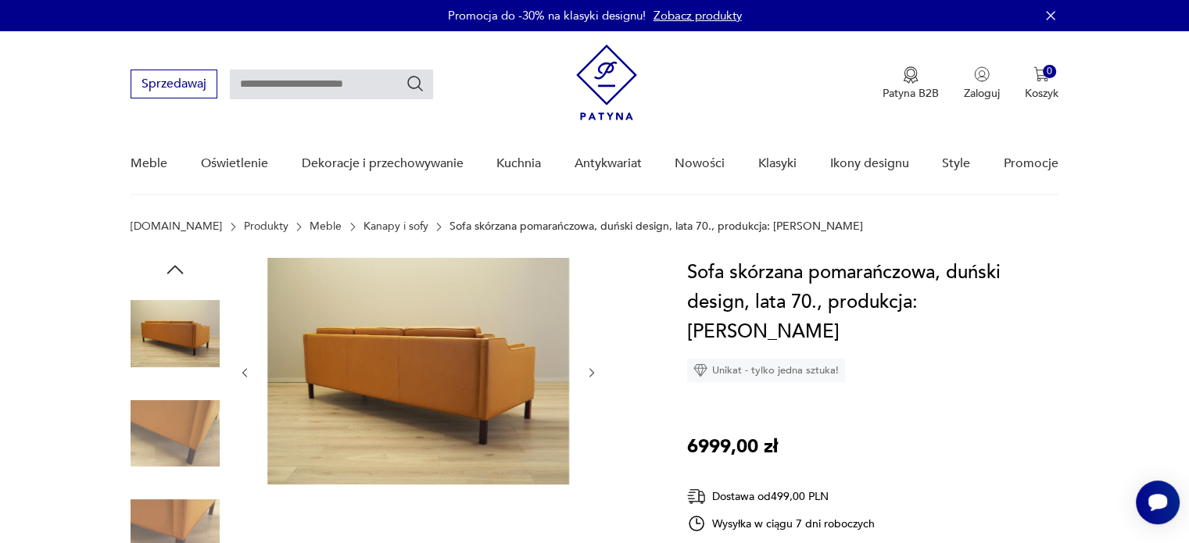
click at [185, 270] on icon "button" at bounding box center [174, 269] width 23 height 23
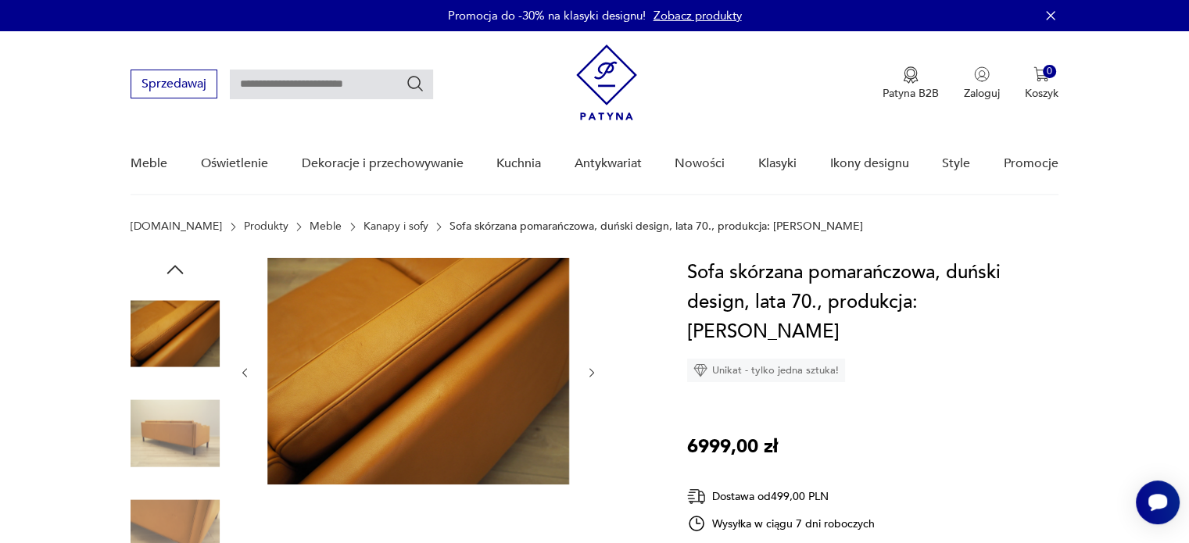
click at [185, 270] on icon "button" at bounding box center [174, 269] width 23 height 23
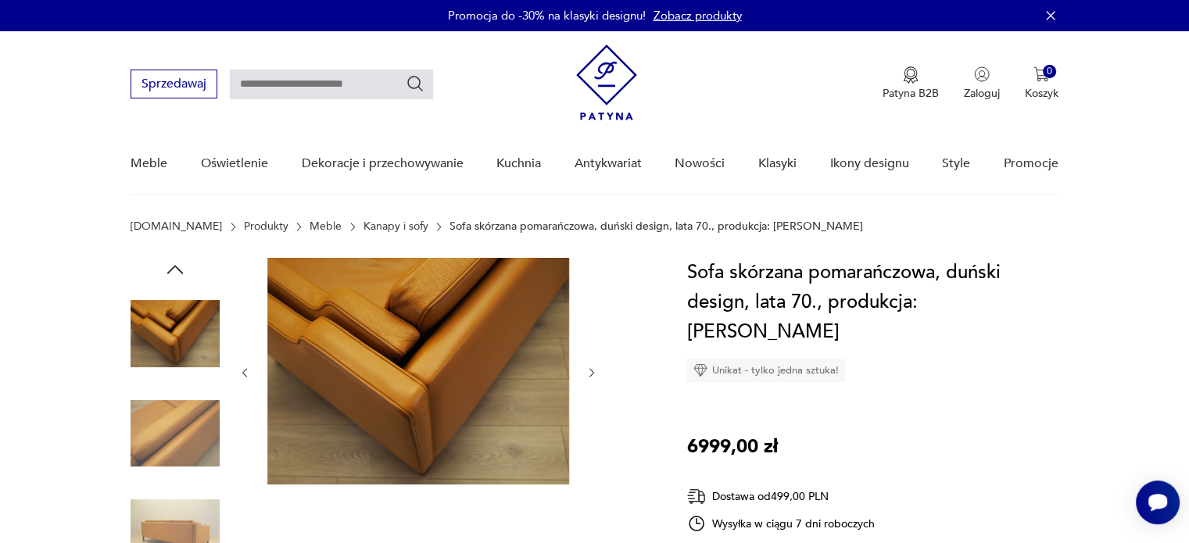
click at [177, 270] on icon "button" at bounding box center [174, 269] width 23 height 23
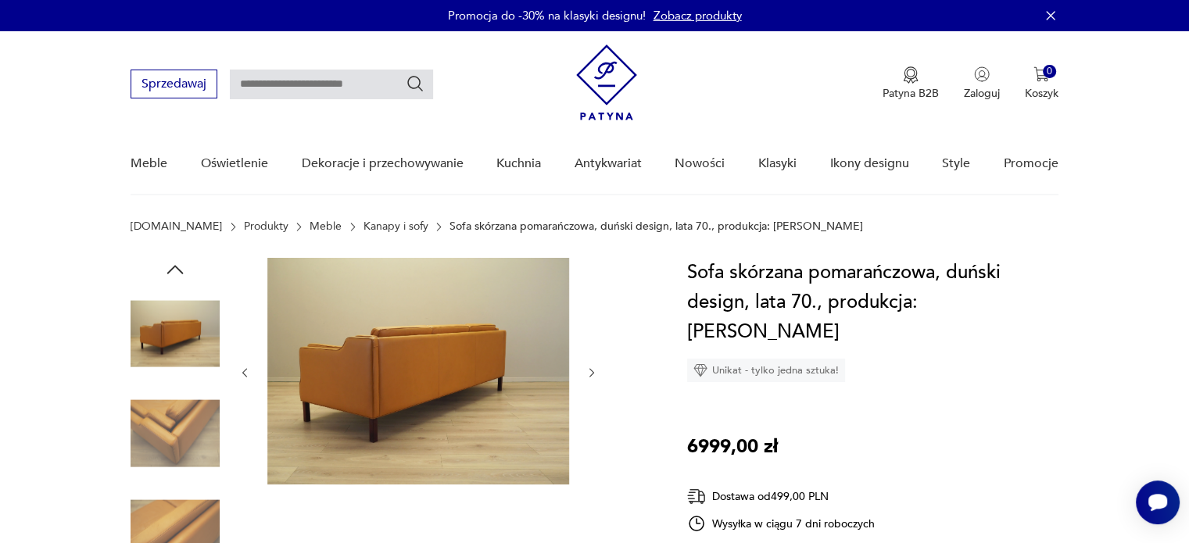
click at [177, 270] on icon "button" at bounding box center [174, 269] width 23 height 23
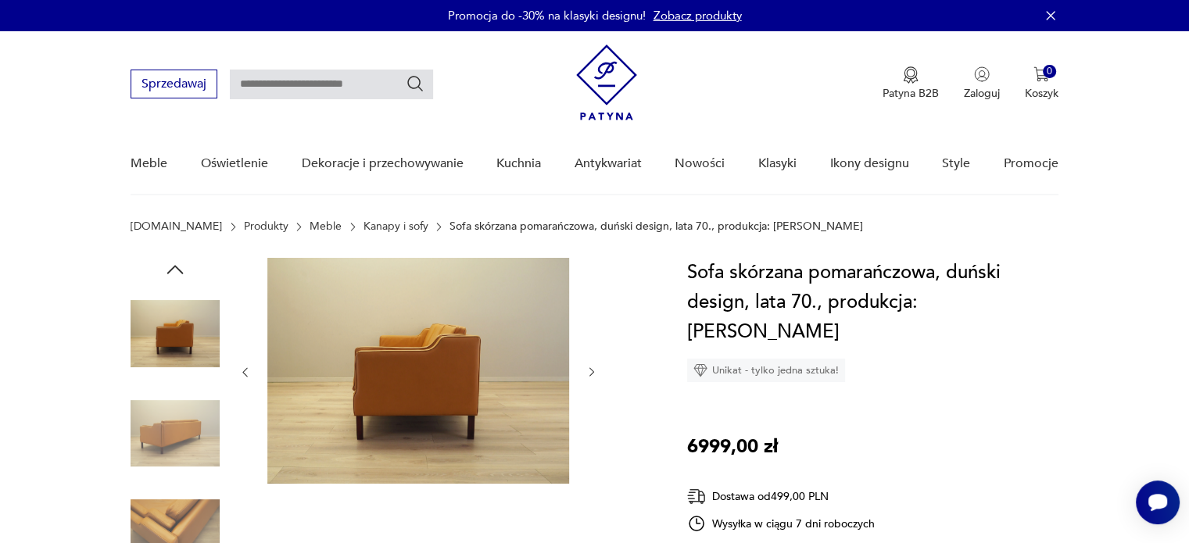
click at [177, 270] on icon "button" at bounding box center [174, 269] width 23 height 23
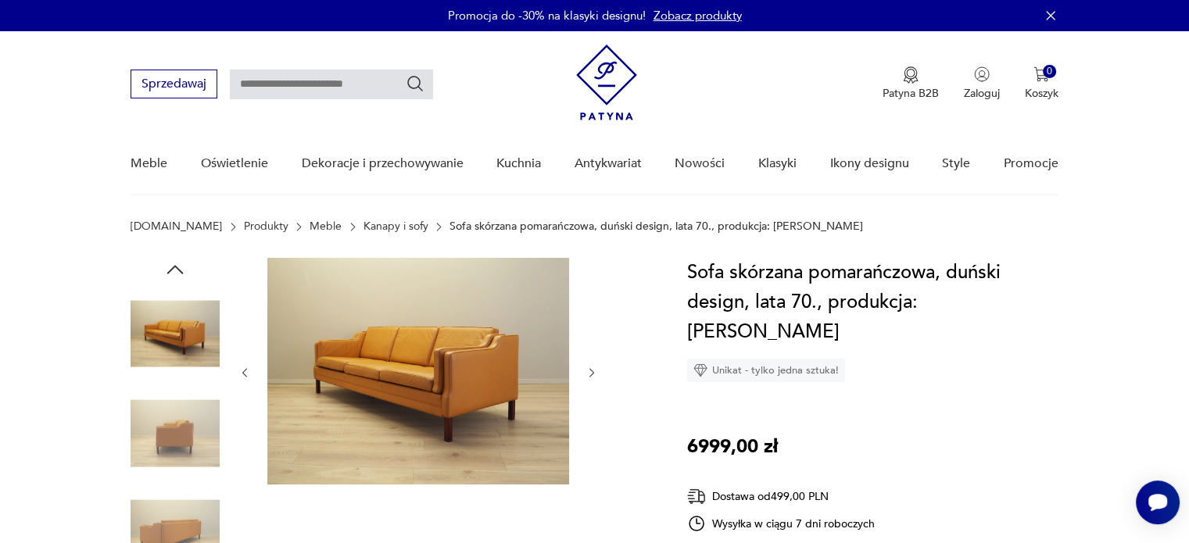
click at [177, 270] on icon "button" at bounding box center [174, 269] width 23 height 23
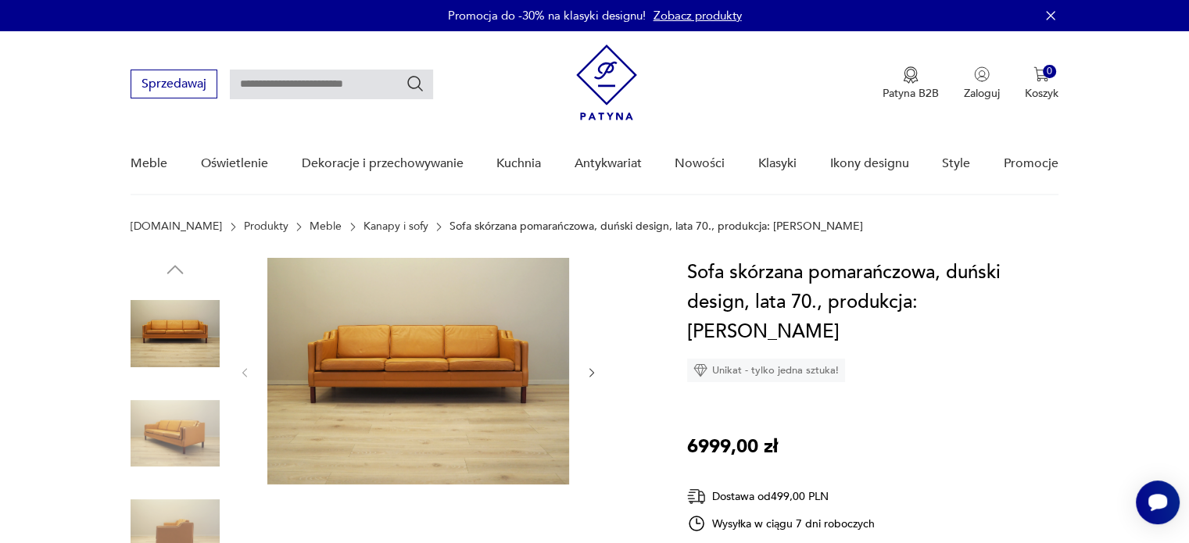
click at [181, 326] on img at bounding box center [175, 333] width 89 height 89
click at [181, 431] on img at bounding box center [175, 433] width 89 height 89
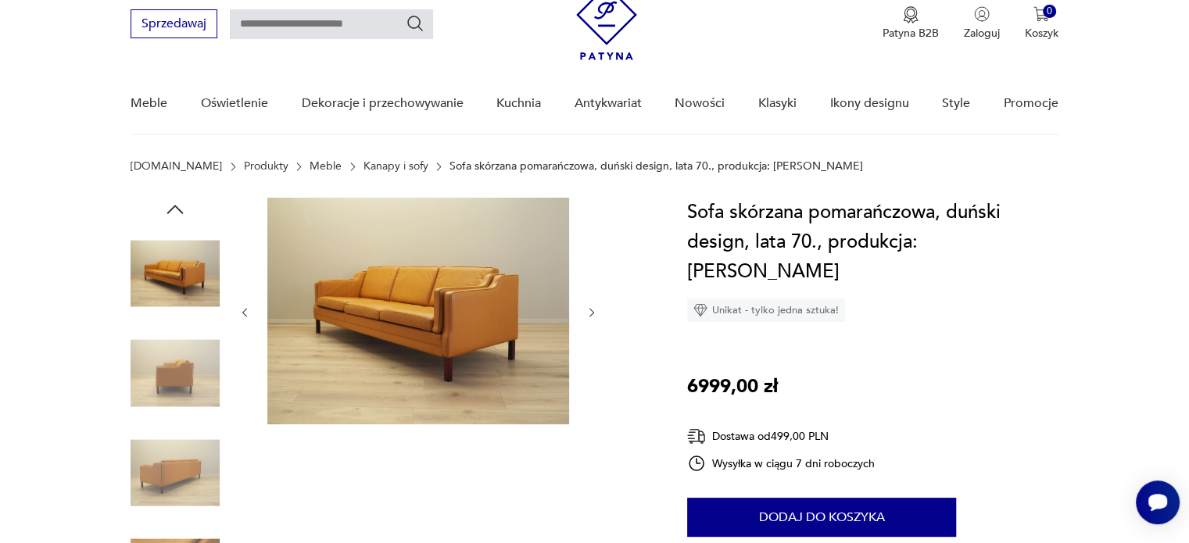
scroll to position [78, 0]
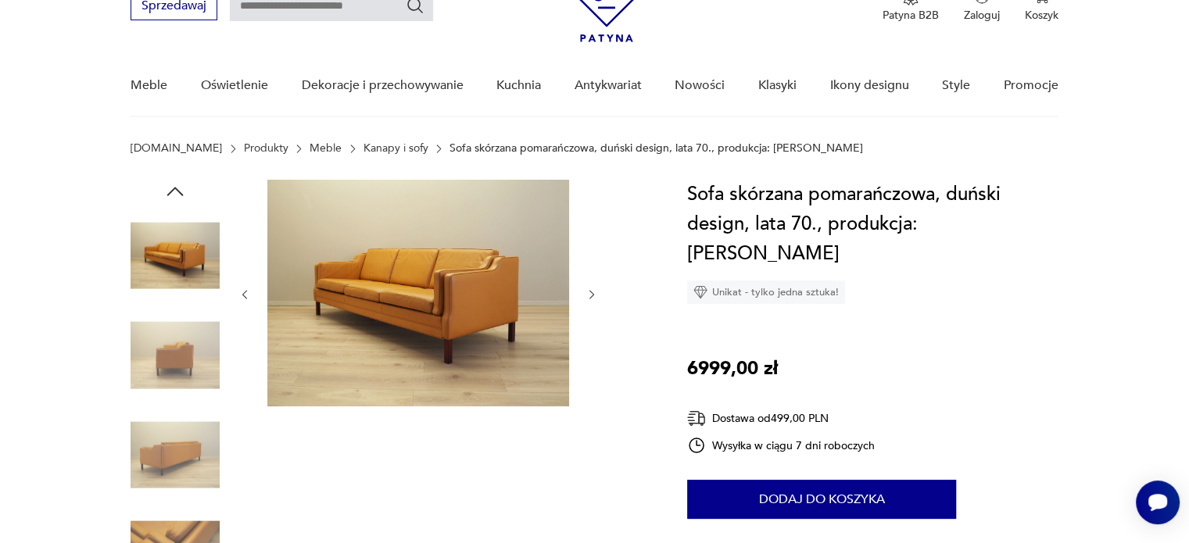
click at [178, 347] on img at bounding box center [175, 355] width 89 height 89
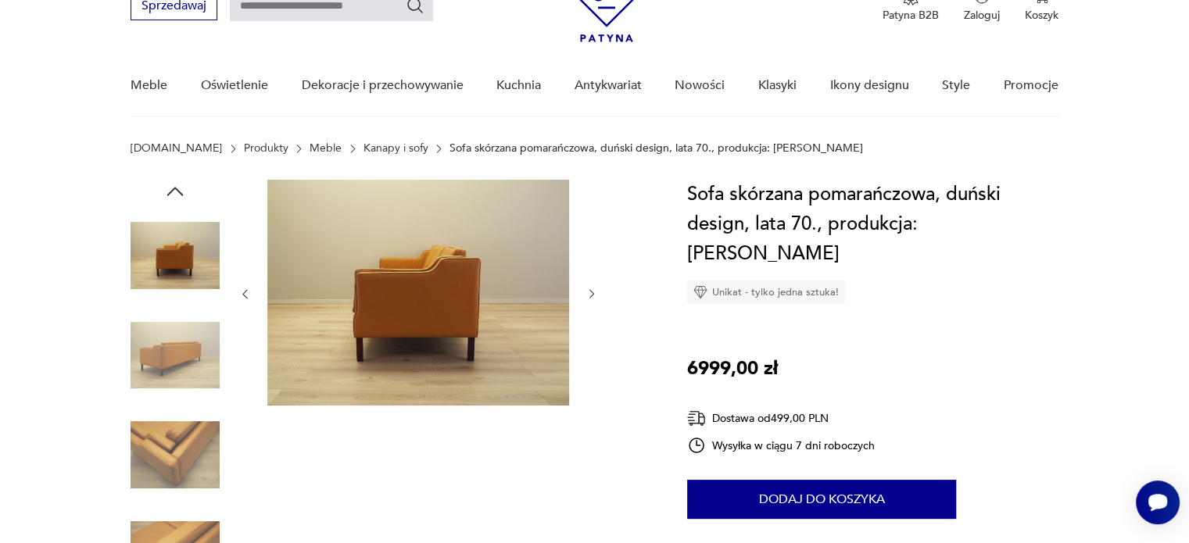
click at [176, 349] on img at bounding box center [175, 355] width 89 height 89
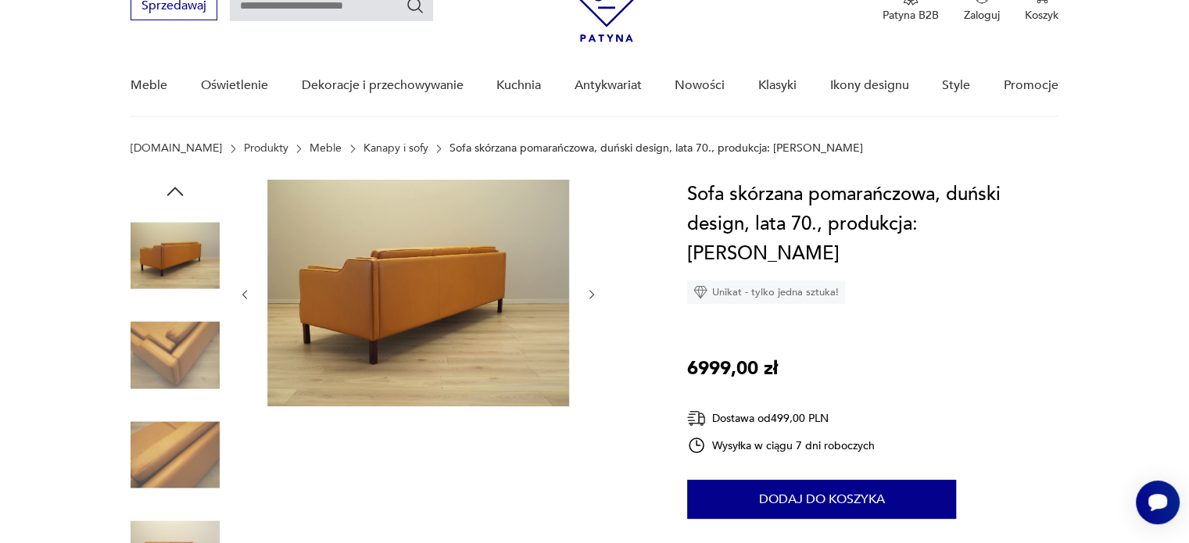
click at [203, 367] on img at bounding box center [175, 355] width 89 height 89
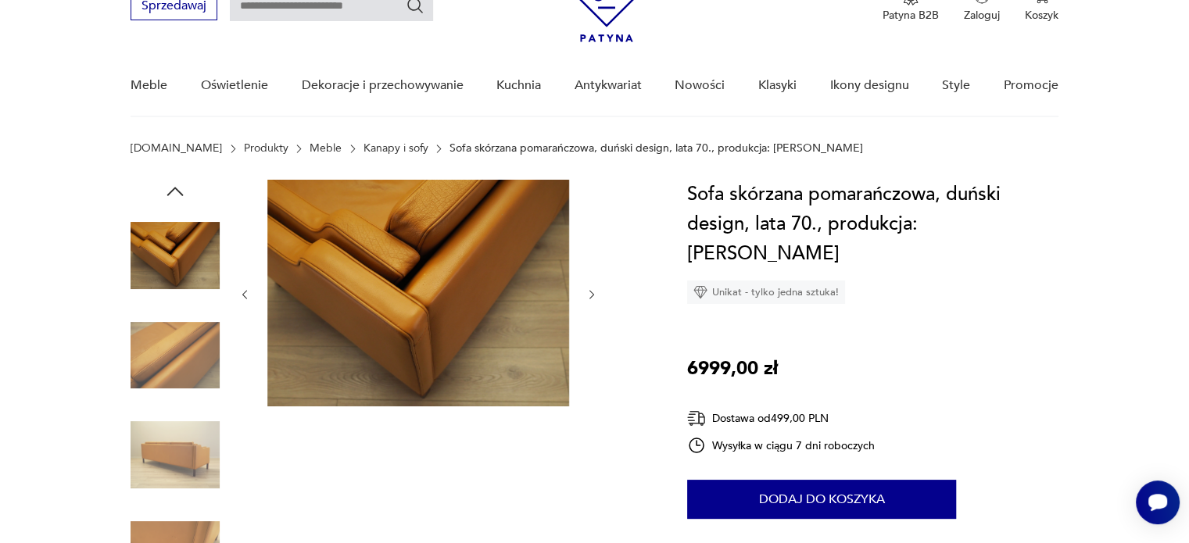
click at [425, 295] on img at bounding box center [418, 293] width 302 height 227
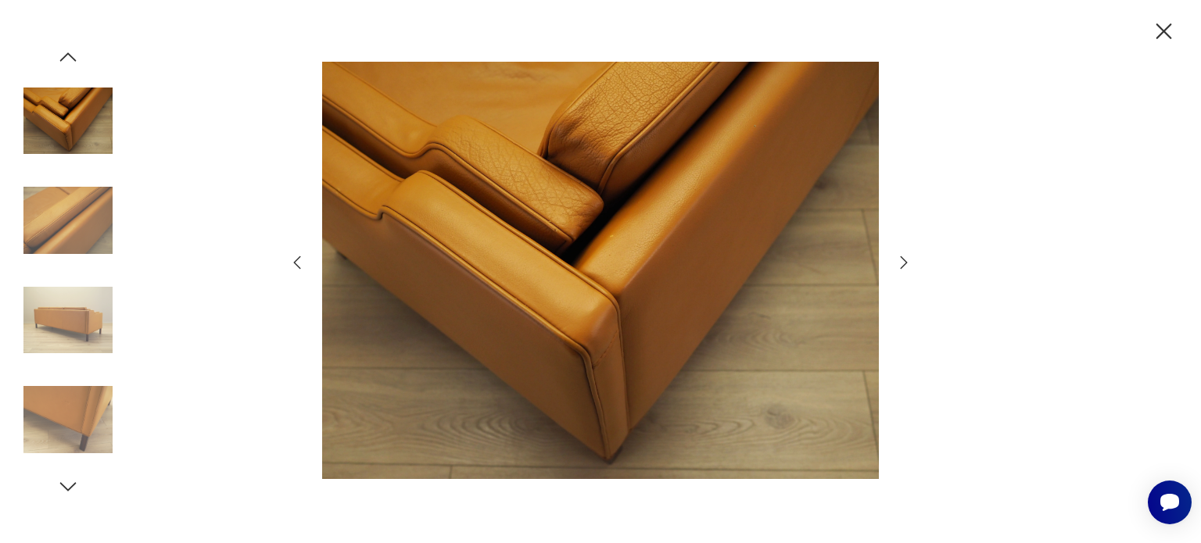
click at [907, 255] on icon "button" at bounding box center [903, 262] width 19 height 19
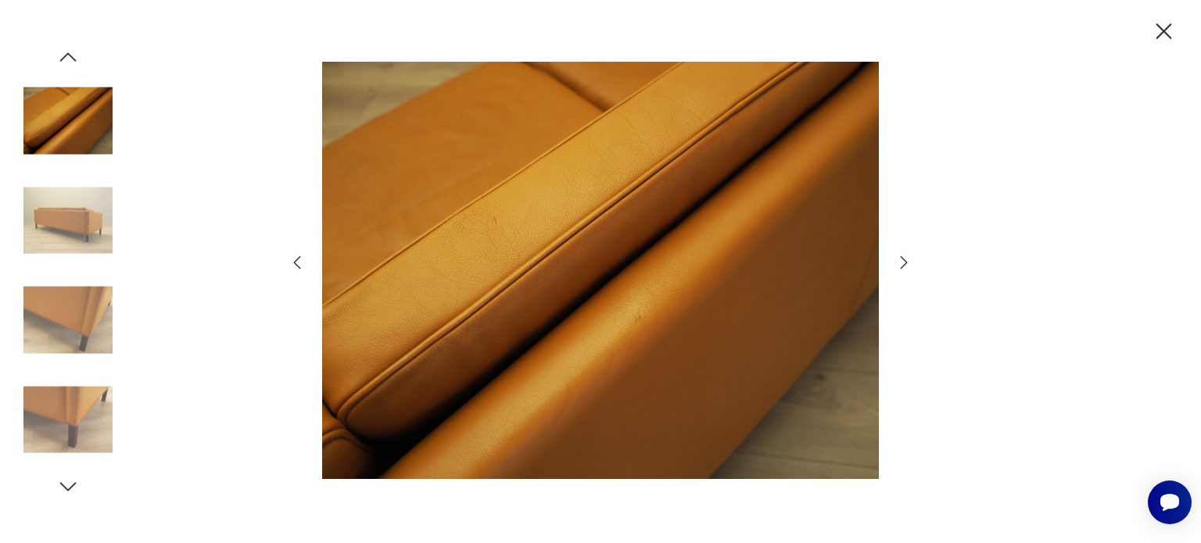
click at [907, 259] on icon "button" at bounding box center [903, 262] width 19 height 19
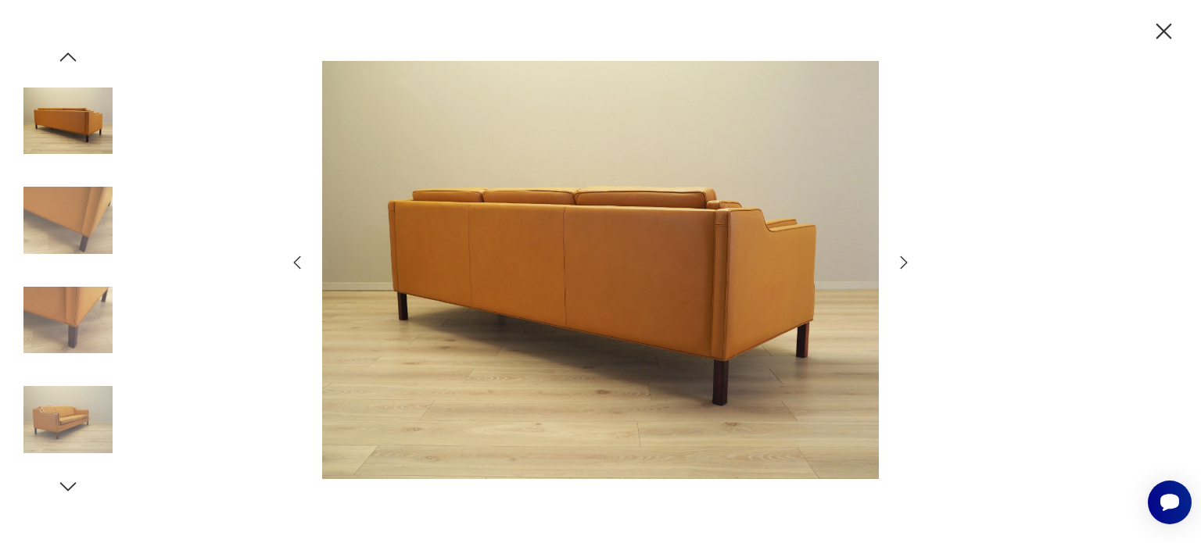
click at [907, 259] on icon "button" at bounding box center [903, 262] width 19 height 19
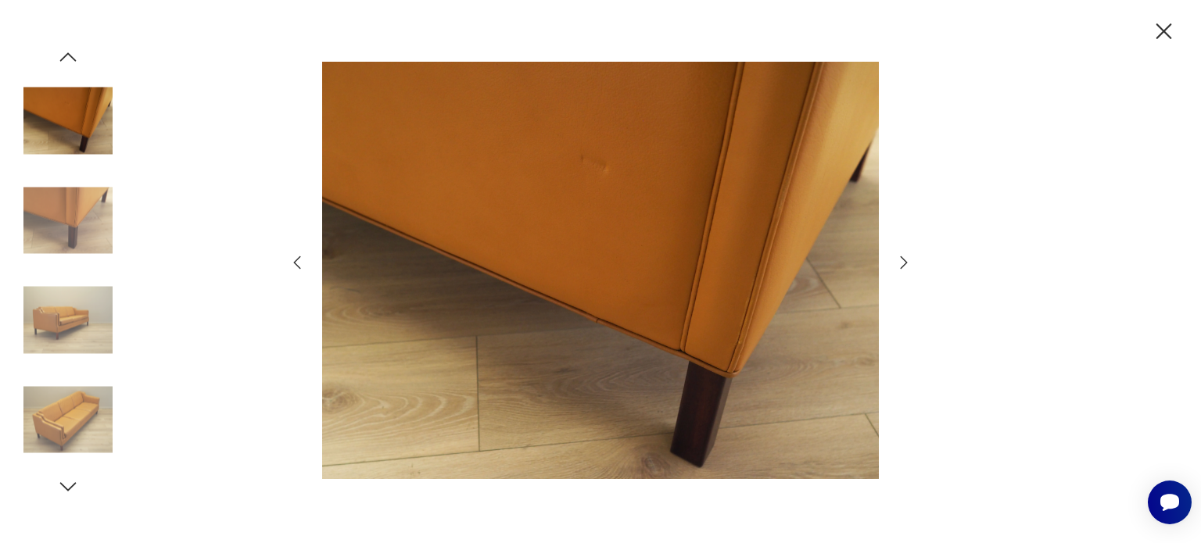
click at [907, 259] on icon "button" at bounding box center [903, 262] width 19 height 19
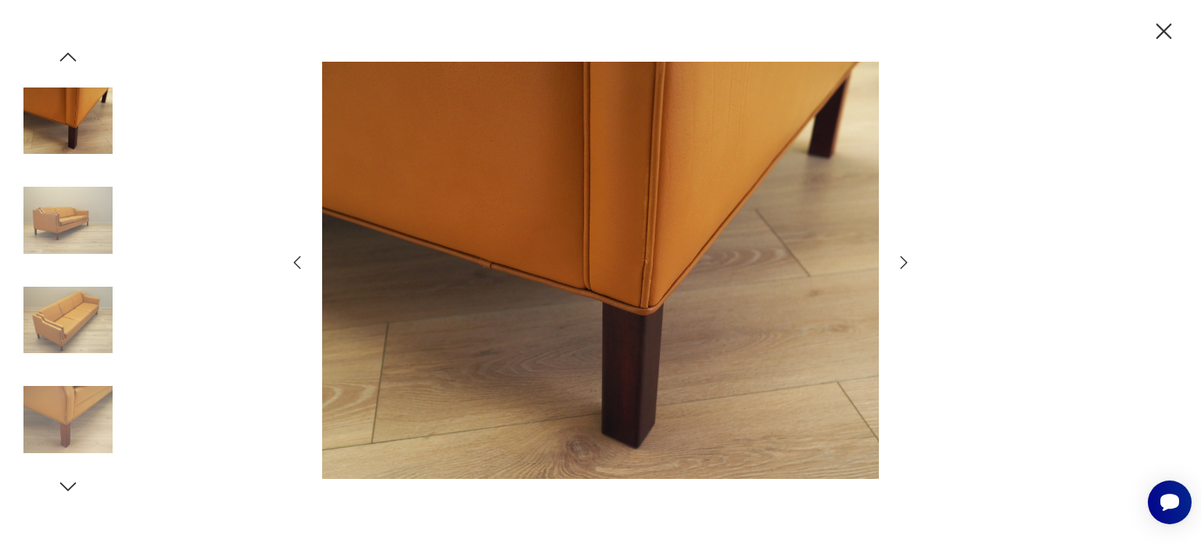
click at [907, 259] on icon "button" at bounding box center [903, 262] width 19 height 19
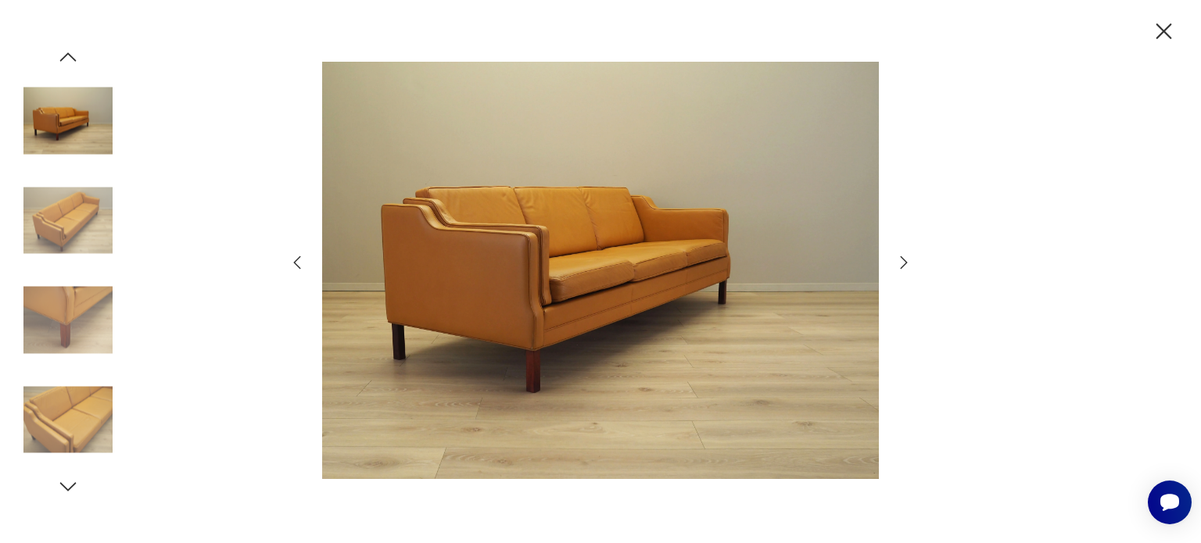
click at [907, 259] on icon "button" at bounding box center [903, 262] width 19 height 19
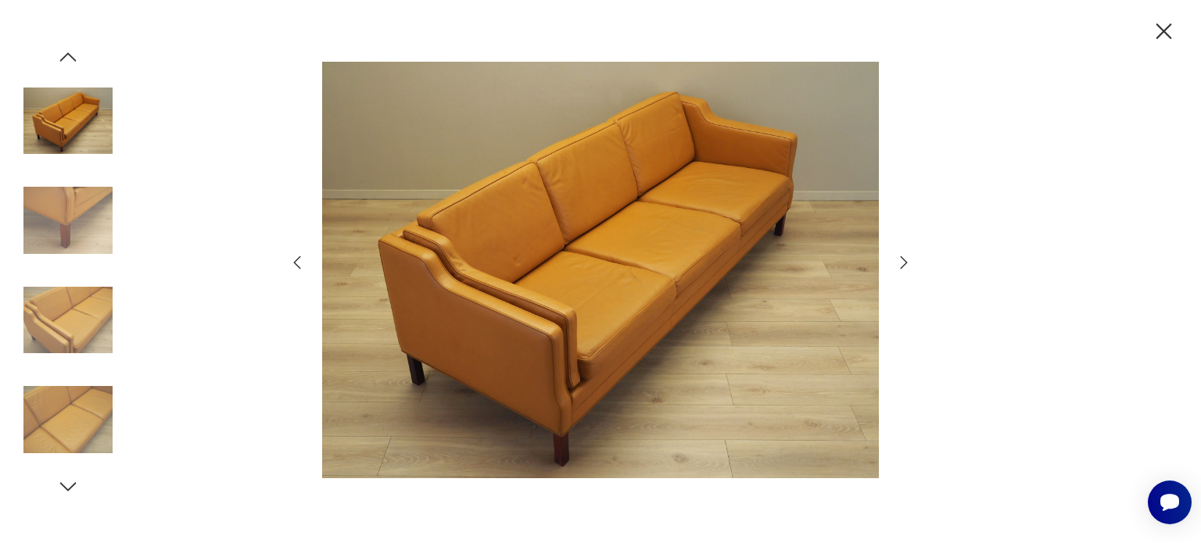
click at [909, 259] on icon "button" at bounding box center [903, 262] width 19 height 19
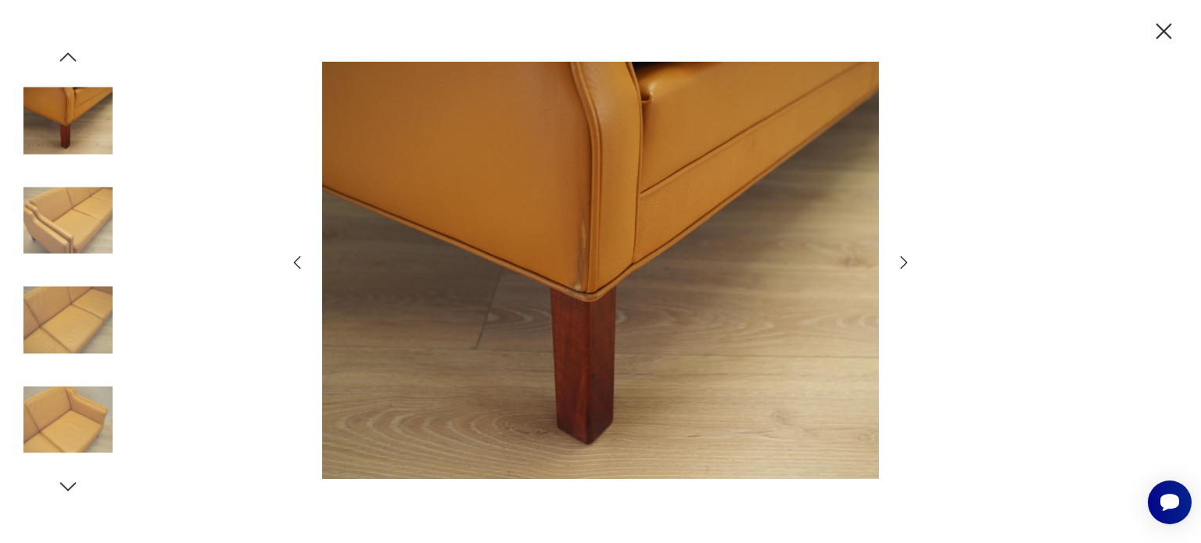
click at [900, 263] on icon "button" at bounding box center [903, 262] width 19 height 19
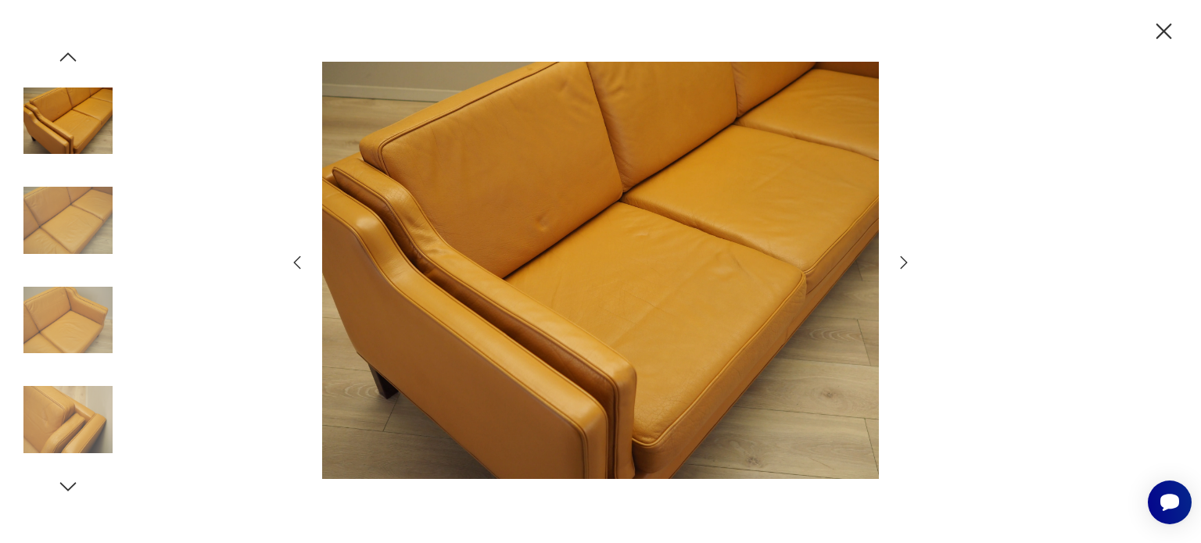
click at [900, 263] on icon "button" at bounding box center [903, 262] width 19 height 19
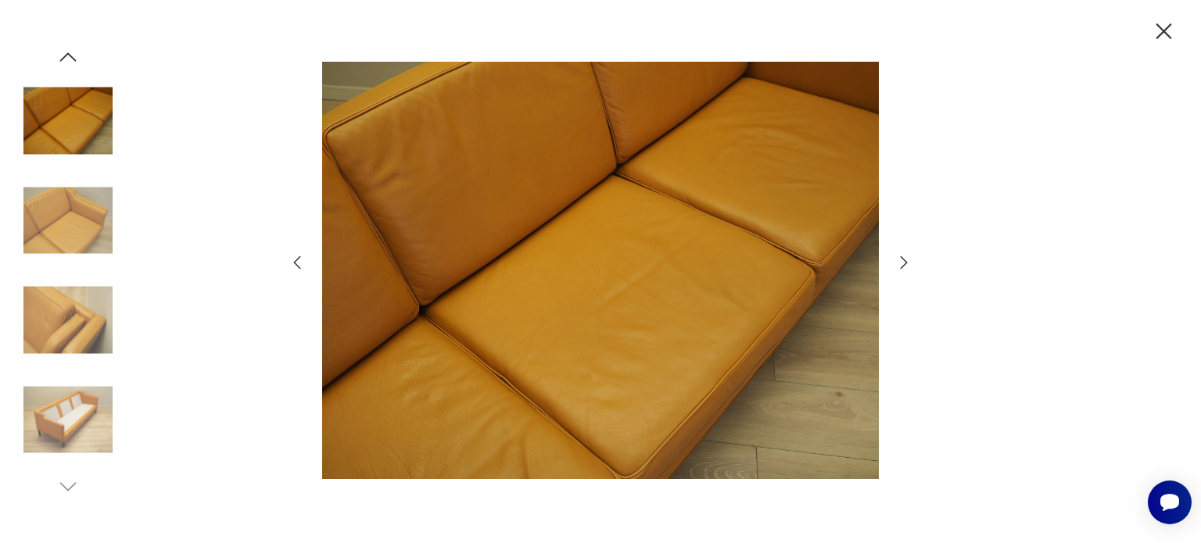
click at [905, 262] on icon "button" at bounding box center [903, 262] width 19 height 19
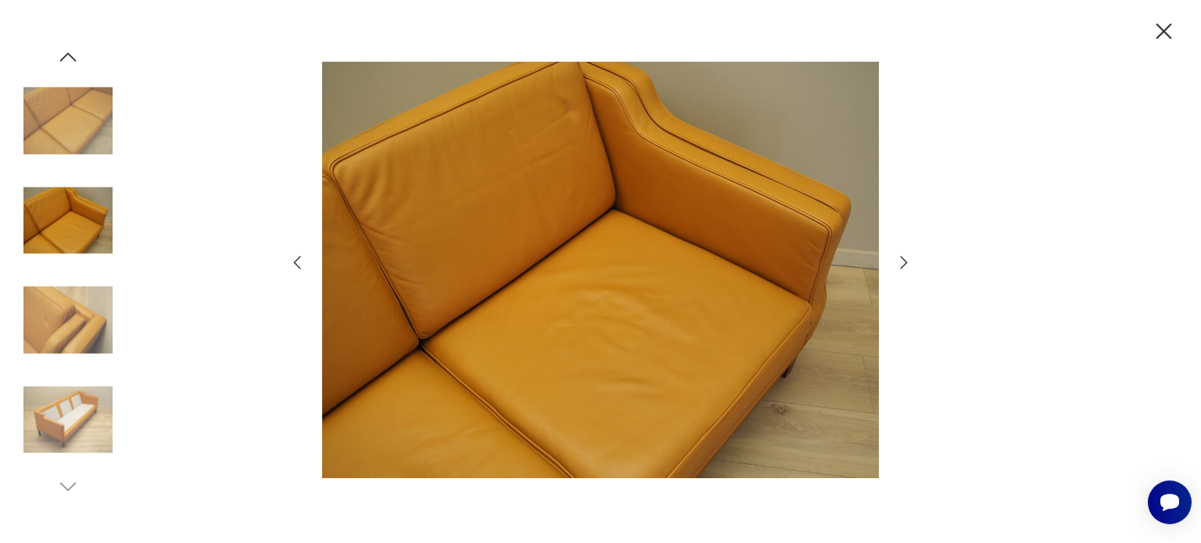
click at [905, 262] on icon "button" at bounding box center [903, 262] width 19 height 19
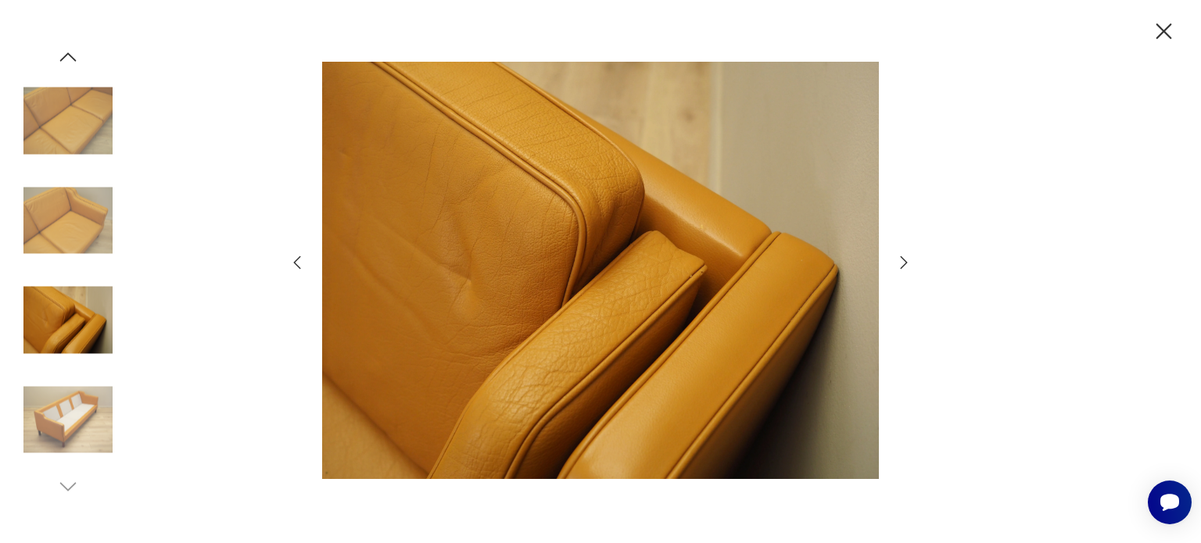
click at [295, 261] on icon "button" at bounding box center [297, 262] width 7 height 13
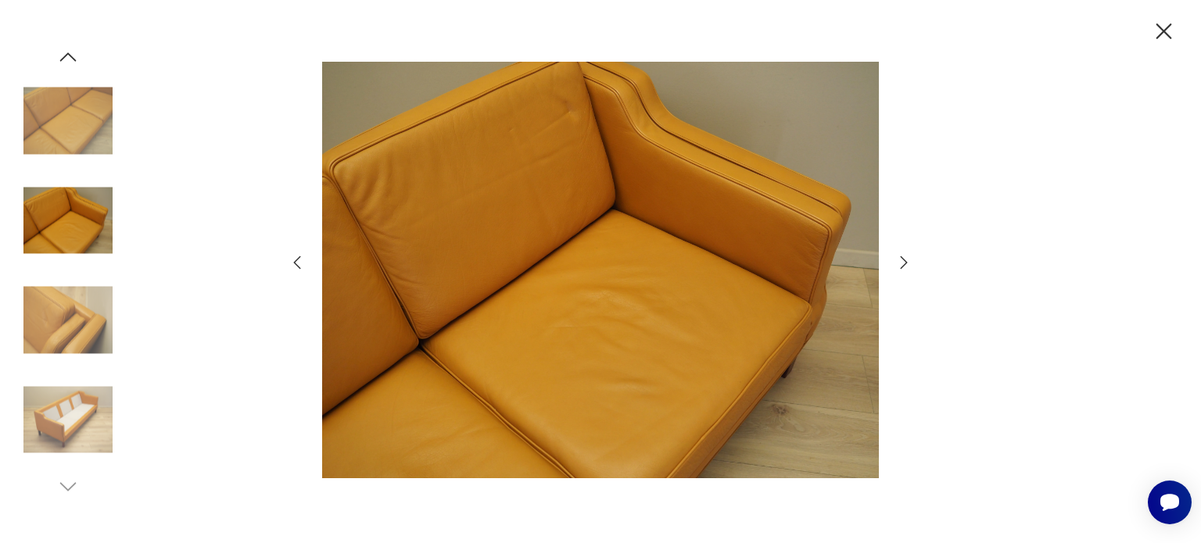
click at [1154, 40] on icon "button" at bounding box center [1163, 31] width 27 height 27
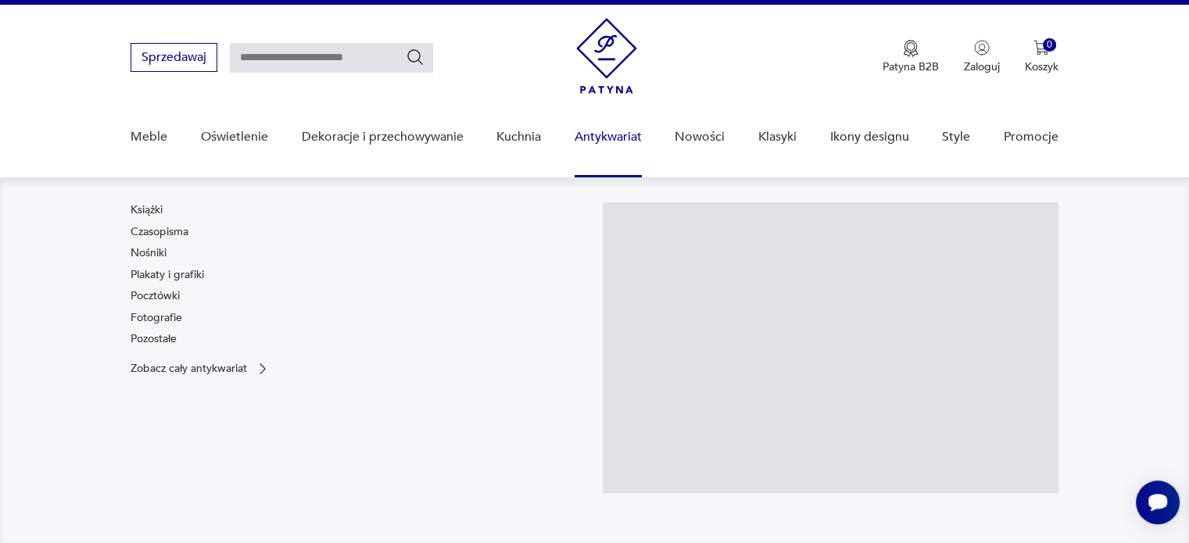
scroll to position [0, 0]
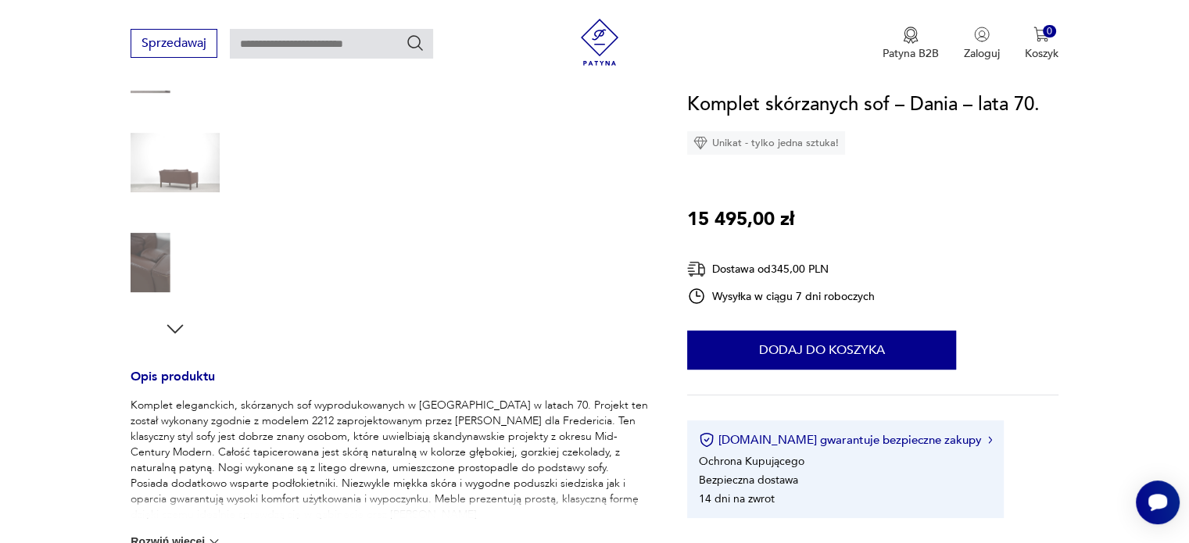
scroll to position [469, 0]
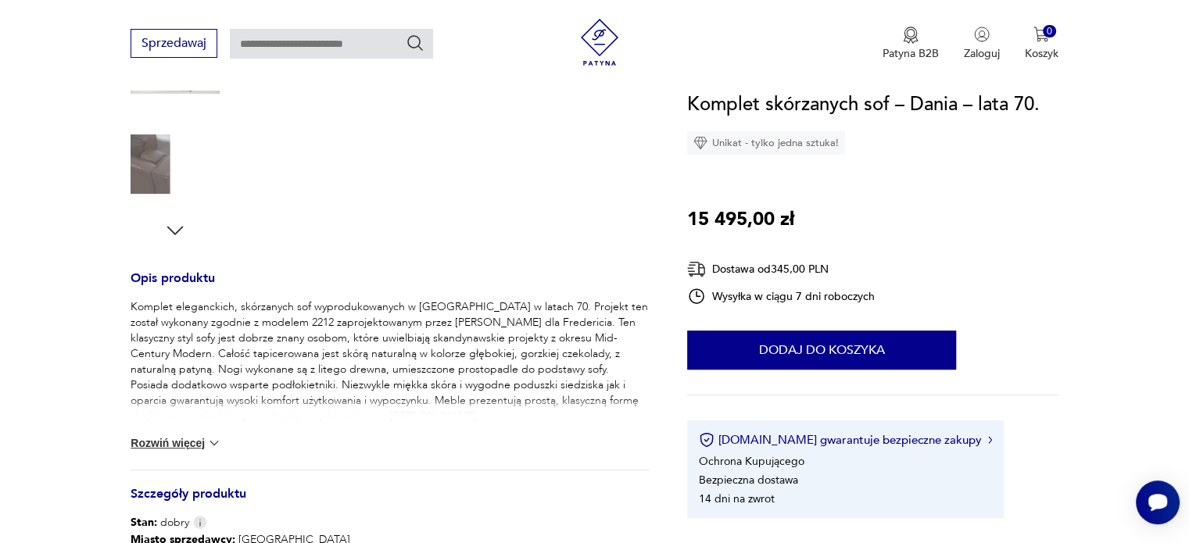
click at [209, 441] on img at bounding box center [214, 443] width 16 height 16
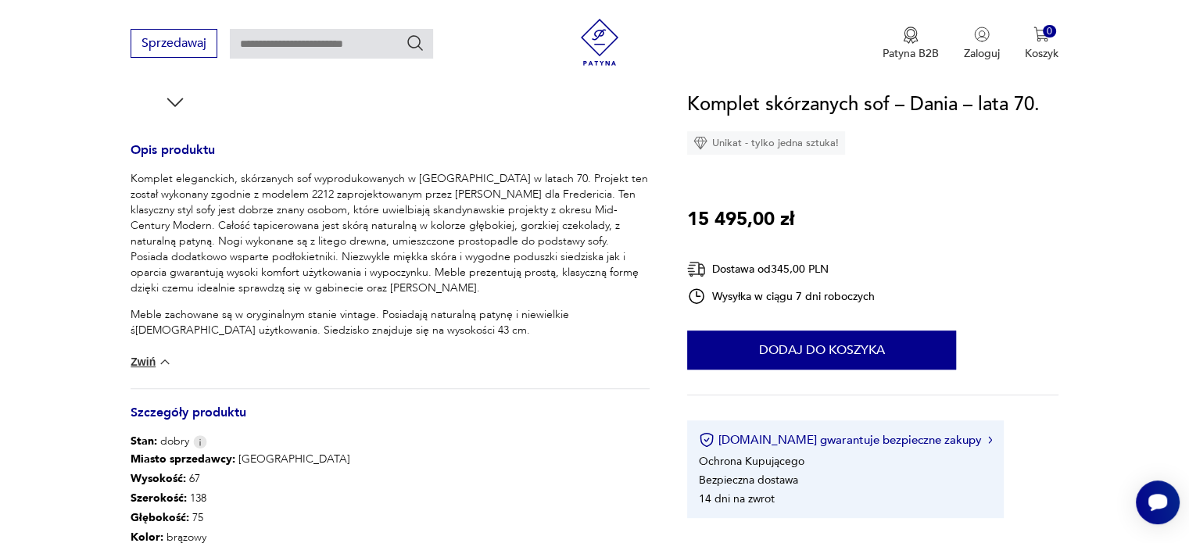
scroll to position [782, 0]
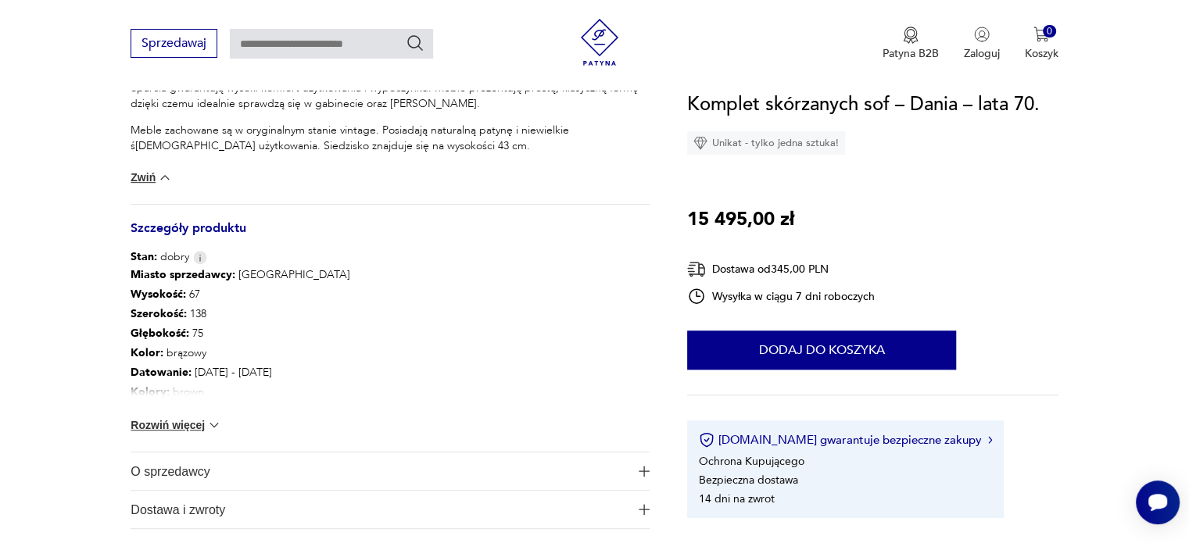
click at [213, 435] on div "Miasto sprzedawcy : [GEOGRAPHIC_DATA] Wysokość : 67 Szerokość : 138 Głębokość :…" at bounding box center [390, 358] width 519 height 187
click at [207, 424] on img at bounding box center [214, 425] width 16 height 16
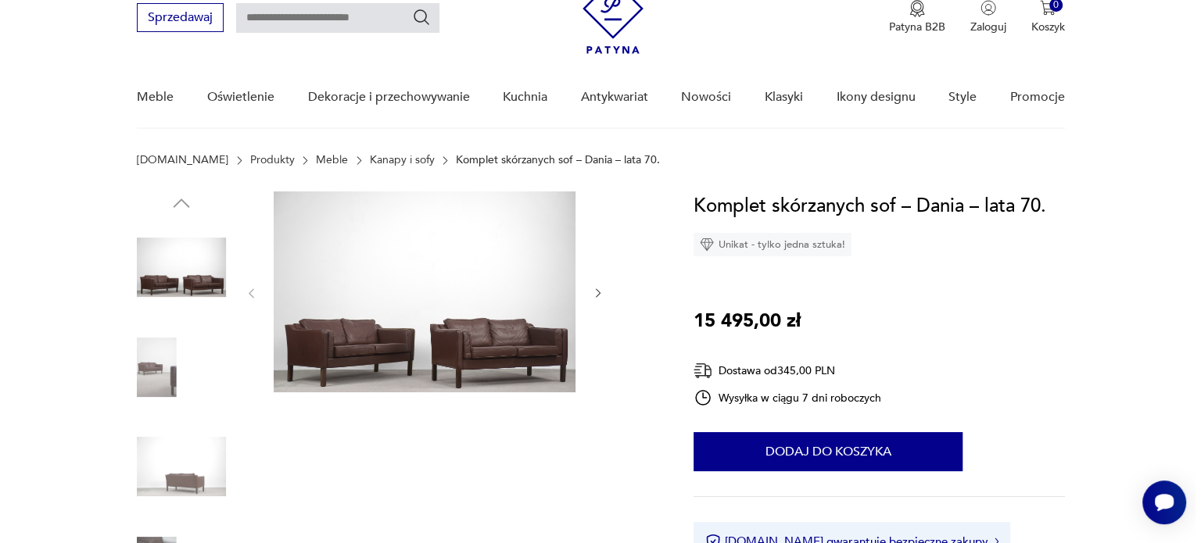
scroll to position [0, 0]
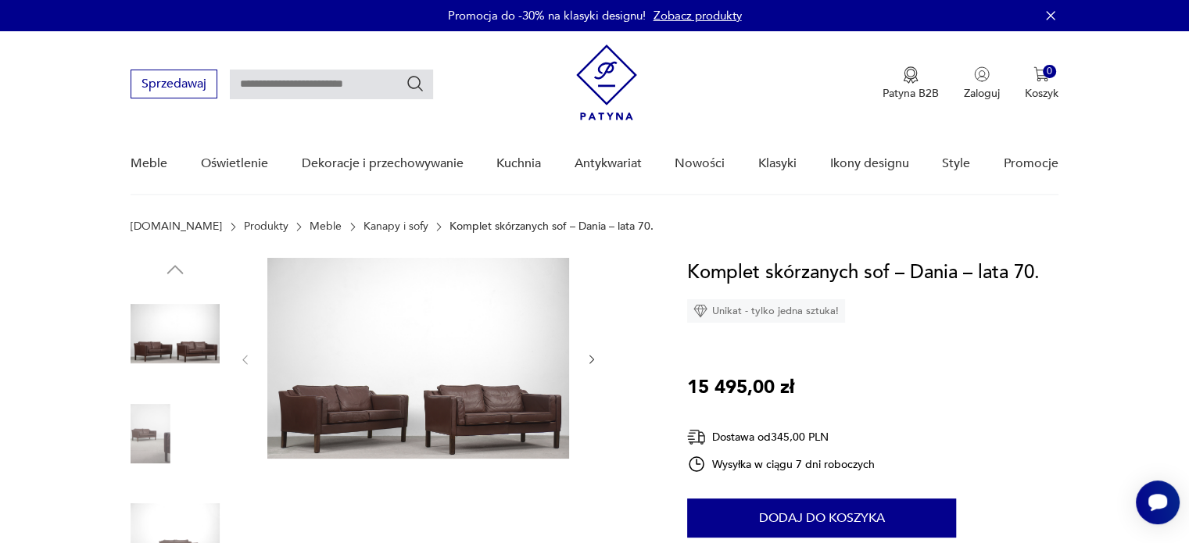
click at [208, 339] on img at bounding box center [175, 333] width 89 height 89
click at [441, 328] on img at bounding box center [418, 358] width 302 height 201
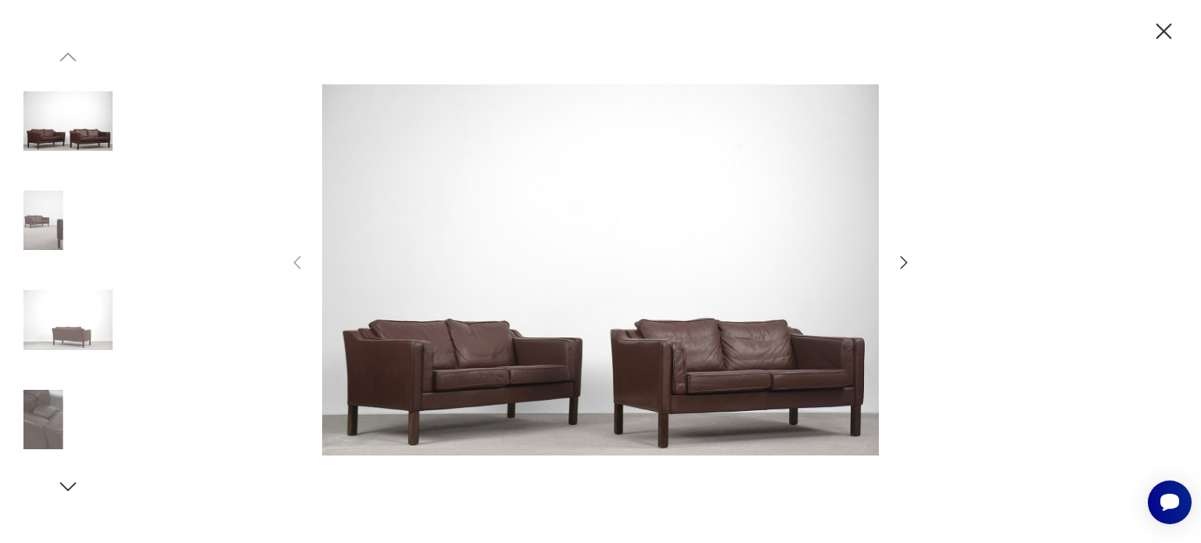
click at [908, 262] on icon "button" at bounding box center [903, 262] width 19 height 19
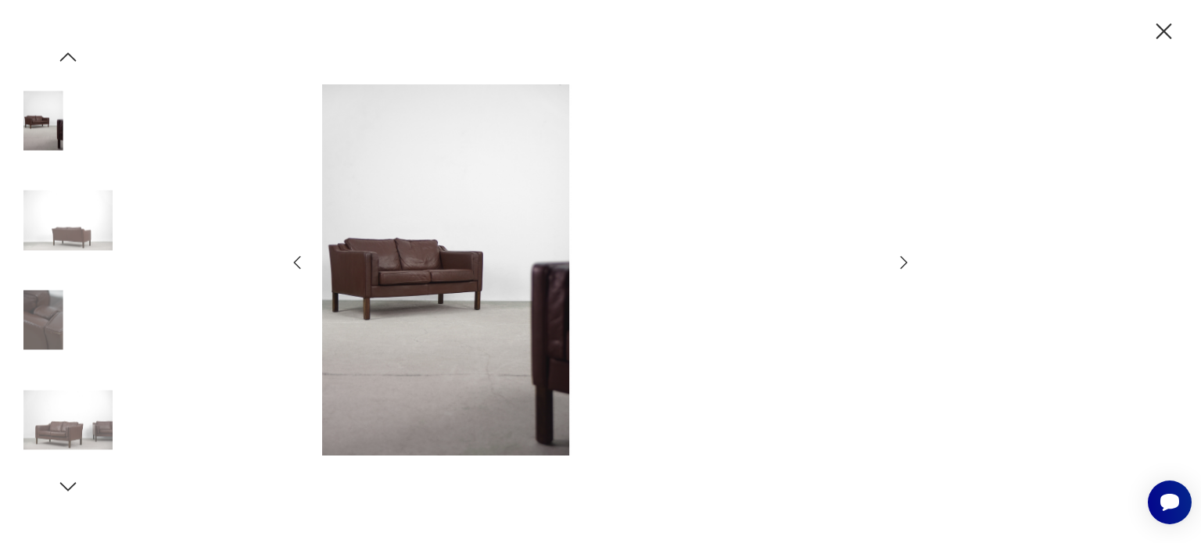
click at [908, 262] on icon "button" at bounding box center [903, 262] width 19 height 19
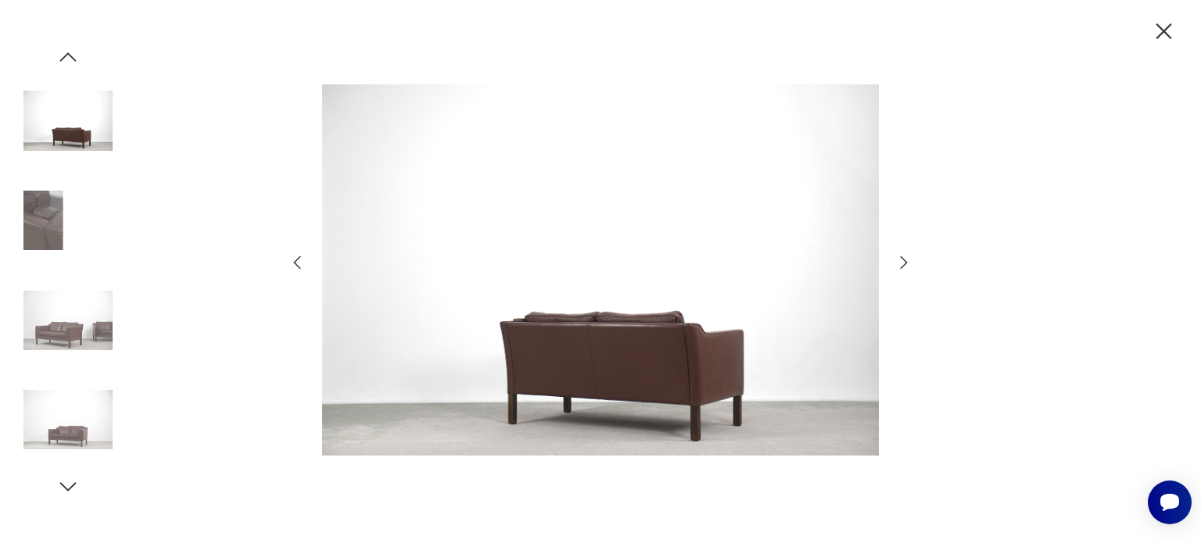
click at [882, 263] on div at bounding box center [600, 272] width 625 height 438
click at [894, 264] on div at bounding box center [600, 272] width 625 height 438
click at [903, 264] on icon "button" at bounding box center [903, 262] width 19 height 19
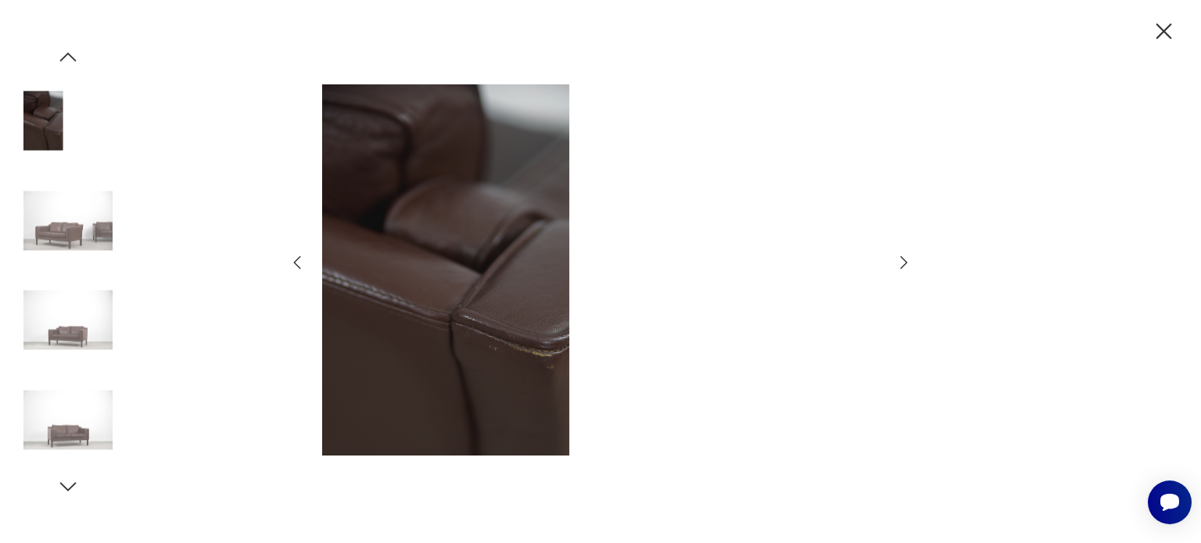
click at [903, 264] on icon "button" at bounding box center [903, 262] width 19 height 19
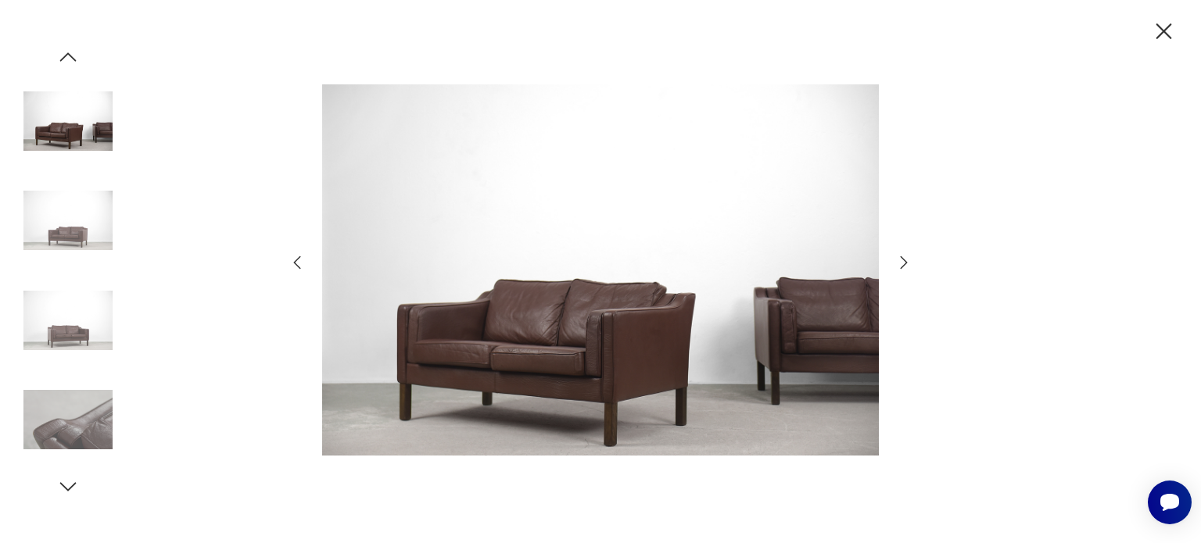
click at [903, 264] on icon "button" at bounding box center [903, 262] width 19 height 19
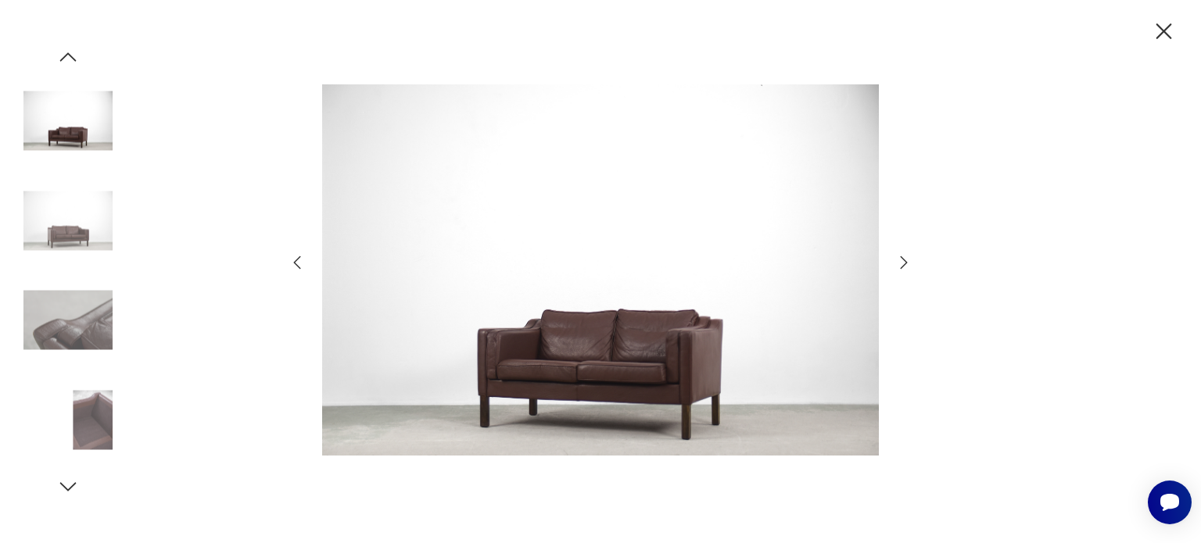
click at [903, 264] on icon "button" at bounding box center [903, 262] width 19 height 19
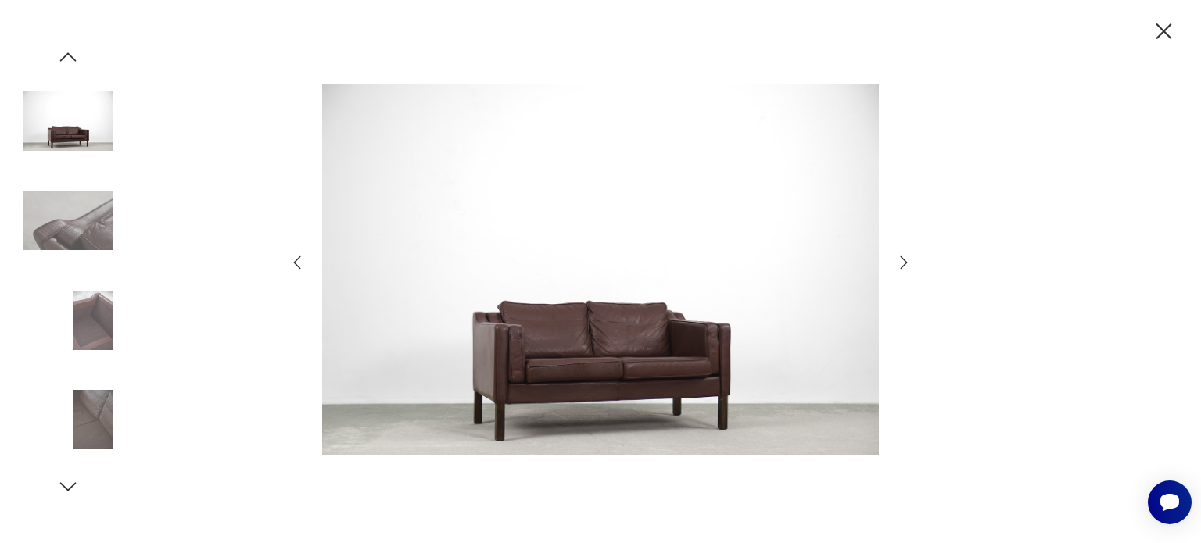
click at [903, 264] on icon "button" at bounding box center [903, 262] width 19 height 19
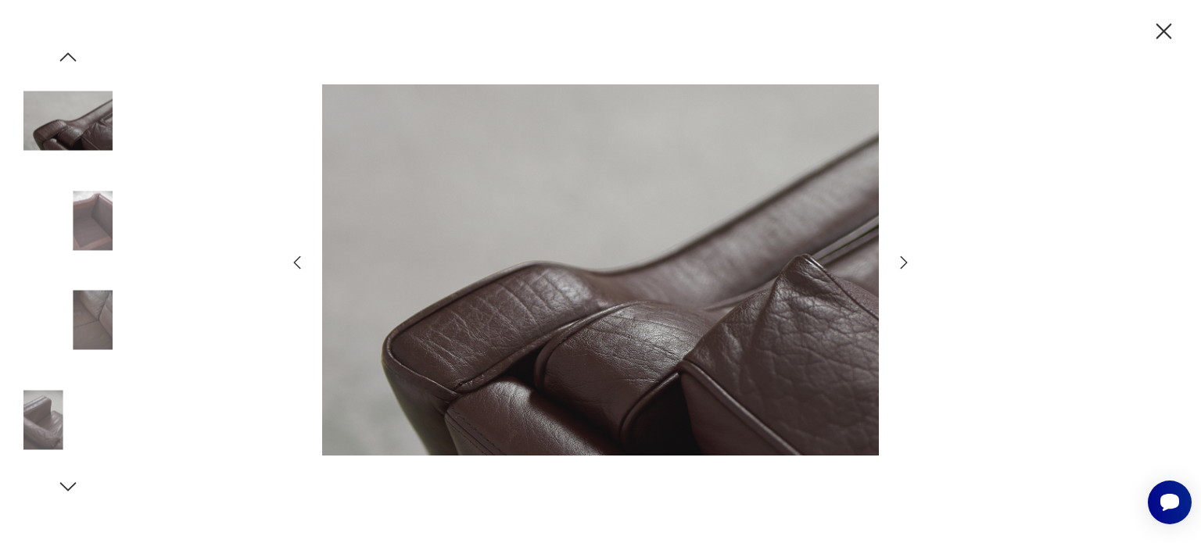
click at [903, 264] on icon "button" at bounding box center [903, 262] width 19 height 19
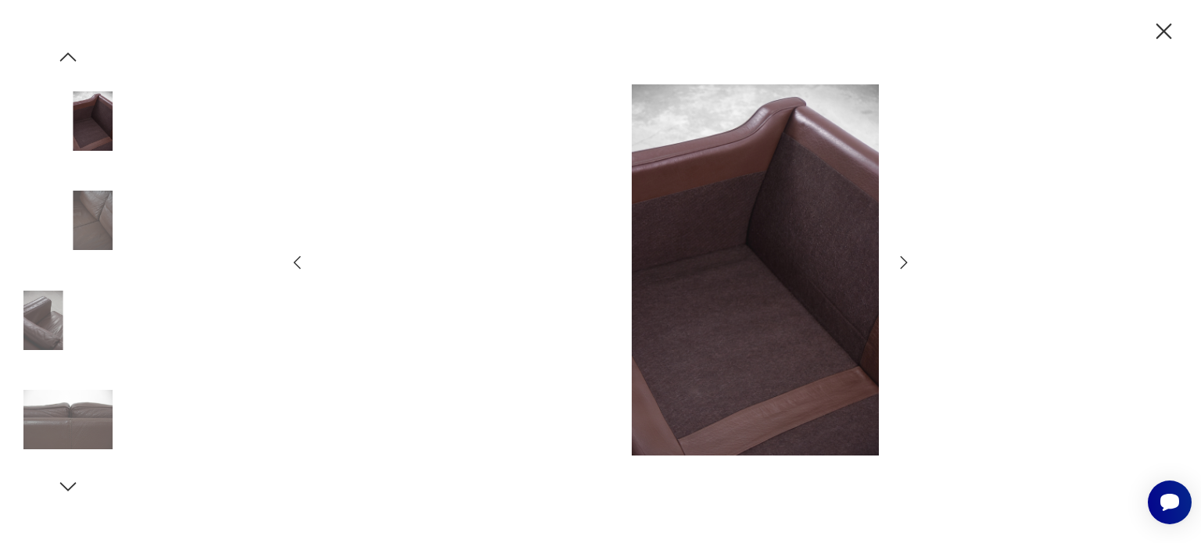
click at [903, 264] on icon "button" at bounding box center [903, 262] width 19 height 19
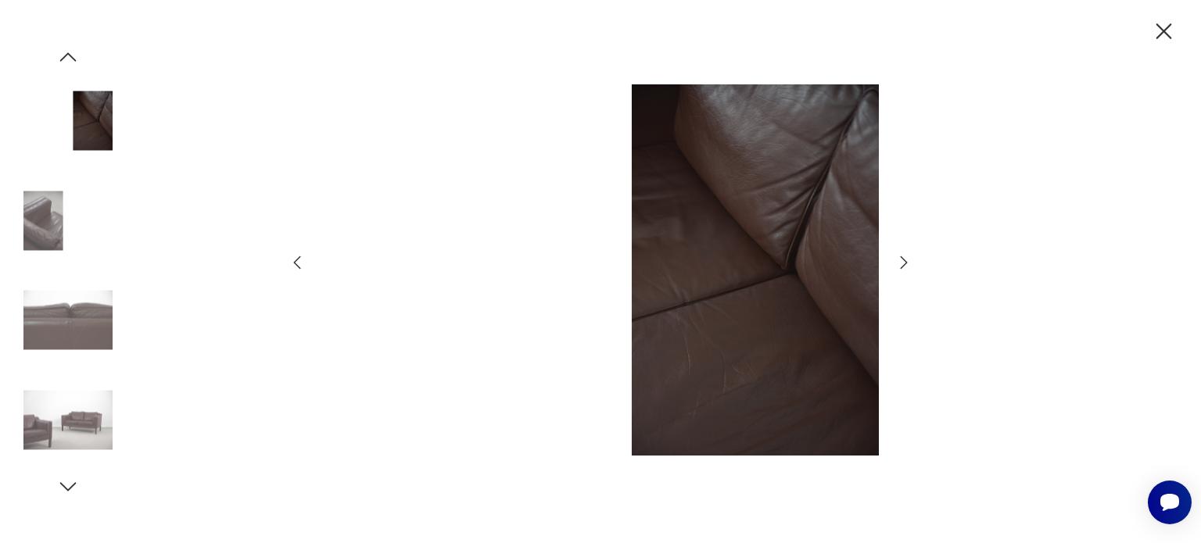
click at [903, 264] on icon "button" at bounding box center [903, 262] width 19 height 19
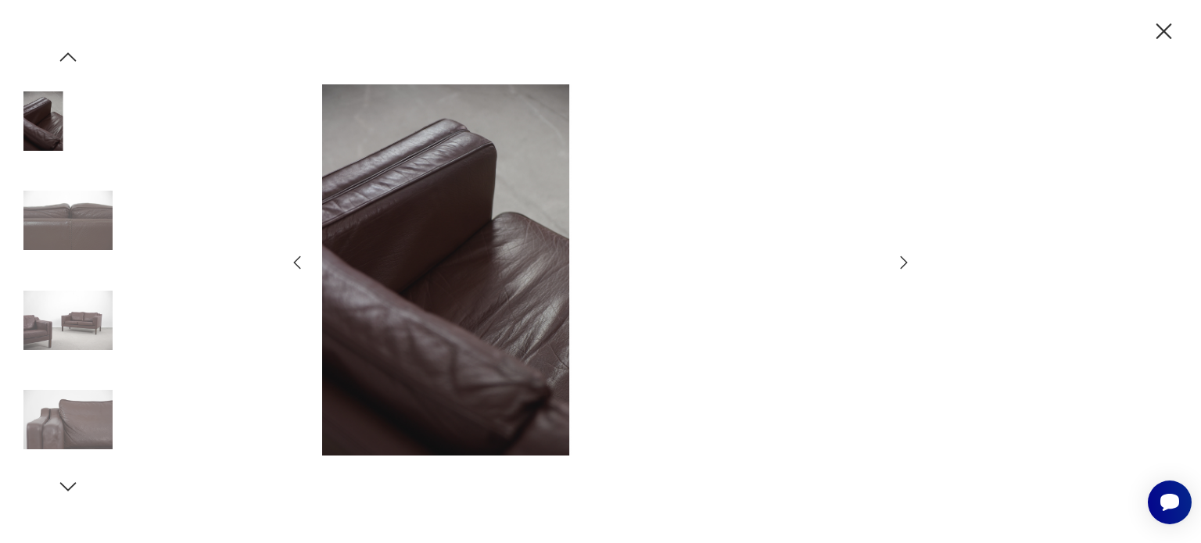
click at [903, 264] on icon "button" at bounding box center [903, 262] width 19 height 19
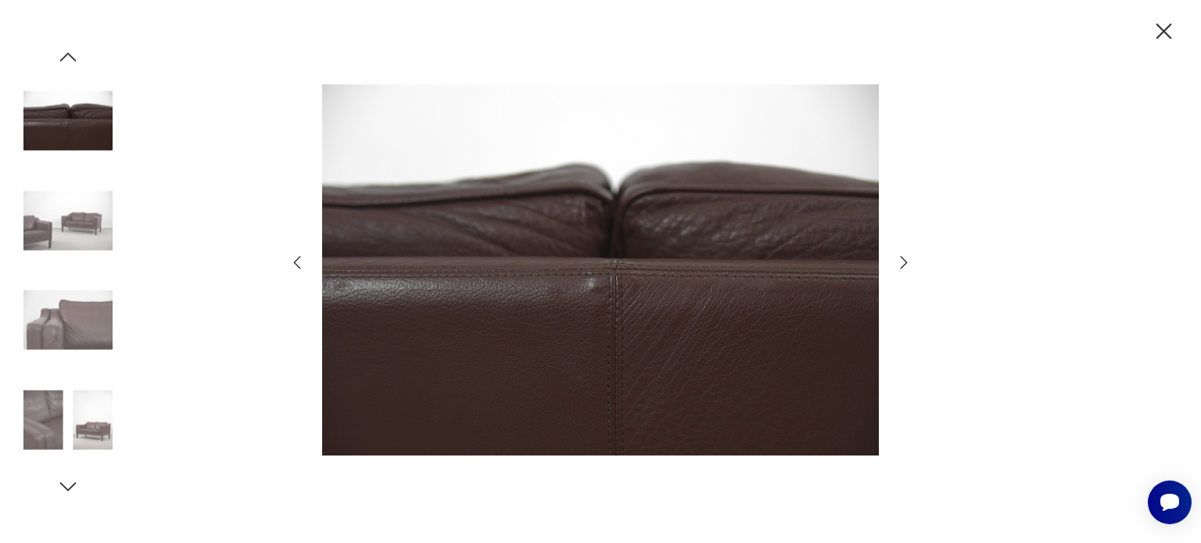
click at [903, 264] on icon "button" at bounding box center [903, 262] width 19 height 19
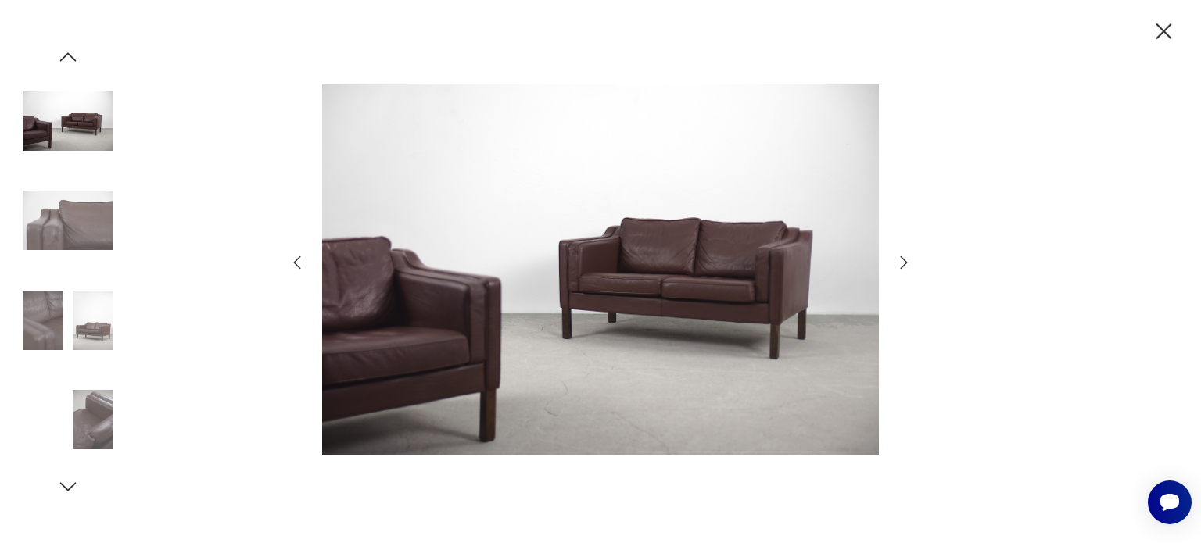
click at [903, 264] on icon "button" at bounding box center [903, 262] width 19 height 19
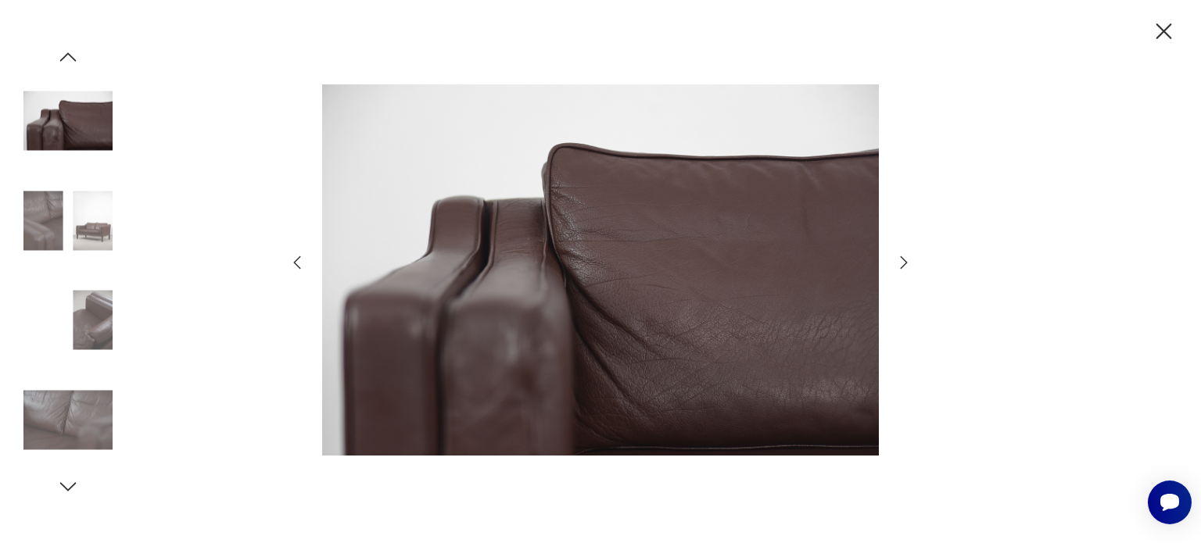
click at [903, 264] on icon "button" at bounding box center [903, 262] width 19 height 19
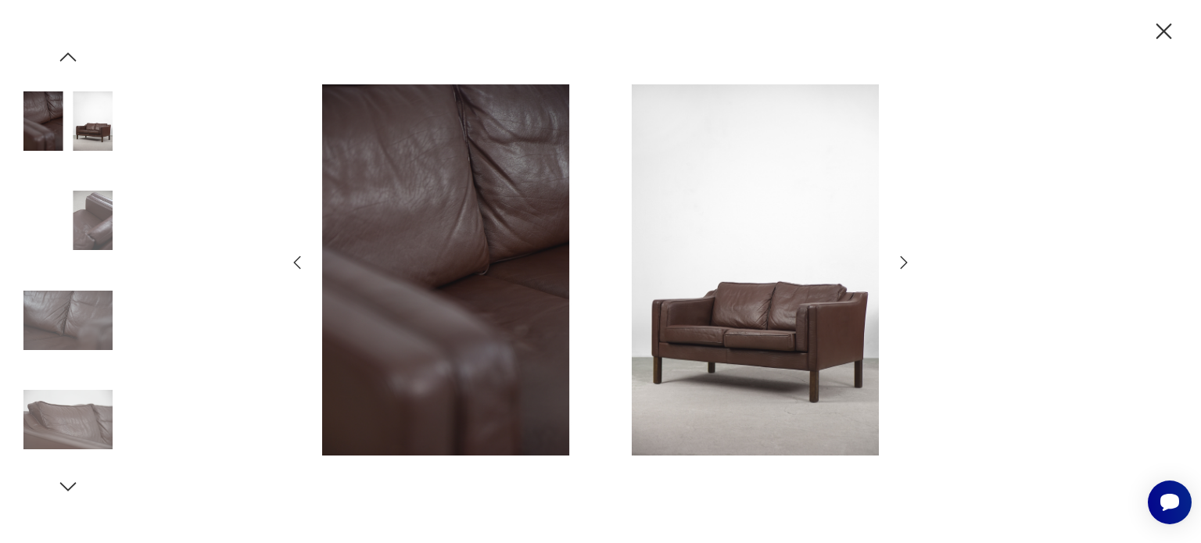
click at [903, 264] on icon "button" at bounding box center [903, 262] width 19 height 19
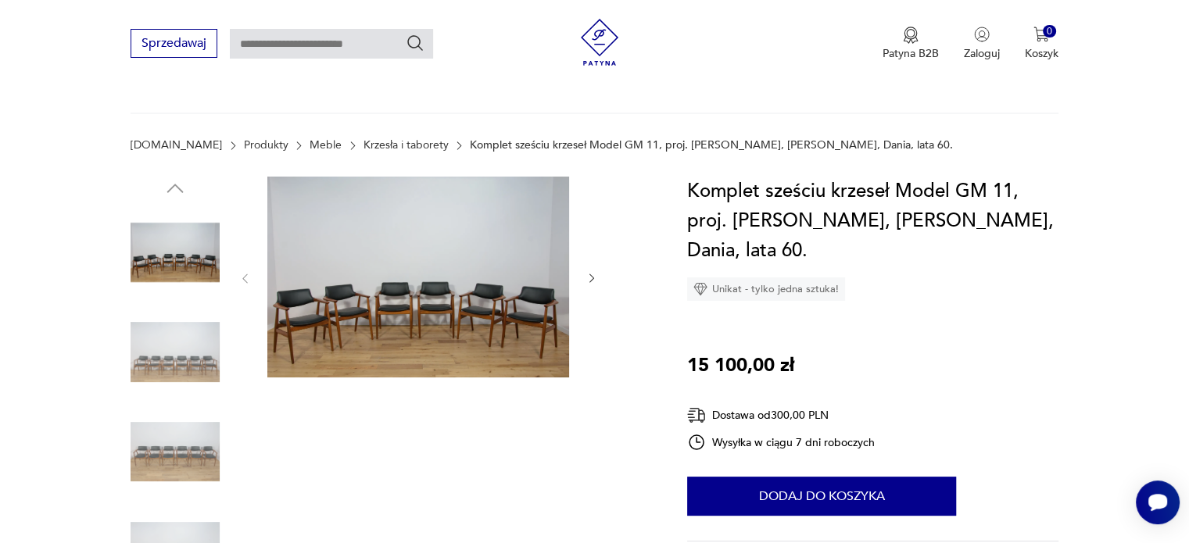
scroll to position [156, 0]
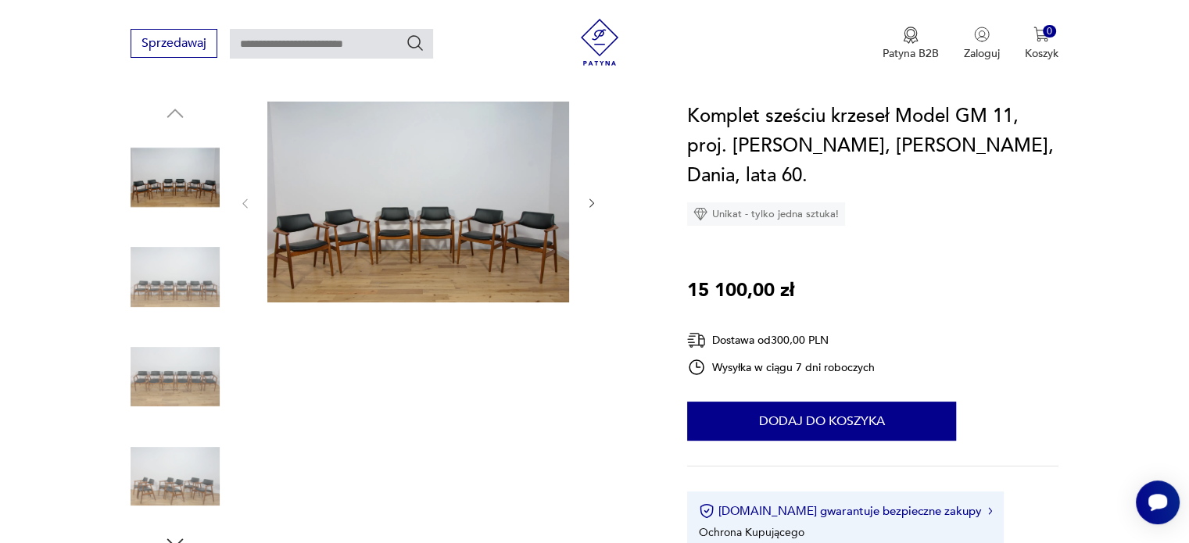
click at [188, 275] on img at bounding box center [175, 277] width 89 height 89
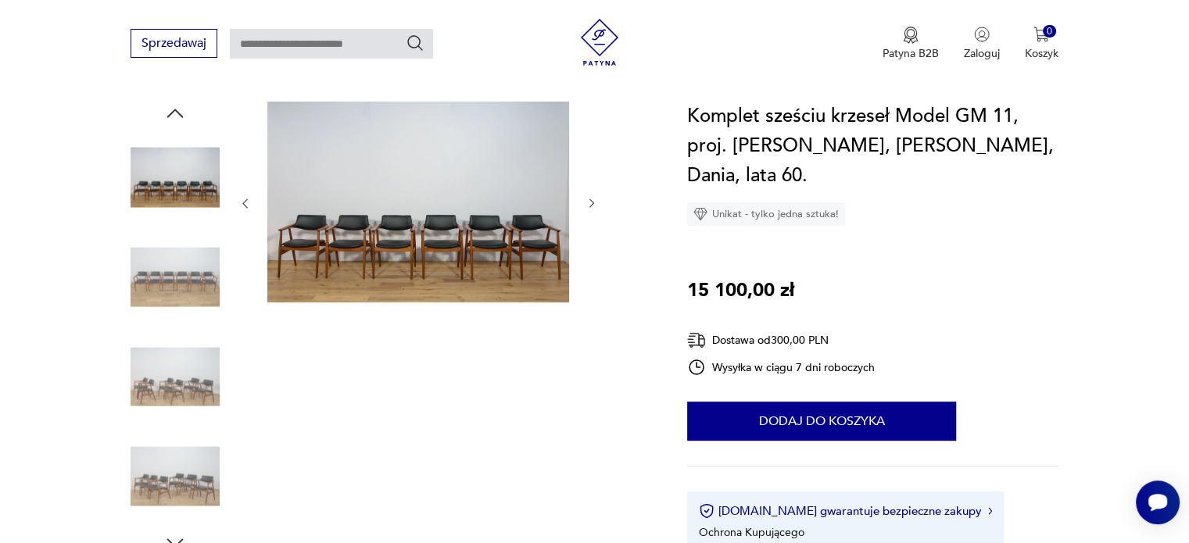
click at [156, 384] on img at bounding box center [175, 376] width 89 height 89
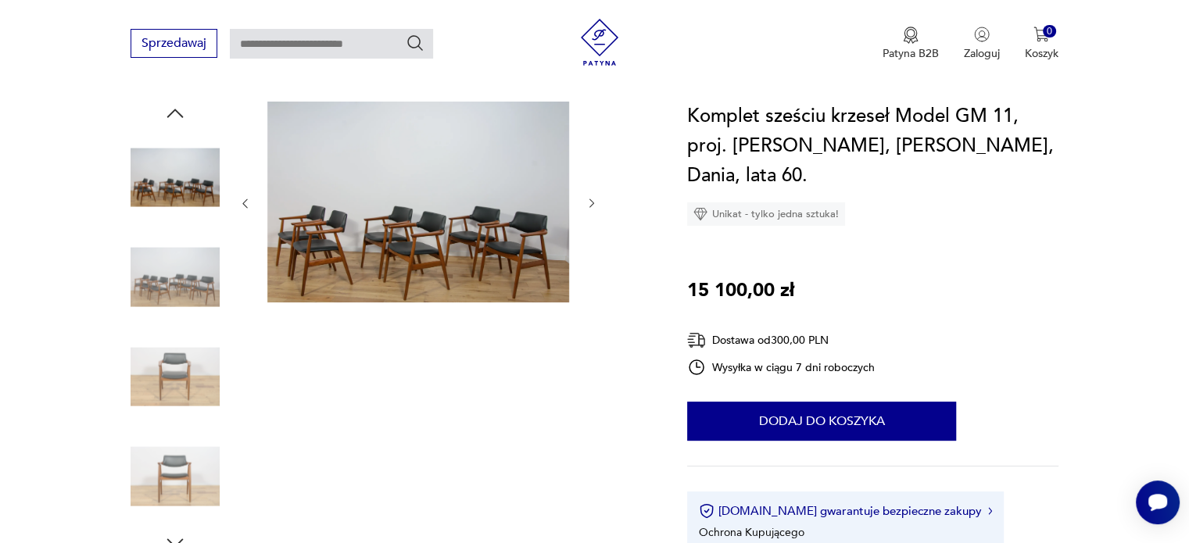
click at [178, 371] on img at bounding box center [175, 376] width 89 height 89
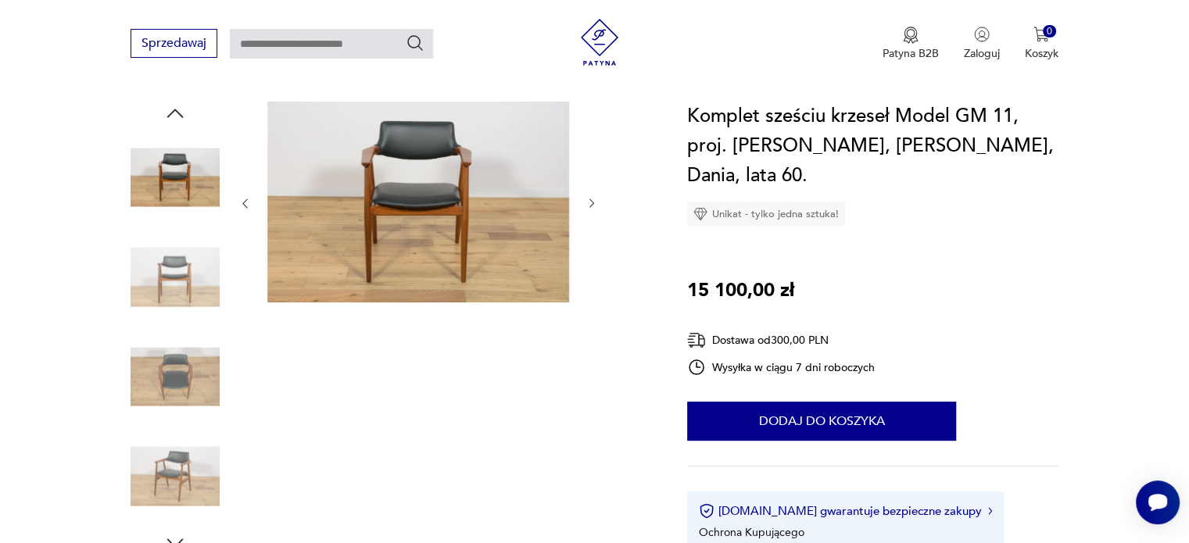
click at [182, 385] on img at bounding box center [175, 376] width 89 height 89
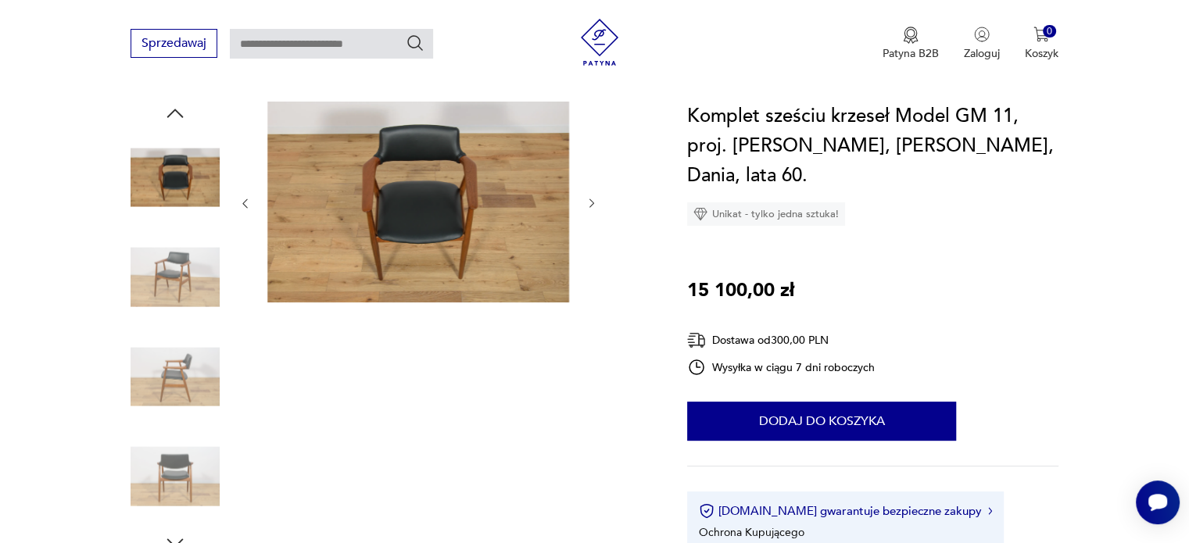
click at [173, 374] on img at bounding box center [175, 376] width 89 height 89
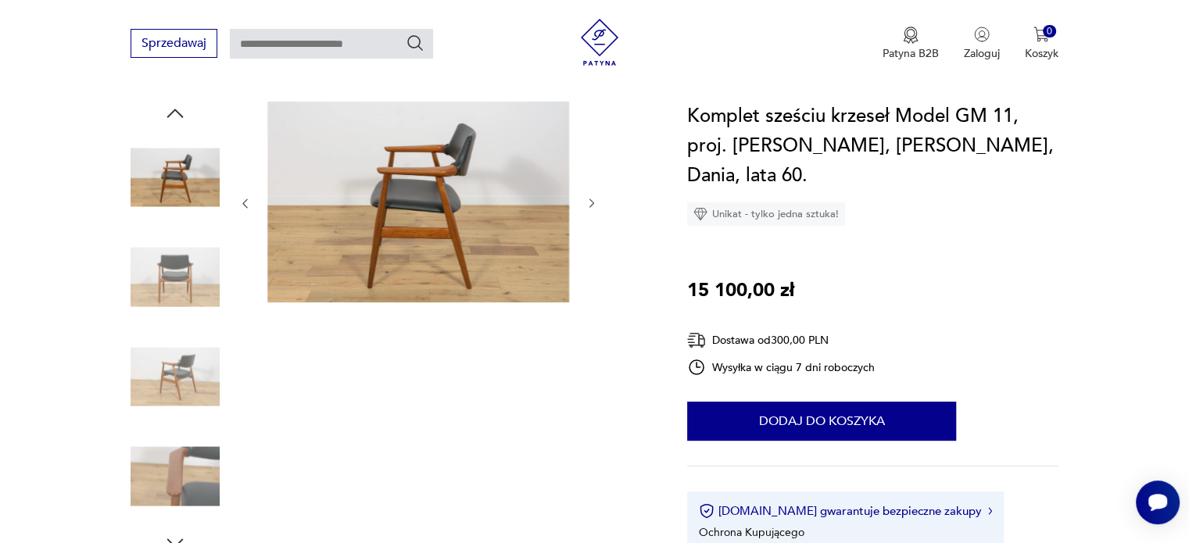
click at [179, 384] on img at bounding box center [175, 376] width 89 height 89
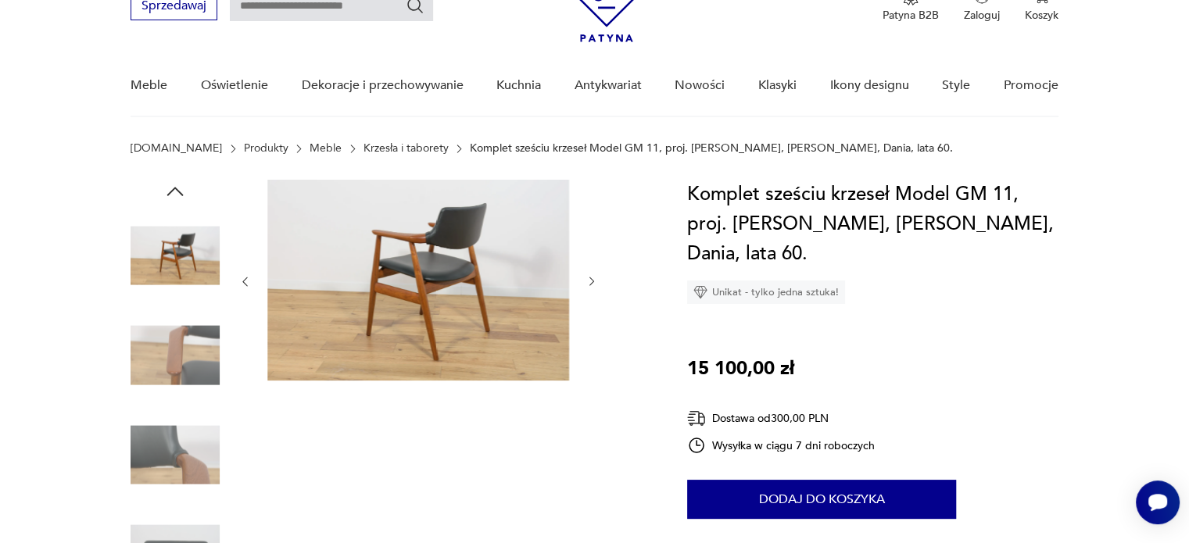
scroll to position [78, 0]
click at [188, 337] on img at bounding box center [175, 355] width 89 height 89
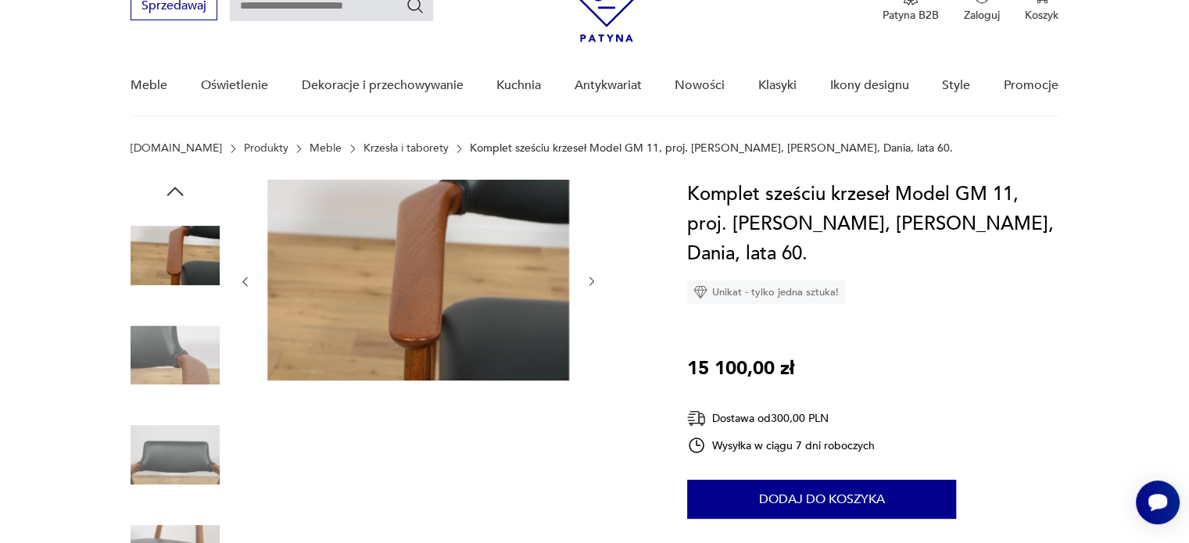
click at [181, 366] on img at bounding box center [175, 355] width 89 height 89
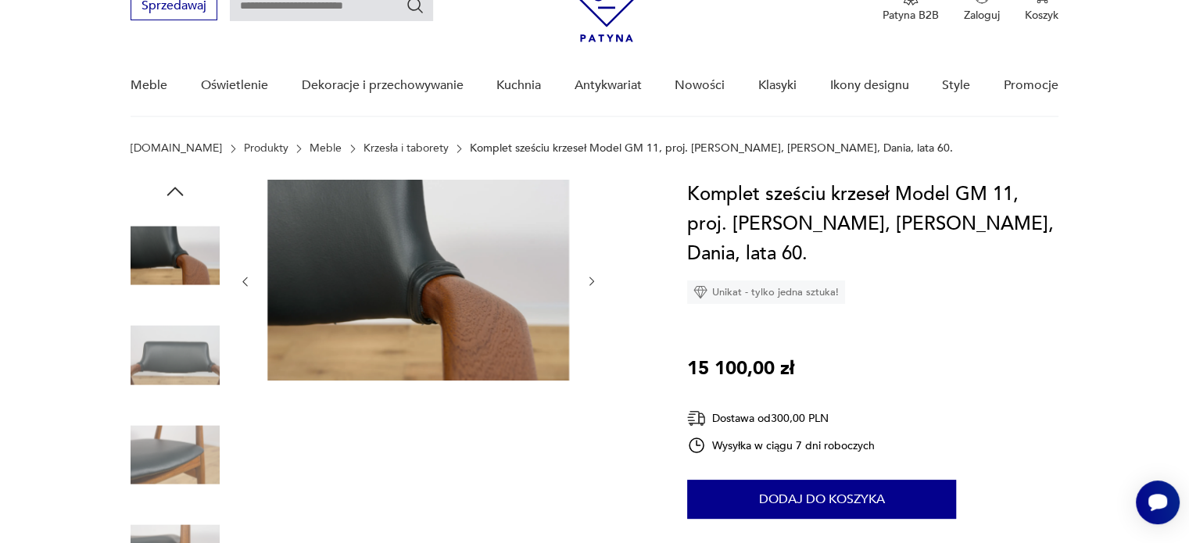
click at [168, 380] on img at bounding box center [175, 355] width 89 height 89
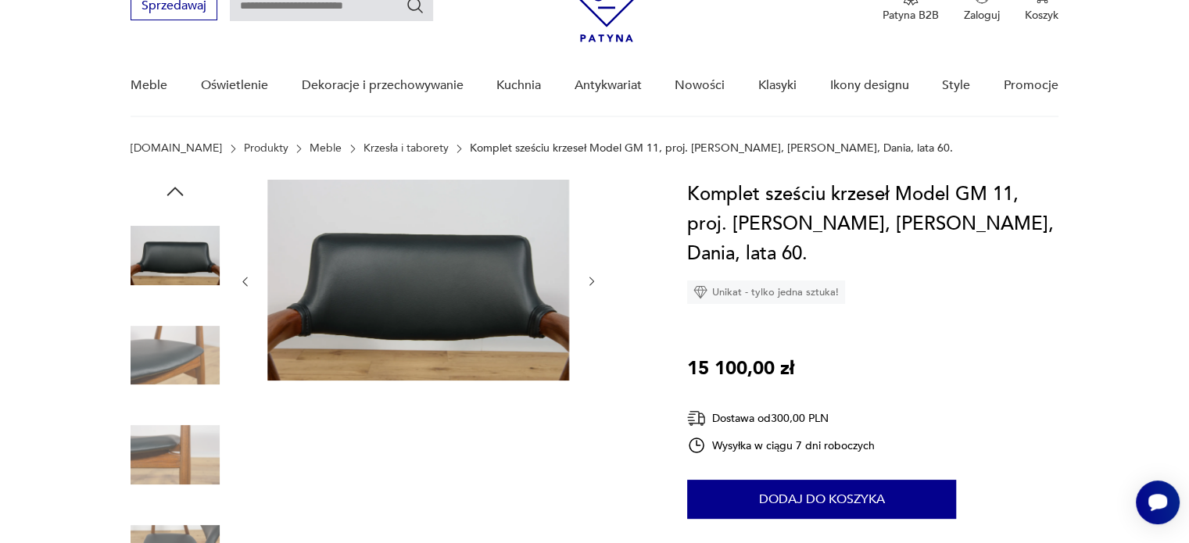
click at [167, 380] on img at bounding box center [175, 355] width 89 height 89
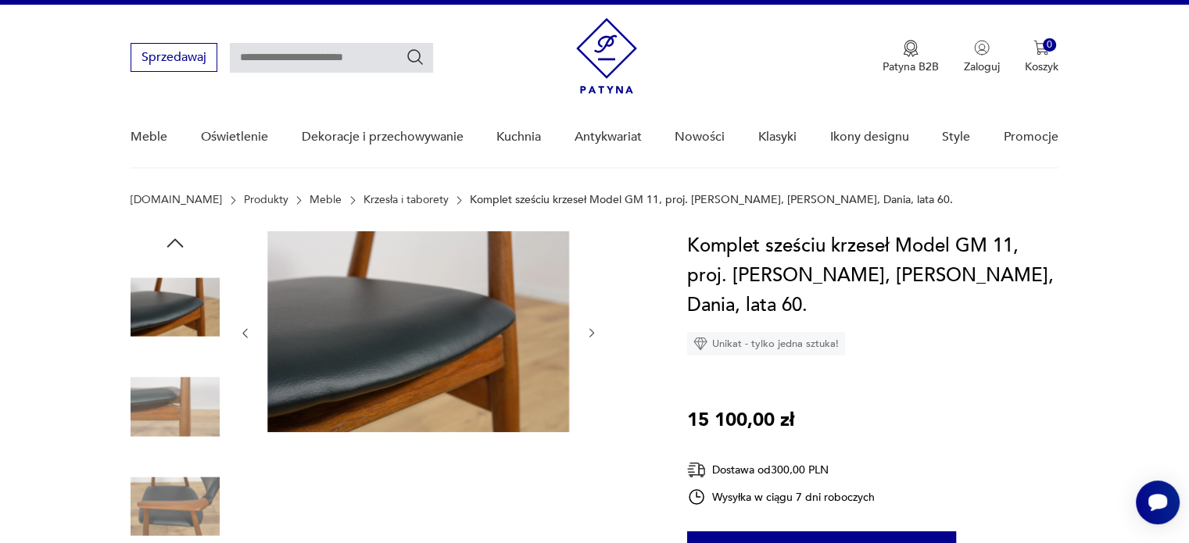
scroll to position [0, 0]
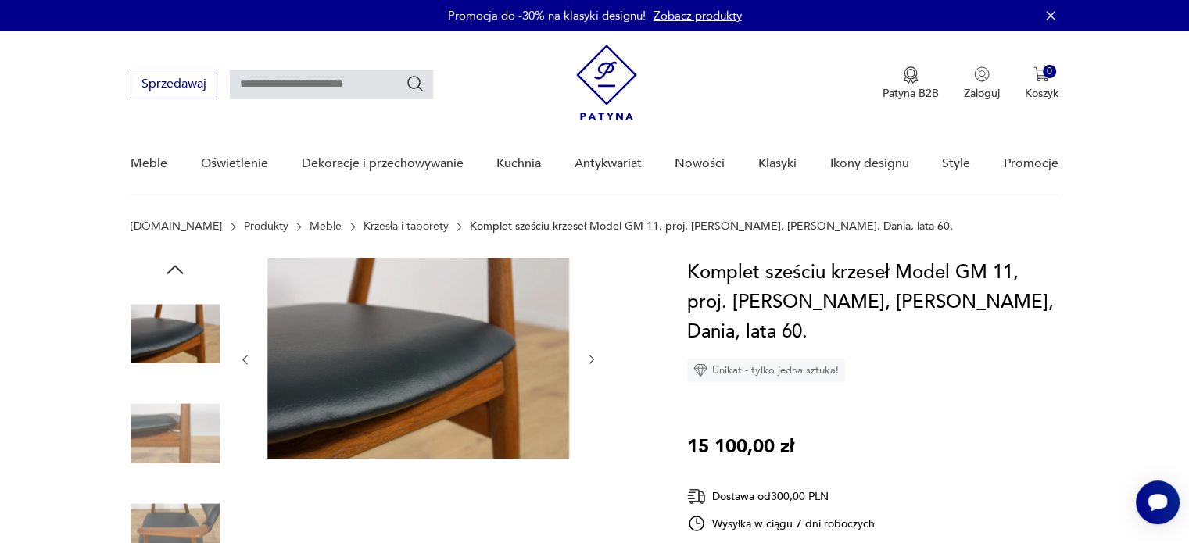
click at [188, 270] on div at bounding box center [175, 484] width 89 height 453
click at [179, 271] on icon "button" at bounding box center [174, 269] width 23 height 23
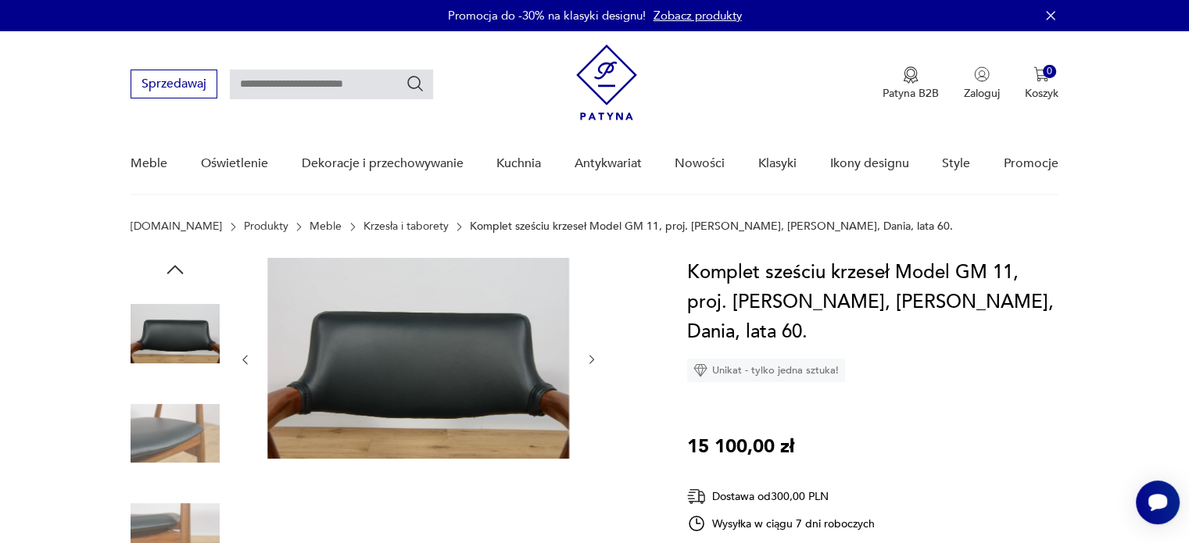
click at [179, 271] on icon "button" at bounding box center [174, 269] width 23 height 23
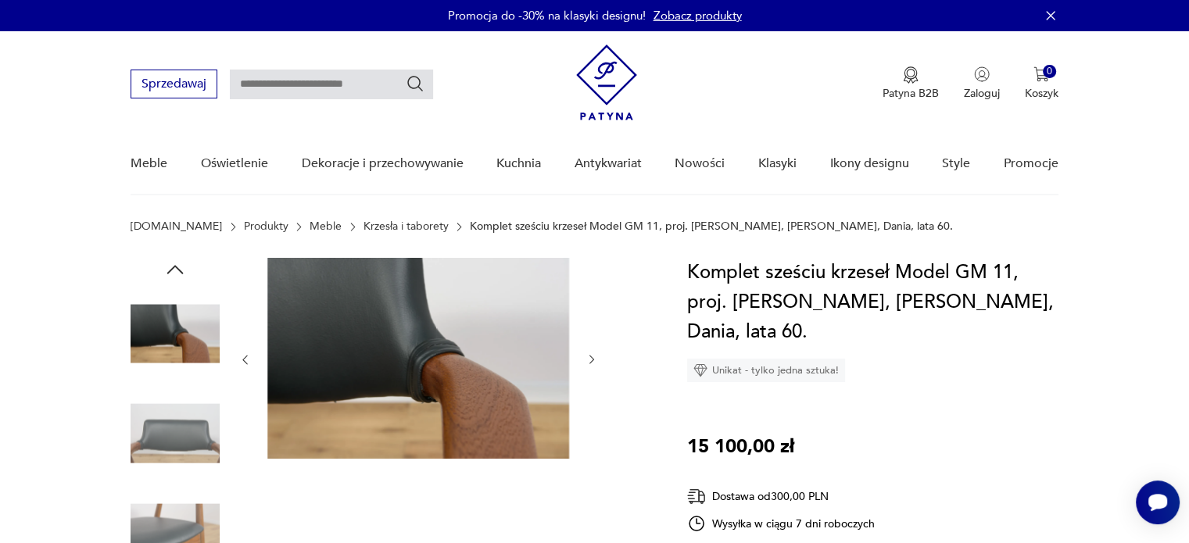
click at [179, 271] on icon "button" at bounding box center [174, 269] width 23 height 23
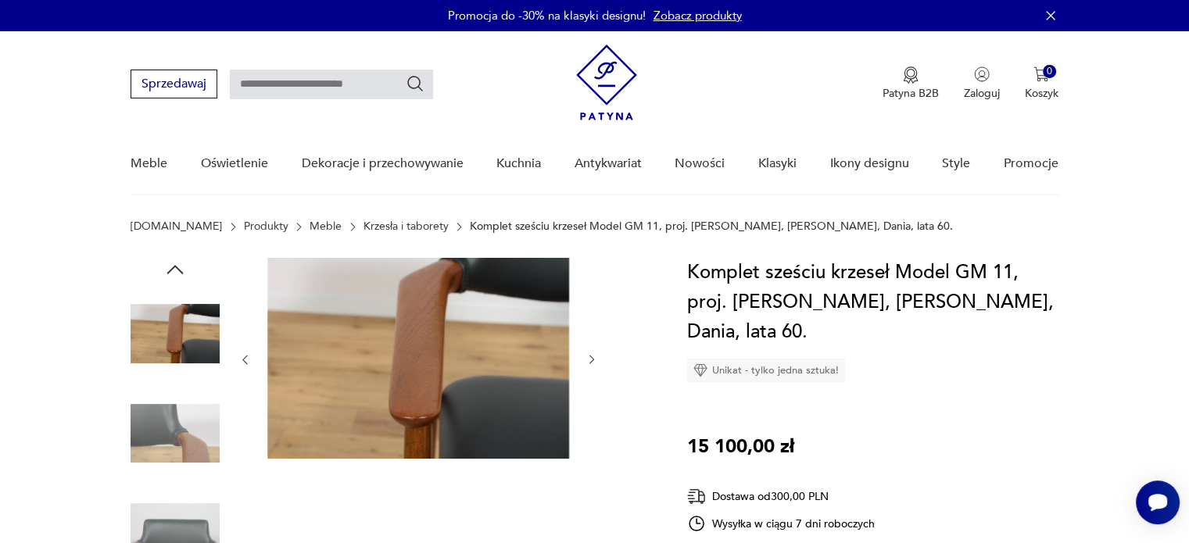
click at [179, 271] on icon "button" at bounding box center [174, 269] width 23 height 23
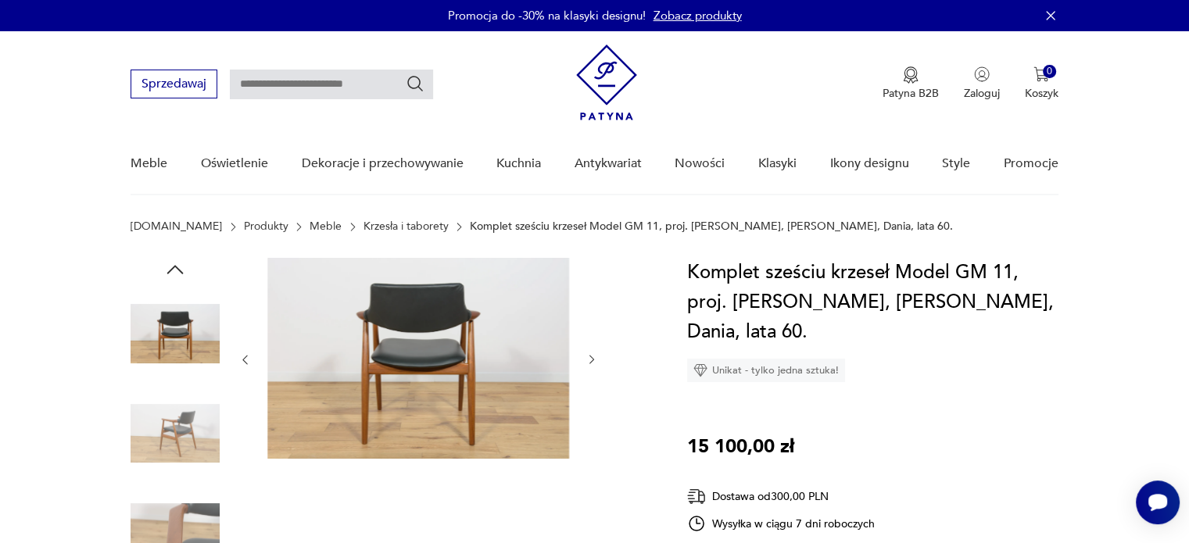
click at [179, 271] on icon "button" at bounding box center [174, 269] width 23 height 23
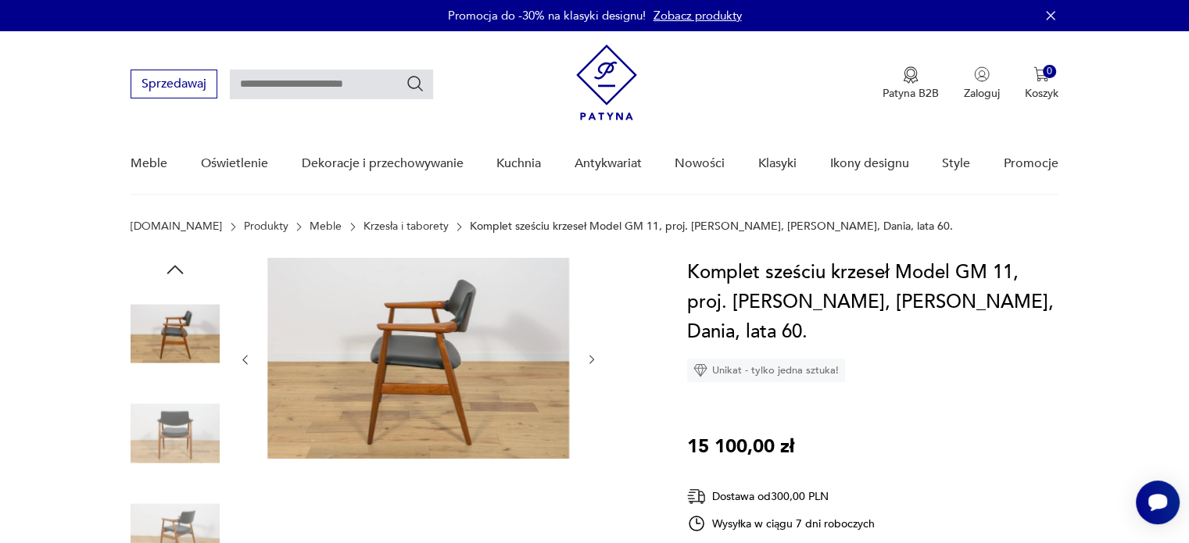
click at [179, 271] on icon "button" at bounding box center [174, 269] width 23 height 23
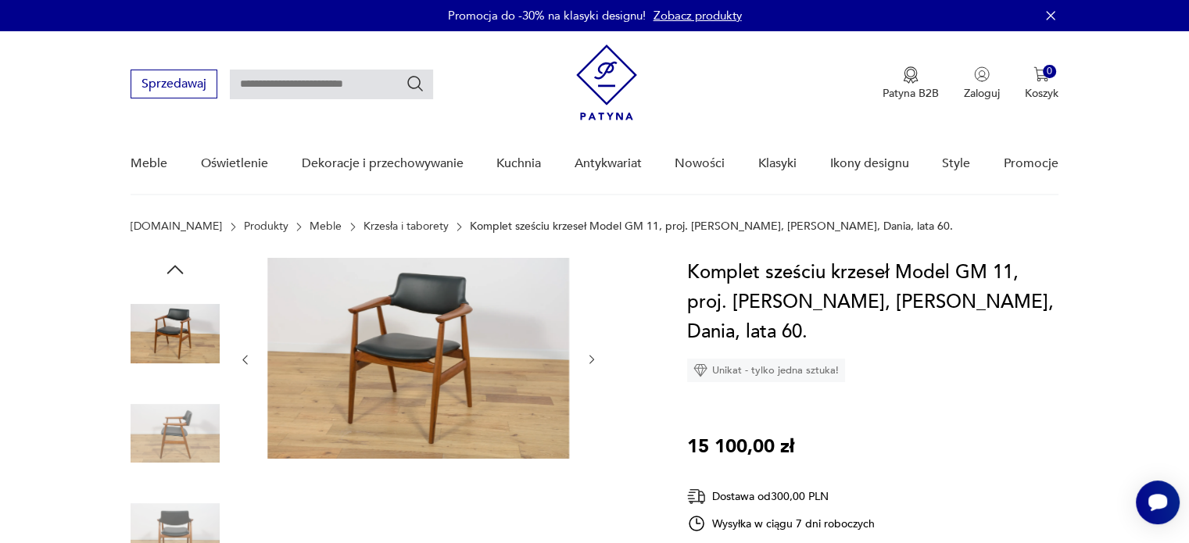
click at [162, 340] on img at bounding box center [175, 333] width 89 height 89
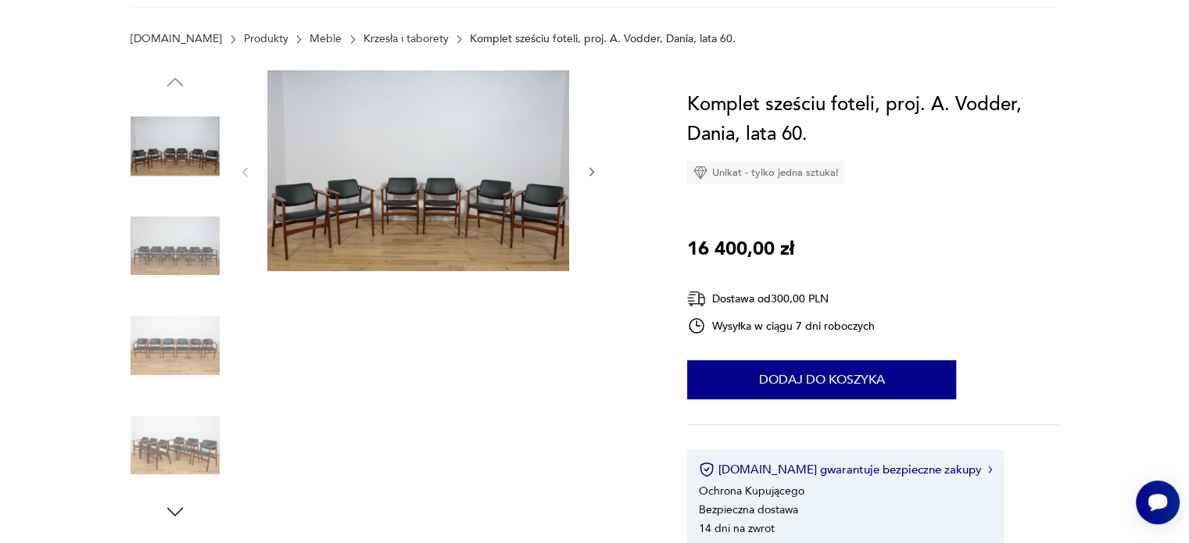
scroll to position [234, 0]
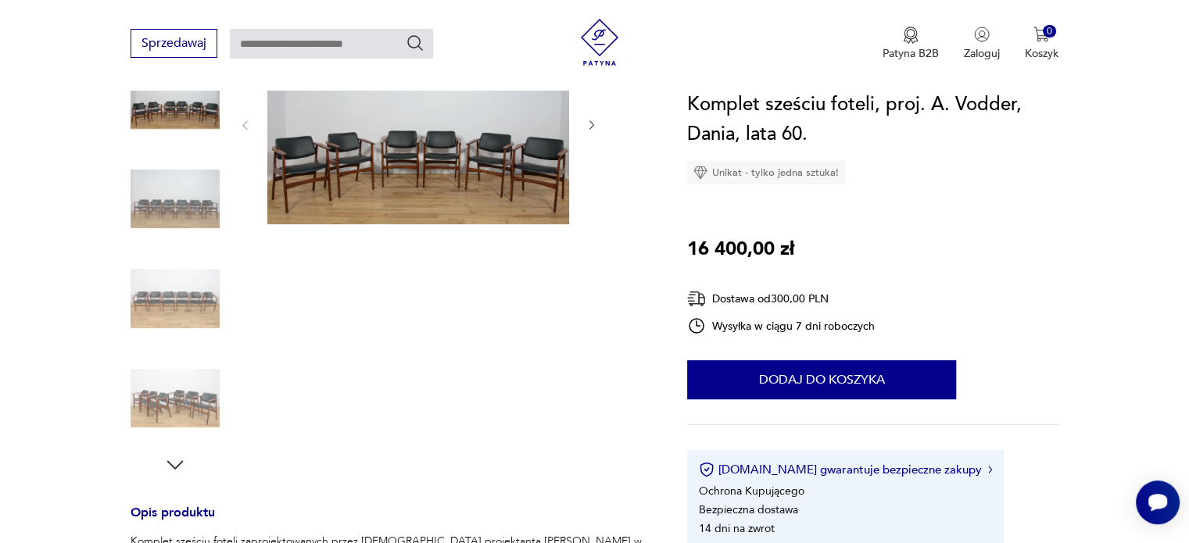
click at [184, 193] on img at bounding box center [175, 199] width 89 height 89
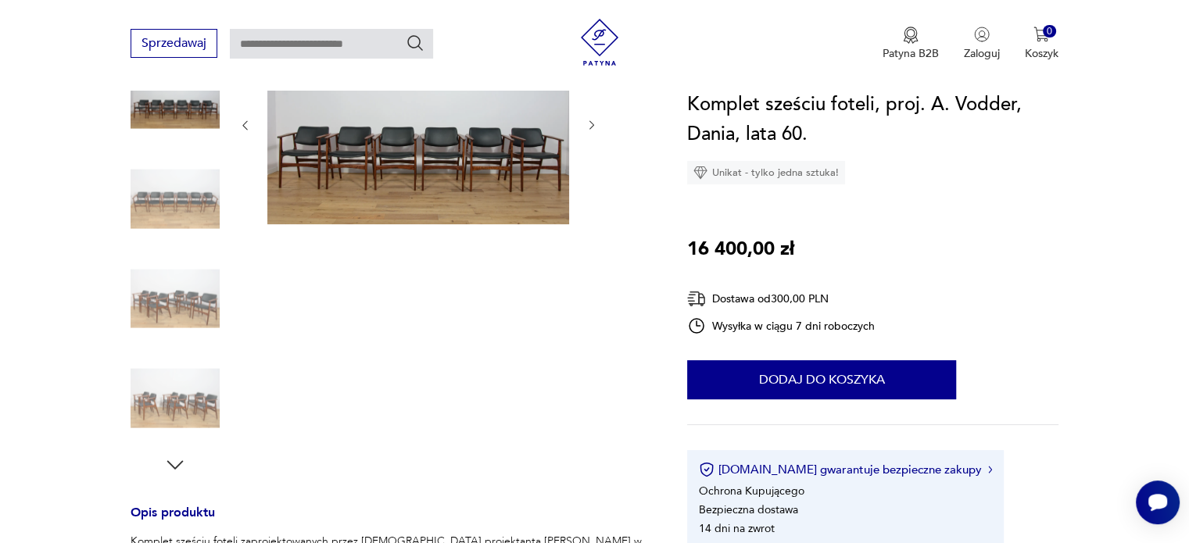
click at [191, 232] on img at bounding box center [175, 199] width 89 height 89
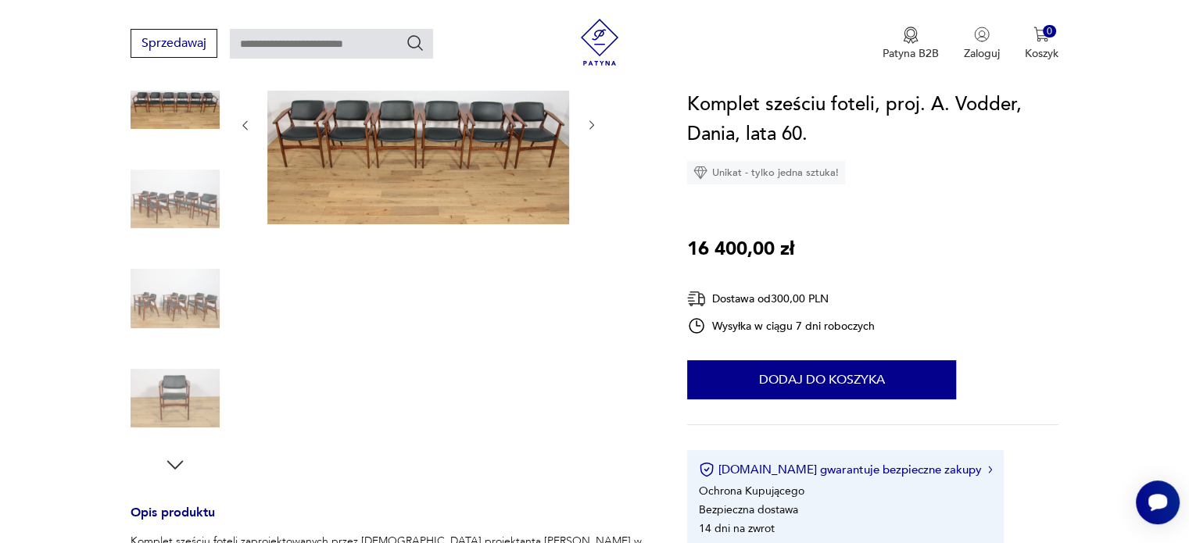
click at [176, 290] on img at bounding box center [175, 298] width 89 height 89
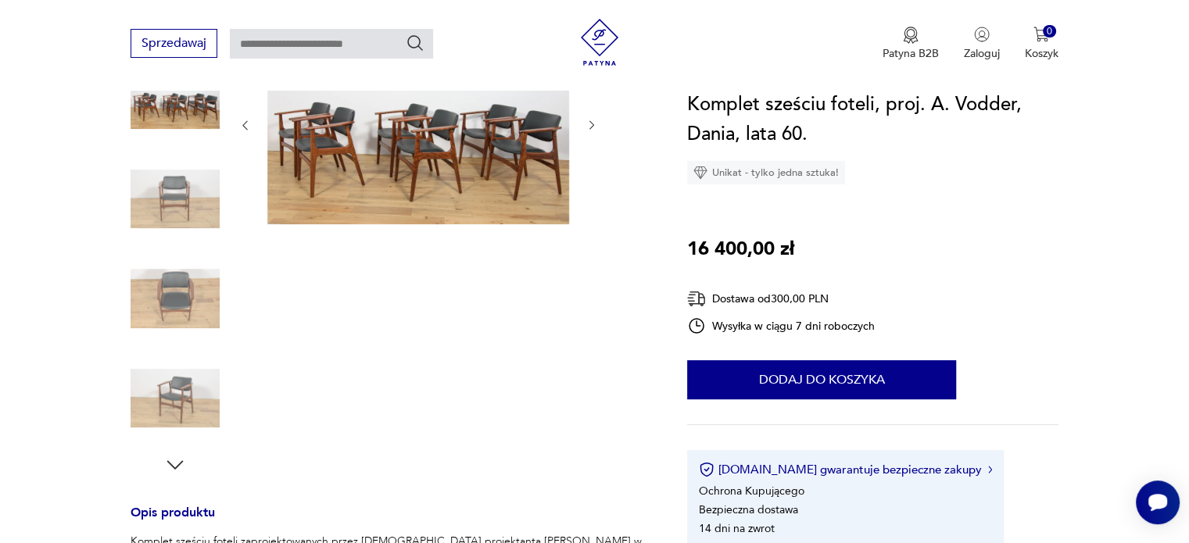
click at [172, 267] on img at bounding box center [175, 298] width 89 height 89
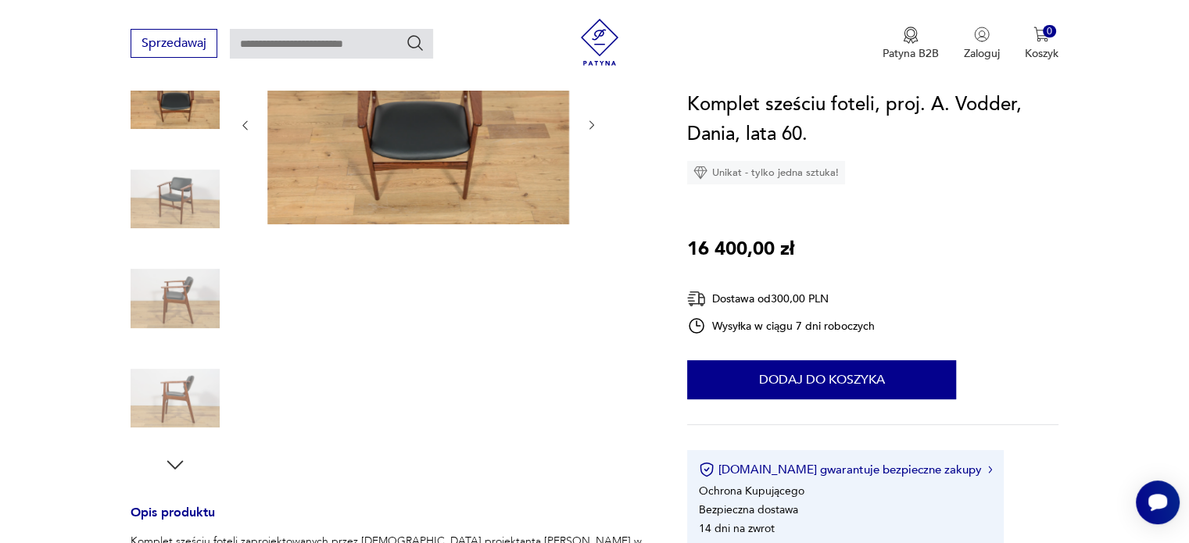
click at [184, 285] on img at bounding box center [175, 298] width 89 height 89
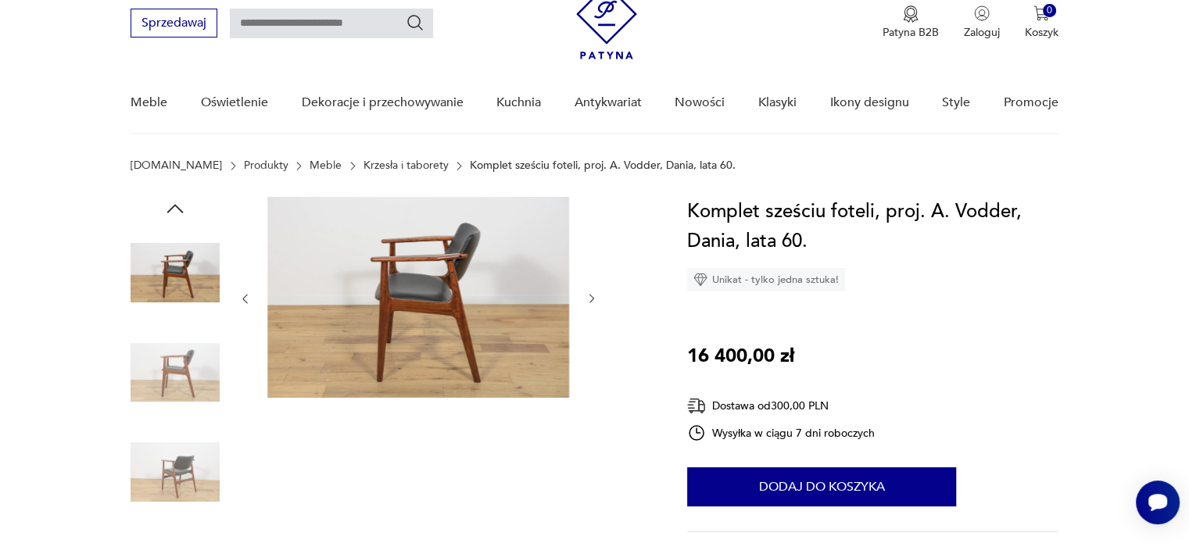
scroll to position [78, 0]
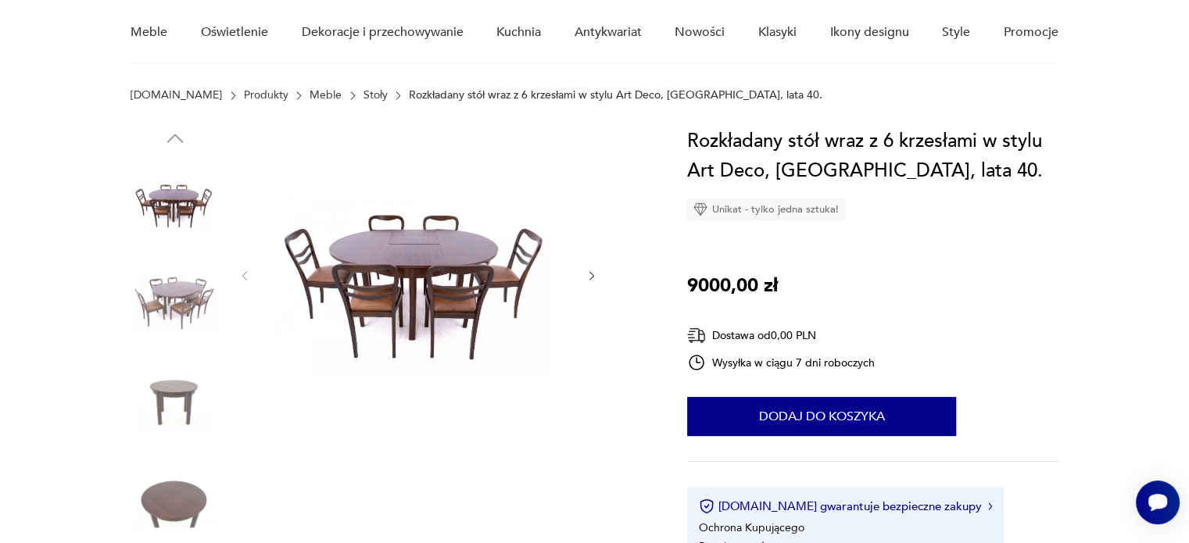
scroll to position [234, 0]
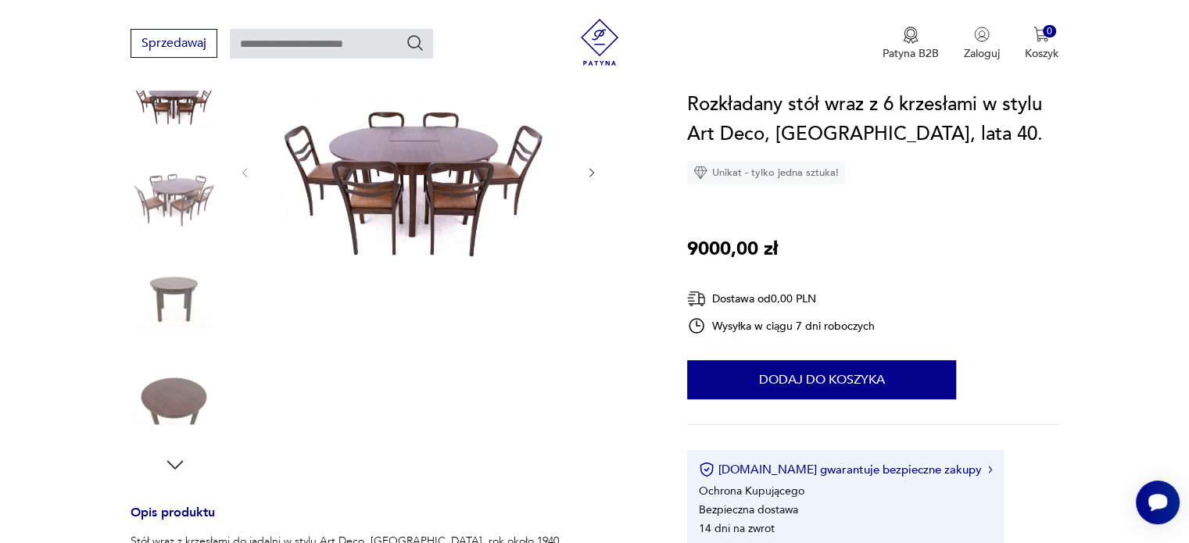
click at [166, 402] on img at bounding box center [175, 398] width 89 height 89
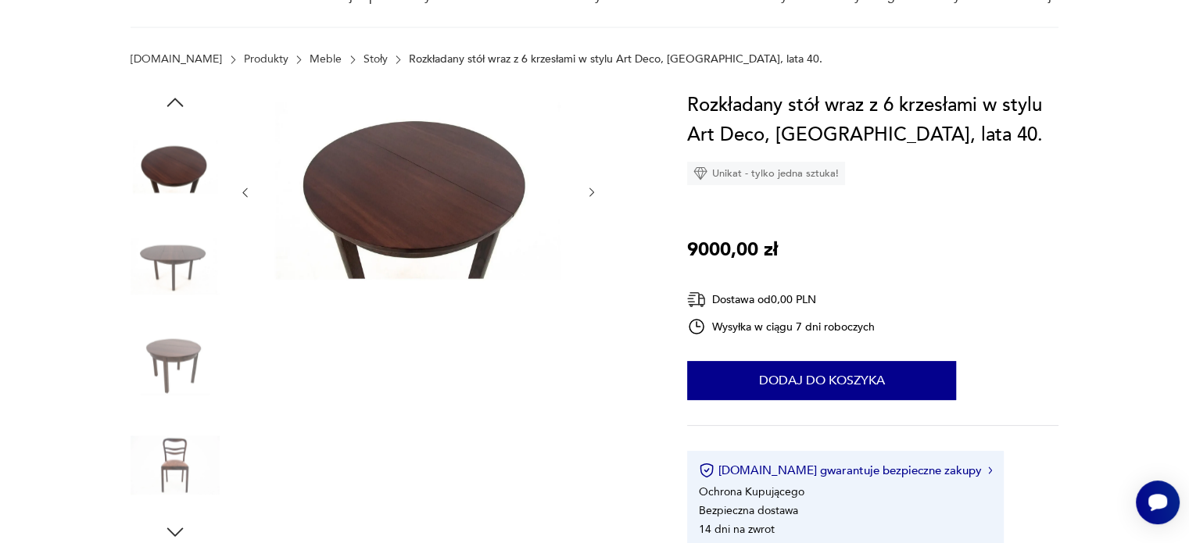
scroll to position [78, 0]
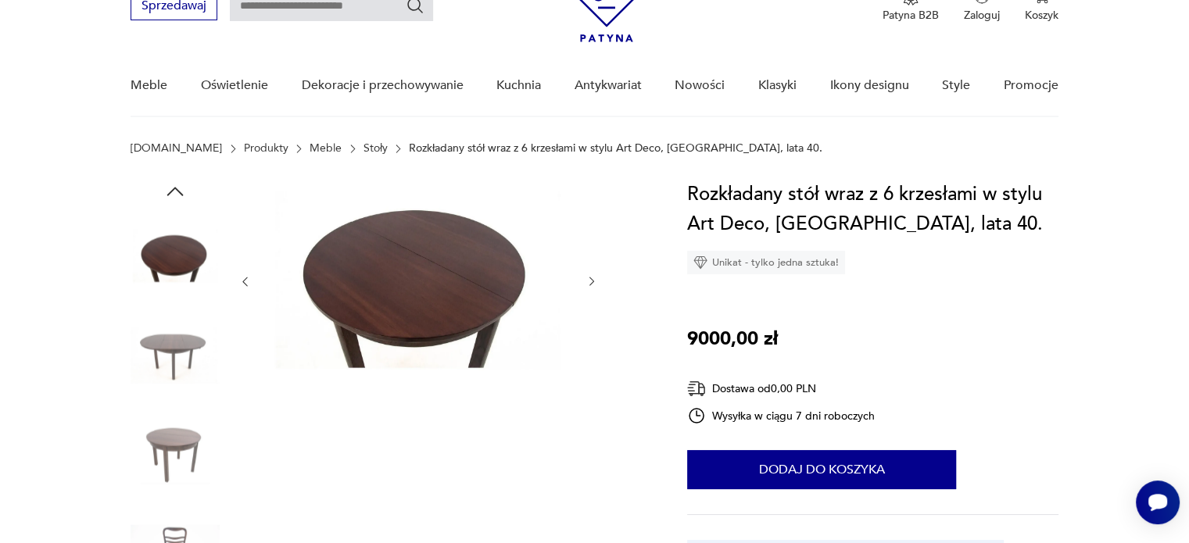
click at [167, 381] on img at bounding box center [175, 355] width 89 height 89
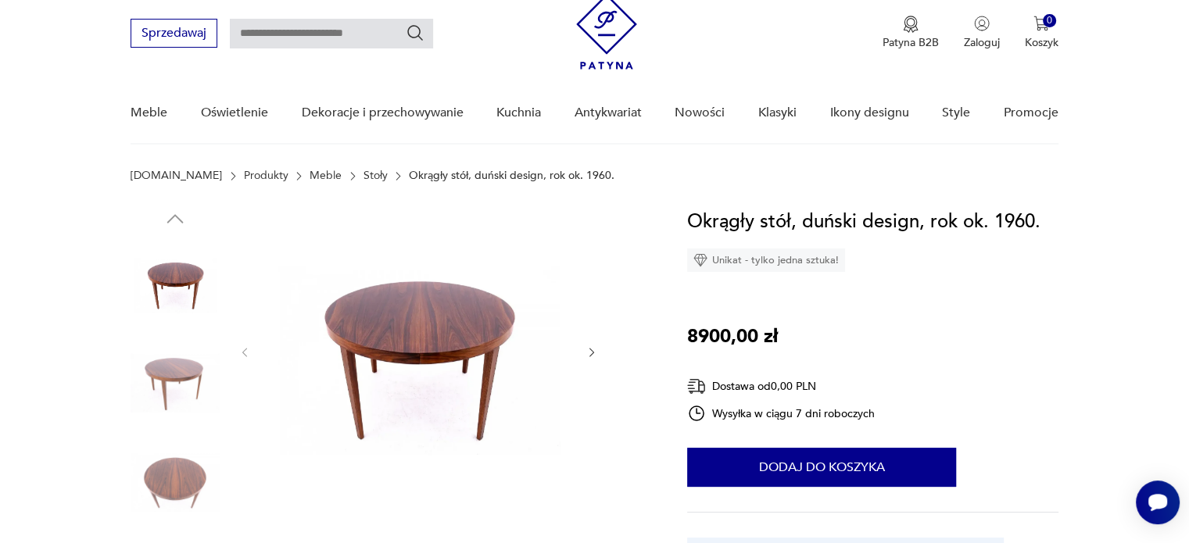
scroll to position [78, 0]
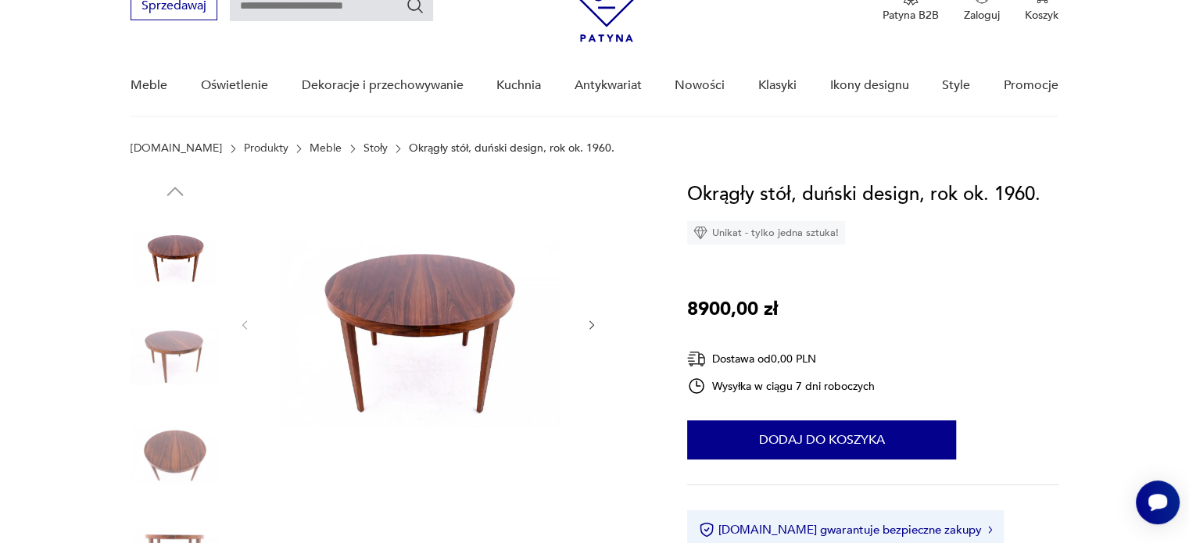
click at [178, 363] on img at bounding box center [175, 355] width 89 height 89
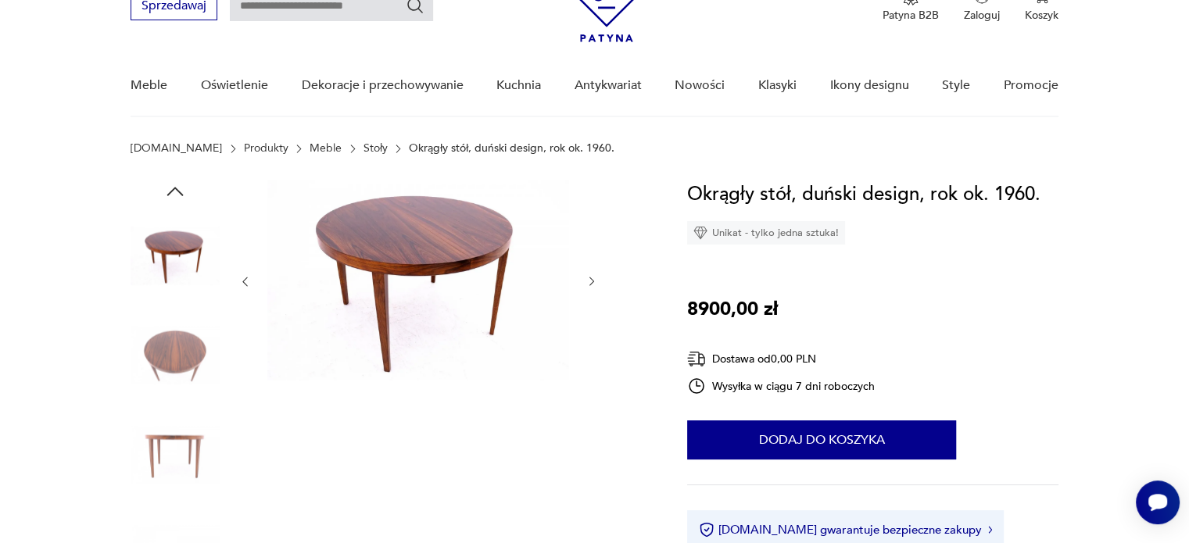
click at [168, 413] on img at bounding box center [175, 454] width 89 height 89
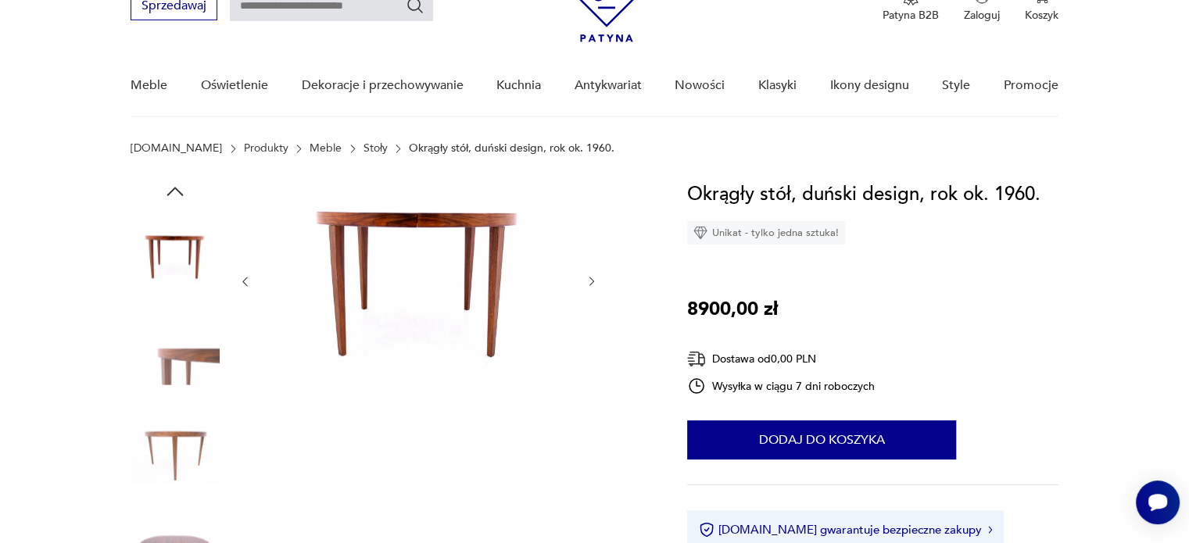
click at [156, 445] on img at bounding box center [175, 454] width 89 height 89
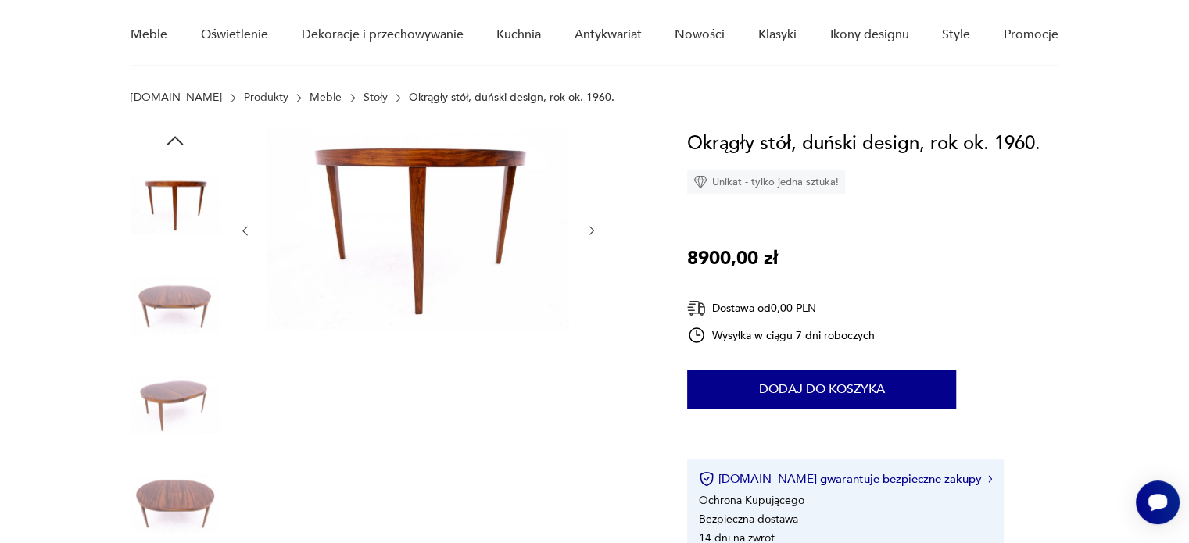
scroll to position [156, 0]
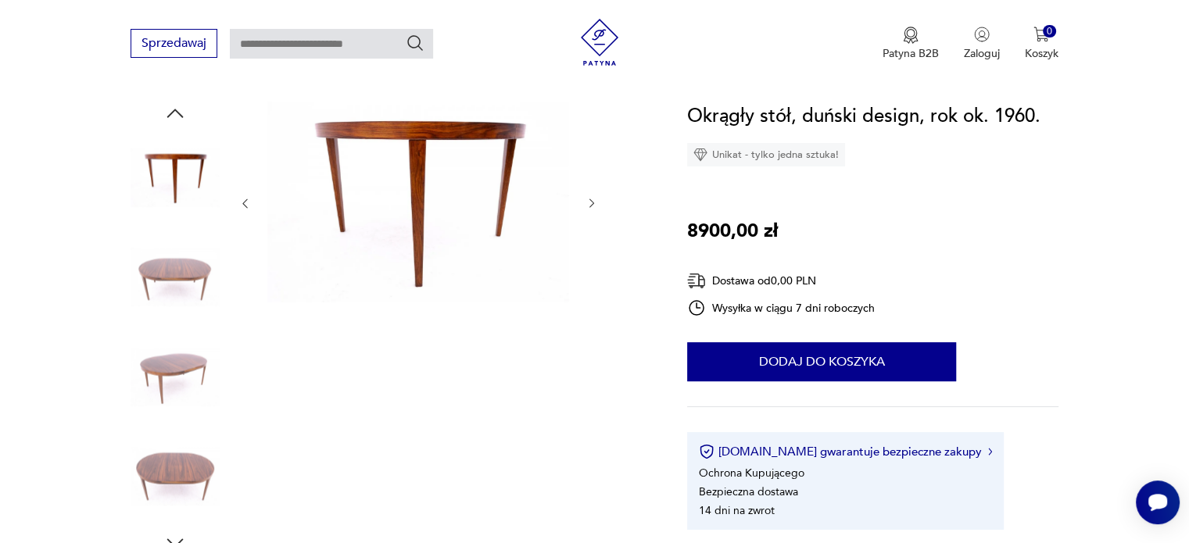
click at [184, 370] on img at bounding box center [175, 376] width 89 height 89
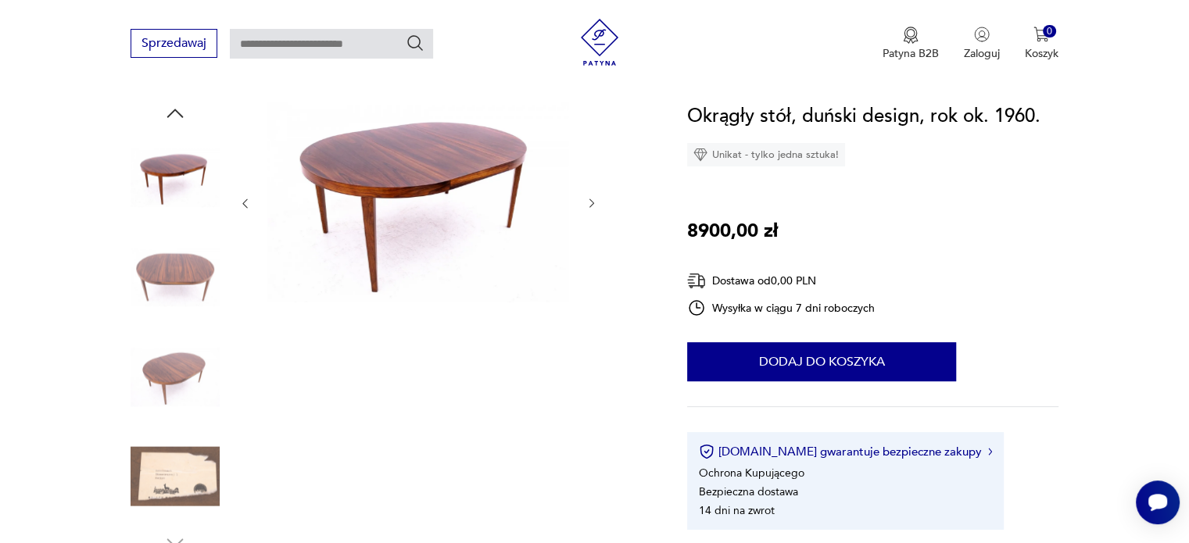
click at [156, 423] on div at bounding box center [175, 378] width 89 height 92
click at [163, 456] on img at bounding box center [175, 476] width 89 height 89
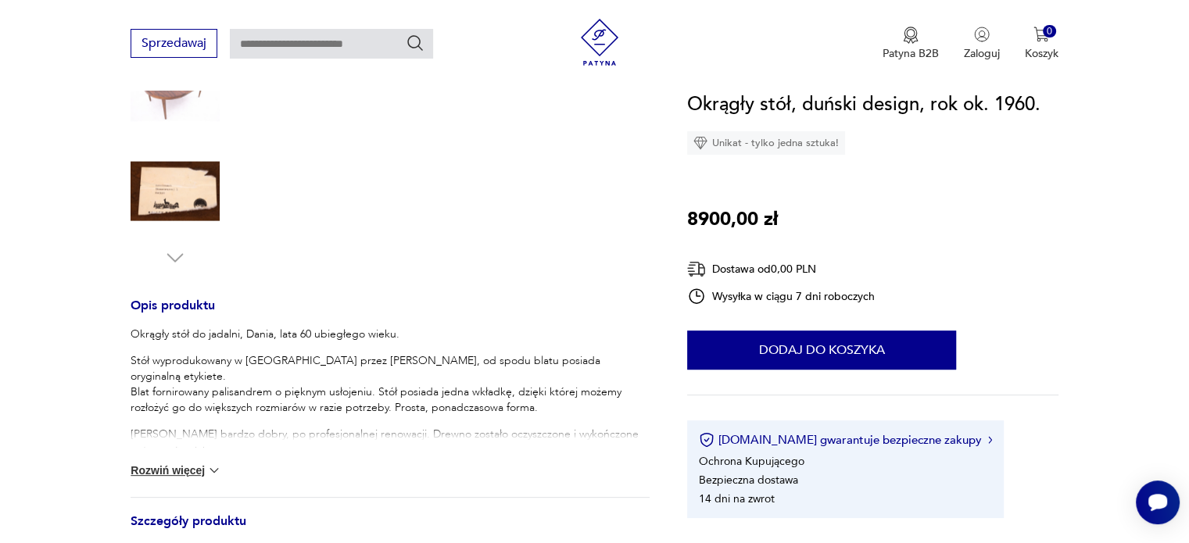
scroll to position [469, 0]
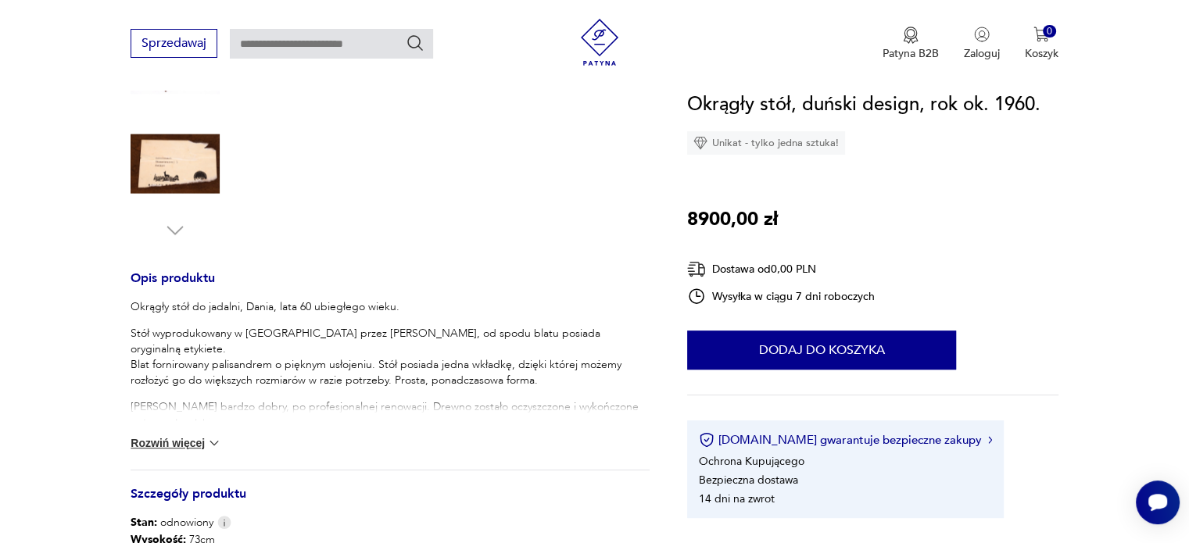
click at [198, 442] on button "Rozwiń więcej" at bounding box center [176, 443] width 91 height 16
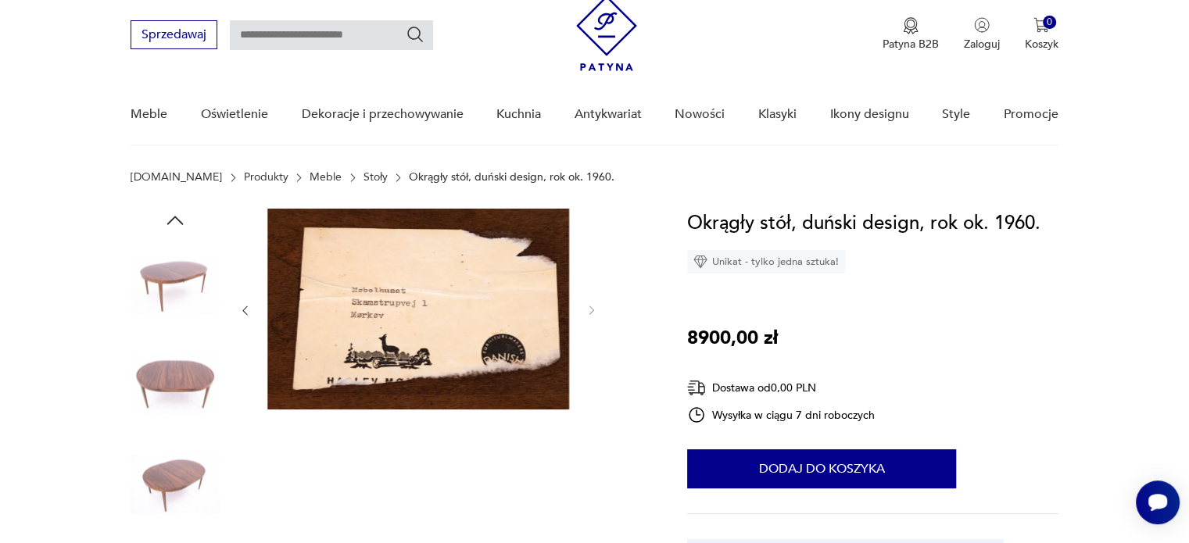
scroll to position [0, 0]
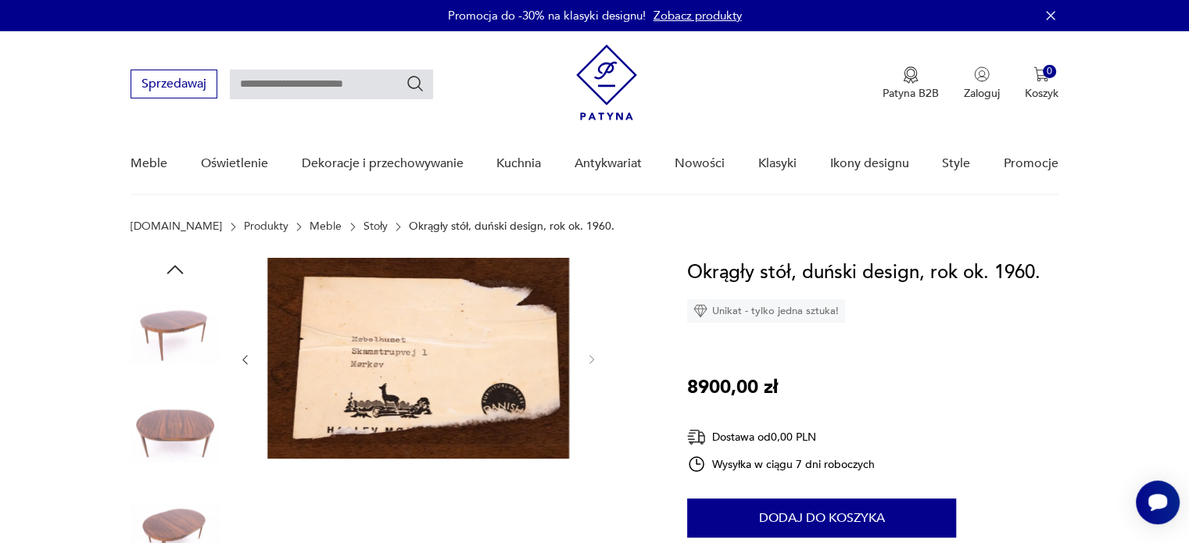
click at [172, 428] on img at bounding box center [175, 433] width 89 height 89
